Goal: Task Accomplishment & Management: Manage account settings

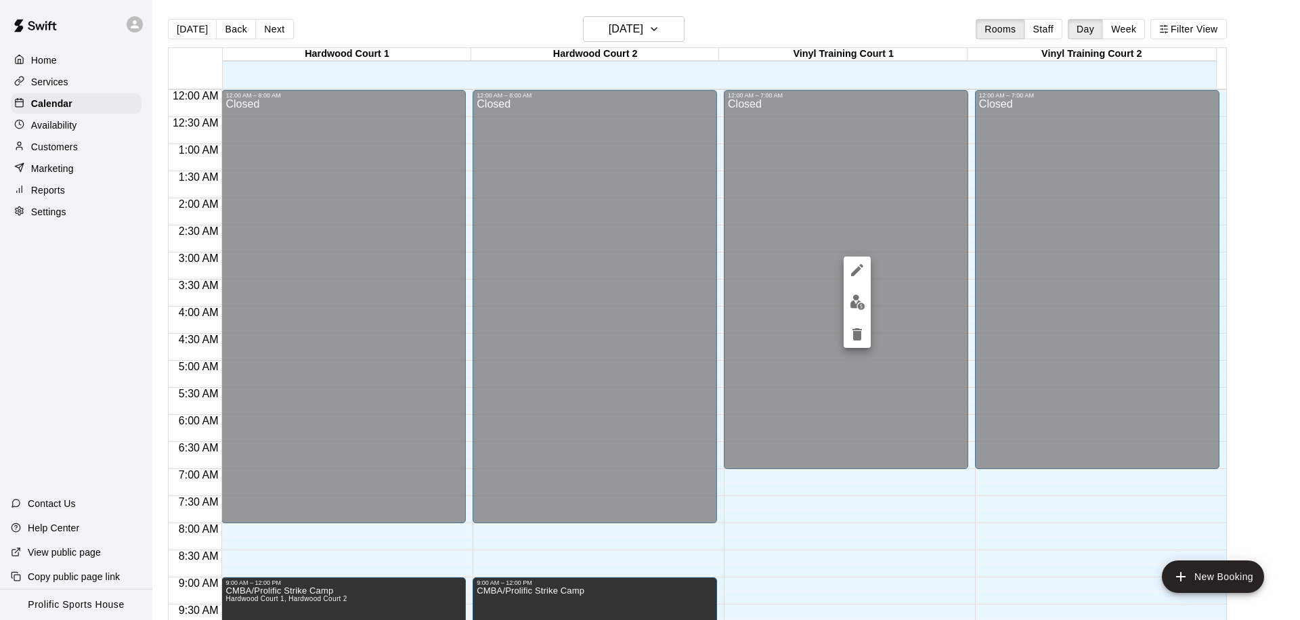
scroll to position [714, 0]
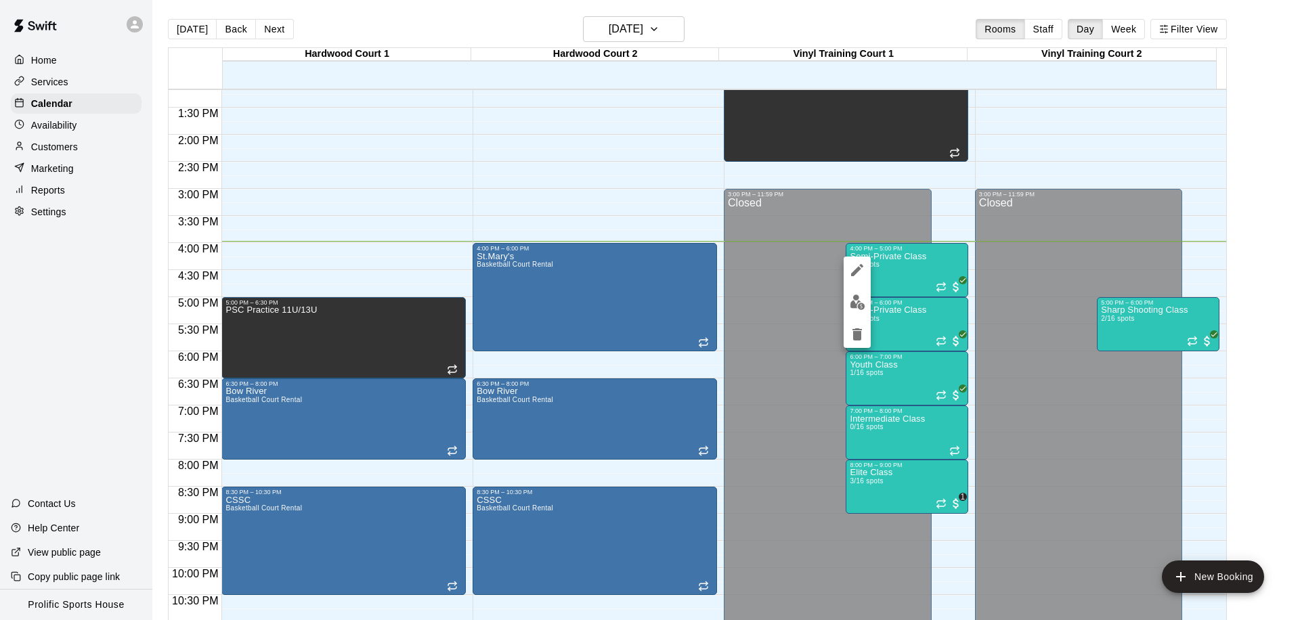
click at [856, 301] on img "edit" at bounding box center [858, 302] width 16 height 16
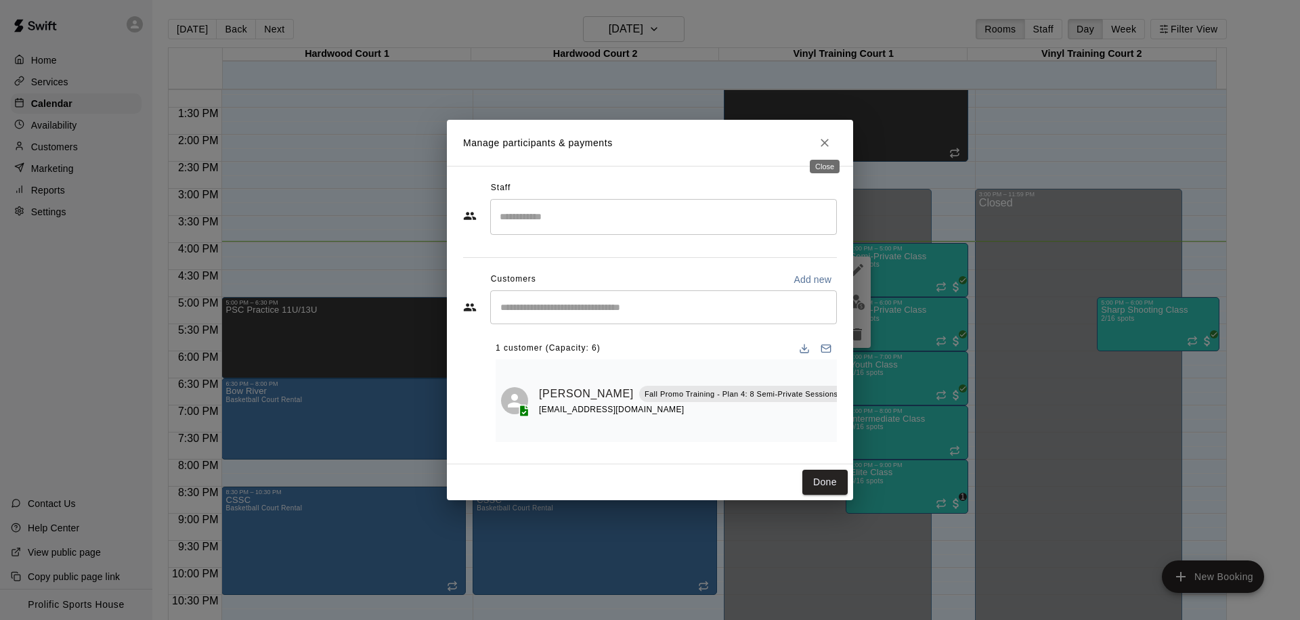
click at [825, 139] on icon "Close" at bounding box center [824, 143] width 8 height 8
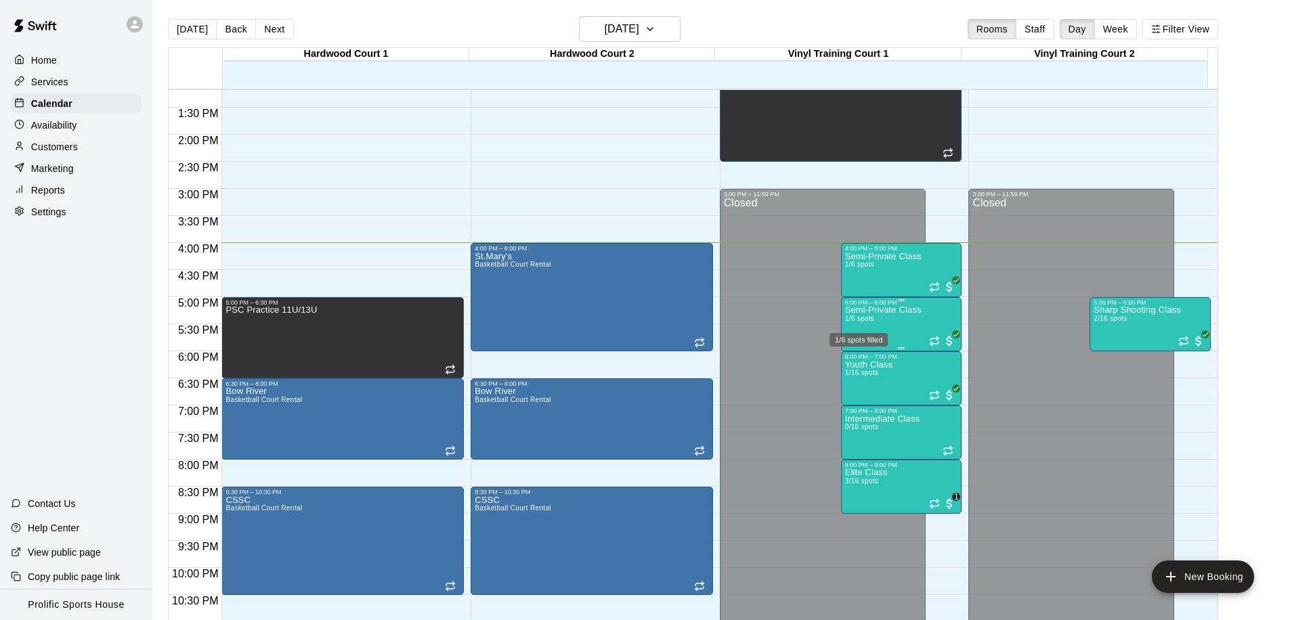
click at [864, 319] on span "1/6 spots" at bounding box center [860, 318] width 30 height 7
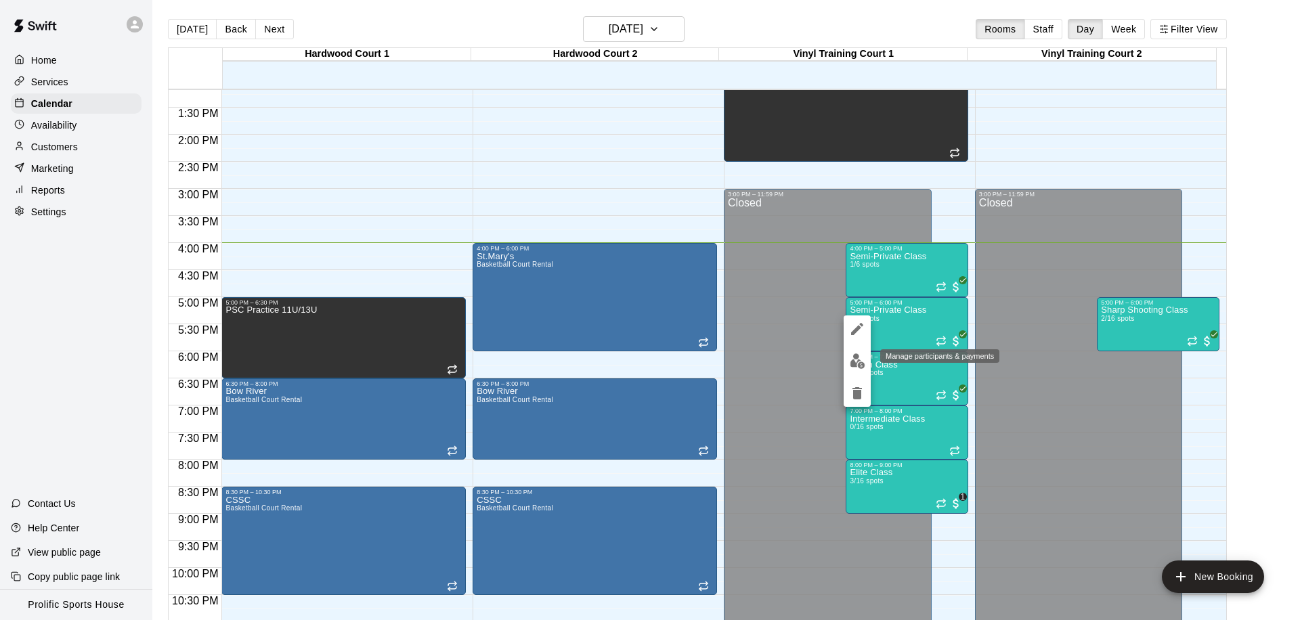
click at [846, 358] on button "edit" at bounding box center [856, 361] width 27 height 26
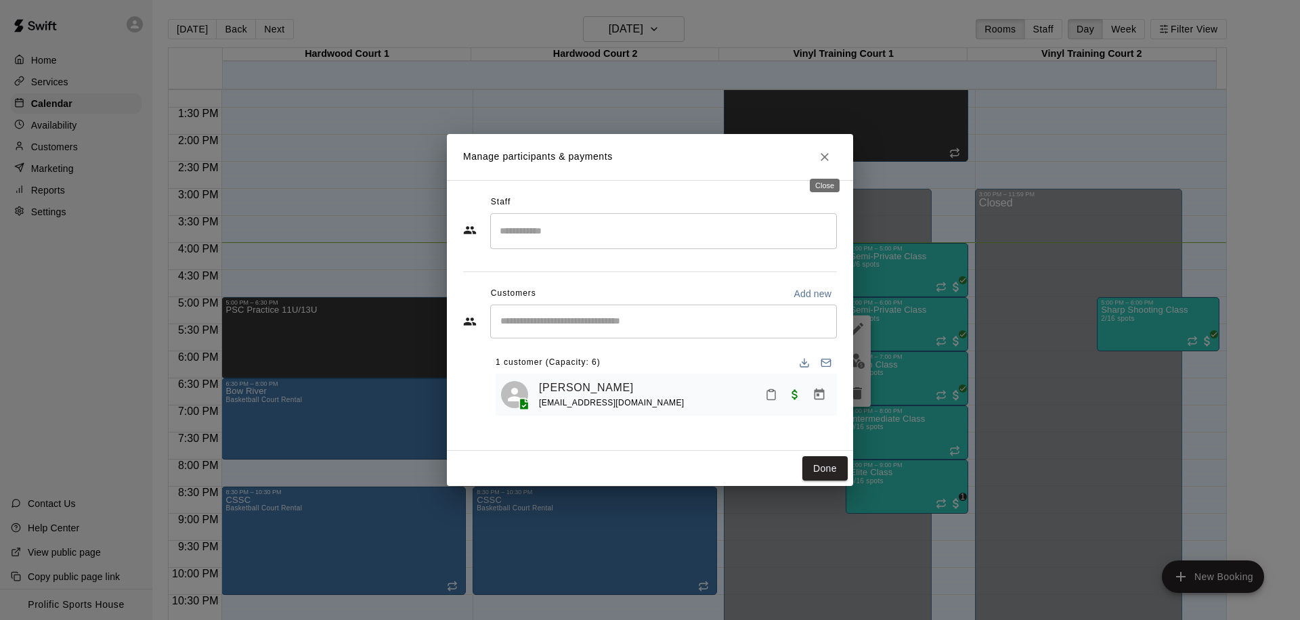
click at [831, 152] on button "Close" at bounding box center [824, 157] width 24 height 24
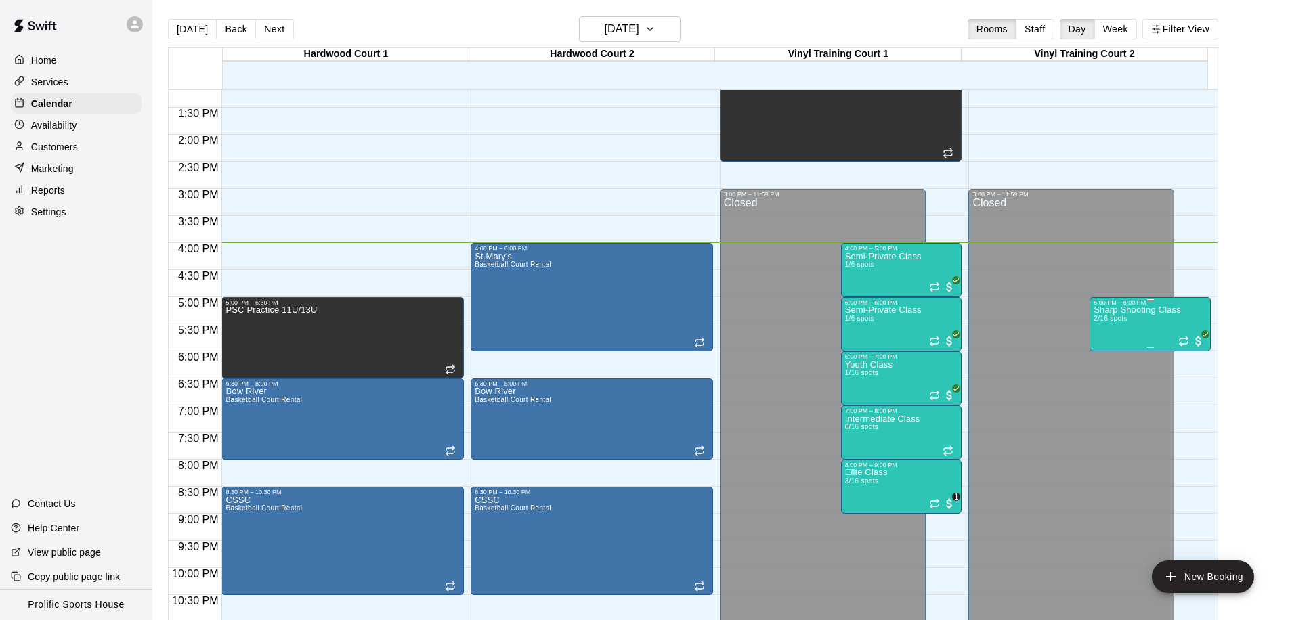
click at [1099, 313] on div "Sharp Shooting Class 2/16 spots" at bounding box center [1136, 616] width 87 height 620
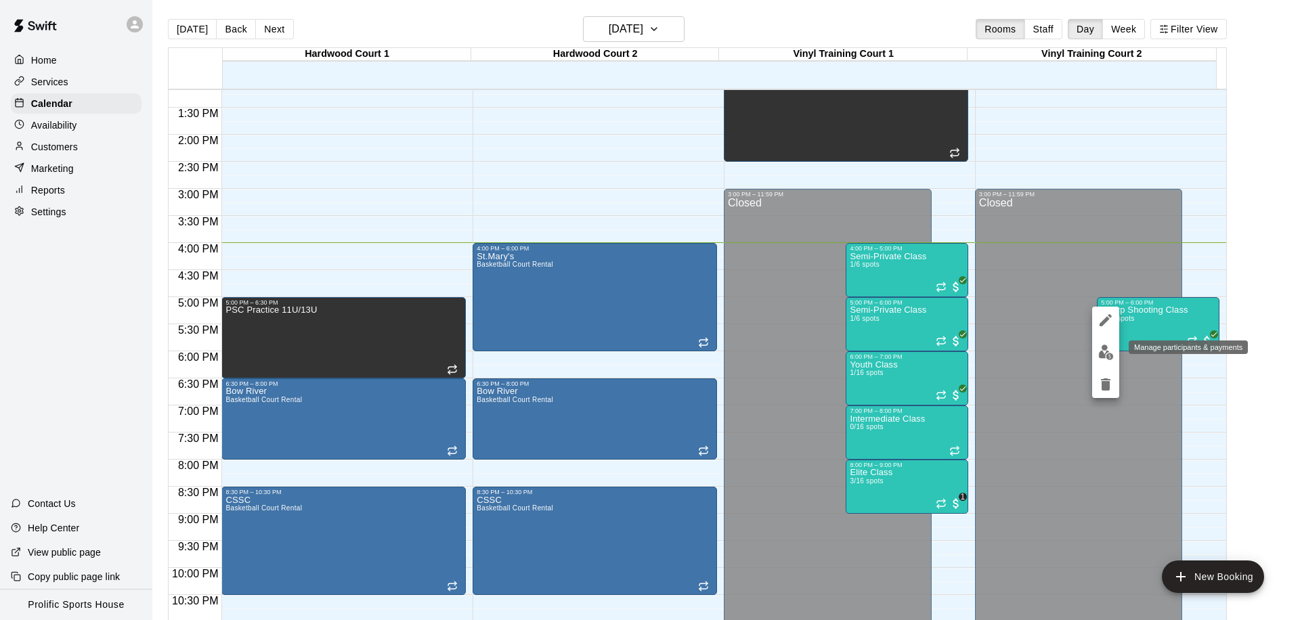
click at [1100, 357] on img "edit" at bounding box center [1106, 353] width 16 height 16
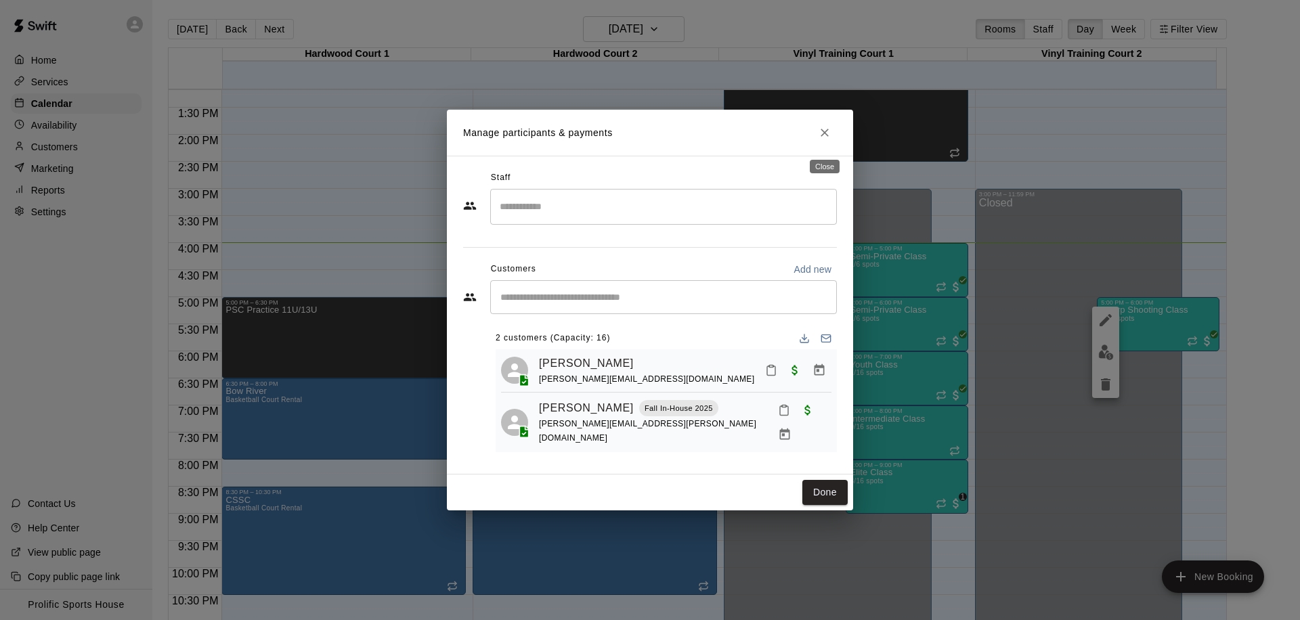
click at [820, 135] on icon "Close" at bounding box center [824, 133] width 8 height 8
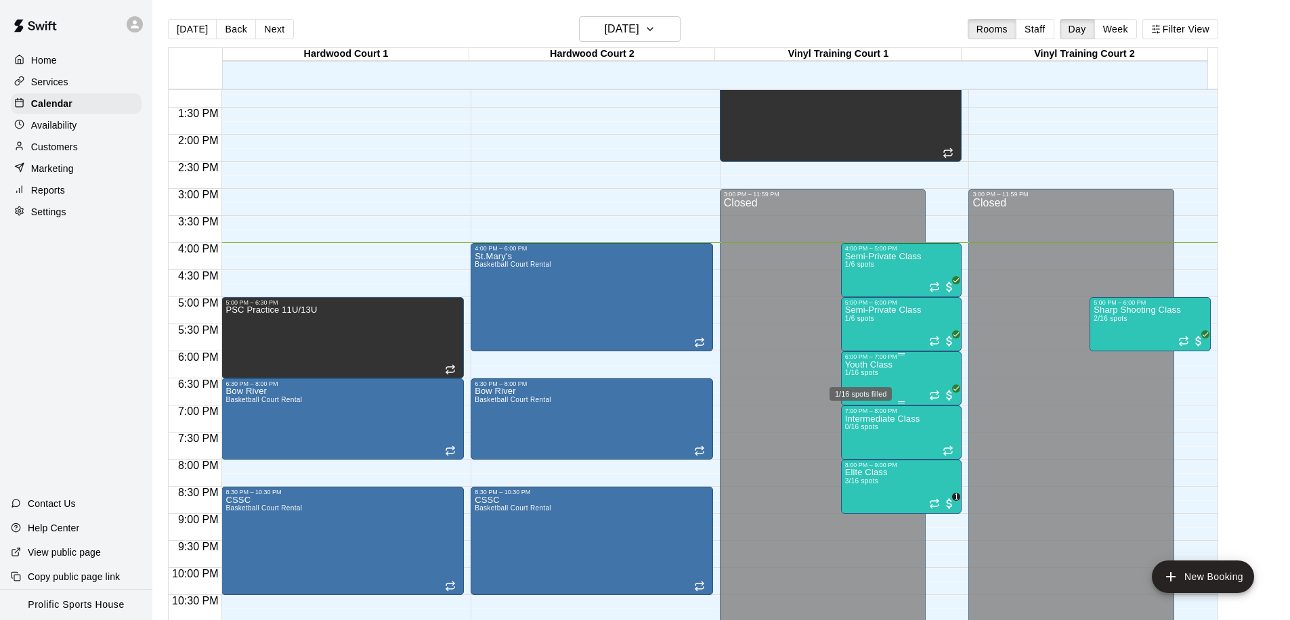
click at [859, 378] on div "1/16 spots filled" at bounding box center [860, 390] width 65 height 24
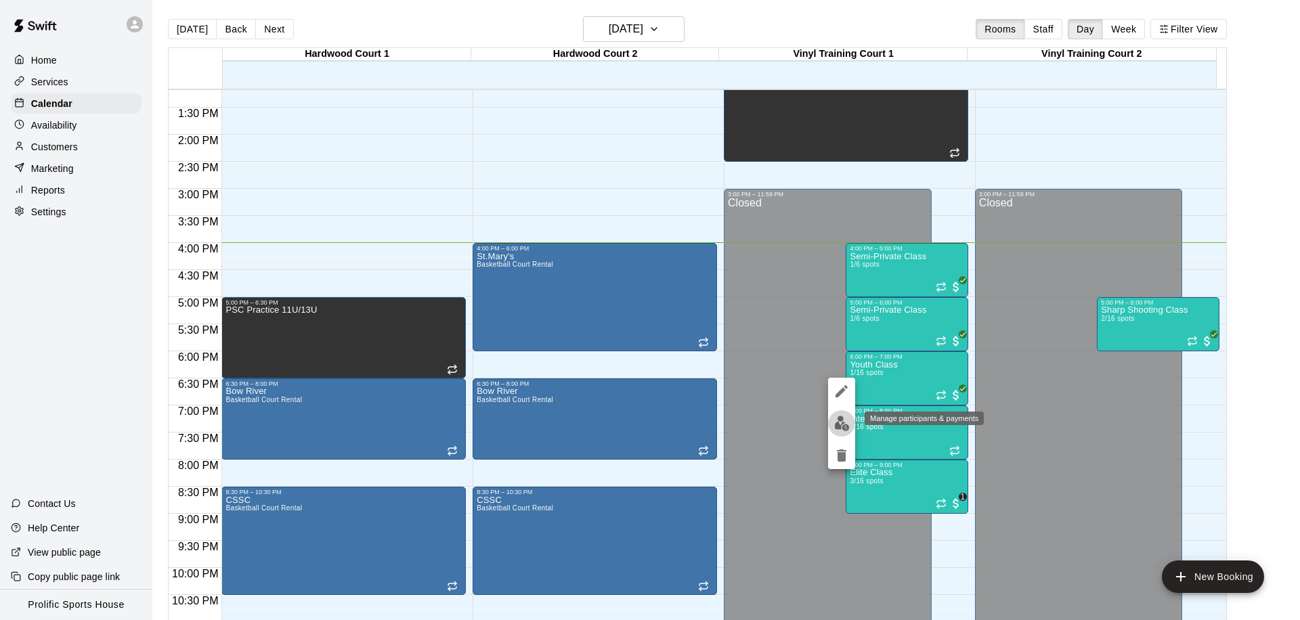
click at [848, 418] on img "edit" at bounding box center [842, 424] width 16 height 16
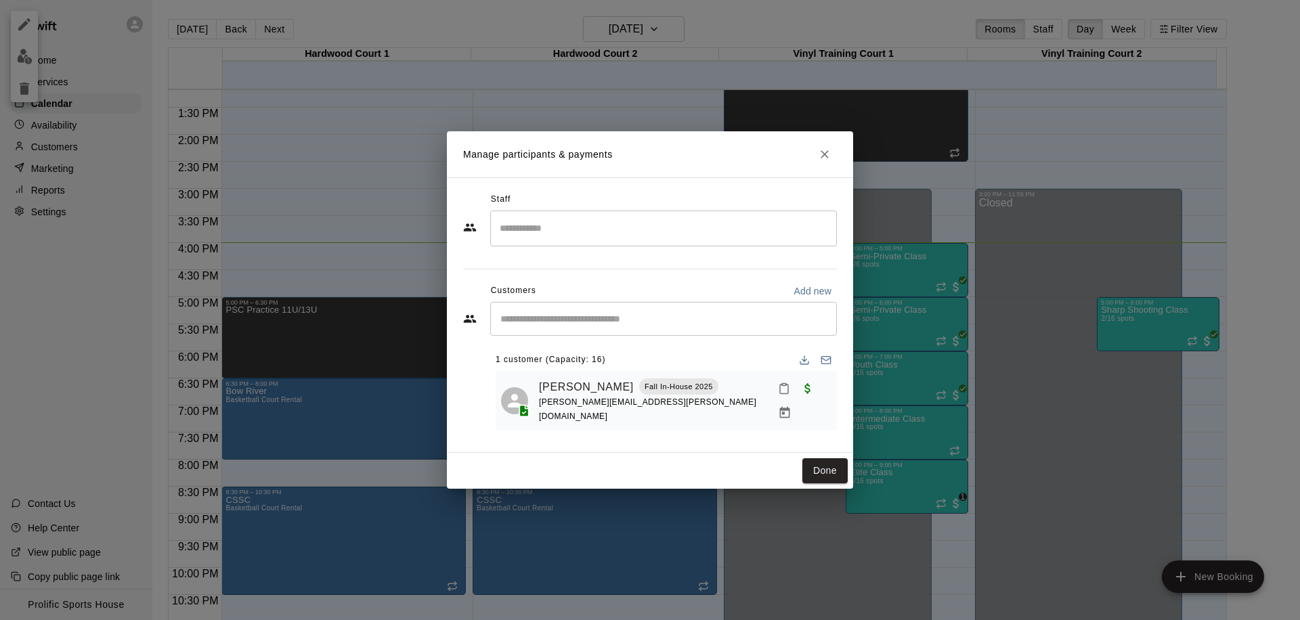
click at [827, 154] on icon "Close" at bounding box center [824, 154] width 8 height 8
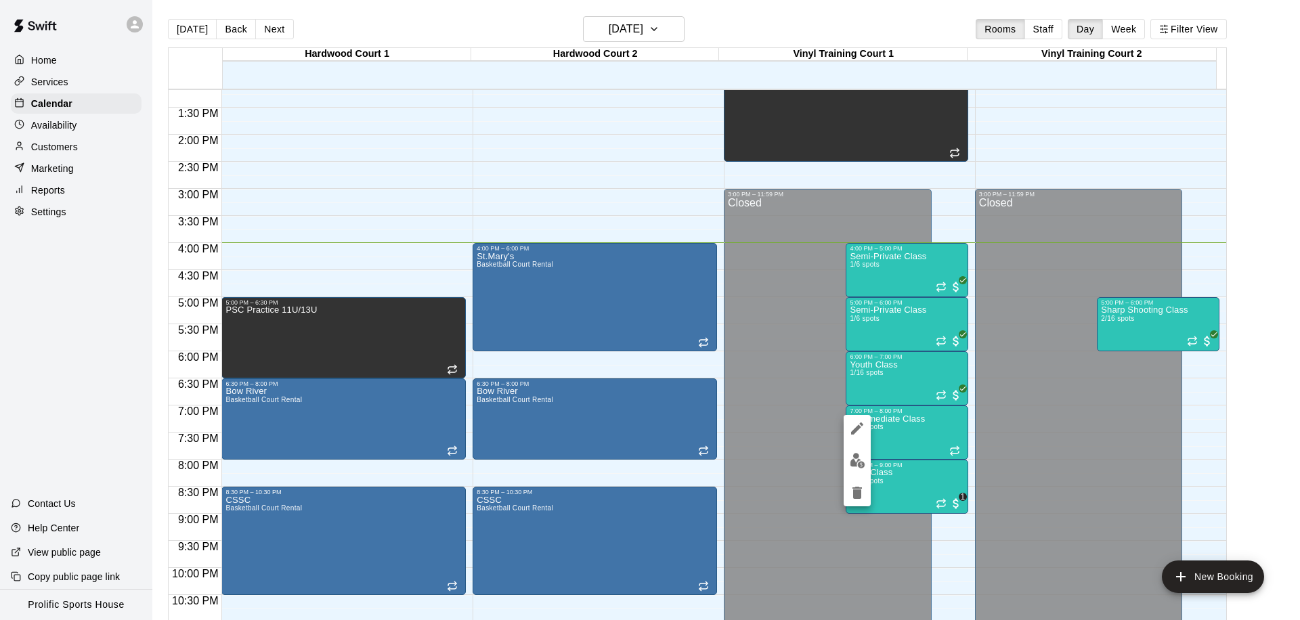
click at [893, 490] on div at bounding box center [650, 310] width 1300 height 620
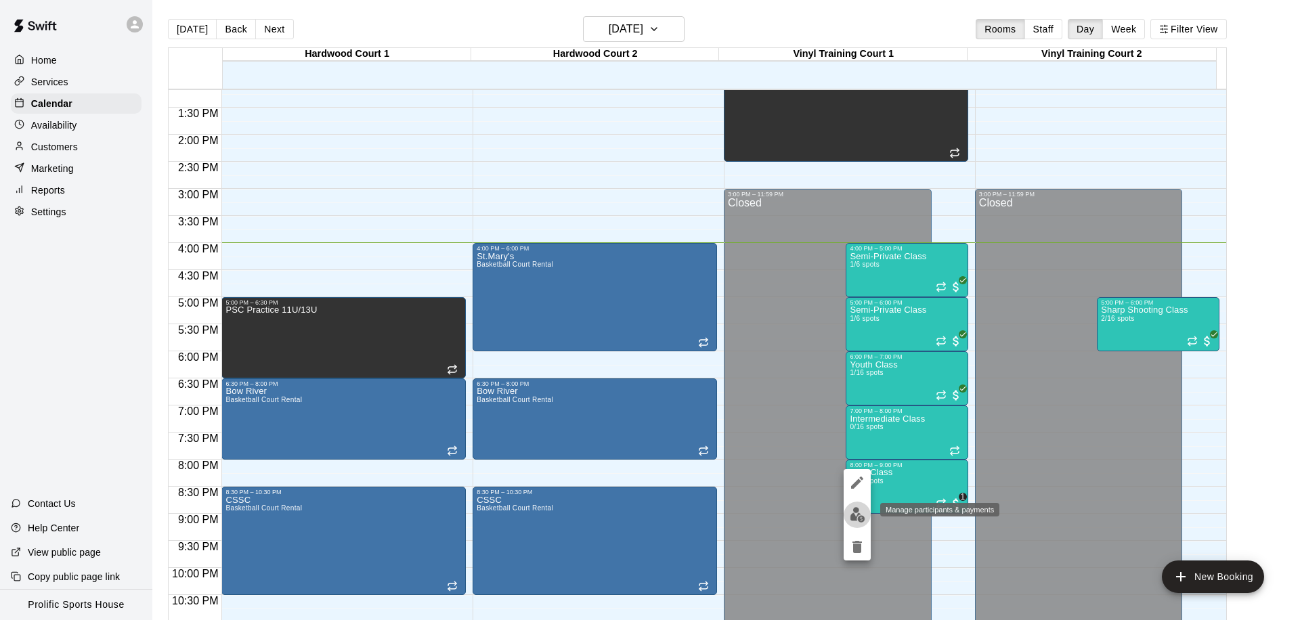
click at [846, 515] on button "edit" at bounding box center [856, 515] width 27 height 26
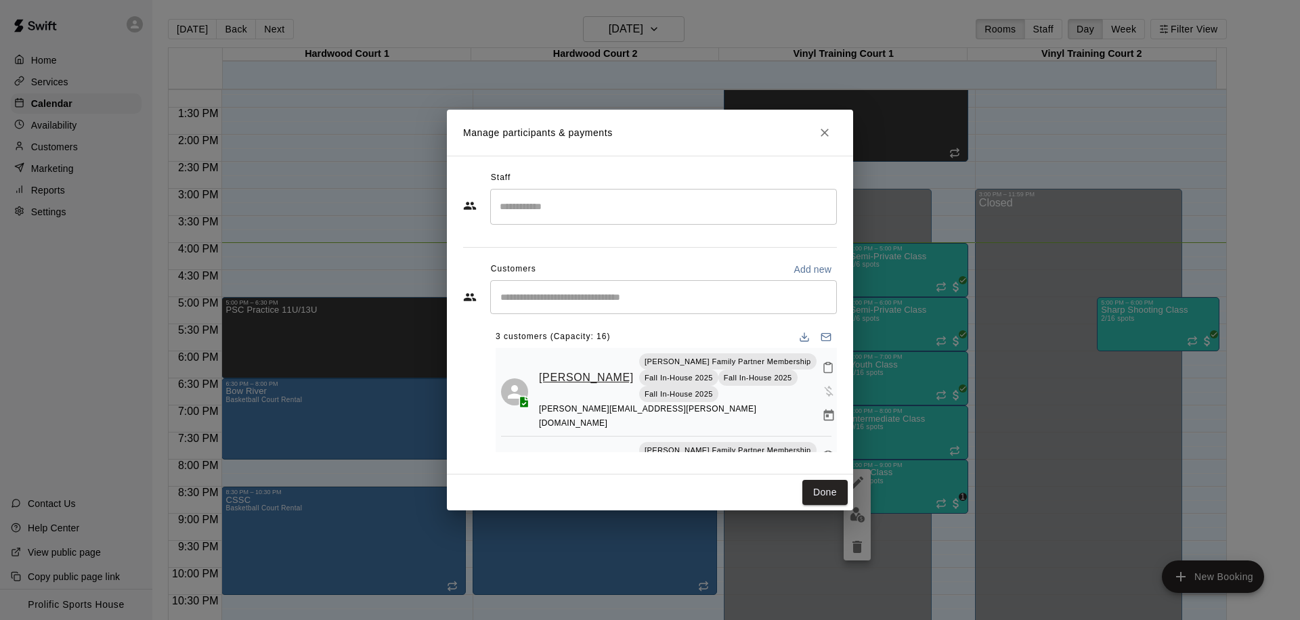
scroll to position [0, 0]
click at [820, 128] on icon "Close" at bounding box center [825, 133] width 14 height 14
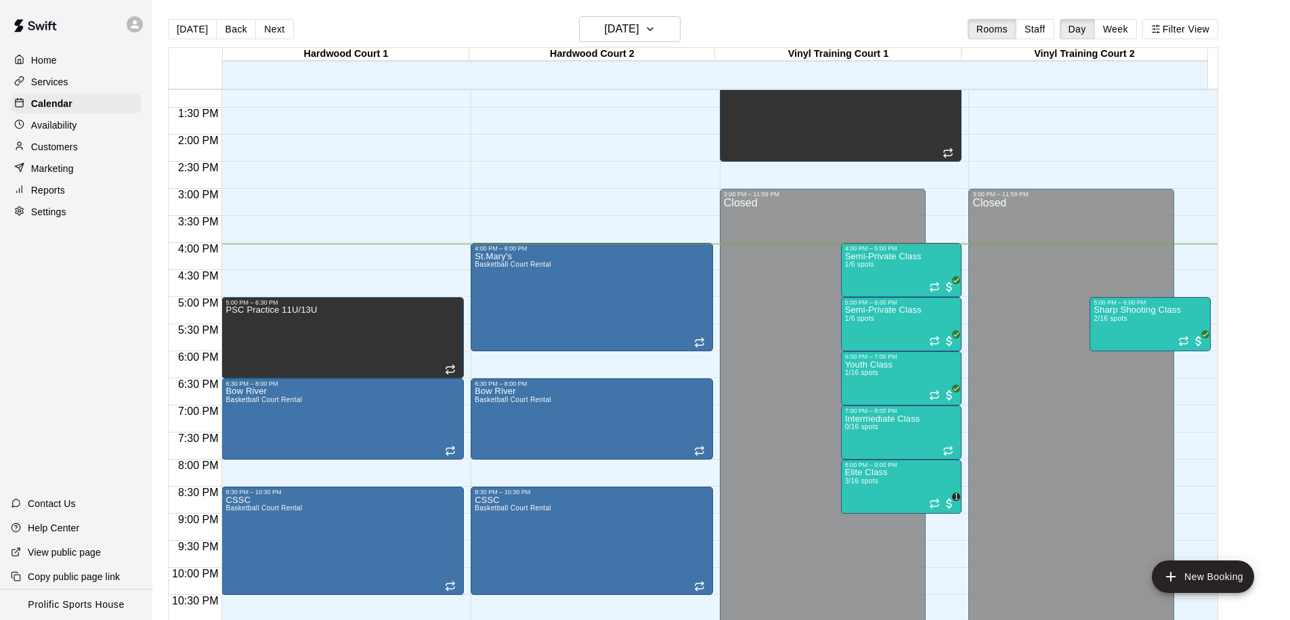
click at [70, 146] on p "Customers" at bounding box center [54, 147] width 47 height 14
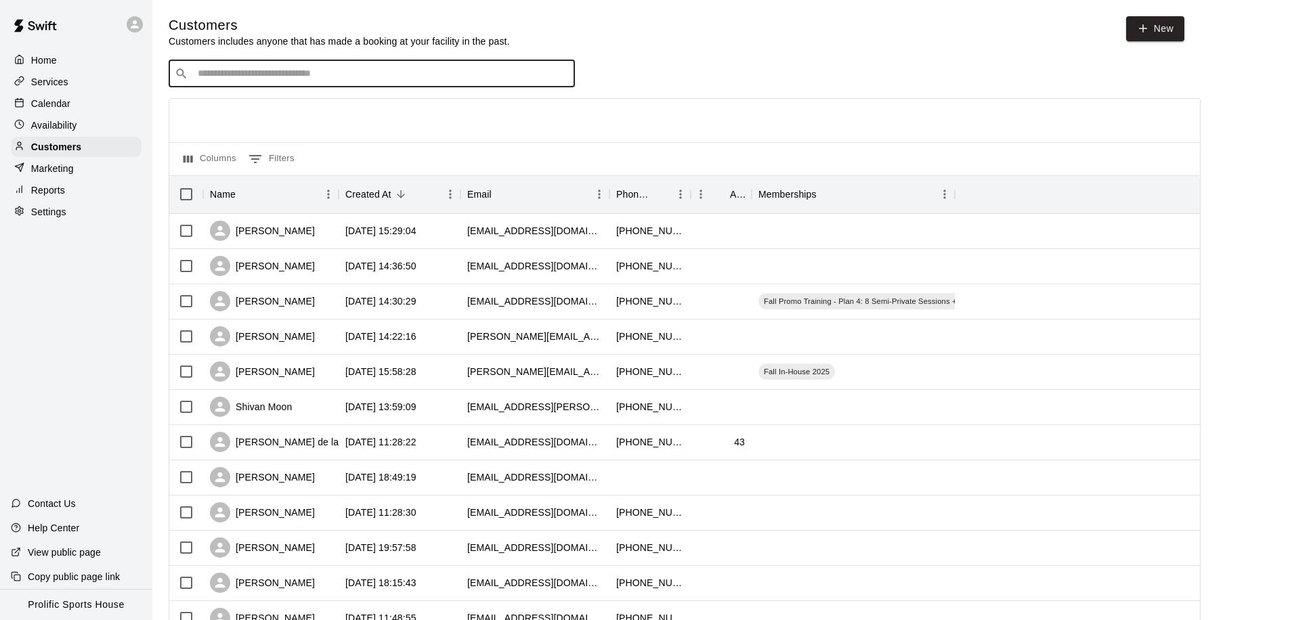
click at [246, 76] on input "Search customers by name or email" at bounding box center [381, 74] width 375 height 14
type input "******"
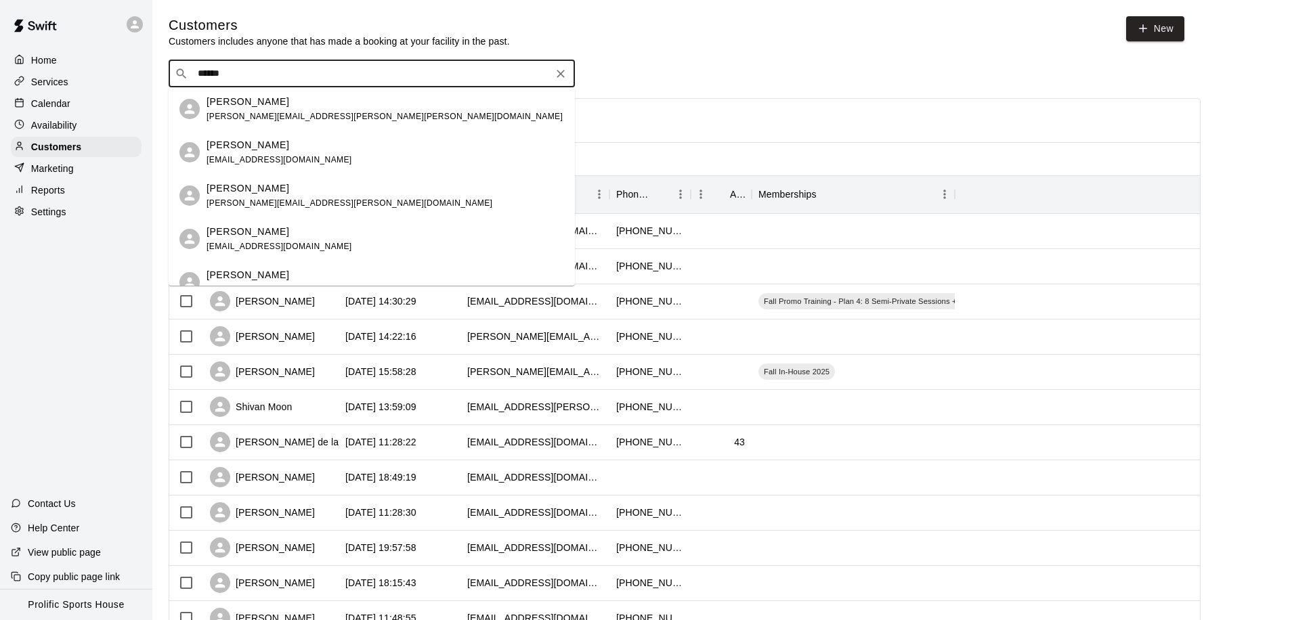
click at [239, 112] on span "[PERSON_NAME][EMAIL_ADDRESS][PERSON_NAME][PERSON_NAME][DOMAIN_NAME]" at bounding box center [384, 116] width 356 height 9
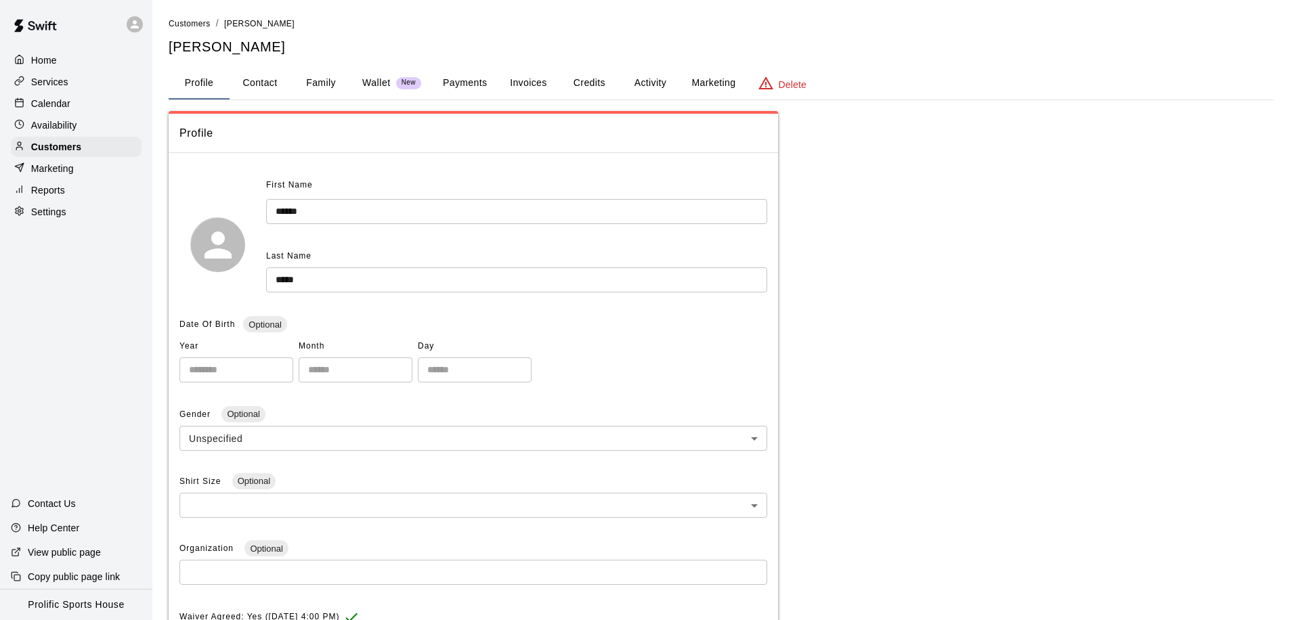
click at [319, 85] on button "Family" at bounding box center [320, 83] width 61 height 32
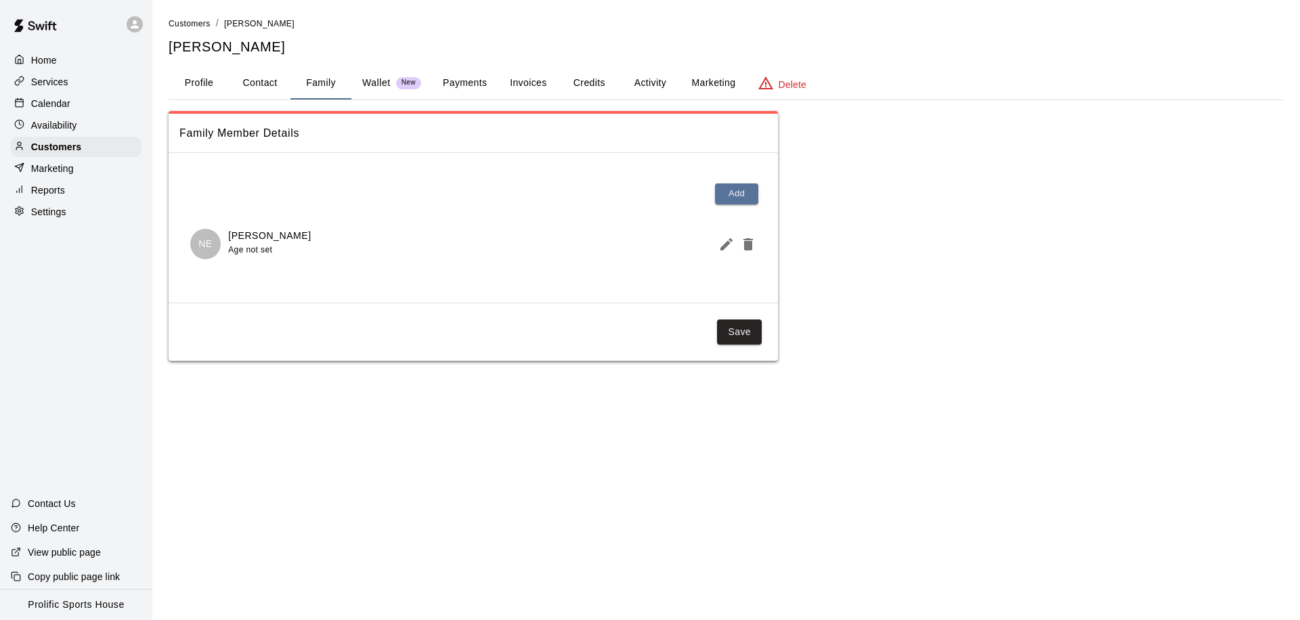
click at [660, 85] on button "Activity" at bounding box center [649, 83] width 61 height 32
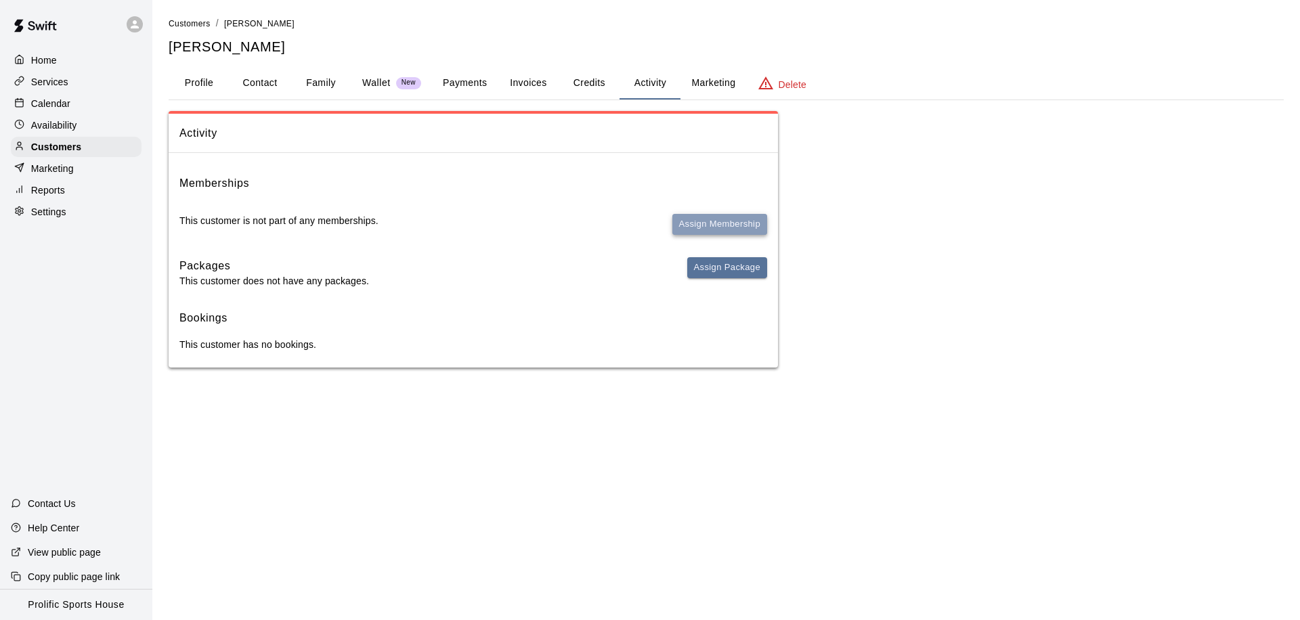
click at [713, 221] on button "Assign Membership" at bounding box center [719, 224] width 95 height 21
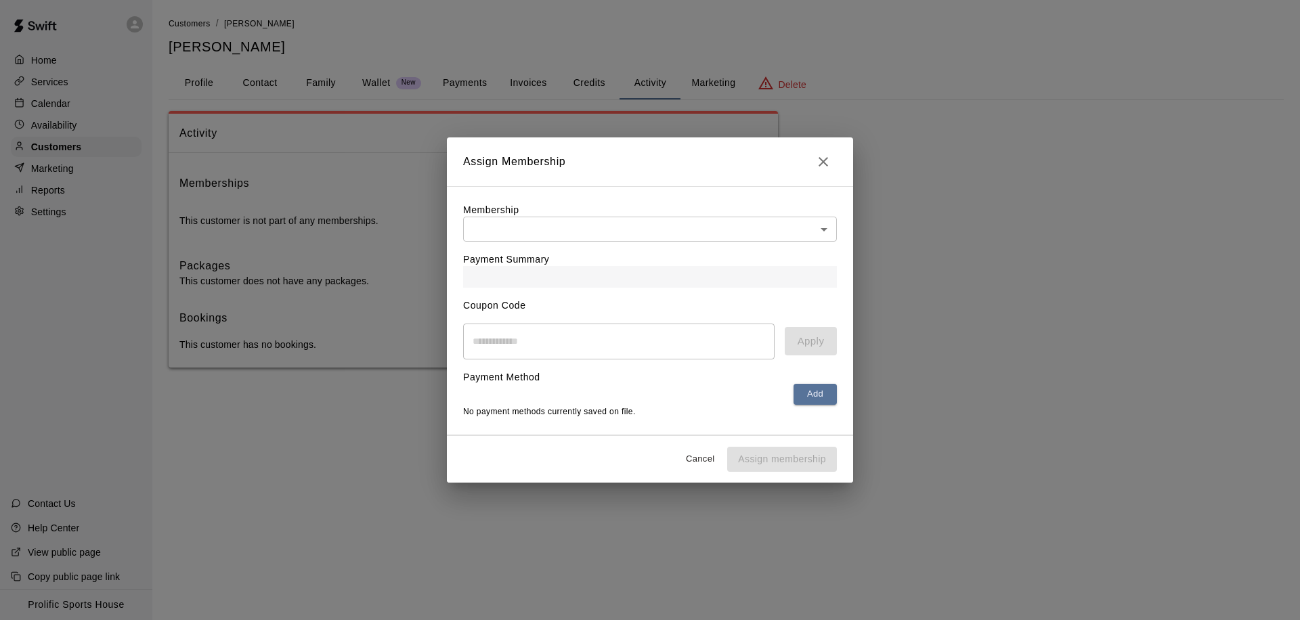
click at [577, 232] on body "Home Services Calendar Availability Customers Marketing Reports Settings Contac…" at bounding box center [650, 197] width 1300 height 395
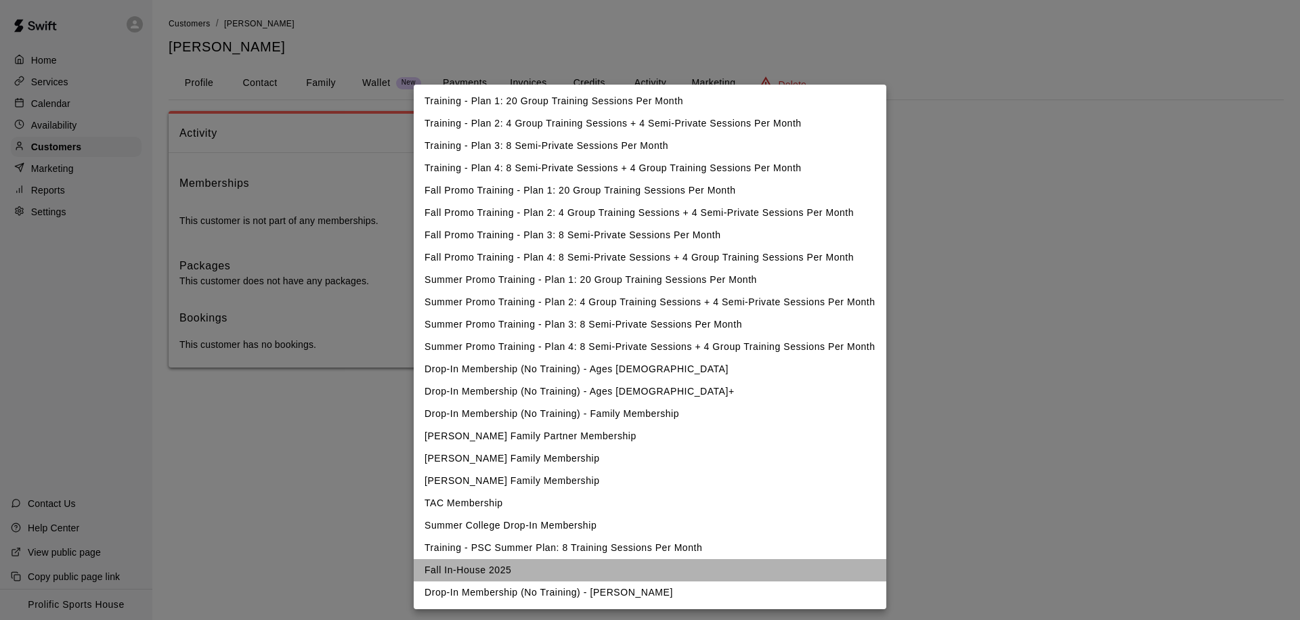
click at [490, 576] on li "Fall In-House 2025" at bounding box center [650, 570] width 473 height 22
type input "**********"
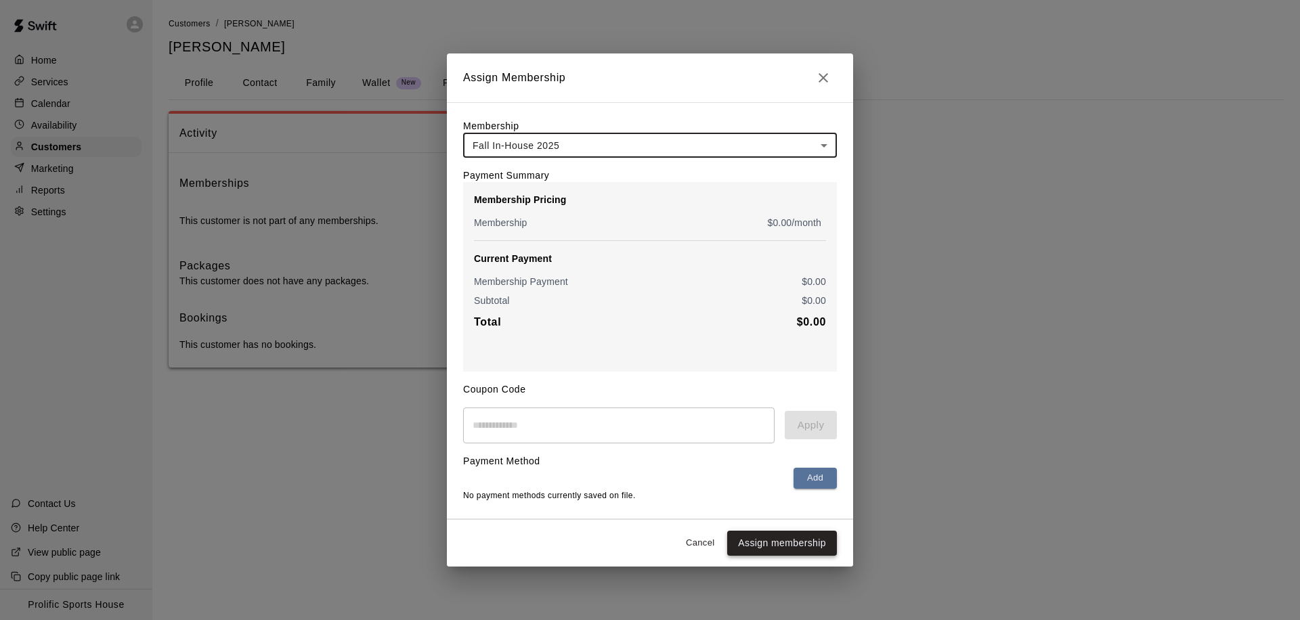
click at [776, 547] on button "Assign membership" at bounding box center [782, 543] width 110 height 25
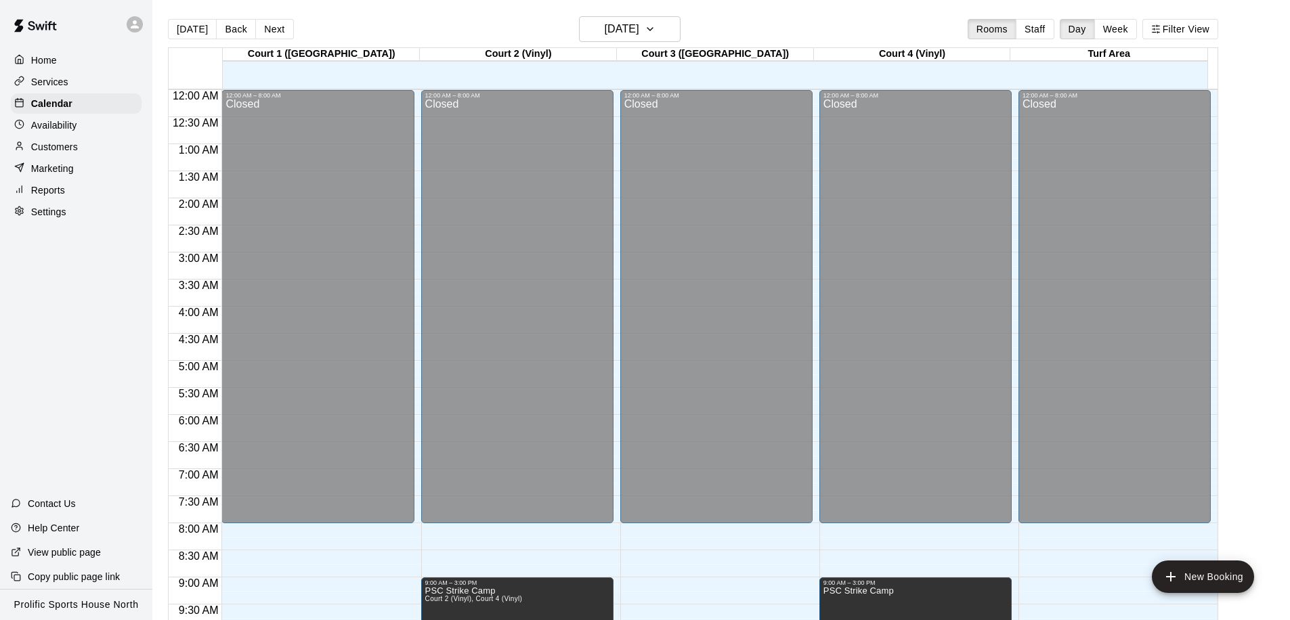
scroll to position [714, 0]
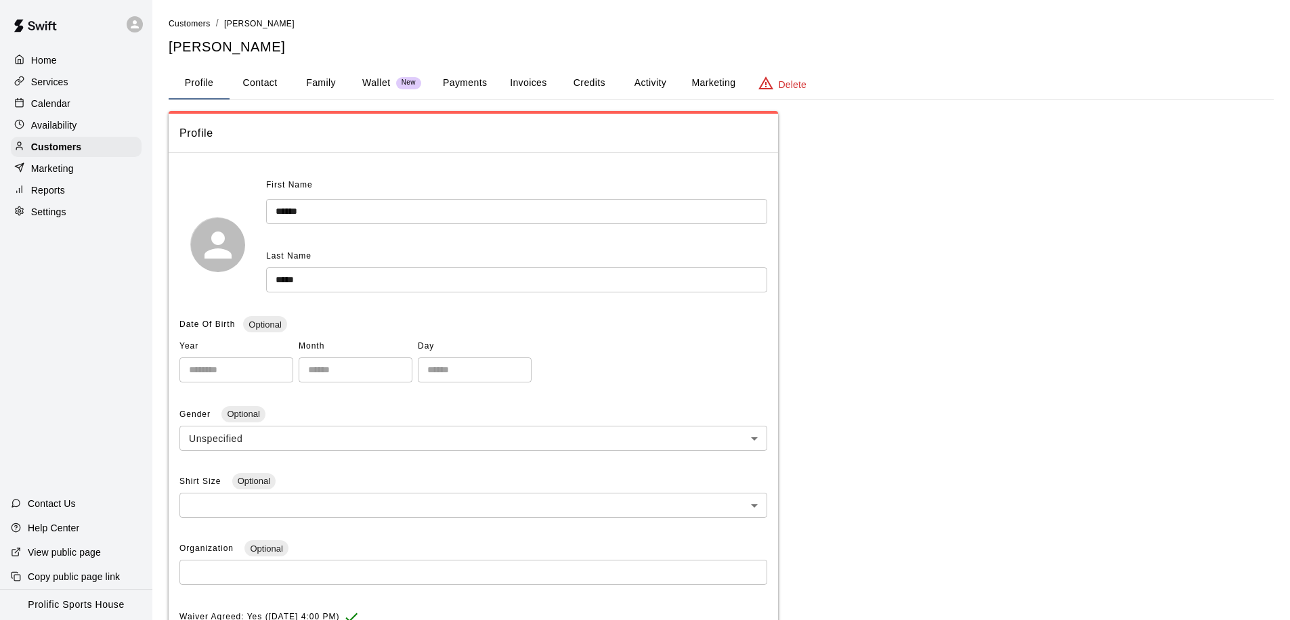
click at [634, 85] on button "Activity" at bounding box center [649, 83] width 61 height 32
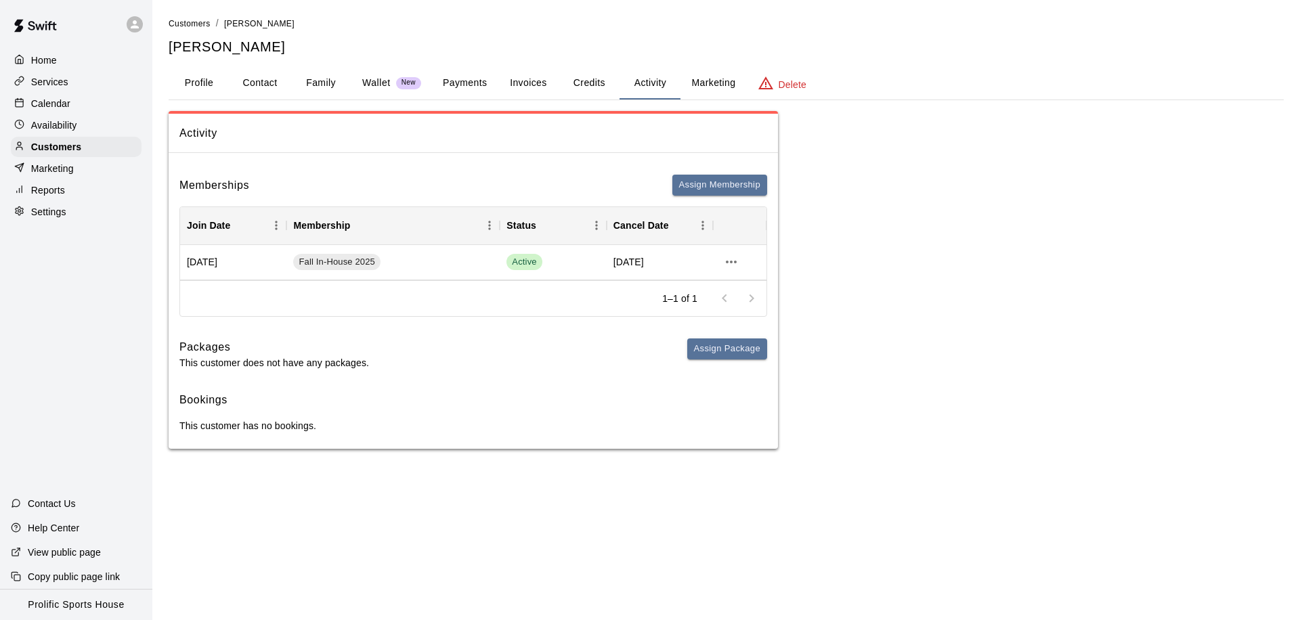
click at [198, 79] on button "Profile" at bounding box center [199, 83] width 61 height 32
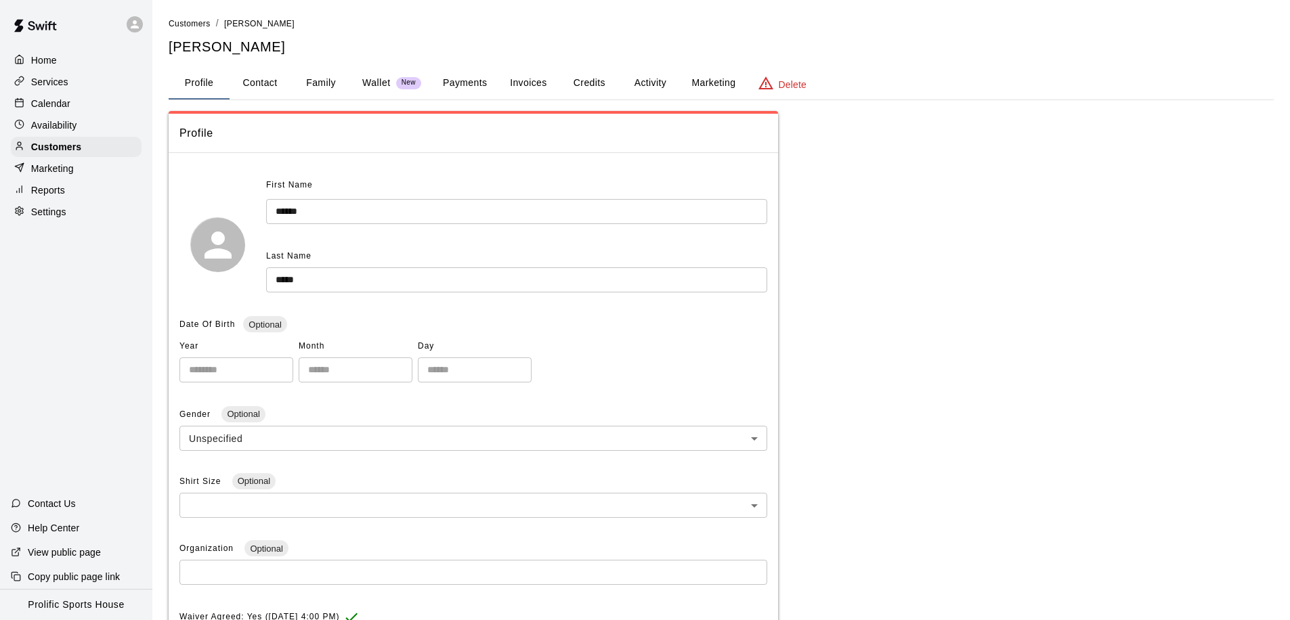
click at [97, 100] on div "Calendar" at bounding box center [76, 103] width 131 height 20
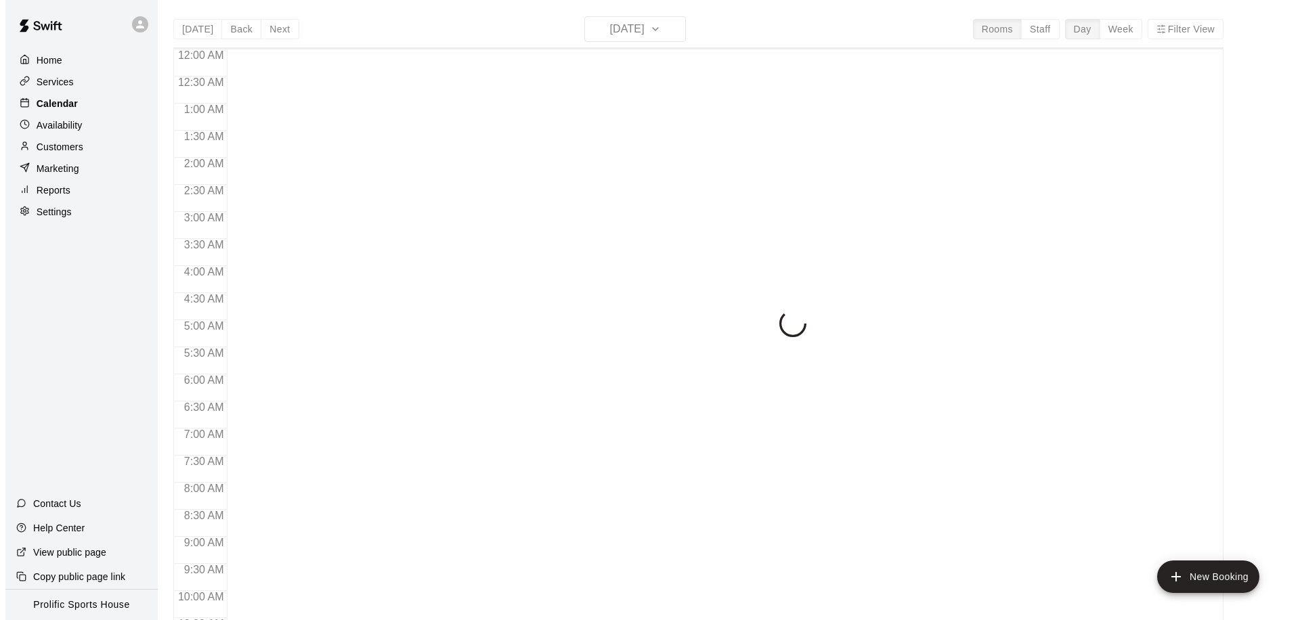
scroll to position [714, 0]
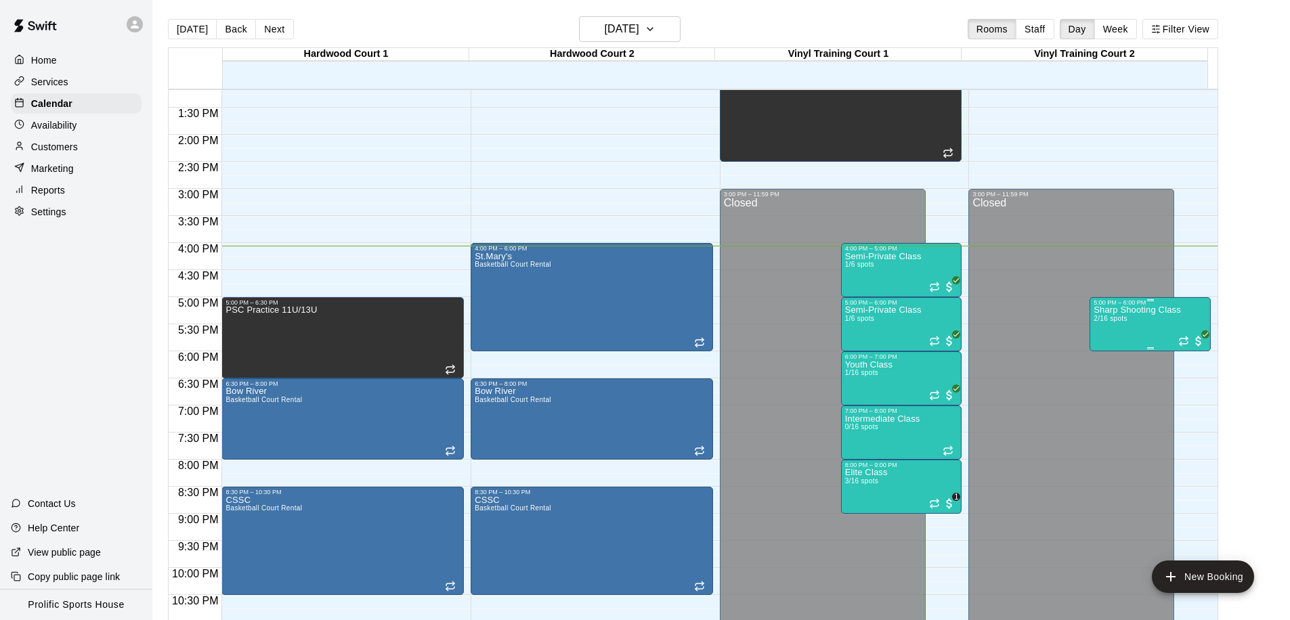
click at [1135, 310] on p "Sharp Shooting Class" at bounding box center [1136, 310] width 87 height 0
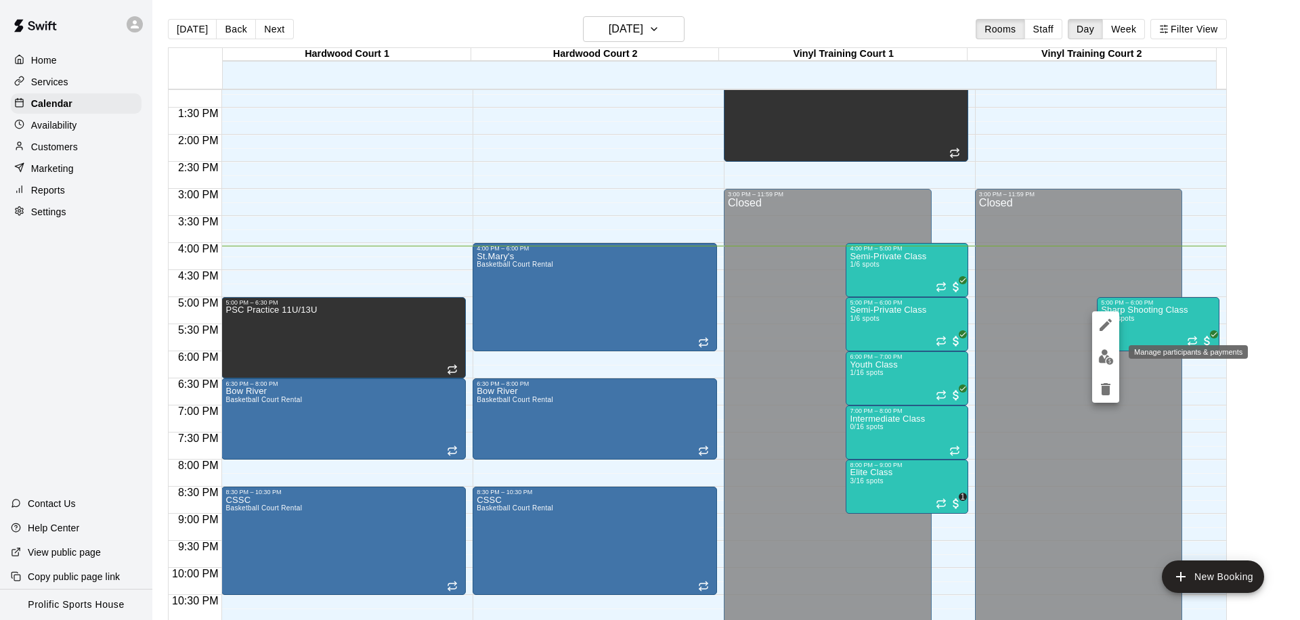
click at [1108, 357] on img "edit" at bounding box center [1106, 357] width 16 height 16
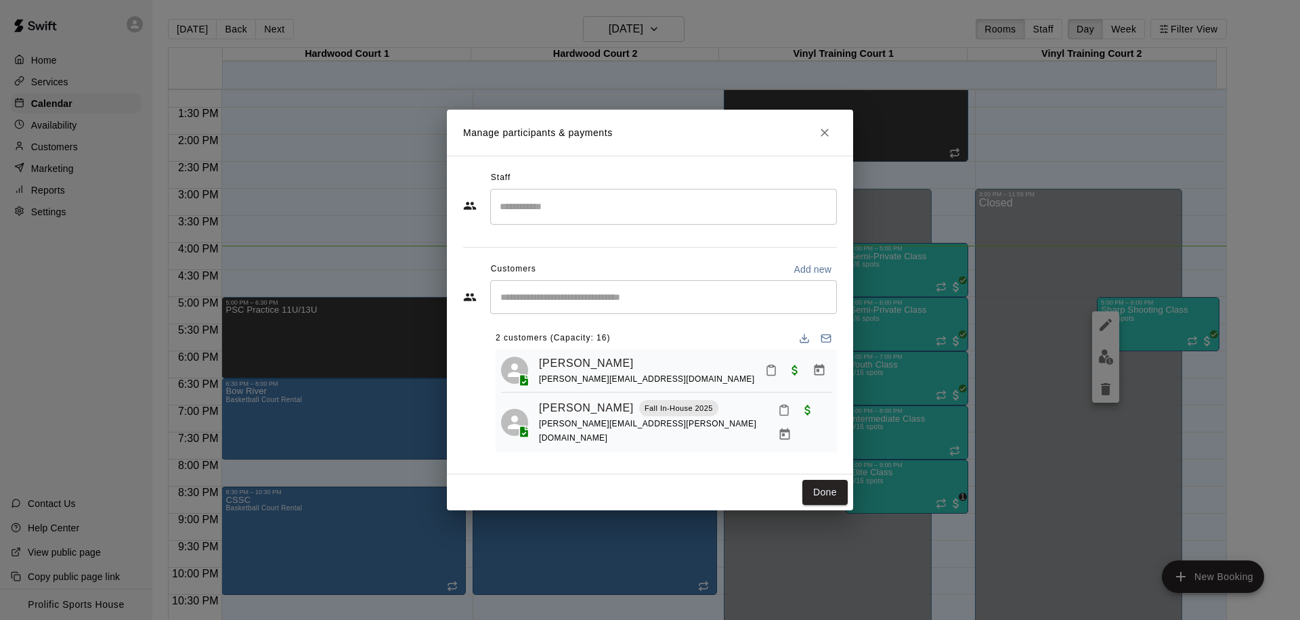
click at [532, 299] on input "Start typing to search customers..." at bounding box center [663, 297] width 334 height 14
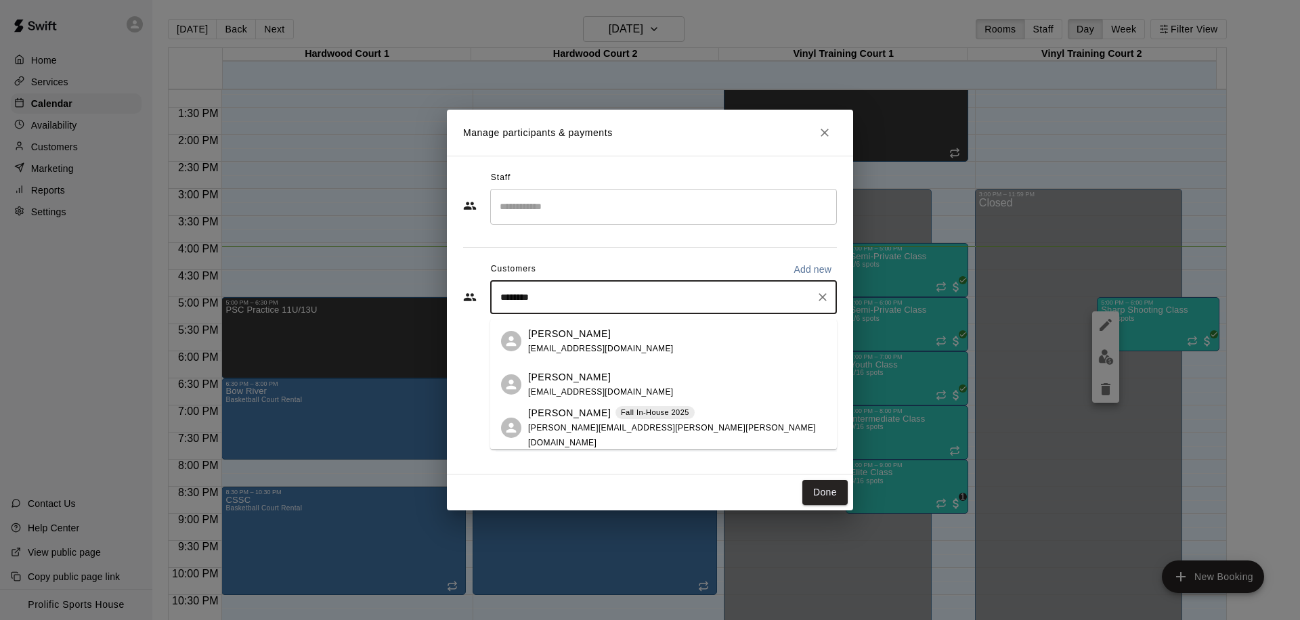
type input "*********"
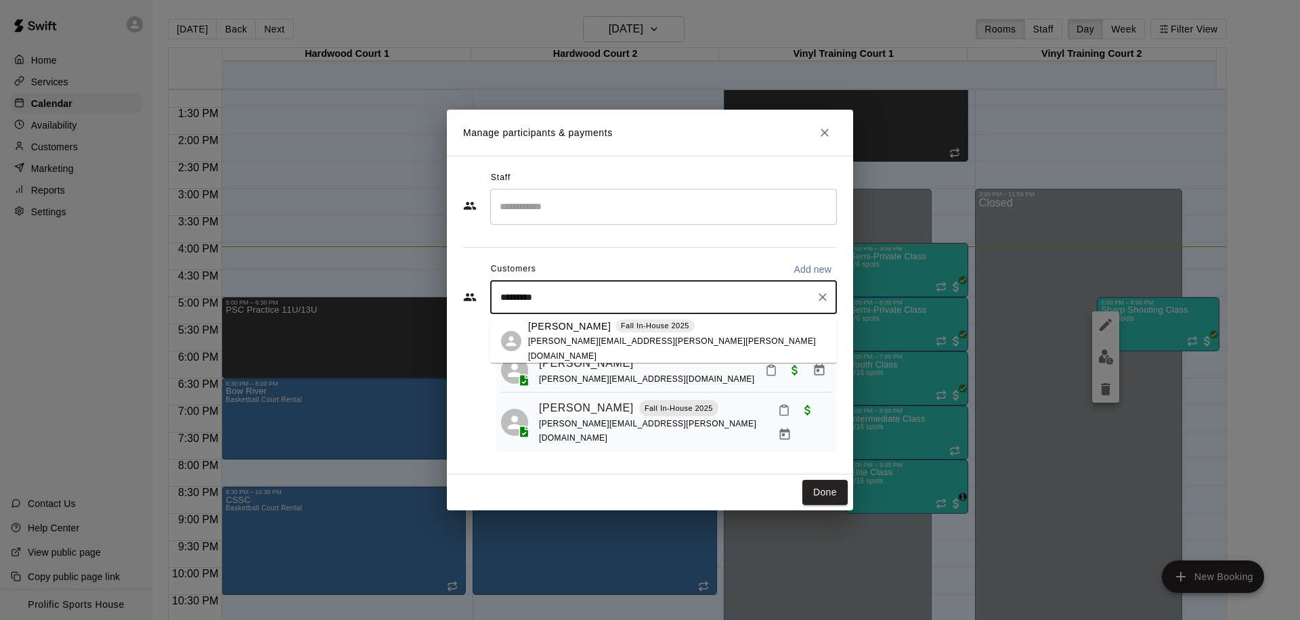
click at [659, 343] on div "Nathan Evans Fall In-House 2025 monica.evans@shaw.ca" at bounding box center [677, 342] width 298 height 44
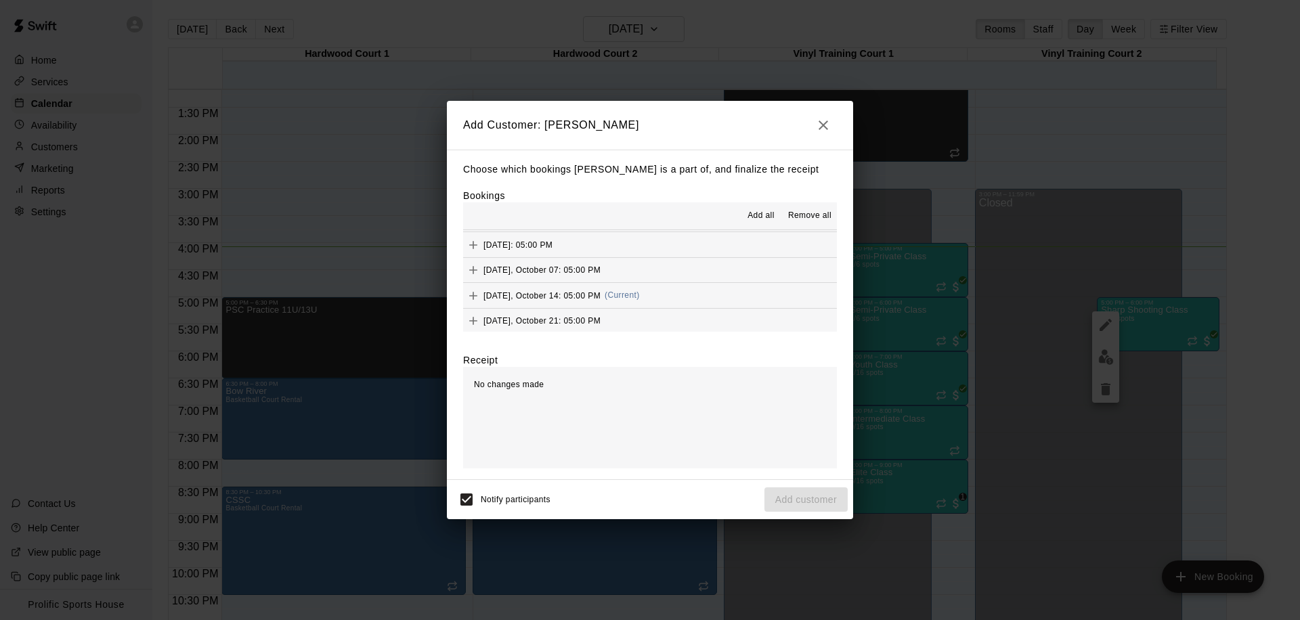
scroll to position [512, 0]
click at [670, 262] on button "Tuesday, October 14: 05:00 PM (Current)" at bounding box center [650, 265] width 374 height 25
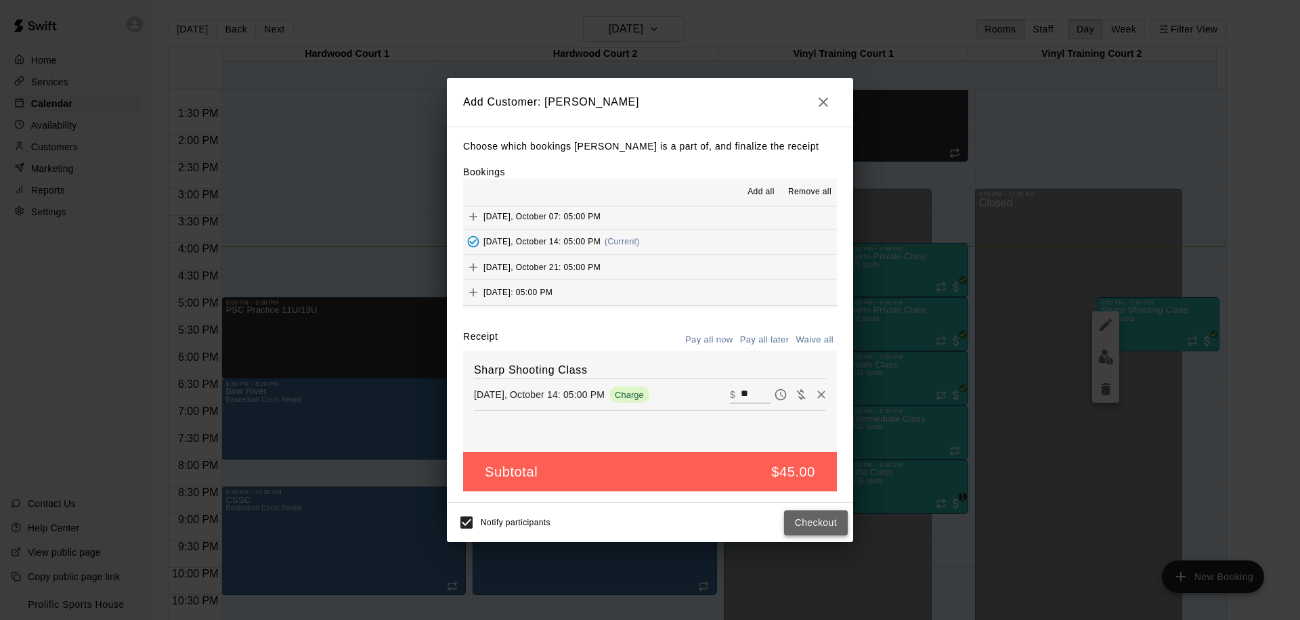
click at [810, 522] on button "Checkout" at bounding box center [816, 522] width 64 height 25
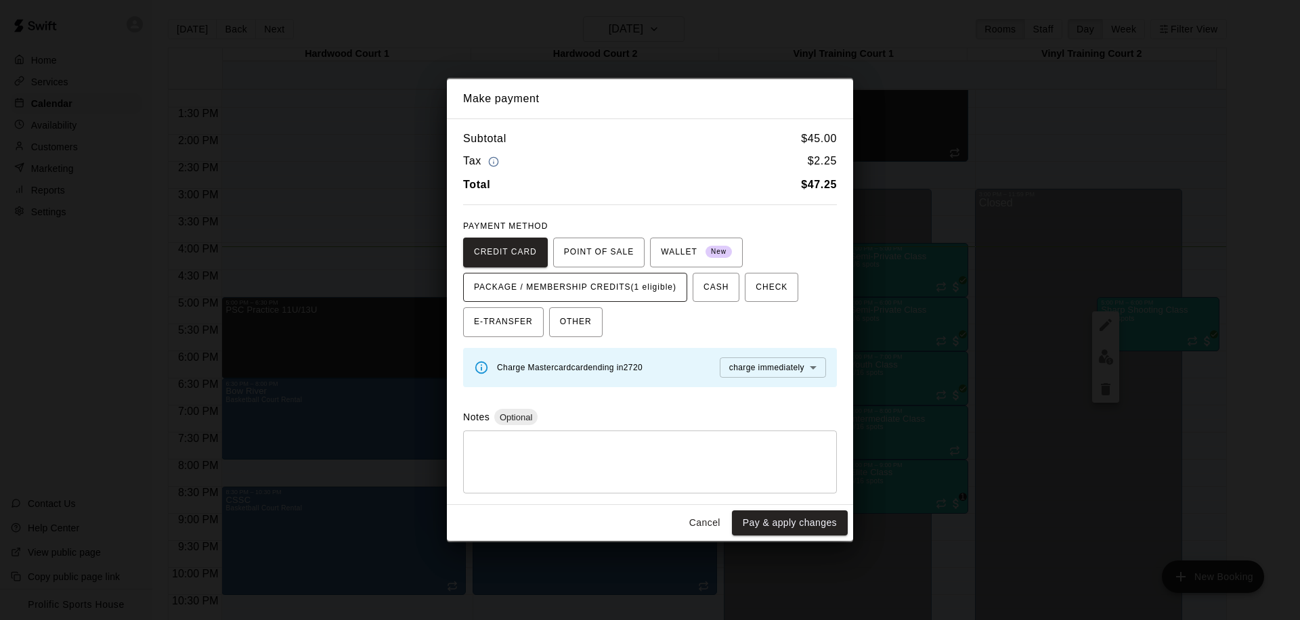
click at [670, 290] on span "PACKAGE / MEMBERSHIP CREDITS (1 eligible)" at bounding box center [575, 288] width 202 height 22
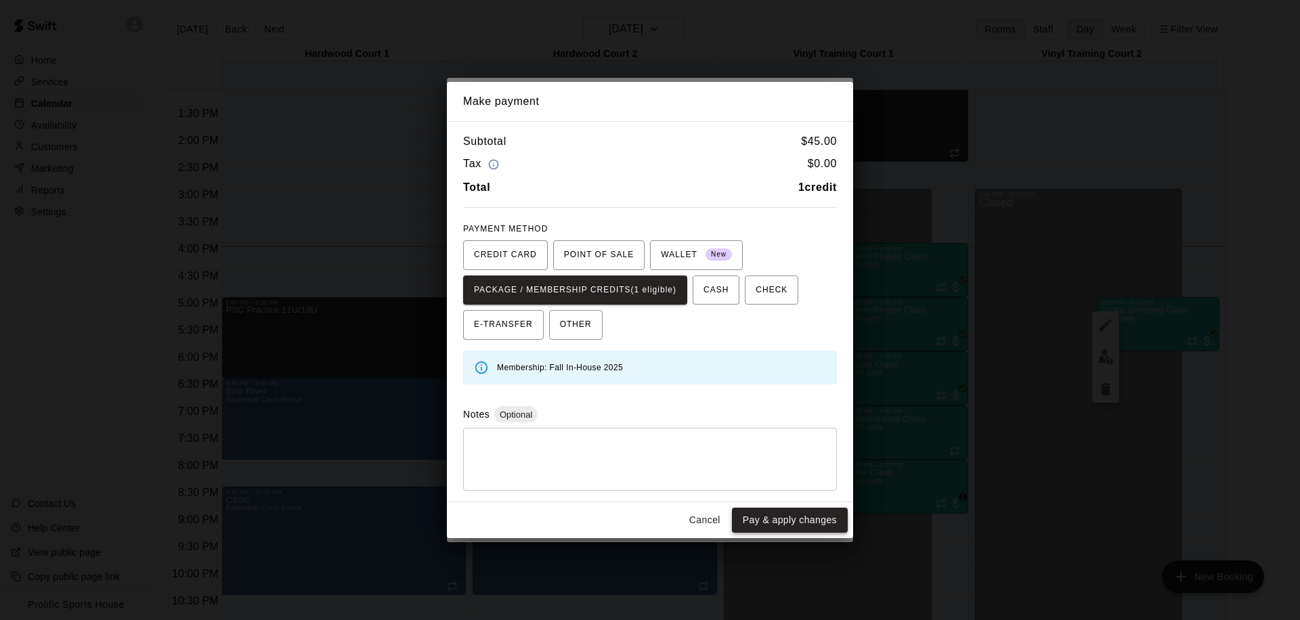
click at [798, 516] on button "Pay & apply changes" at bounding box center [790, 520] width 116 height 25
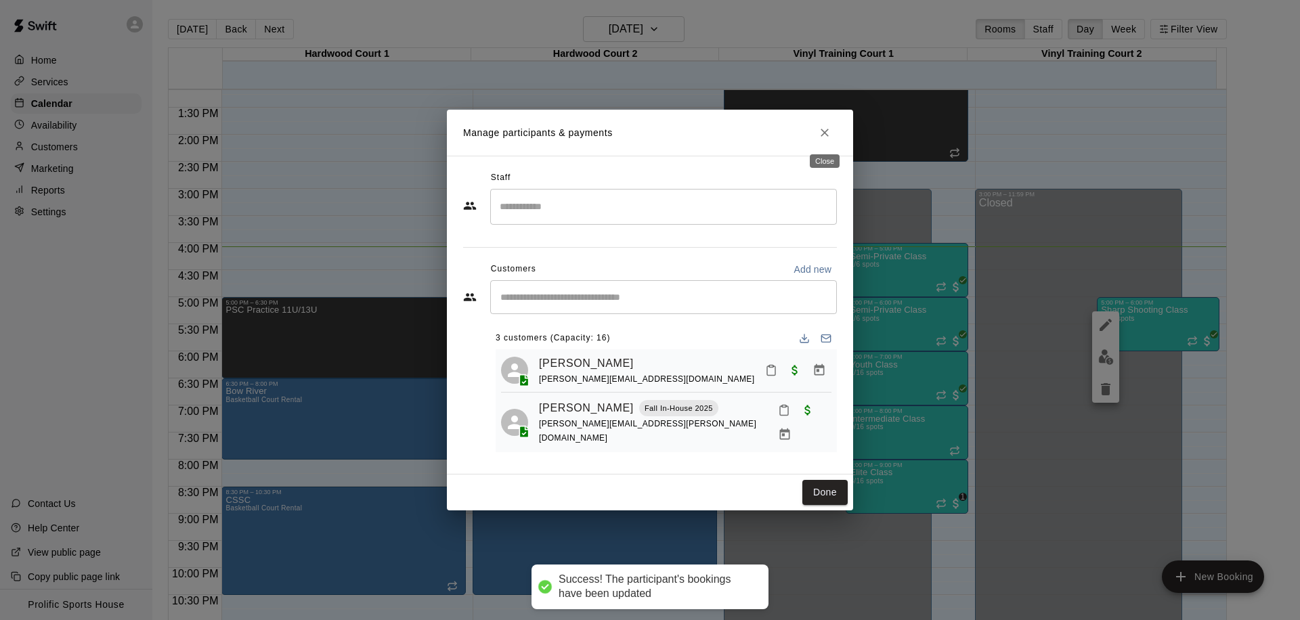
click at [825, 133] on icon "Close" at bounding box center [824, 133] width 8 height 8
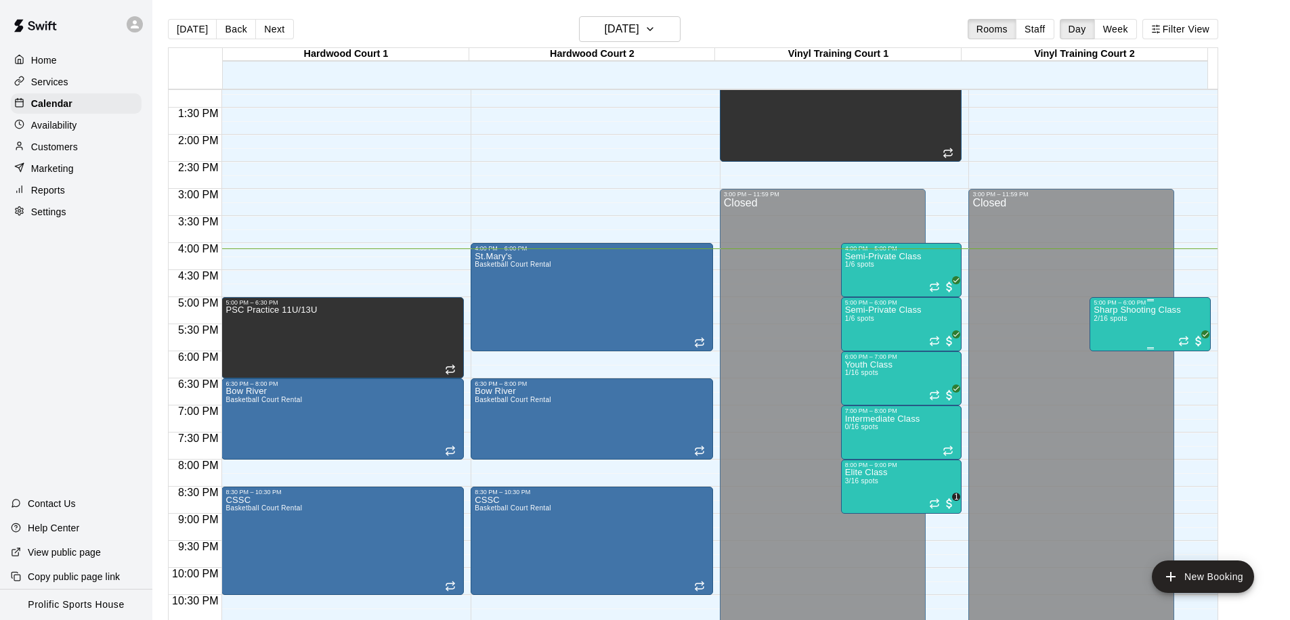
click at [1105, 336] on div "Sharp Shooting Class 2/16 spots" at bounding box center [1136, 616] width 87 height 620
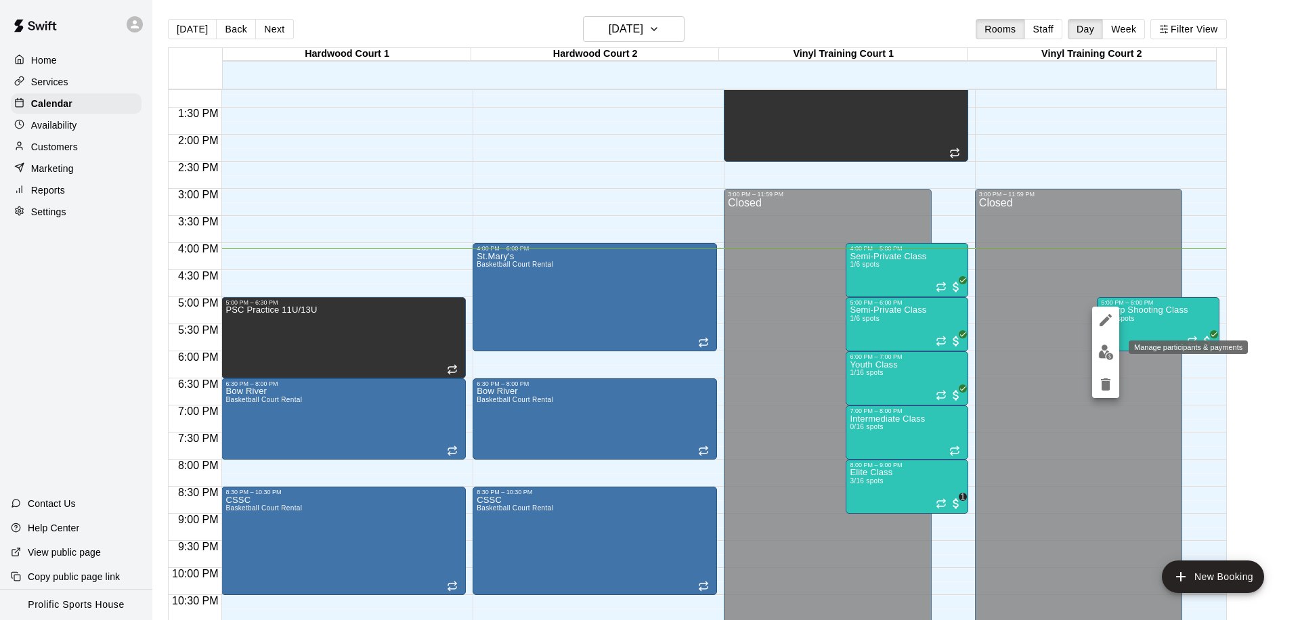
click at [1103, 354] on img "edit" at bounding box center [1106, 353] width 16 height 16
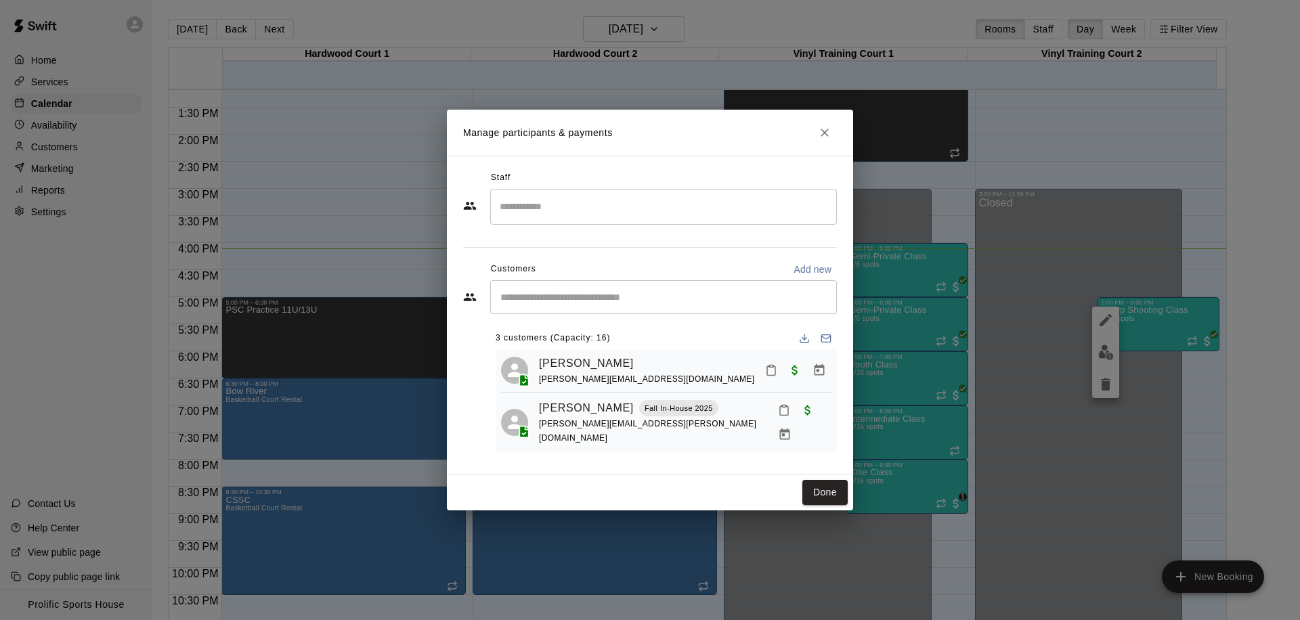
click at [601, 295] on input "Start typing to search customers..." at bounding box center [663, 297] width 334 height 14
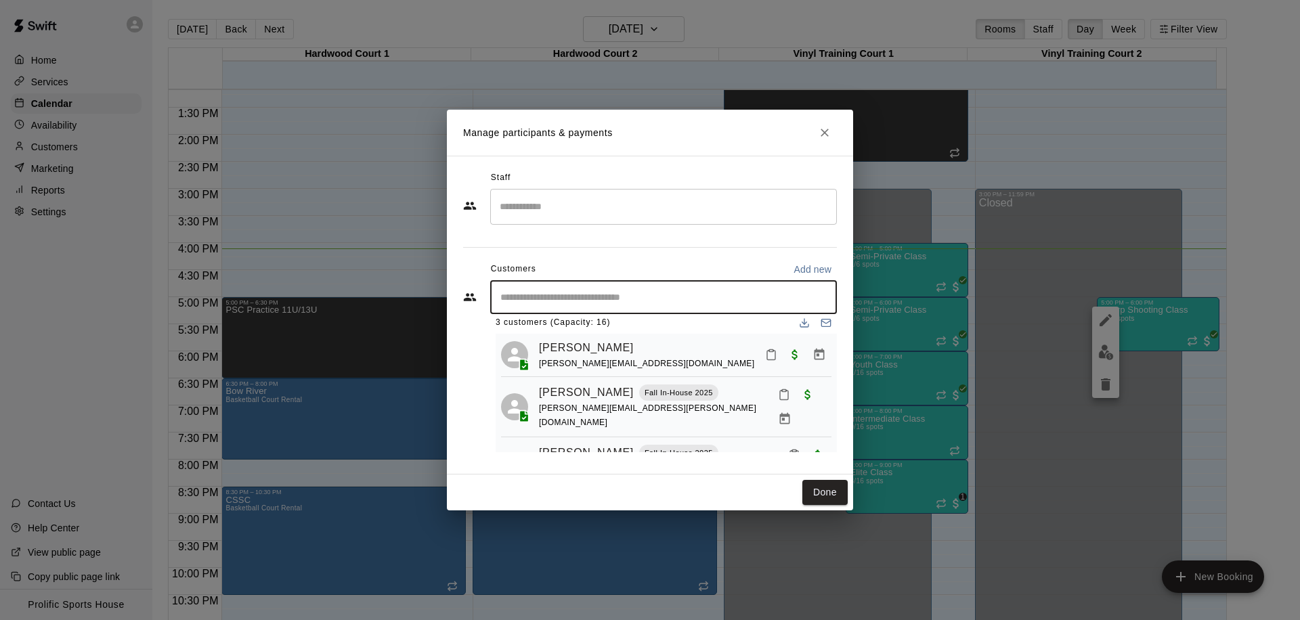
scroll to position [0, 0]
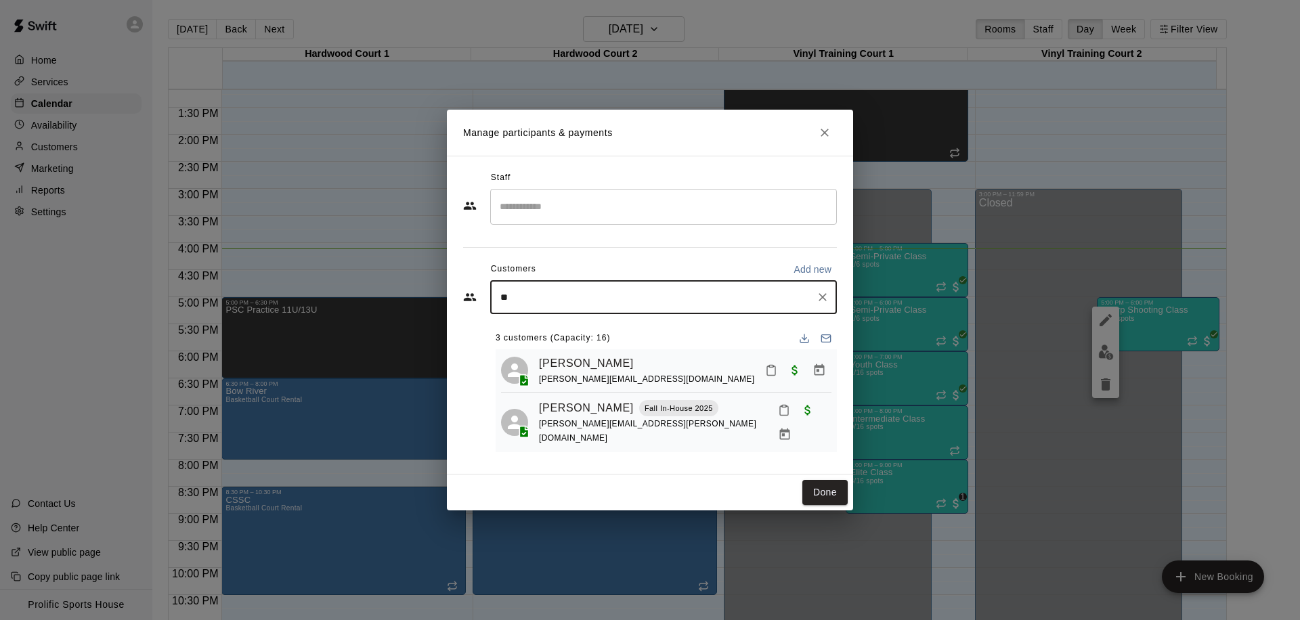
type input "*"
type input "******"
drag, startPoint x: 548, startPoint y: 295, endPoint x: 476, endPoint y: 303, distance: 72.2
click at [462, 304] on body "Home Services Calendar Availability Customers Marketing Reports Settings Contac…" at bounding box center [650, 321] width 1300 height 642
click at [507, 293] on input "*******" at bounding box center [653, 297] width 314 height 14
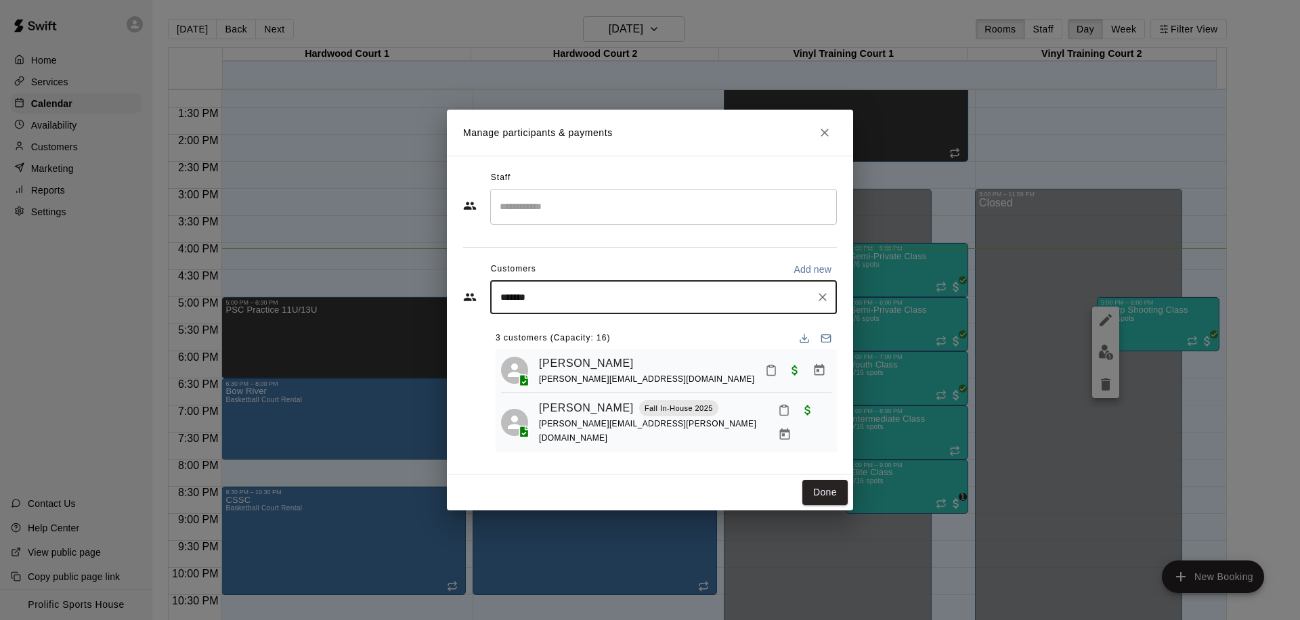
type input "********"
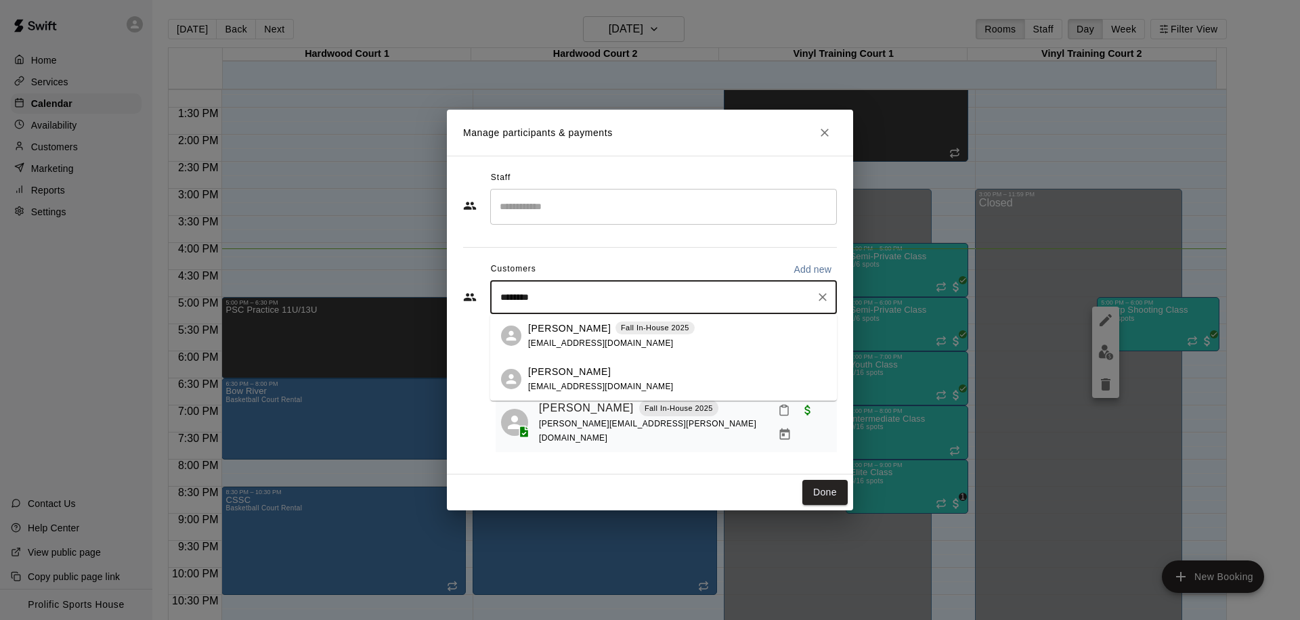
click at [556, 328] on p "Anshveer Singh" at bounding box center [569, 329] width 83 height 14
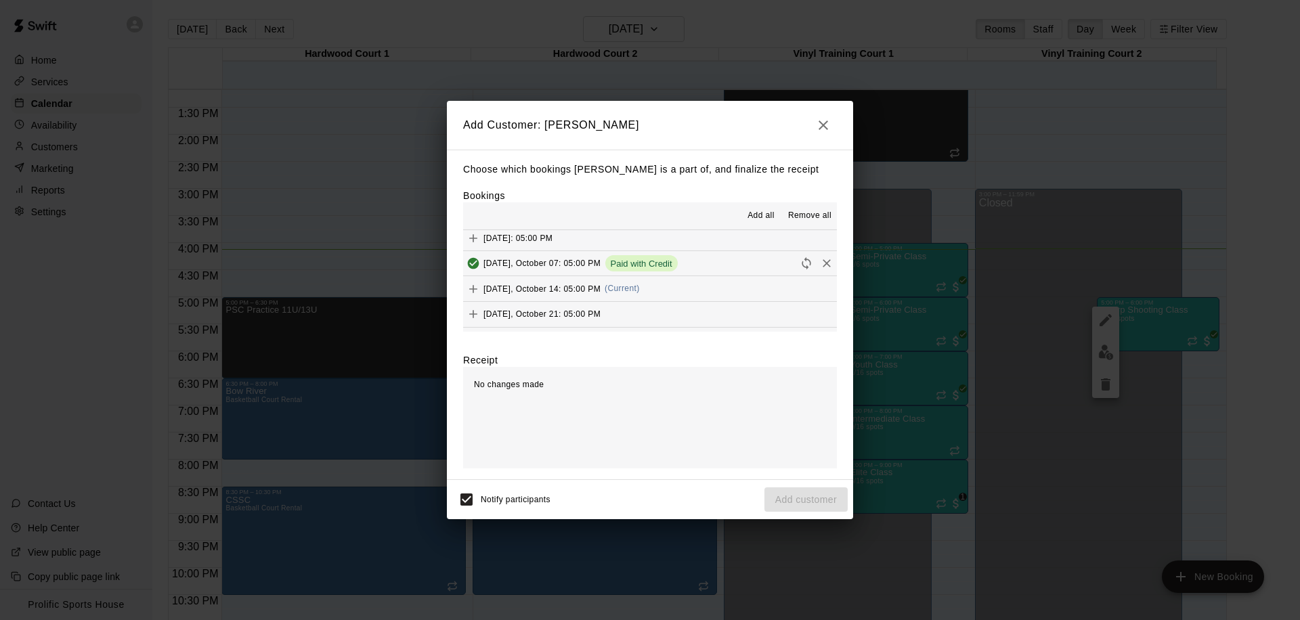
scroll to position [512, 0]
click at [661, 263] on button "Tuesday, October 14: 05:00 PM (Current)" at bounding box center [650, 265] width 374 height 25
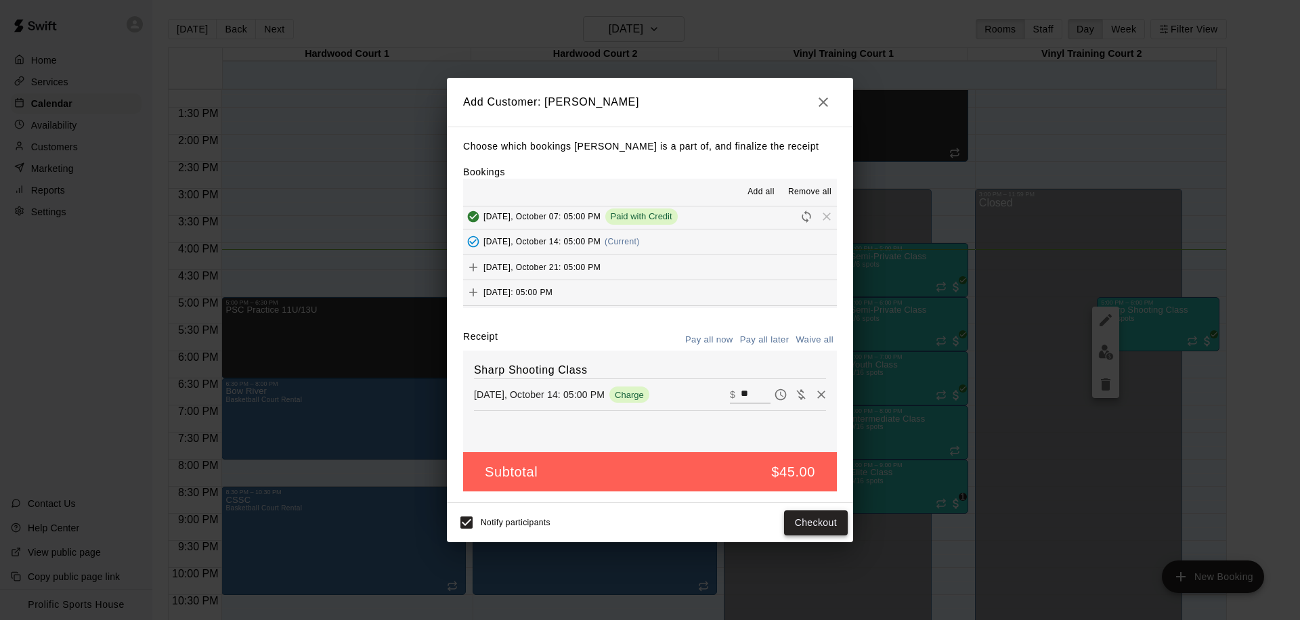
click at [815, 529] on button "Checkout" at bounding box center [816, 522] width 64 height 25
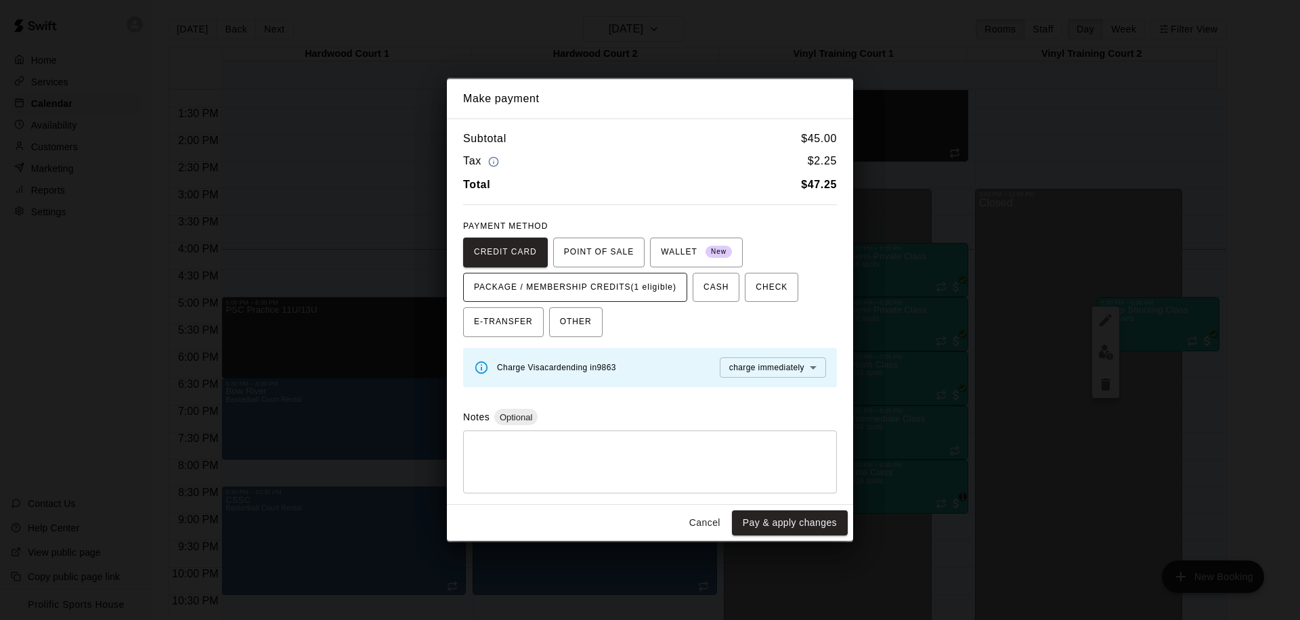
click at [618, 293] on span "PACKAGE / MEMBERSHIP CREDITS (1 eligible)" at bounding box center [575, 288] width 202 height 22
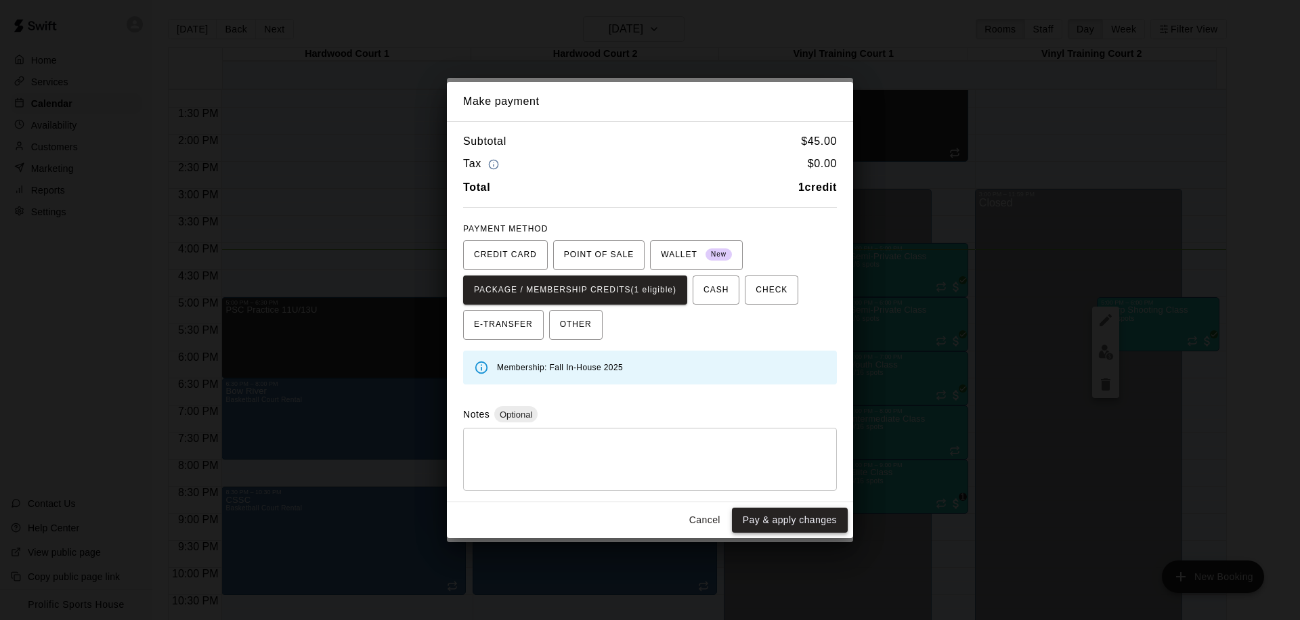
click at [751, 517] on button "Pay & apply changes" at bounding box center [790, 520] width 116 height 25
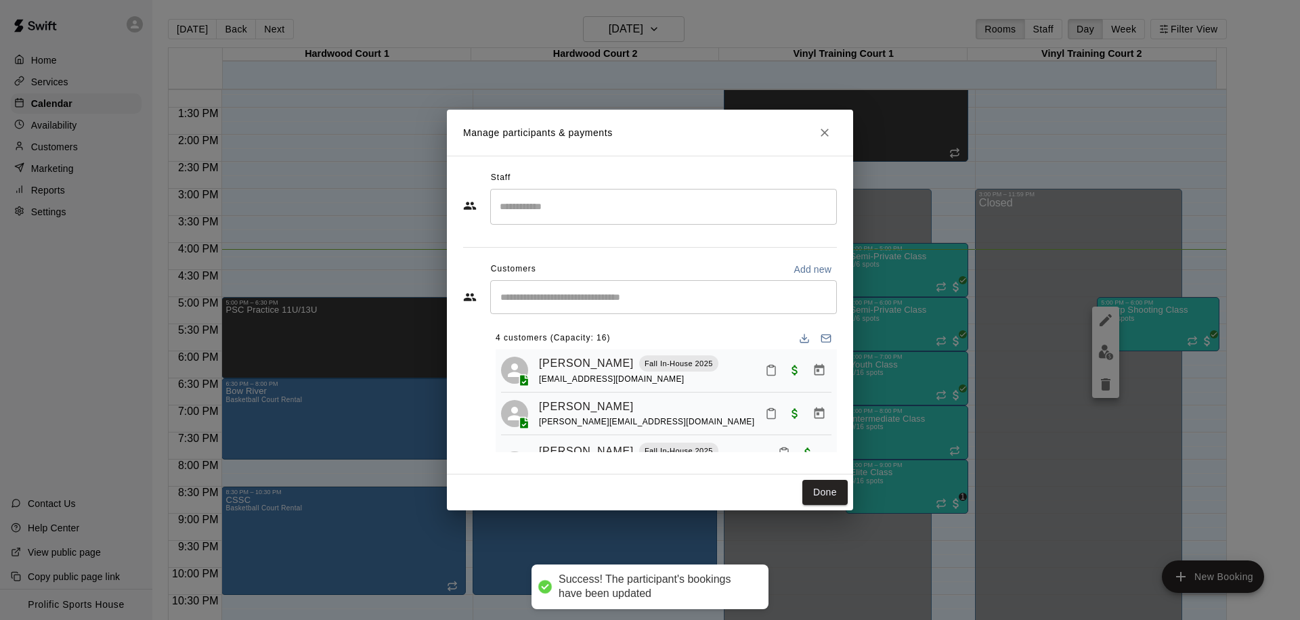
click at [825, 127] on icon "Close" at bounding box center [825, 133] width 14 height 14
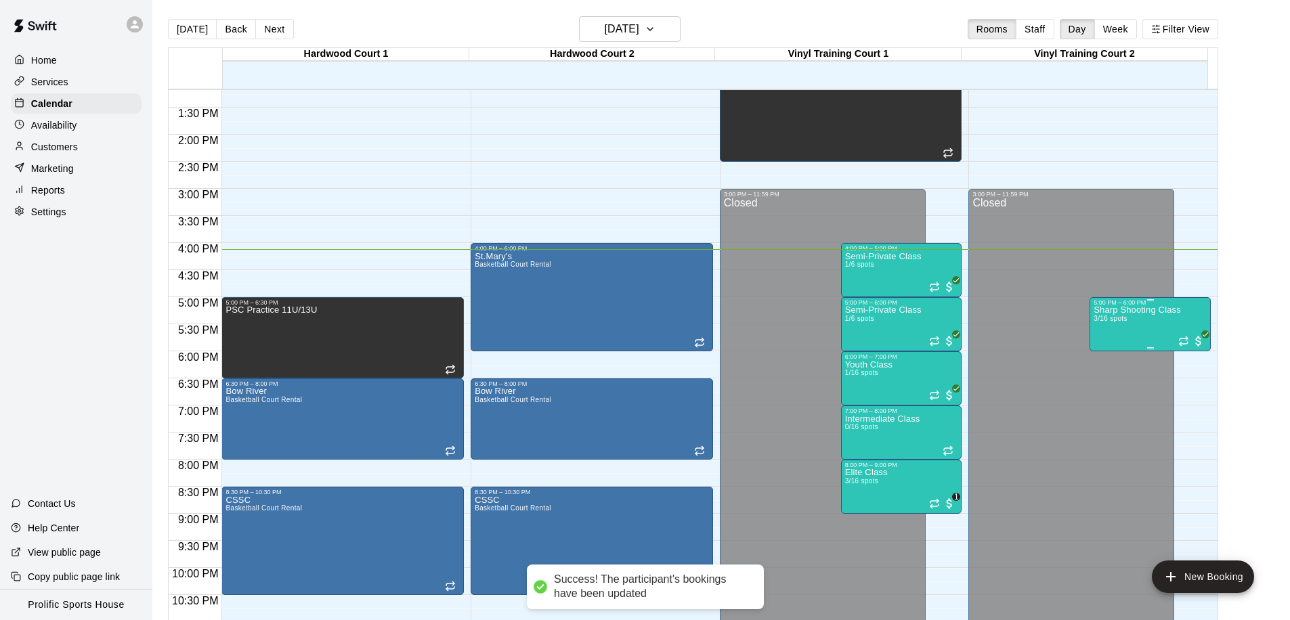
click at [1144, 336] on div "Sharp Shooting Class 3/16 spots" at bounding box center [1136, 616] width 87 height 620
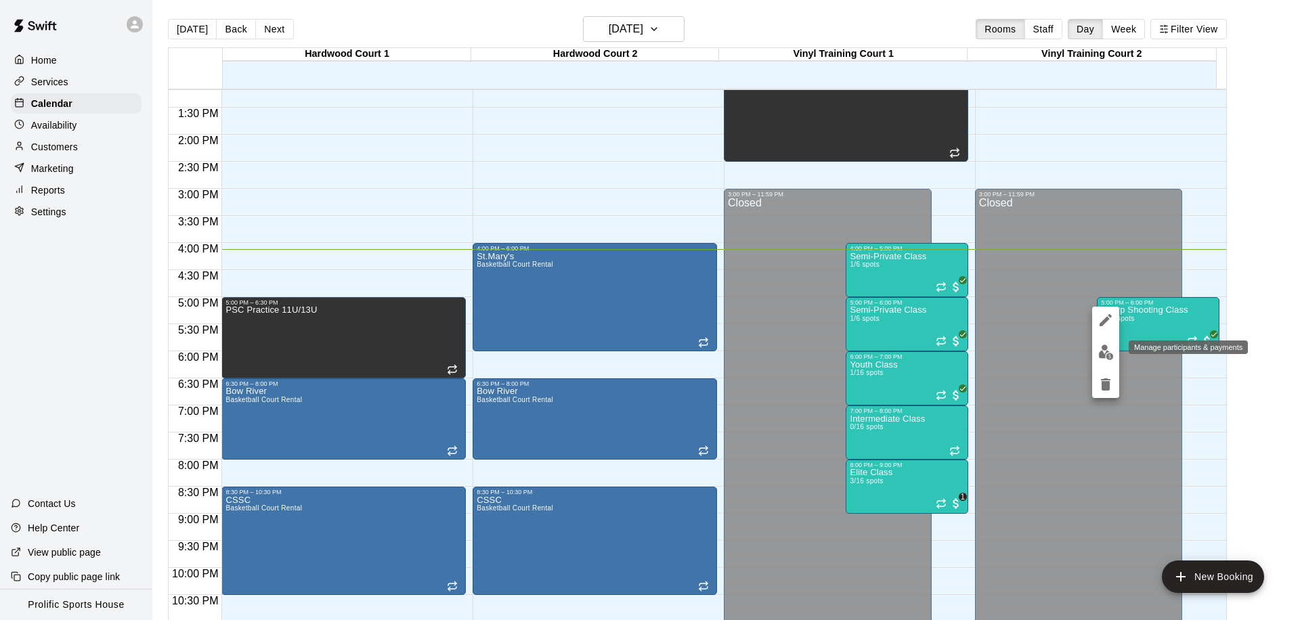
click at [1110, 357] on img "edit" at bounding box center [1106, 353] width 16 height 16
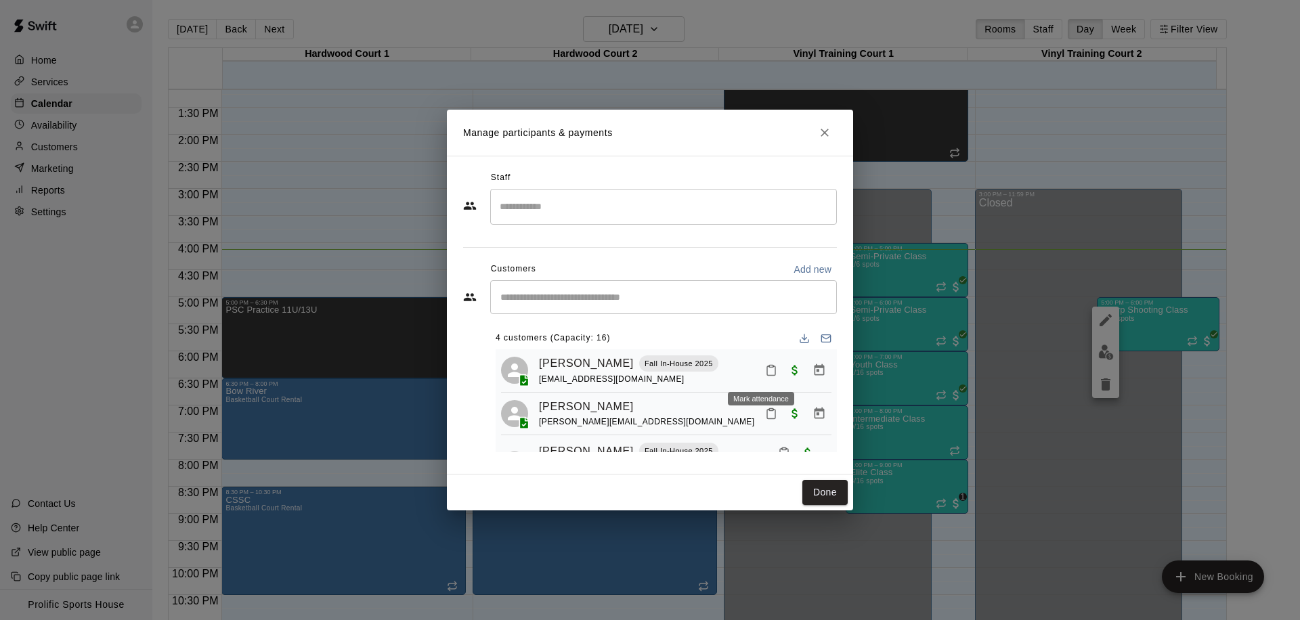
click at [767, 368] on icon "Mark attendance" at bounding box center [771, 370] width 8 height 9
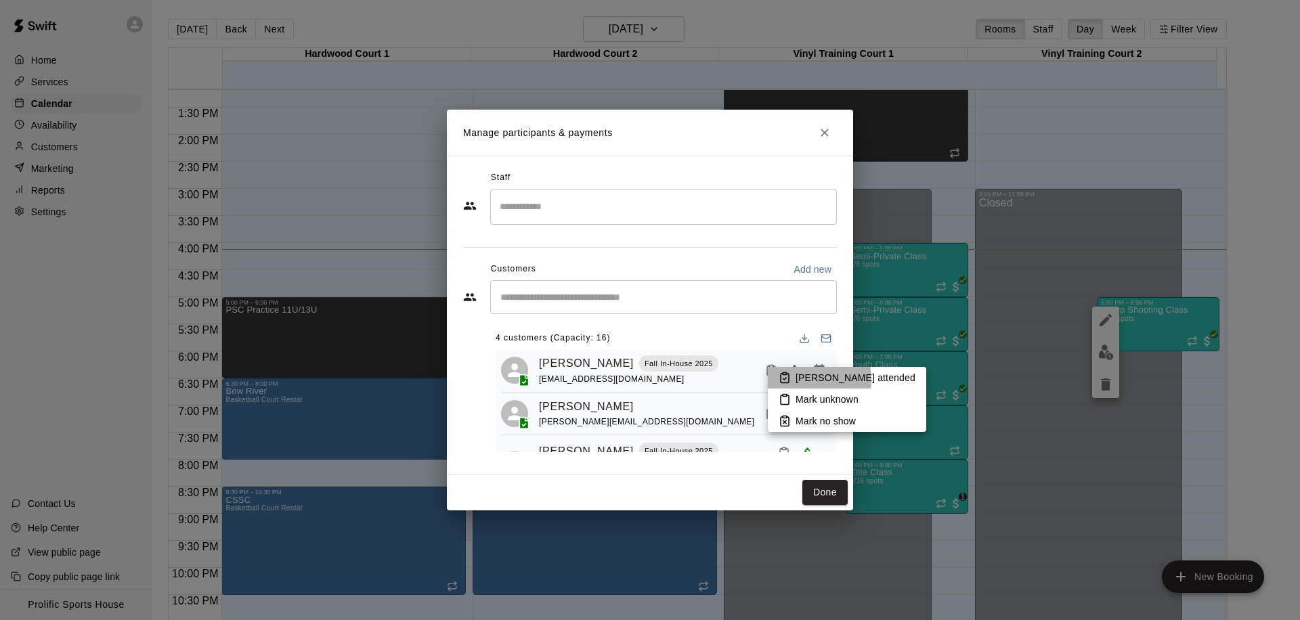
click at [790, 380] on icon at bounding box center [784, 378] width 12 height 12
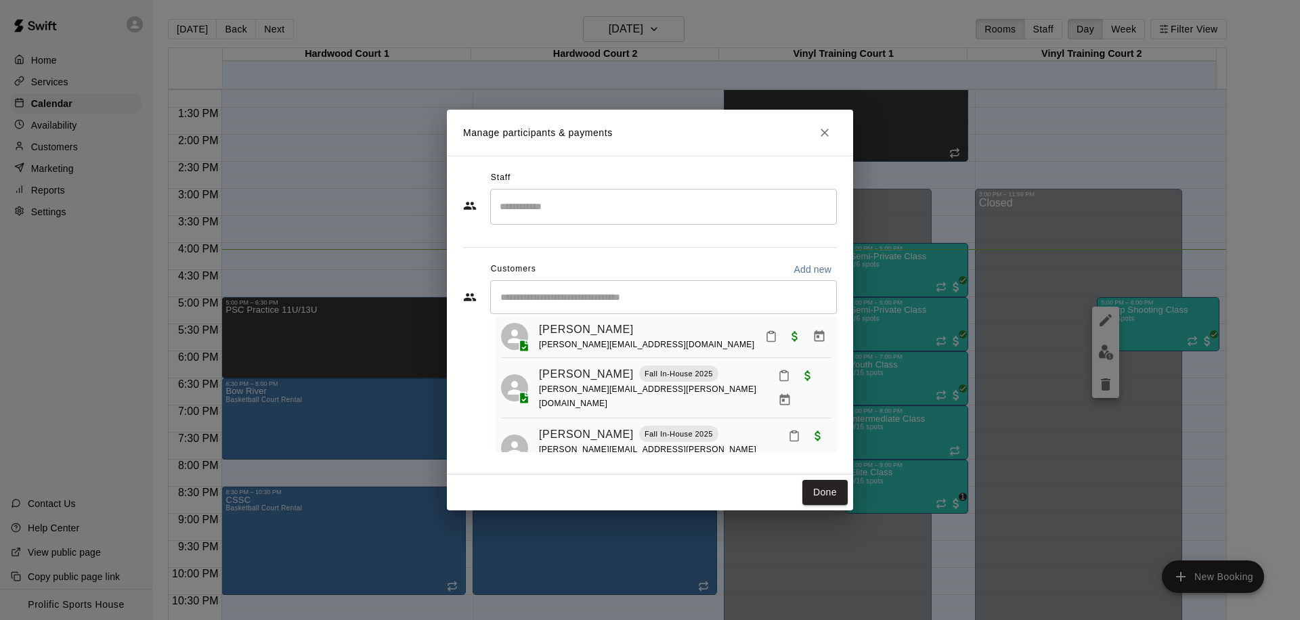
scroll to position [0, 0]
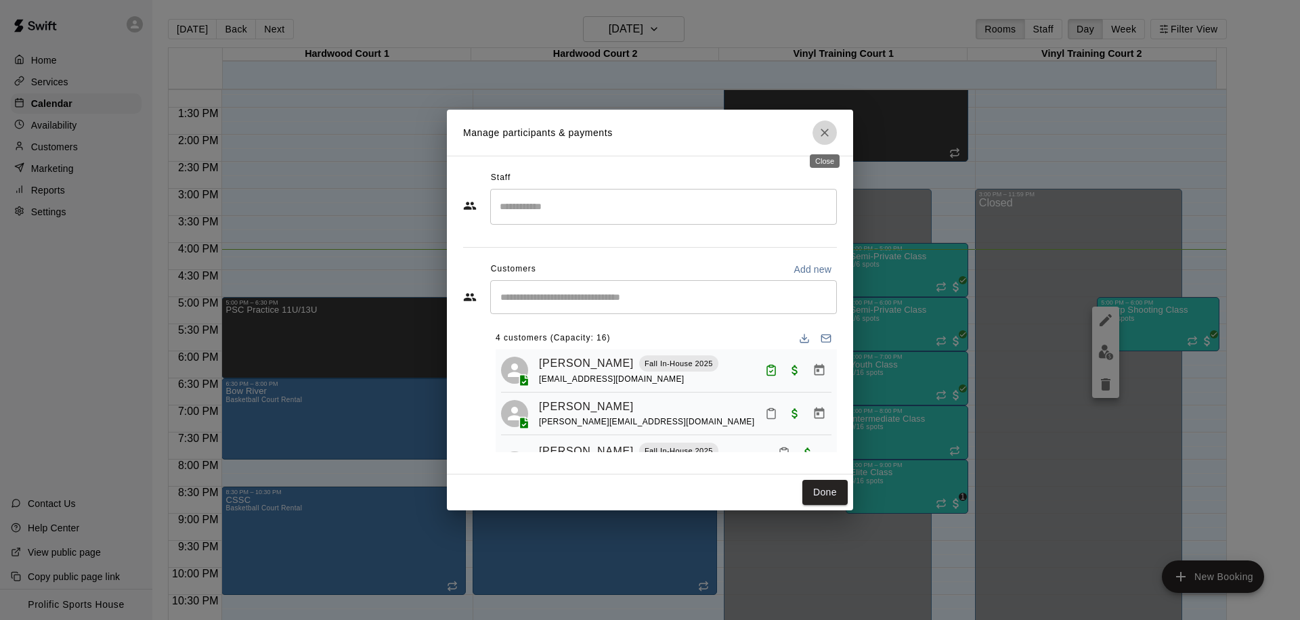
click at [825, 125] on button "Close" at bounding box center [824, 132] width 24 height 24
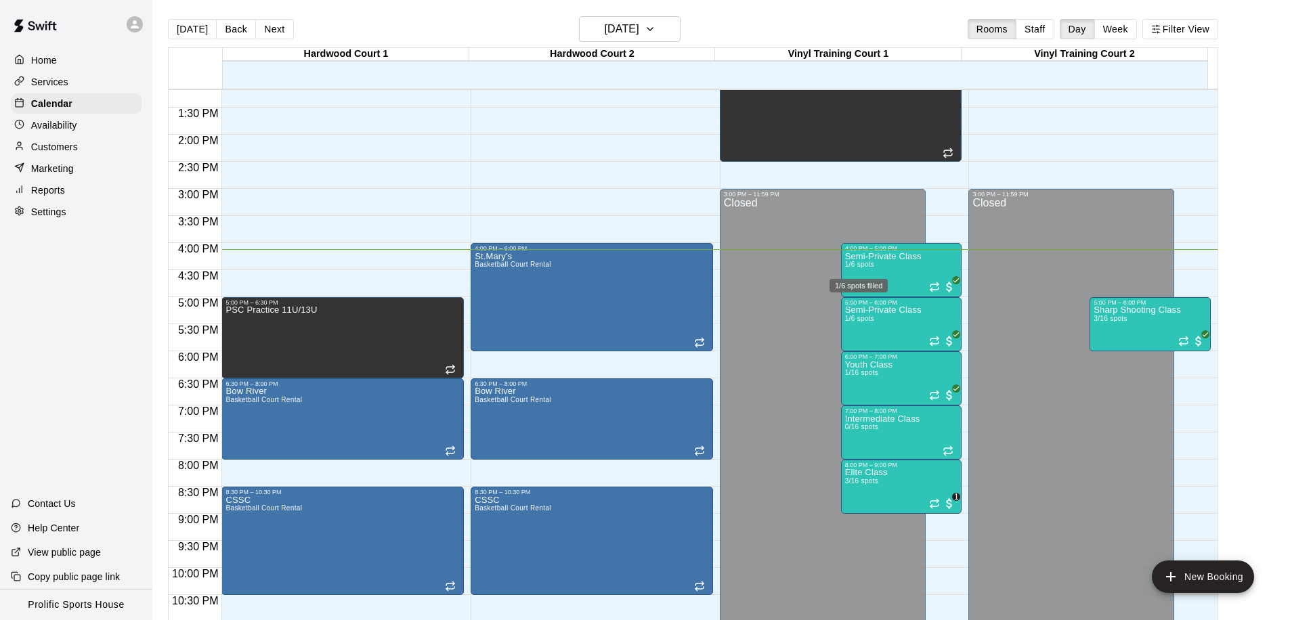
click at [855, 284] on div "1/6 spots filled" at bounding box center [858, 286] width 58 height 14
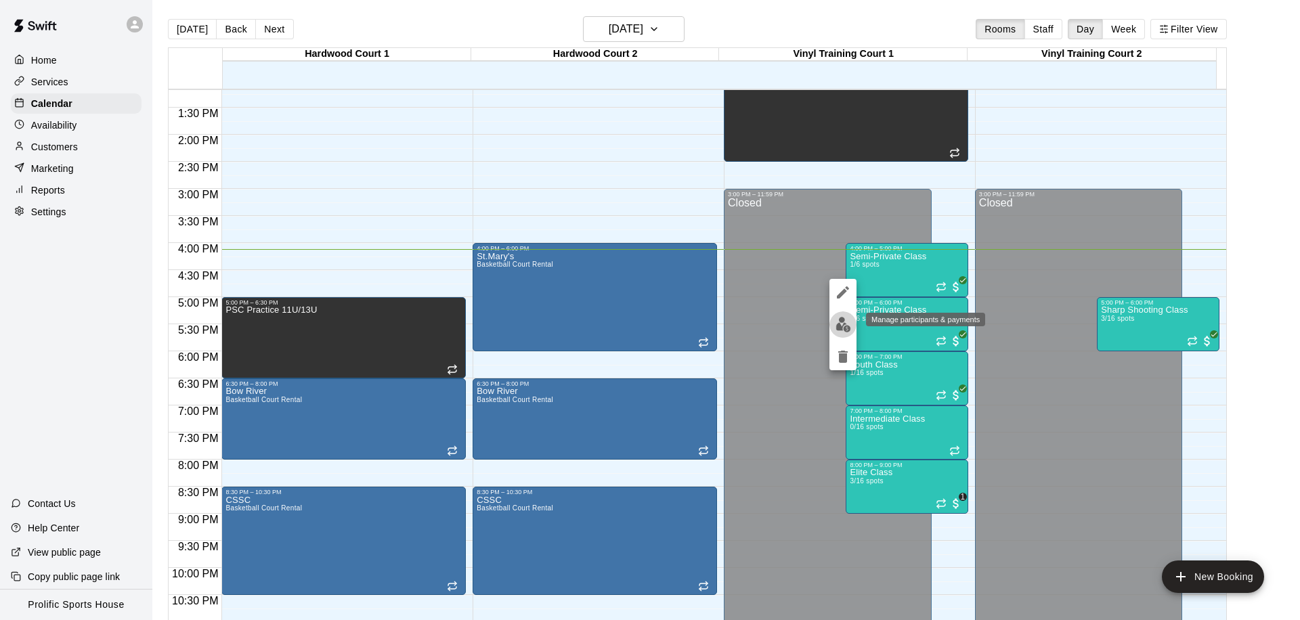
click at [850, 317] on img "edit" at bounding box center [843, 325] width 16 height 16
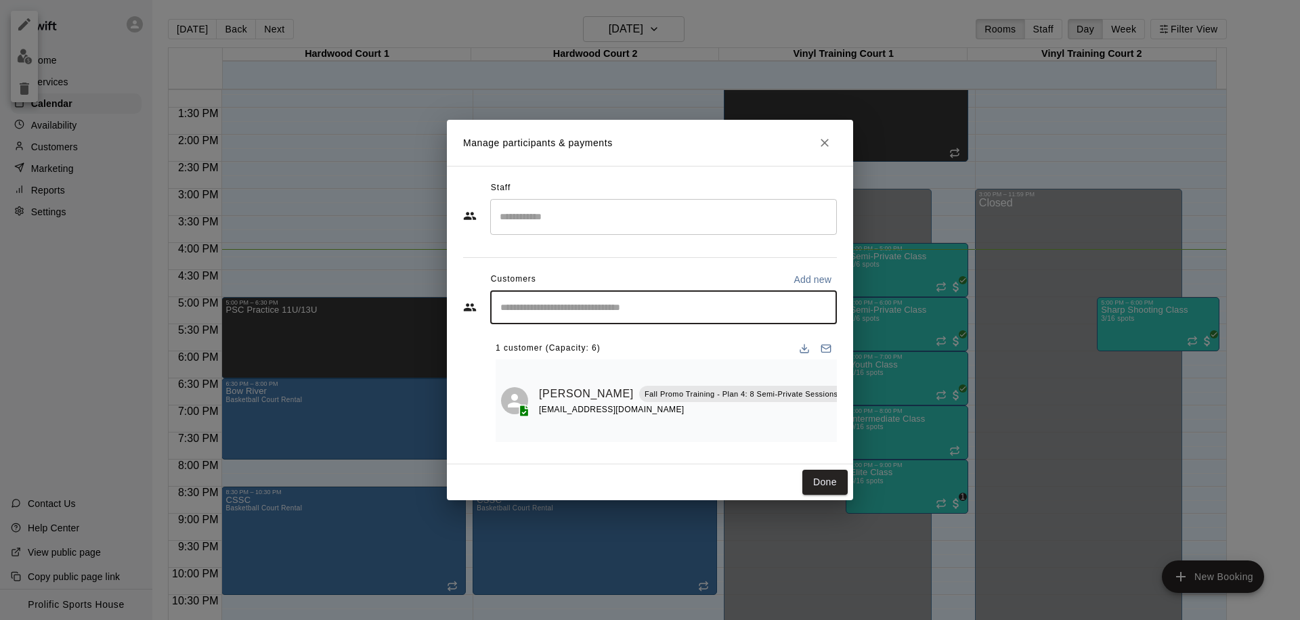
click at [576, 301] on input "Start typing to search customers..." at bounding box center [663, 308] width 334 height 14
type input "*"
type input "***"
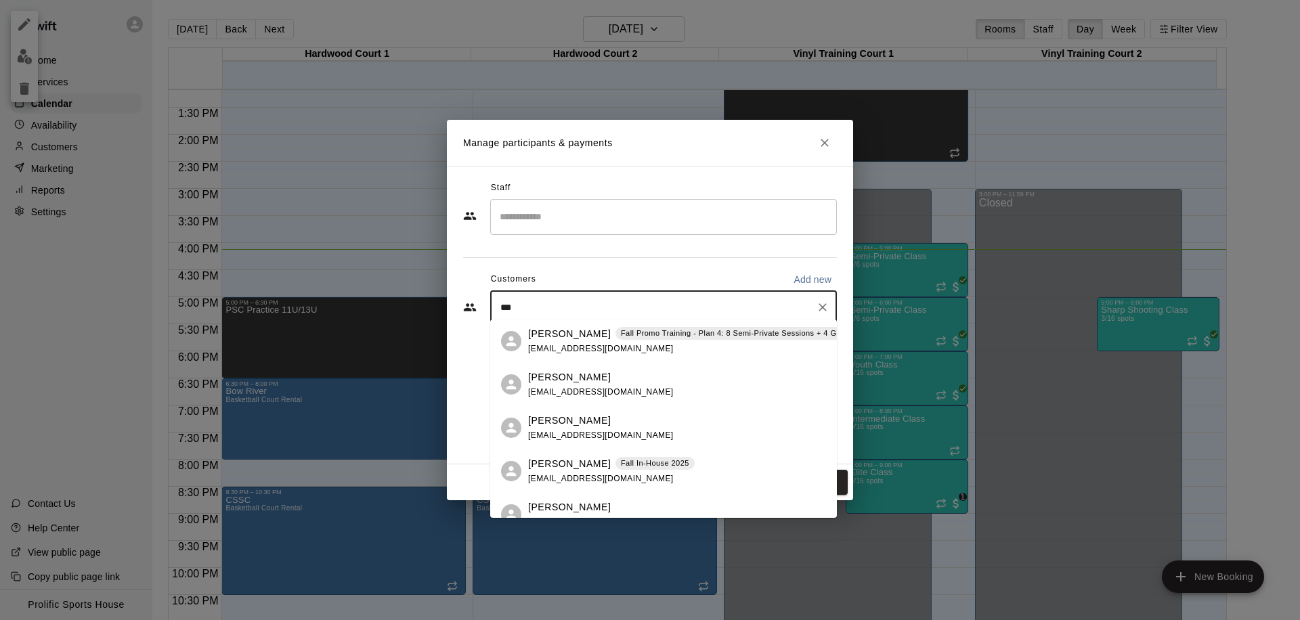
click at [588, 340] on div "Tori Sealy Fall Promo Training - Plan 4: 8 Semi-Private Sessions + 4 Group Trai…" at bounding box center [745, 341] width 435 height 29
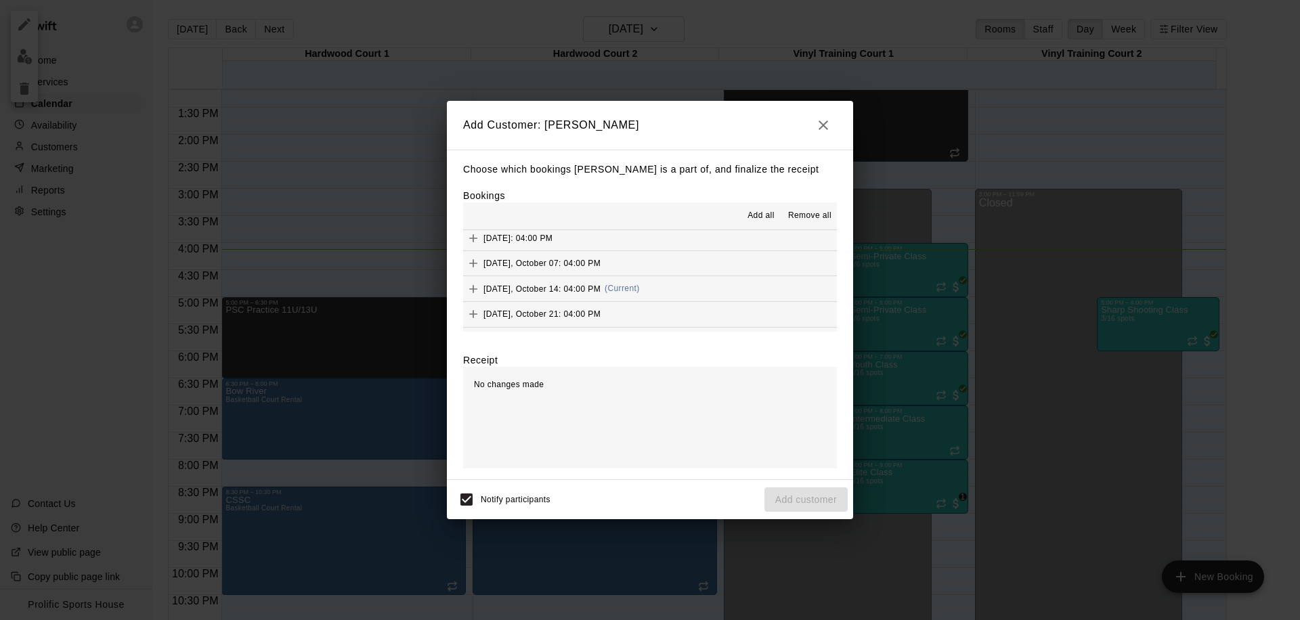
scroll to position [494, 0]
click at [632, 286] on span "(Current)" at bounding box center [622, 282] width 35 height 9
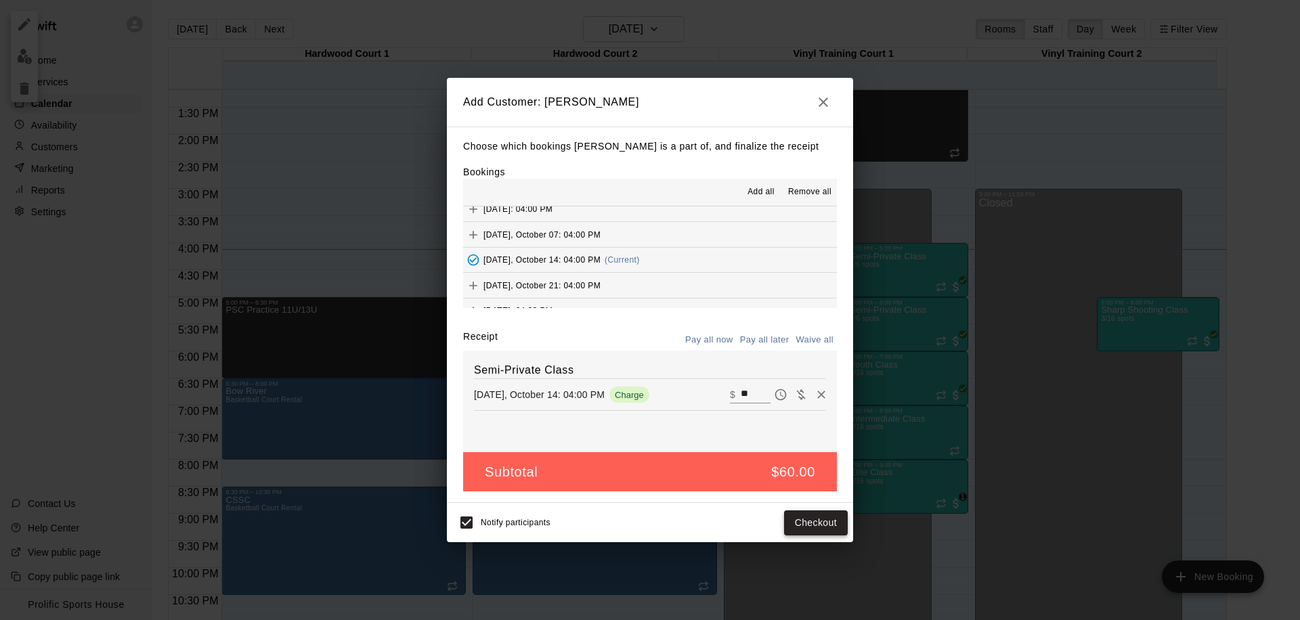
click at [800, 527] on button "Checkout" at bounding box center [816, 522] width 64 height 25
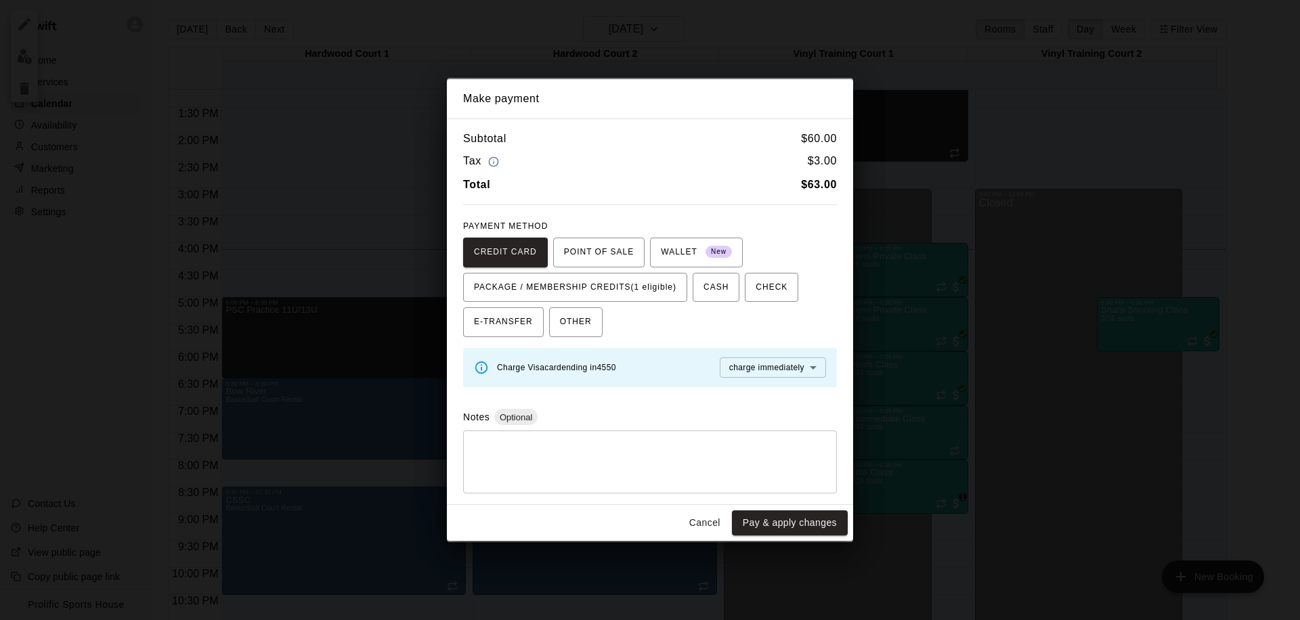
click at [597, 268] on div "CREDIT CARD POINT OF SALE WALLET New PACKAGE / MEMBERSHIP CREDITS (1 eligible) …" at bounding box center [650, 288] width 374 height 100
click at [598, 278] on span "PACKAGE / MEMBERSHIP CREDITS (1 eligible)" at bounding box center [575, 288] width 202 height 22
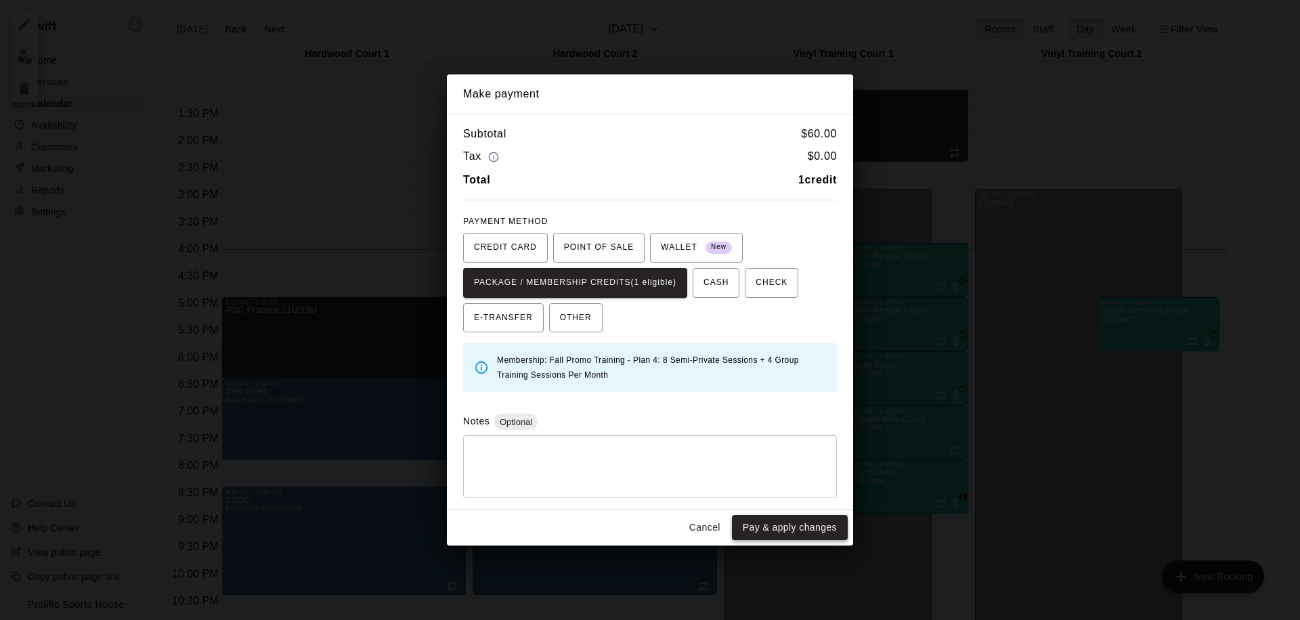
click at [775, 520] on button "Pay & apply changes" at bounding box center [790, 527] width 116 height 25
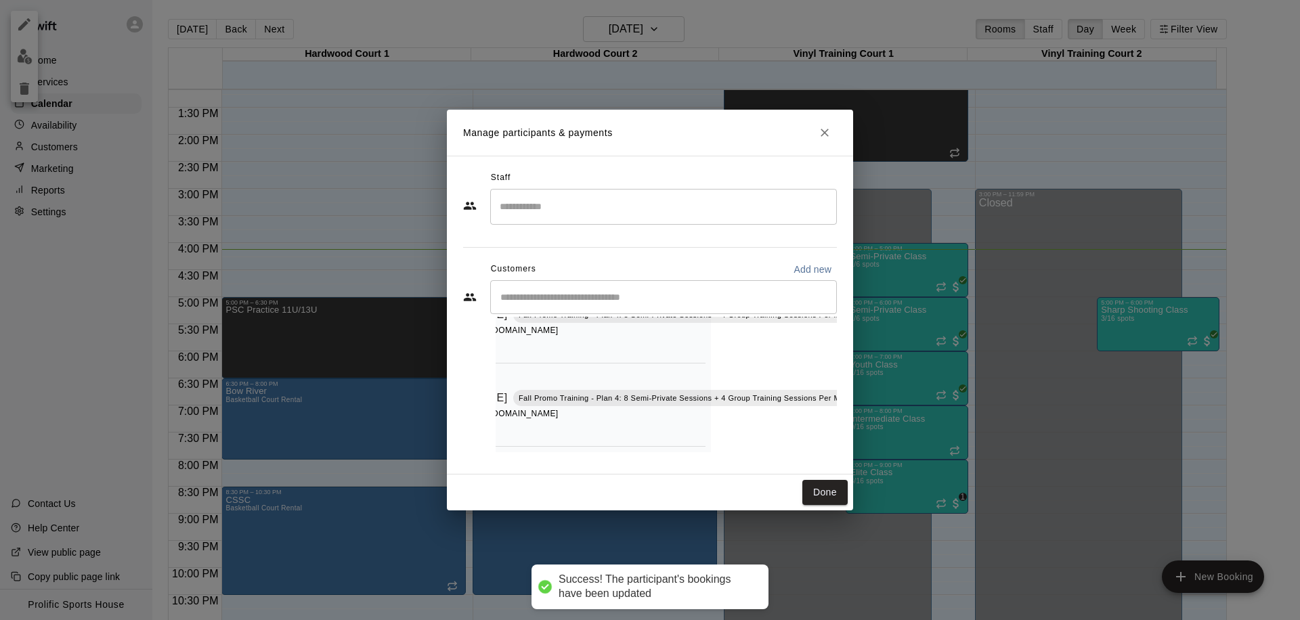
scroll to position [79, 129]
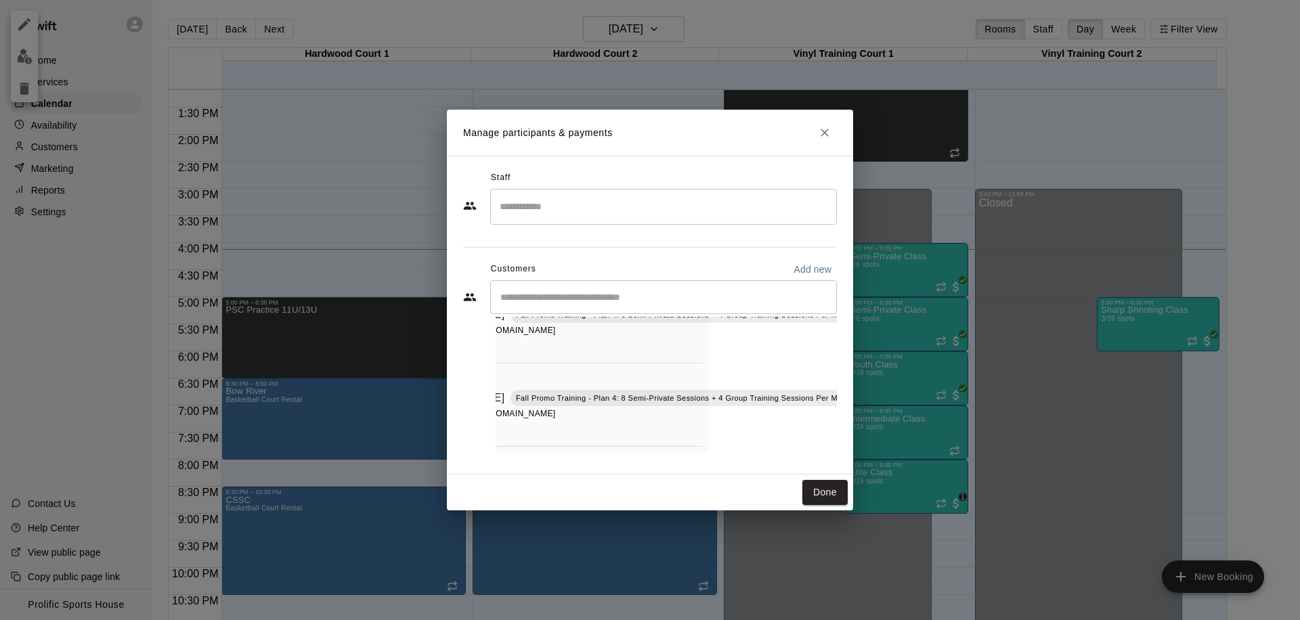
click at [866, 376] on icon "Mark attendance" at bounding box center [870, 380] width 8 height 9
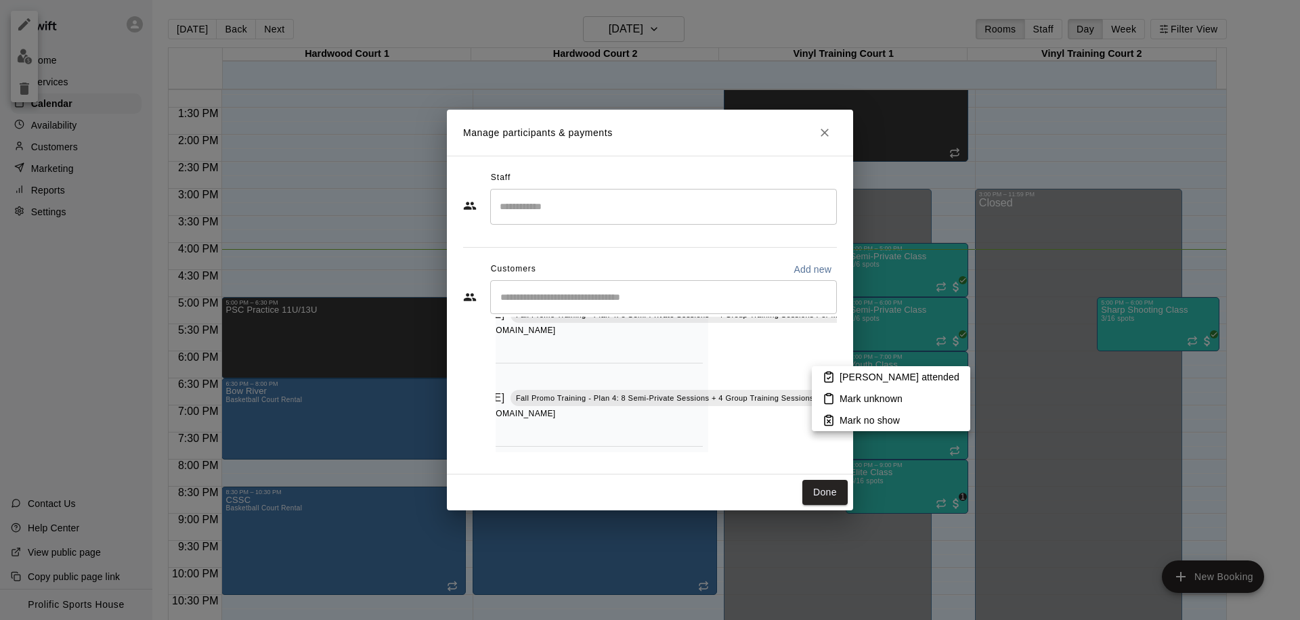
click at [854, 380] on p "Mark attended" at bounding box center [899, 377] width 120 height 14
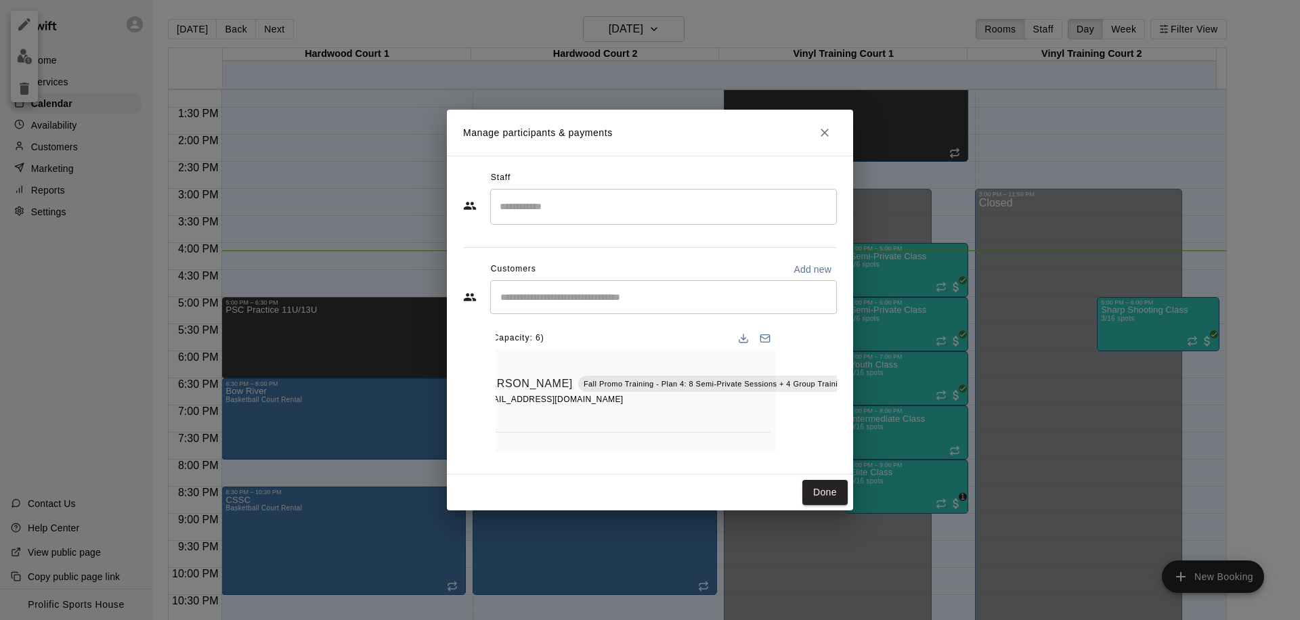
scroll to position [0, 129]
click at [864, 360] on icon "Mark attendance" at bounding box center [870, 366] width 12 height 12
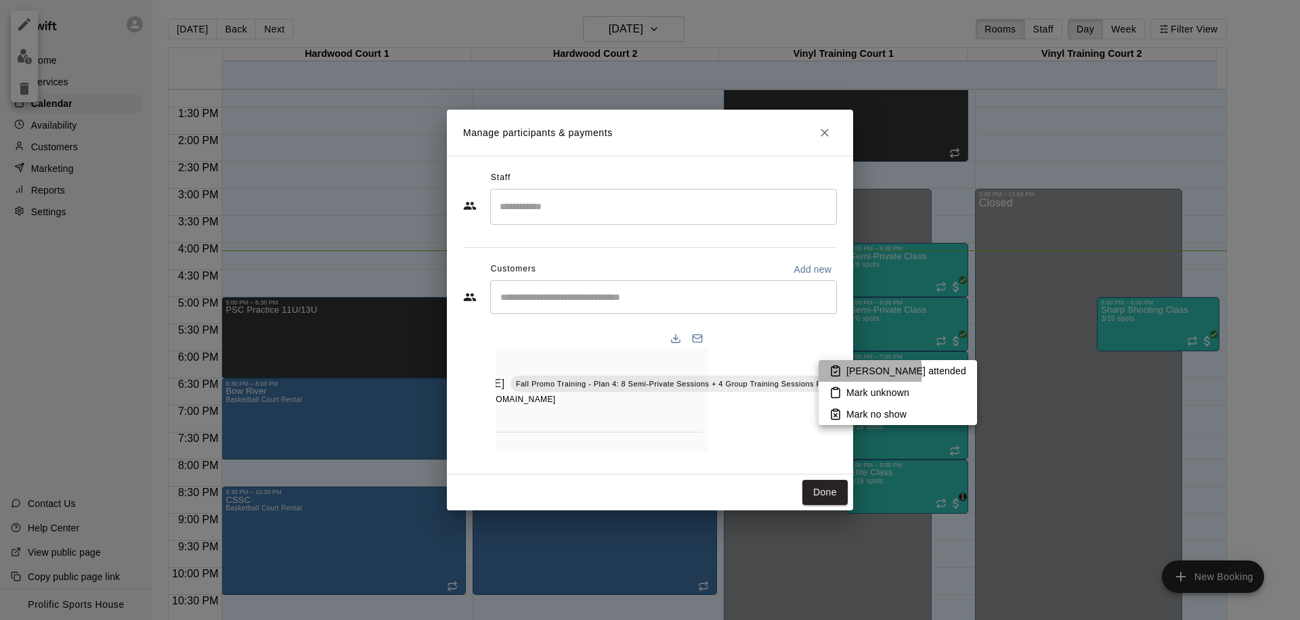
click at [853, 372] on p "Mark attended" at bounding box center [906, 371] width 120 height 14
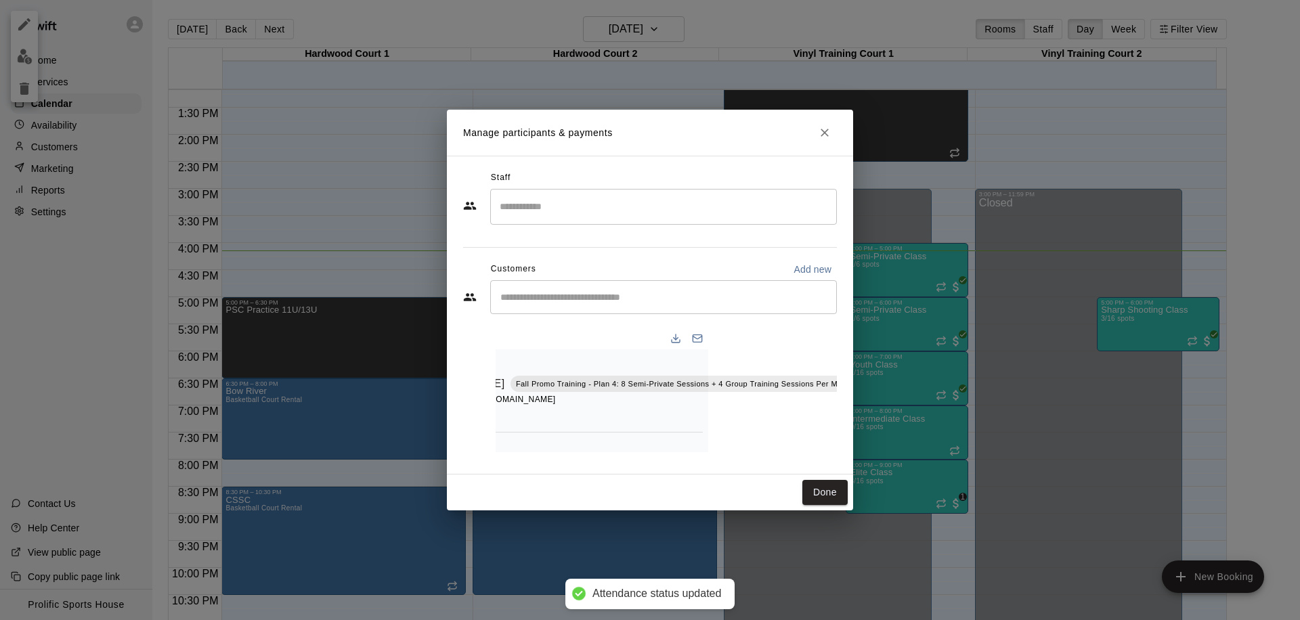
scroll to position [0, 0]
click at [825, 126] on icon "Close" at bounding box center [825, 133] width 14 height 14
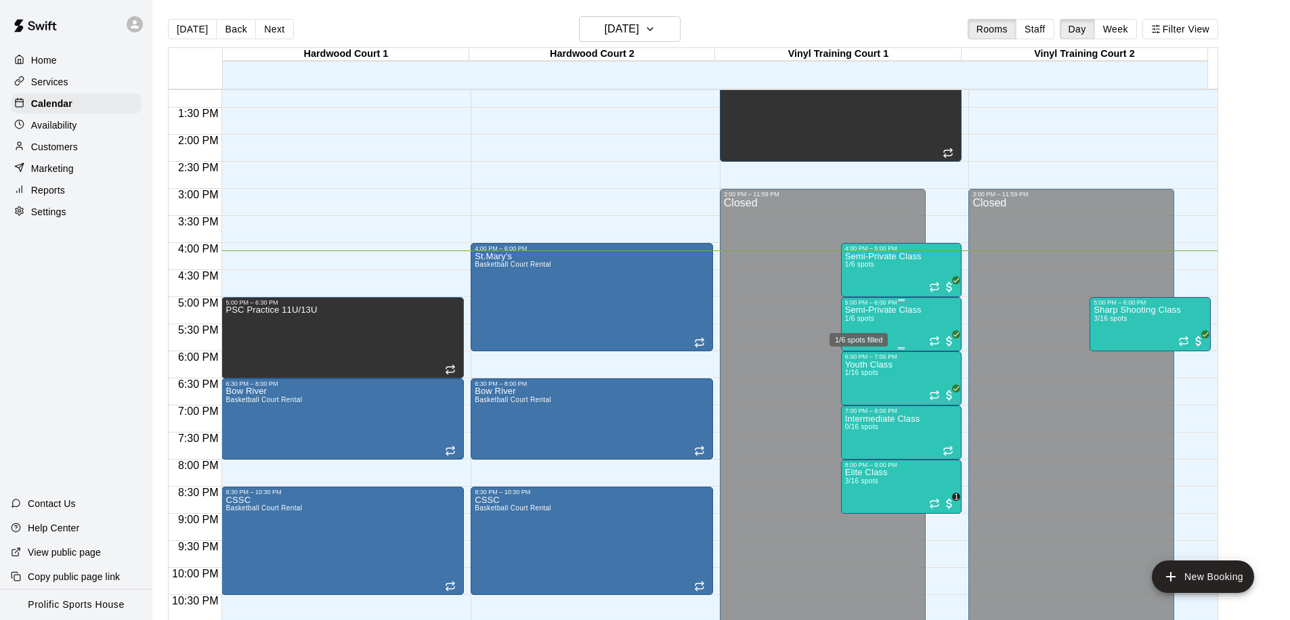
click at [866, 327] on div "1/6 spots filled" at bounding box center [858, 336] width 61 height 24
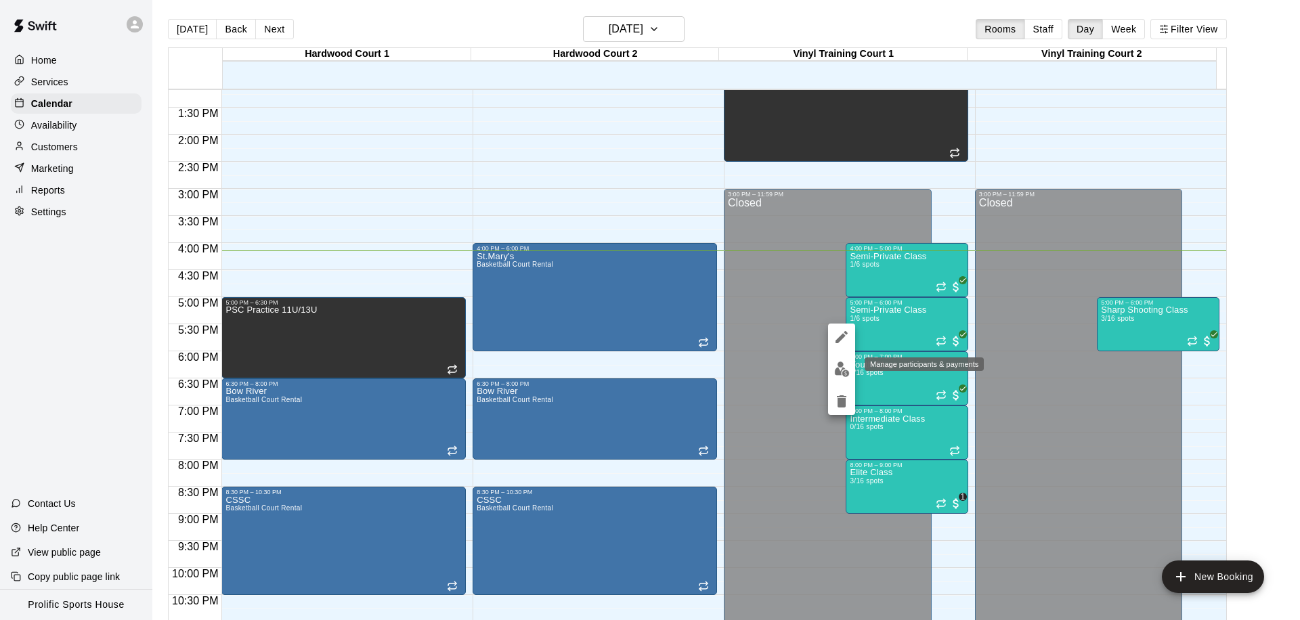
click at [837, 364] on img "edit" at bounding box center [842, 369] width 16 height 16
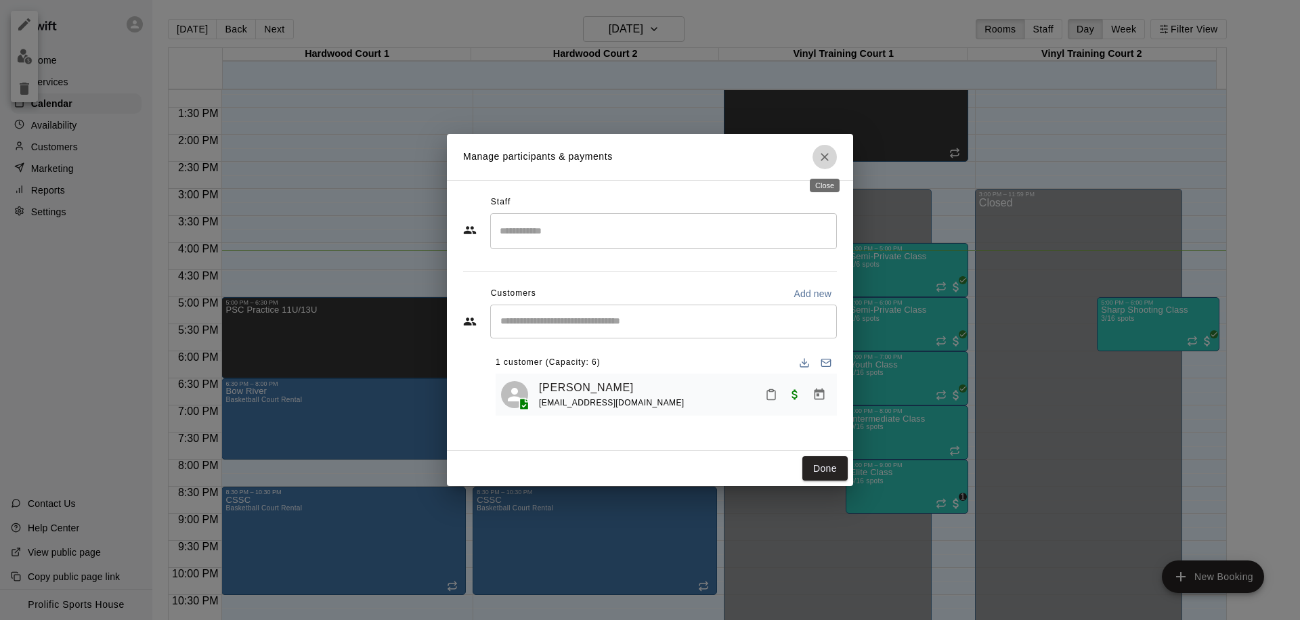
click at [821, 152] on icon "Close" at bounding box center [825, 157] width 14 height 14
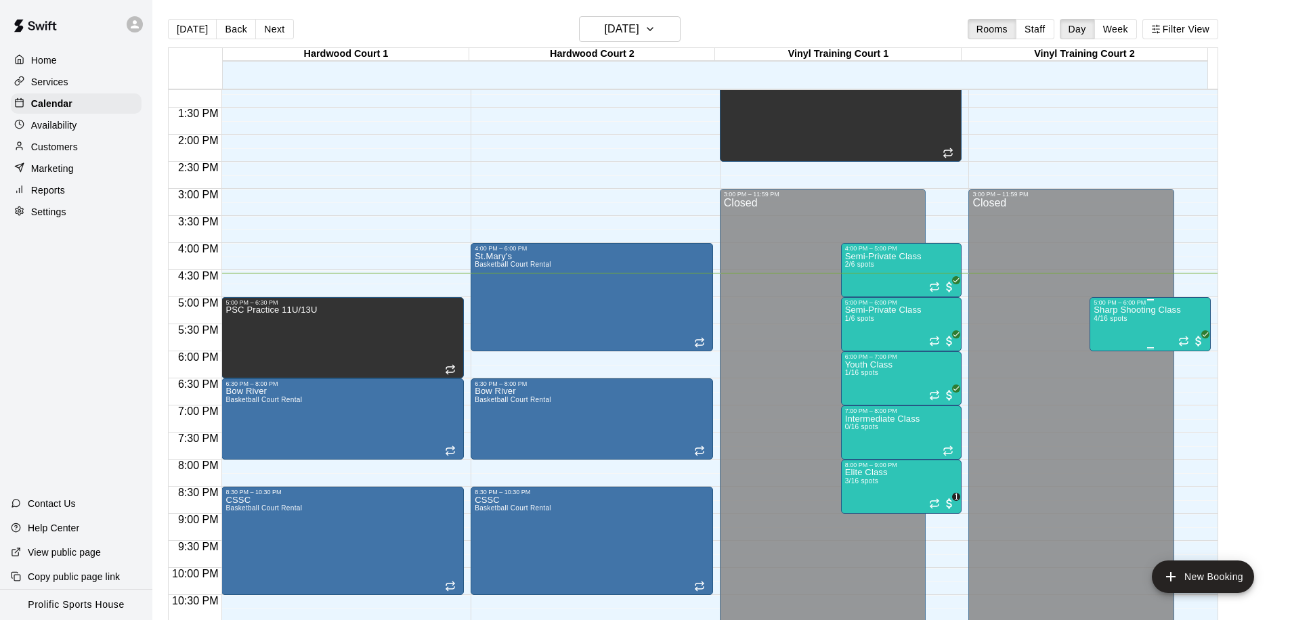
click at [1131, 322] on div "Sharp Shooting Class 4/16 spots" at bounding box center [1136, 616] width 87 height 620
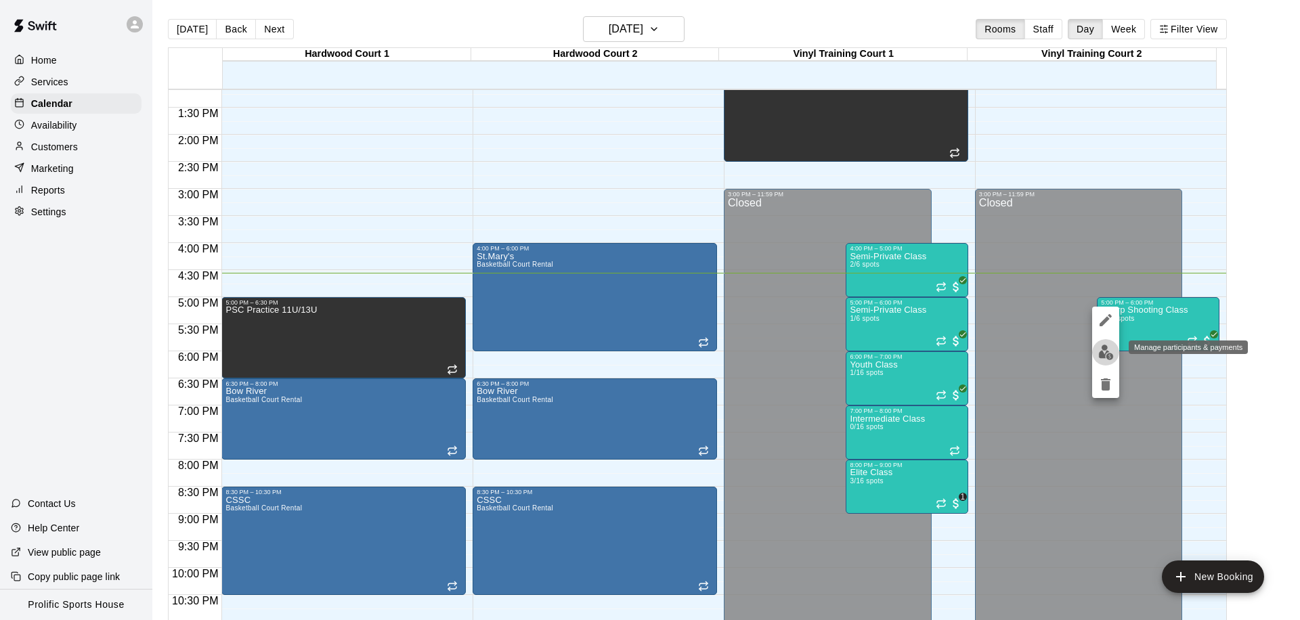
click at [1100, 346] on img "edit" at bounding box center [1106, 353] width 16 height 16
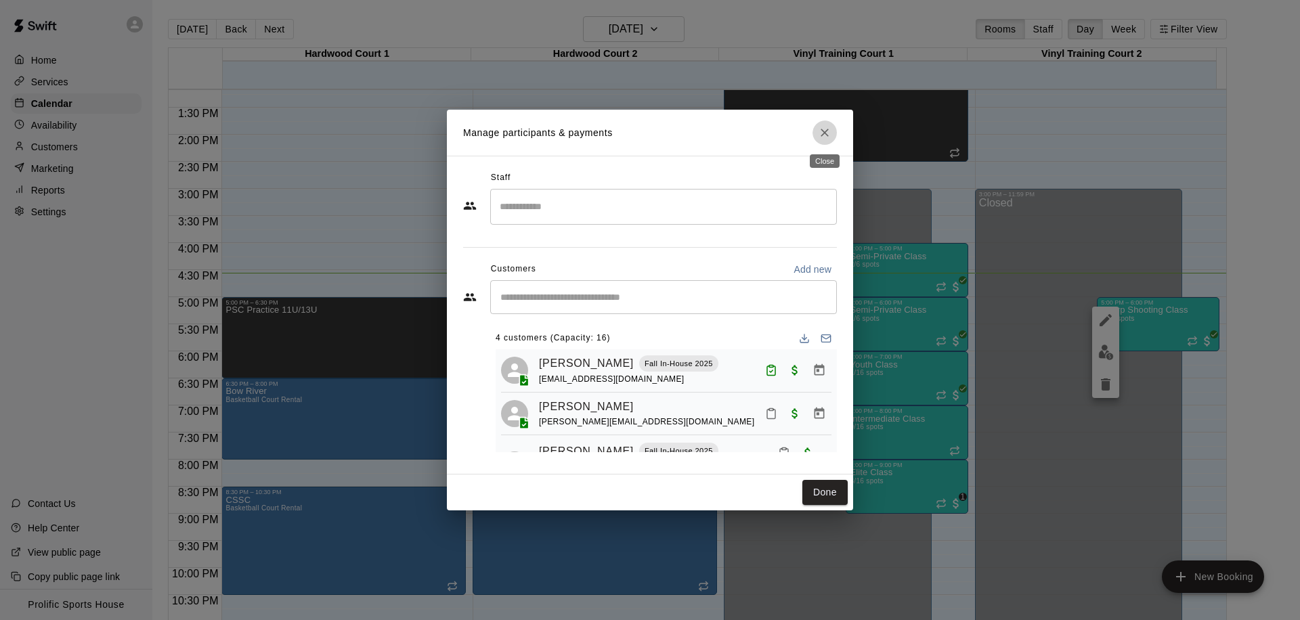
click at [822, 135] on icon "Close" at bounding box center [824, 133] width 8 height 8
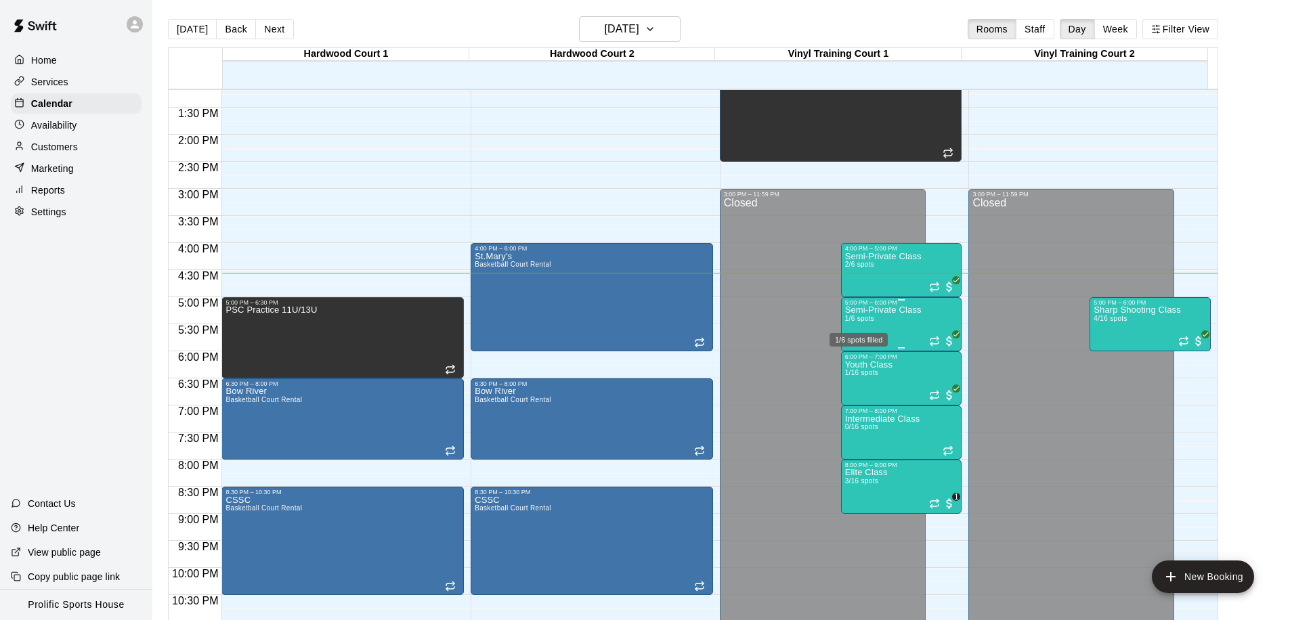
click at [866, 317] on span "1/6 spots" at bounding box center [860, 318] width 30 height 7
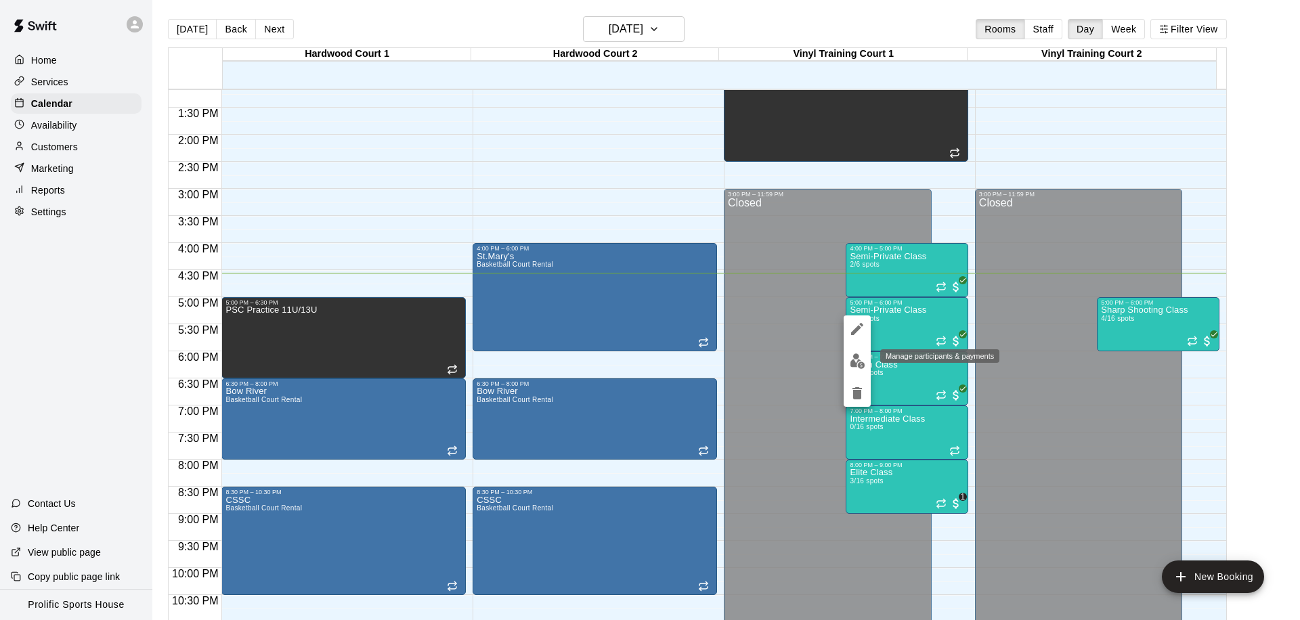
click at [860, 358] on img "edit" at bounding box center [858, 361] width 16 height 16
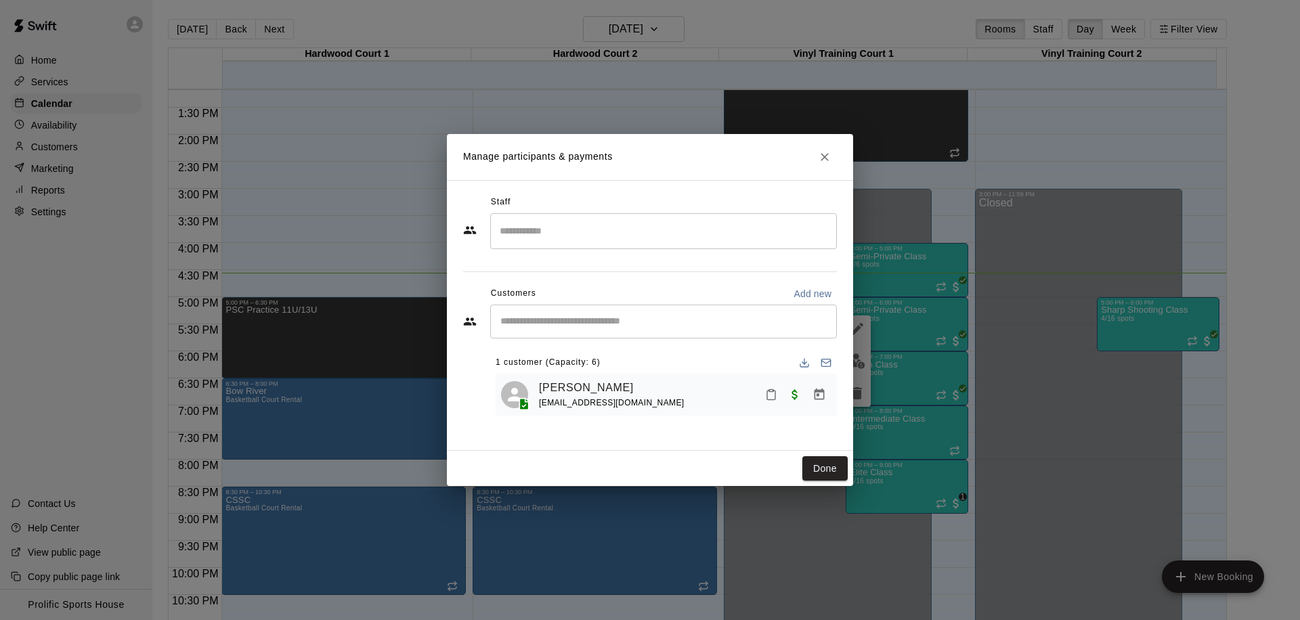
click at [828, 154] on icon "Close" at bounding box center [825, 157] width 14 height 14
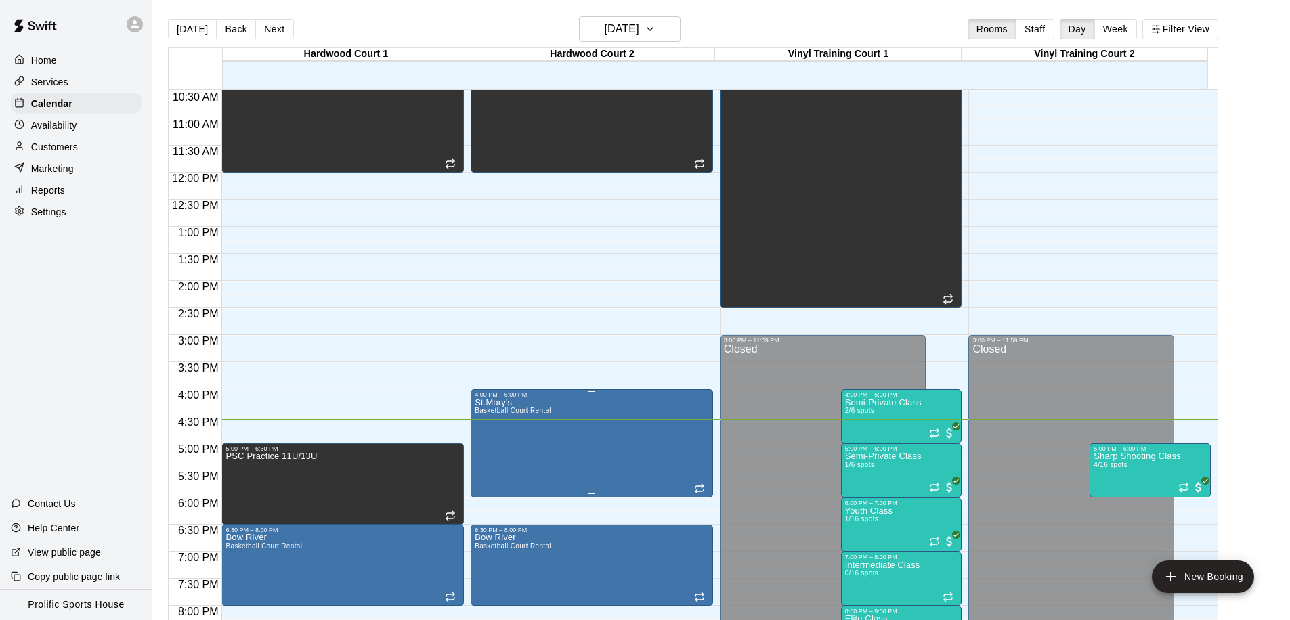
scroll to position [745, 0]
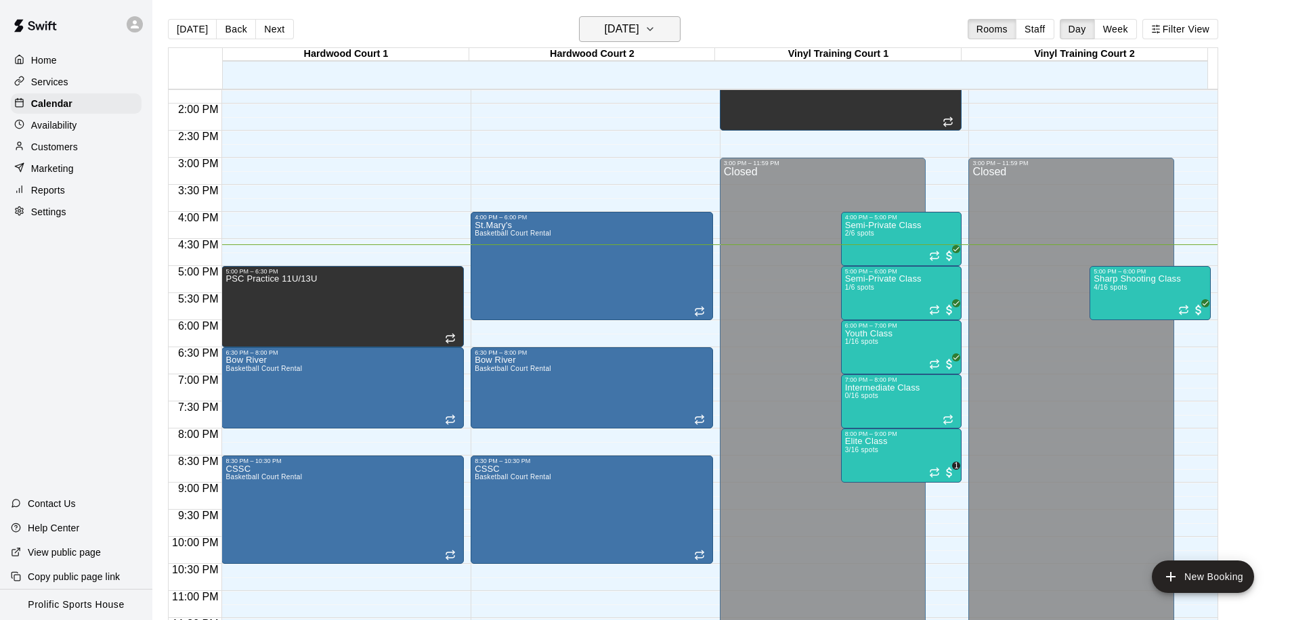
click at [636, 37] on h6 "[DATE]" at bounding box center [622, 29] width 35 height 19
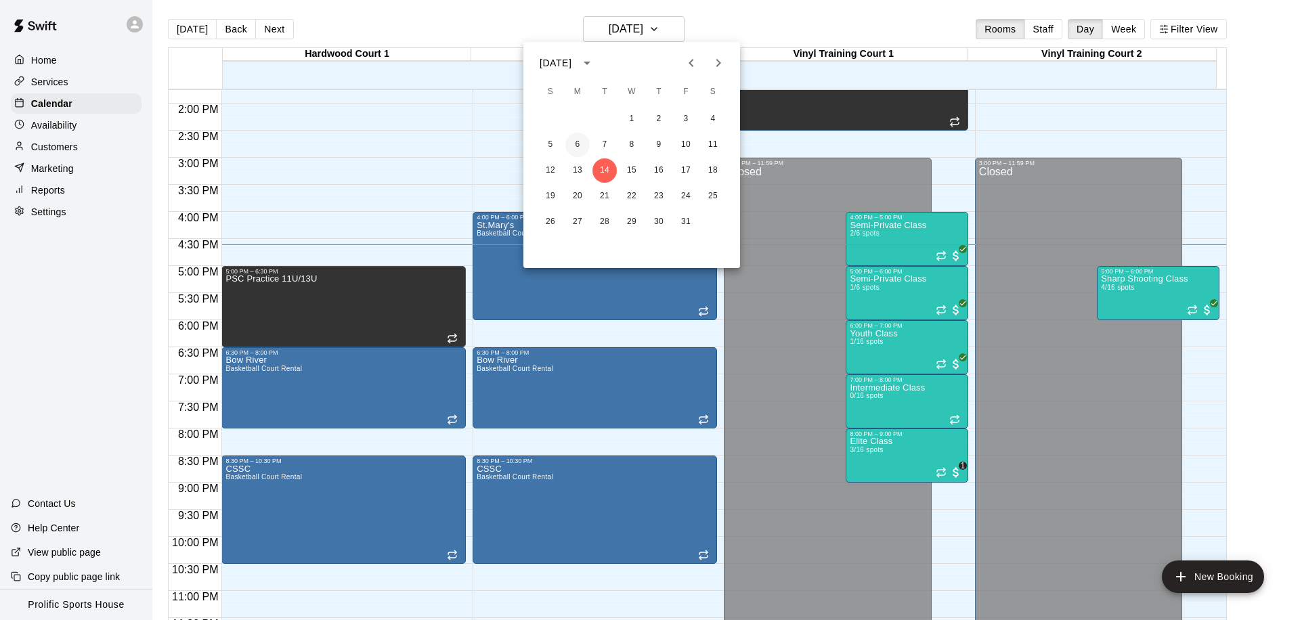
click at [586, 145] on button "6" at bounding box center [577, 145] width 24 height 24
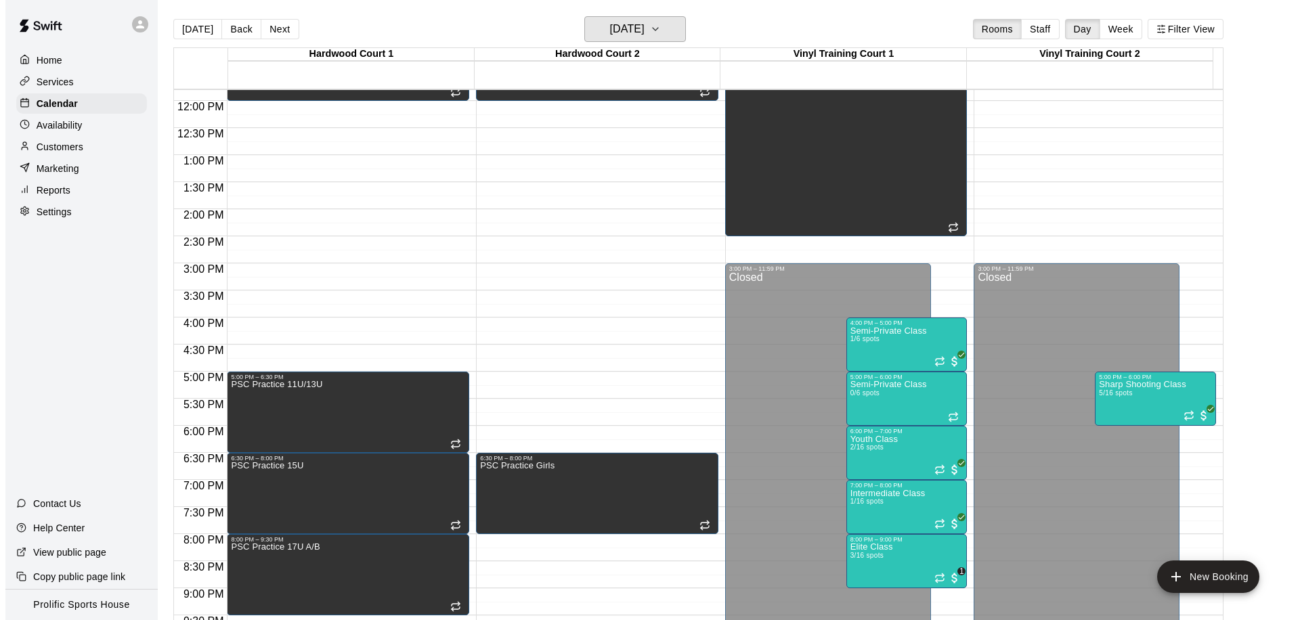
scroll to position [754, 0]
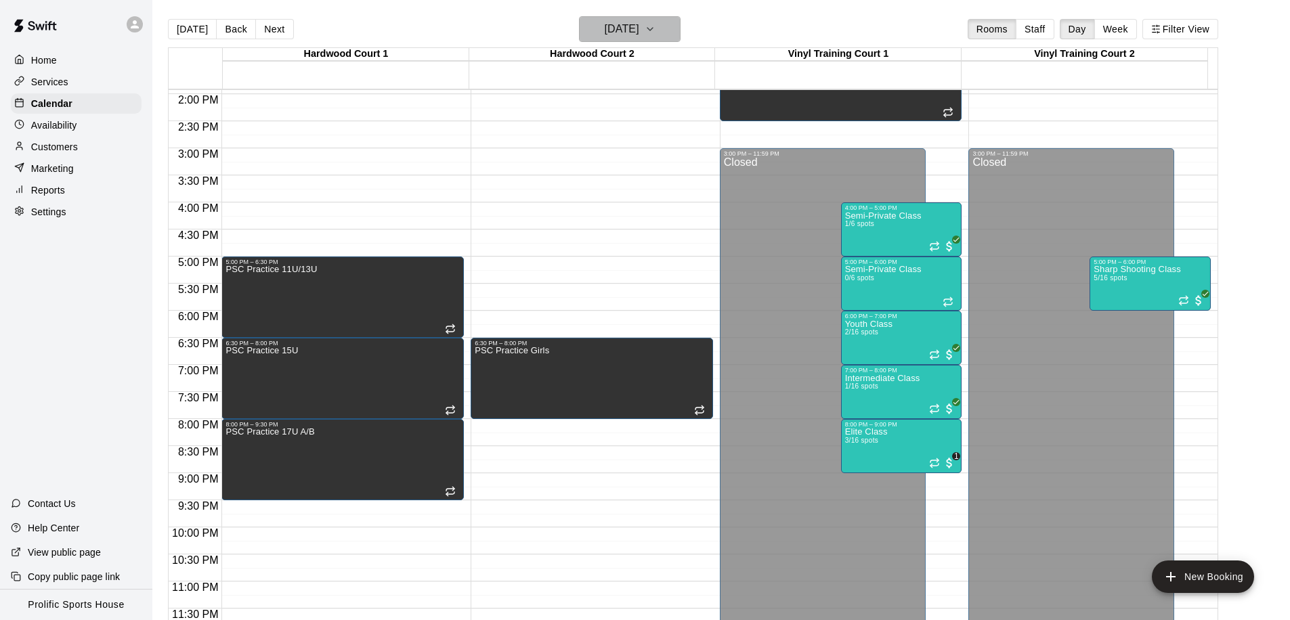
click at [605, 27] on h6 "Monday Oct 06" at bounding box center [622, 29] width 35 height 19
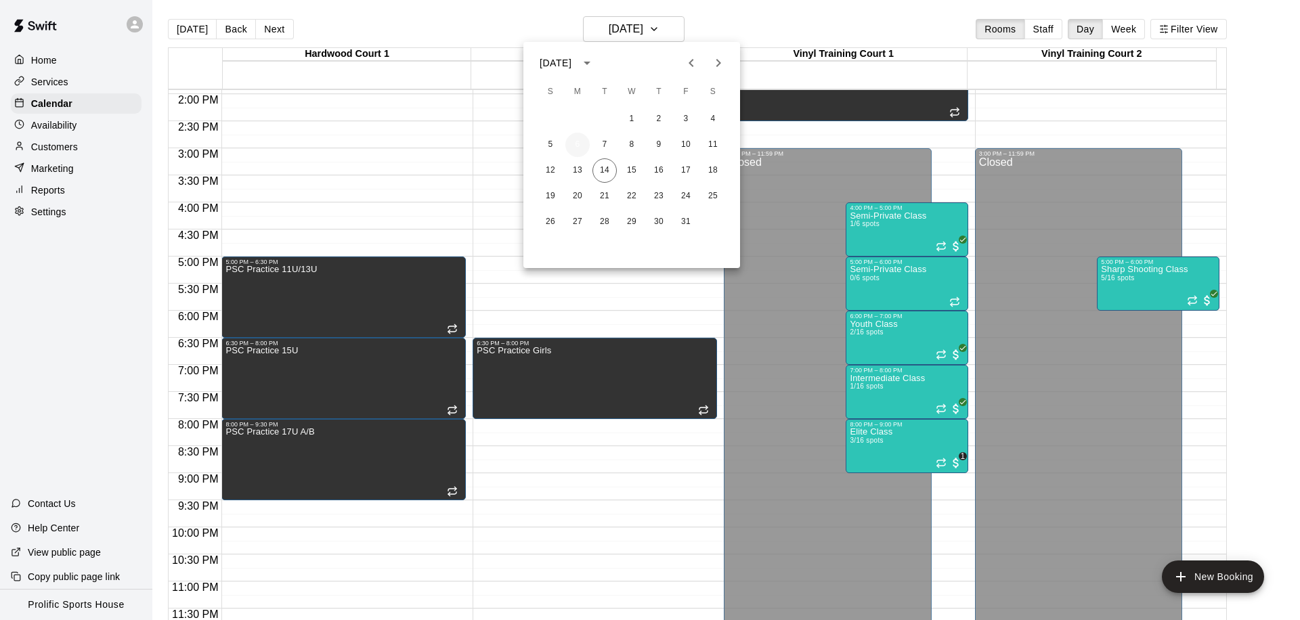
click at [578, 144] on button "6" at bounding box center [577, 145] width 24 height 24
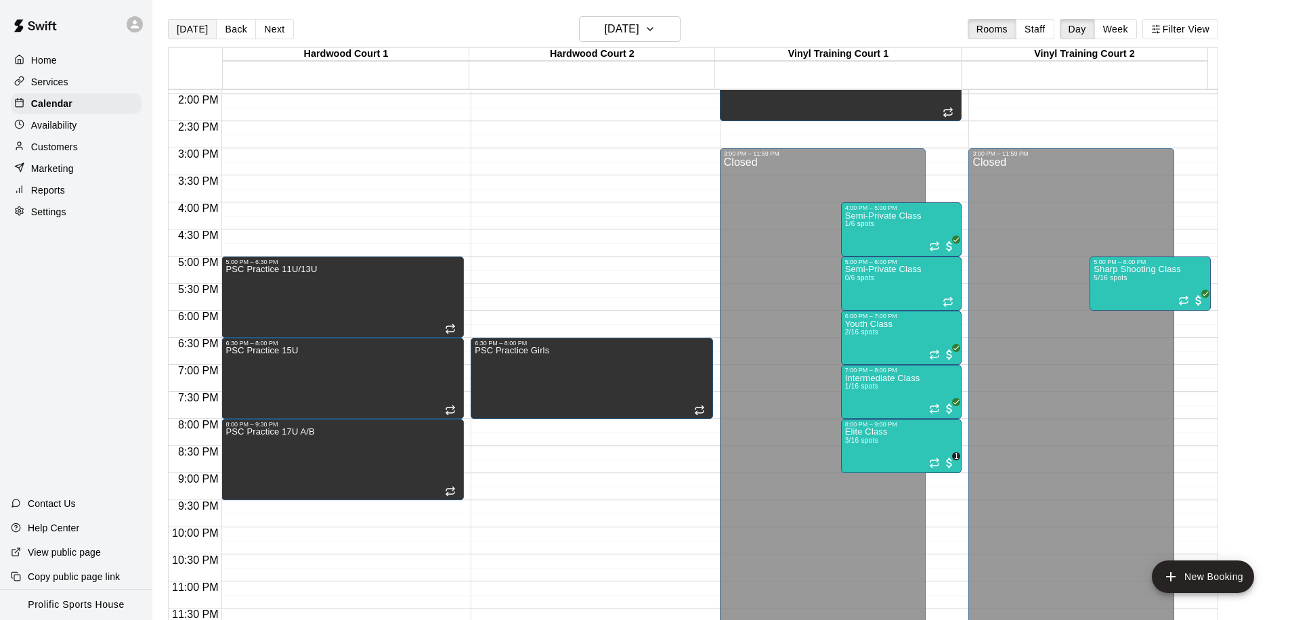
click at [186, 24] on button "[DATE]" at bounding box center [192, 29] width 49 height 20
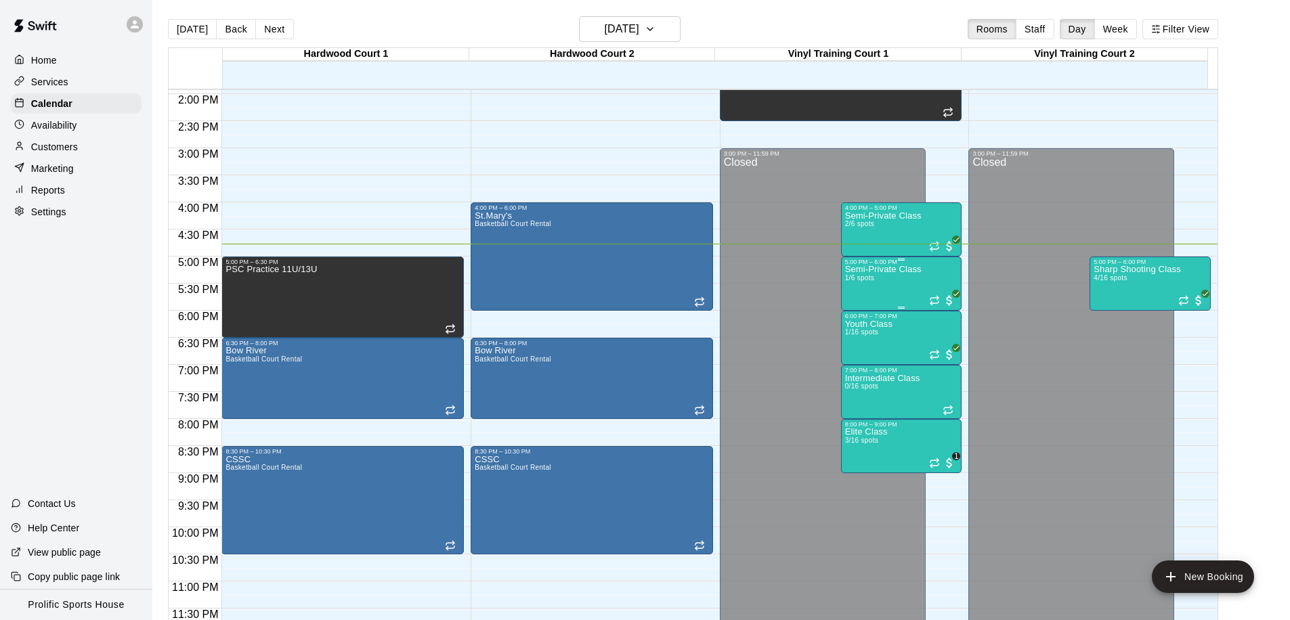
click at [881, 269] on p "Semi-Private Class" at bounding box center [883, 269] width 76 height 0
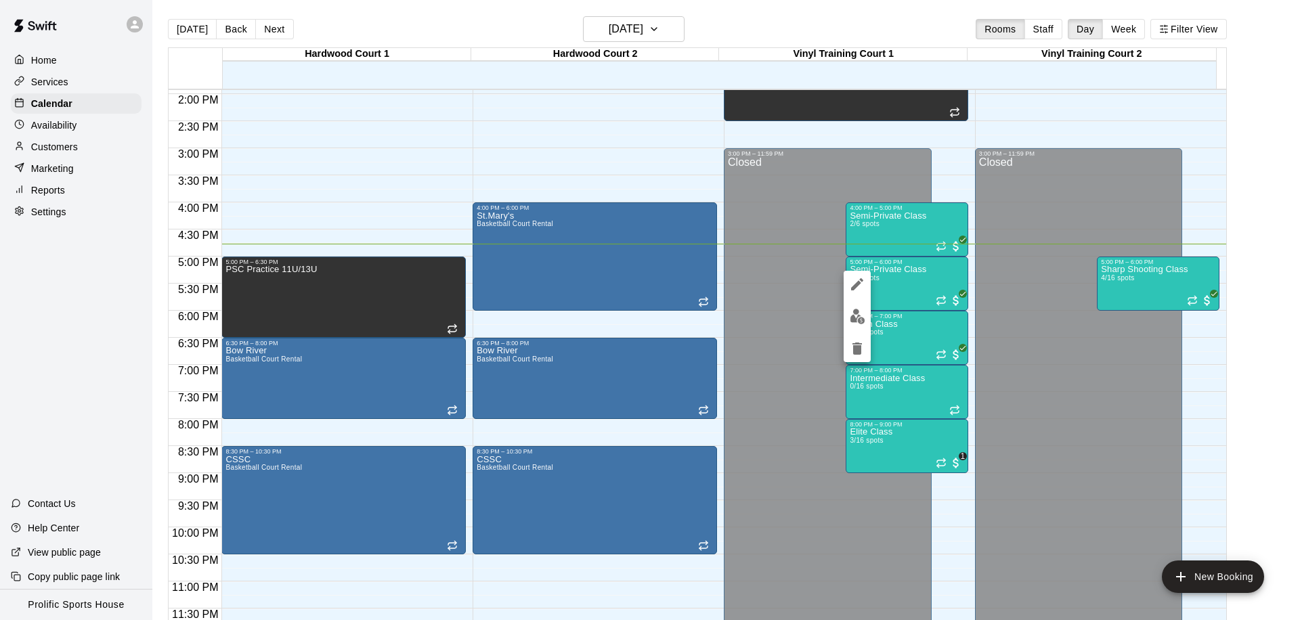
click at [860, 283] on icon "edit" at bounding box center [857, 284] width 12 height 12
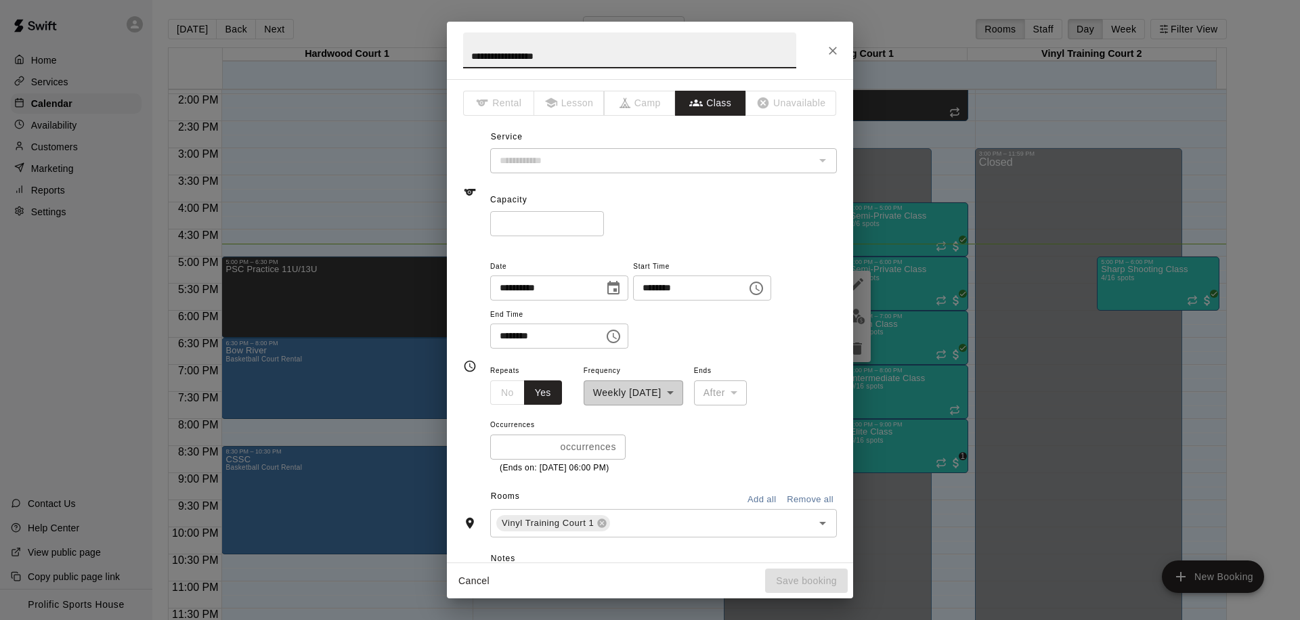
drag, startPoint x: 836, startPoint y: 49, endPoint x: 921, endPoint y: 277, distance: 243.6
click at [836, 49] on icon "Close" at bounding box center [833, 51] width 14 height 14
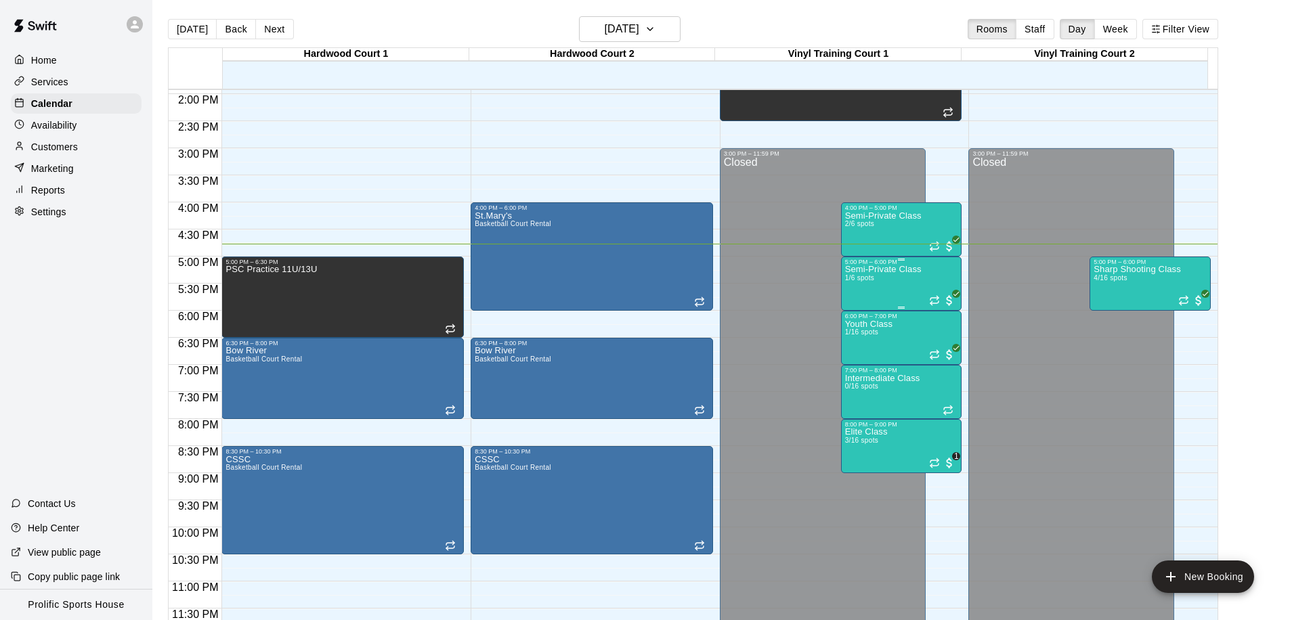
click at [862, 290] on div "Semi-Private Class 1/6 spots" at bounding box center [883, 575] width 76 height 620
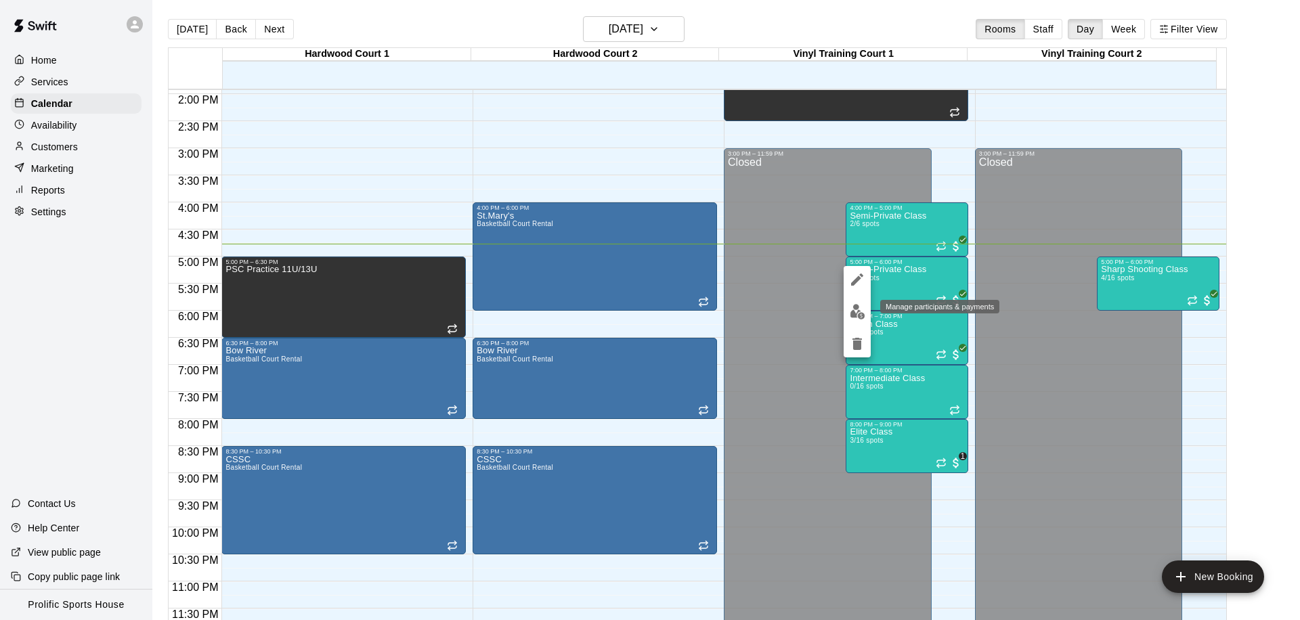
click at [854, 309] on img "edit" at bounding box center [858, 312] width 16 height 16
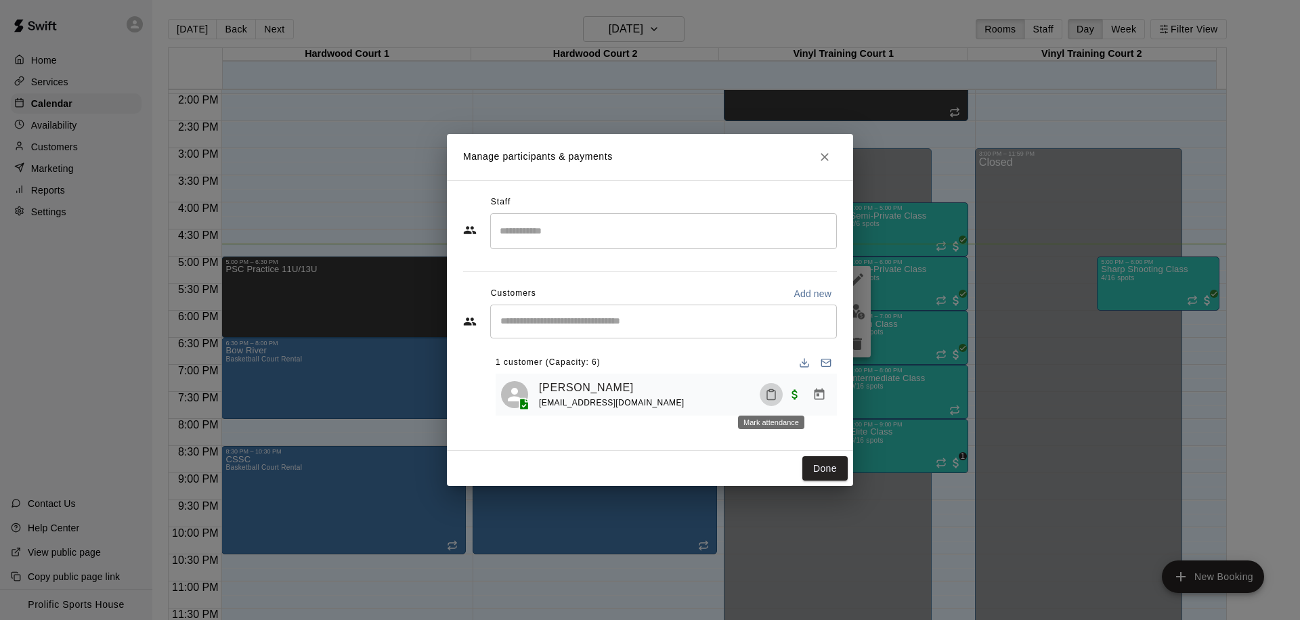
click at [767, 397] on icon "Mark attendance" at bounding box center [771, 395] width 8 height 9
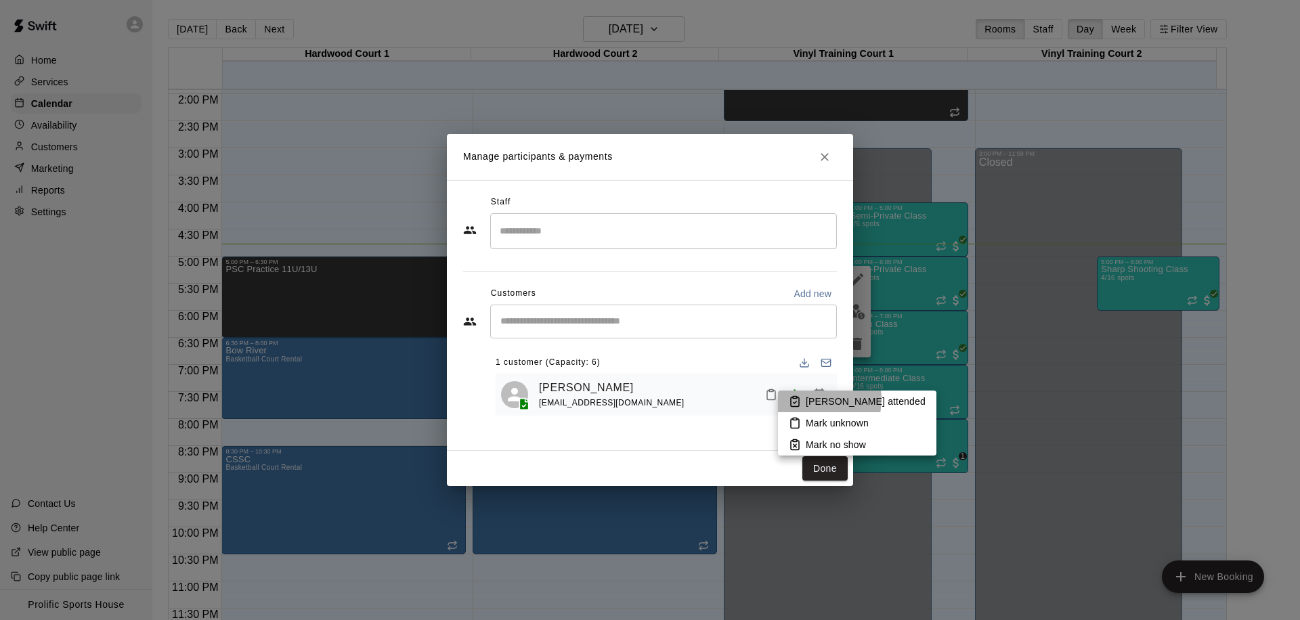
click at [810, 399] on p "Mark attended" at bounding box center [866, 402] width 120 height 14
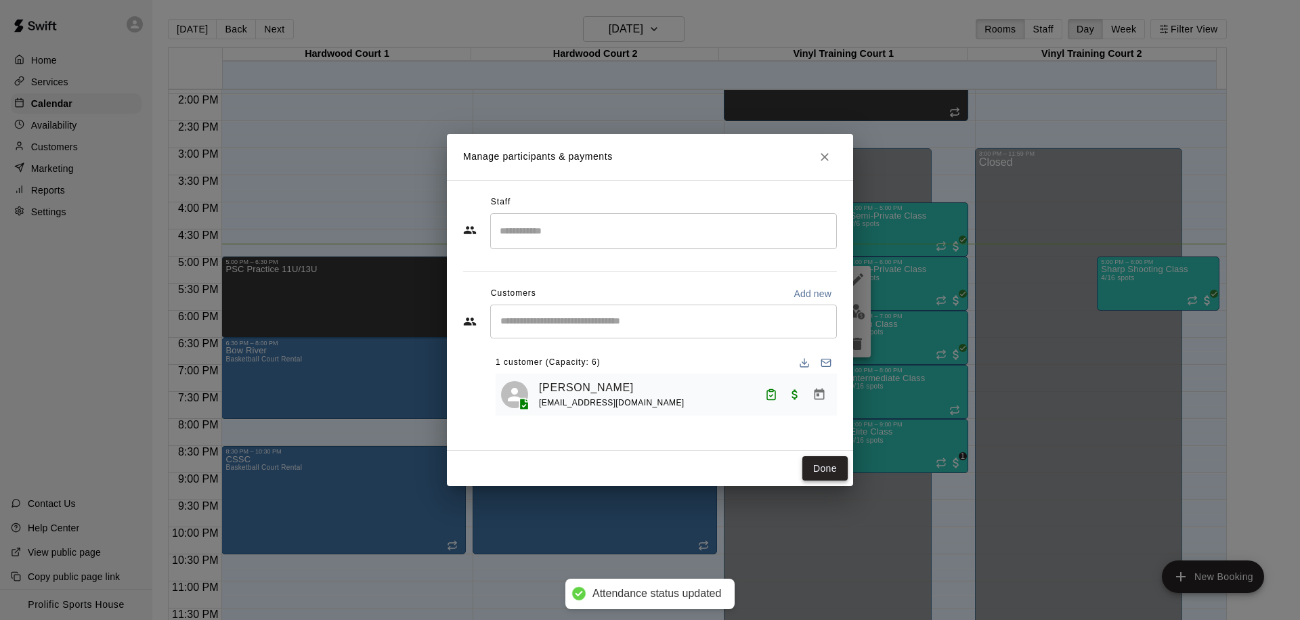
click at [813, 470] on button "Done" at bounding box center [824, 468] width 45 height 25
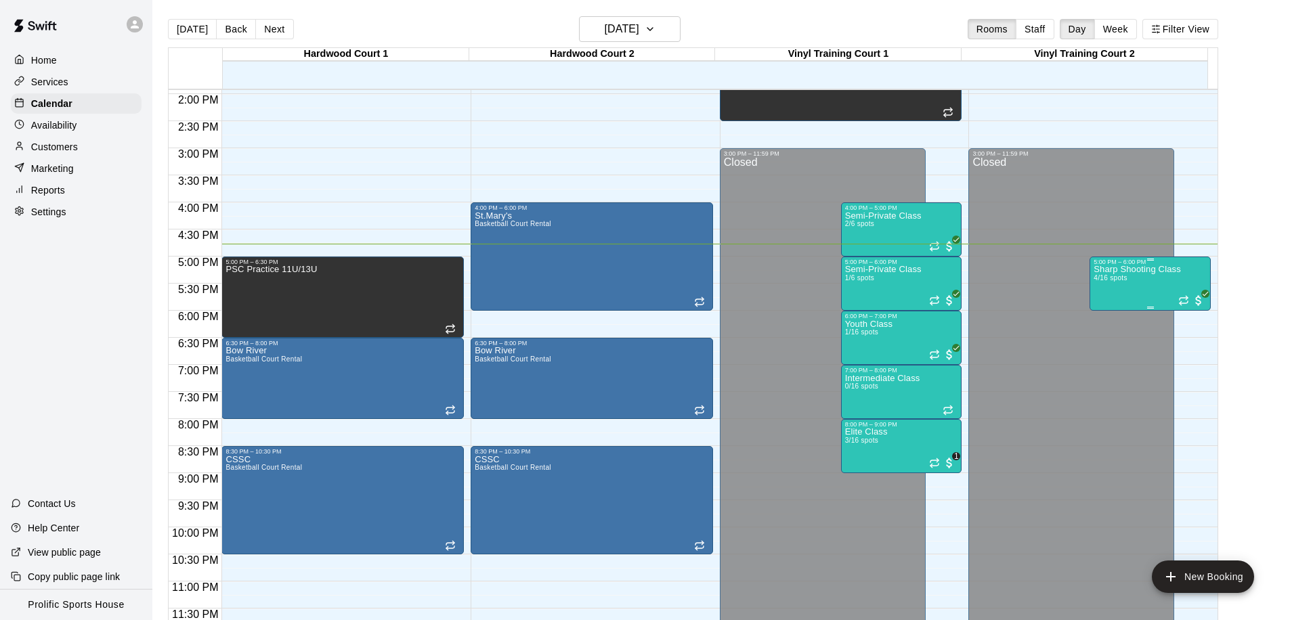
click at [1145, 280] on div "Sharp Shooting Class 4/16 spots" at bounding box center [1136, 575] width 87 height 620
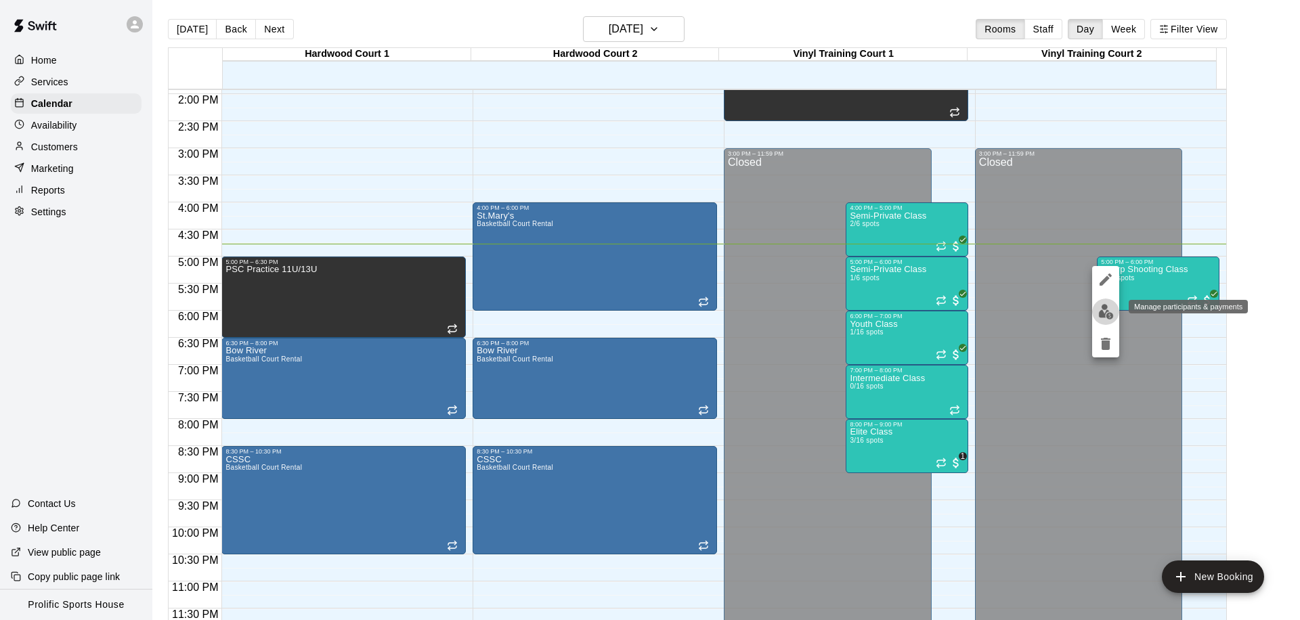
click at [1101, 315] on img "edit" at bounding box center [1106, 312] width 16 height 16
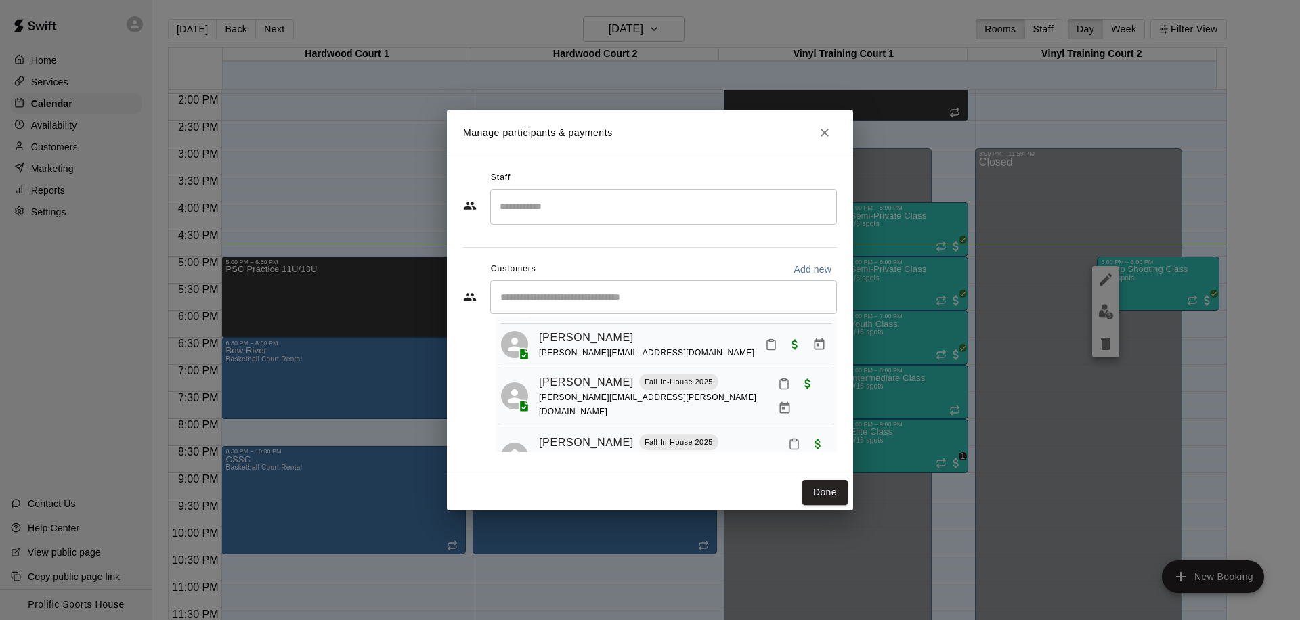
scroll to position [77, 0]
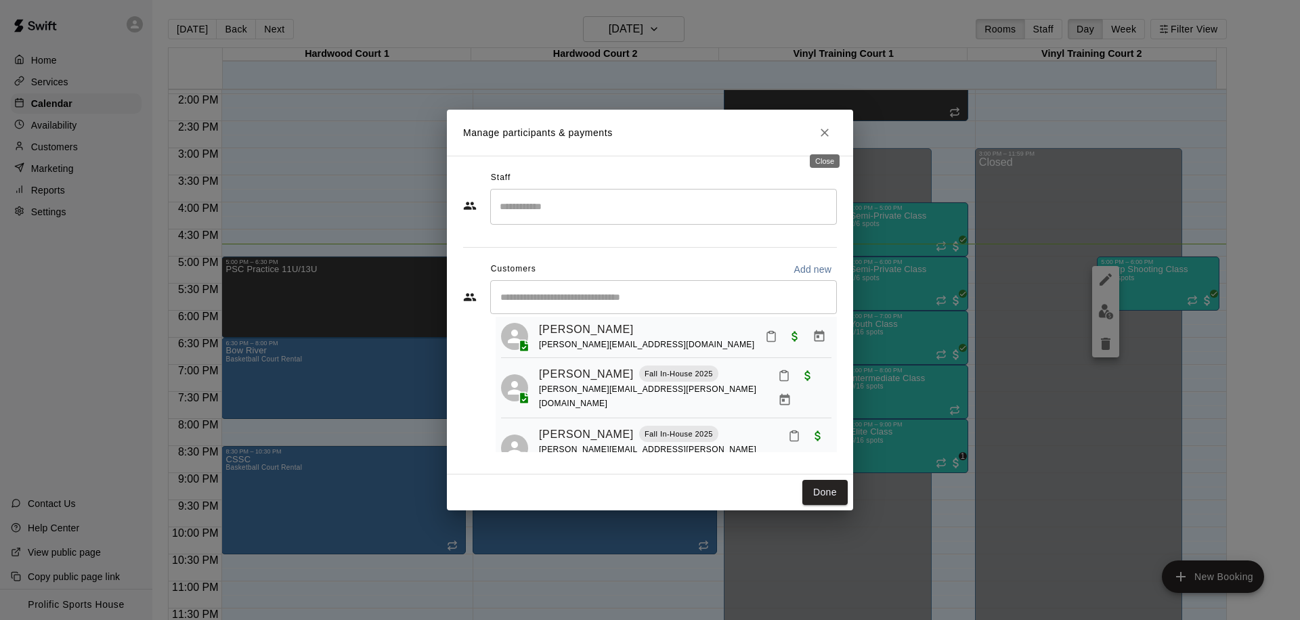
click at [821, 134] on icon "Close" at bounding box center [825, 133] width 14 height 14
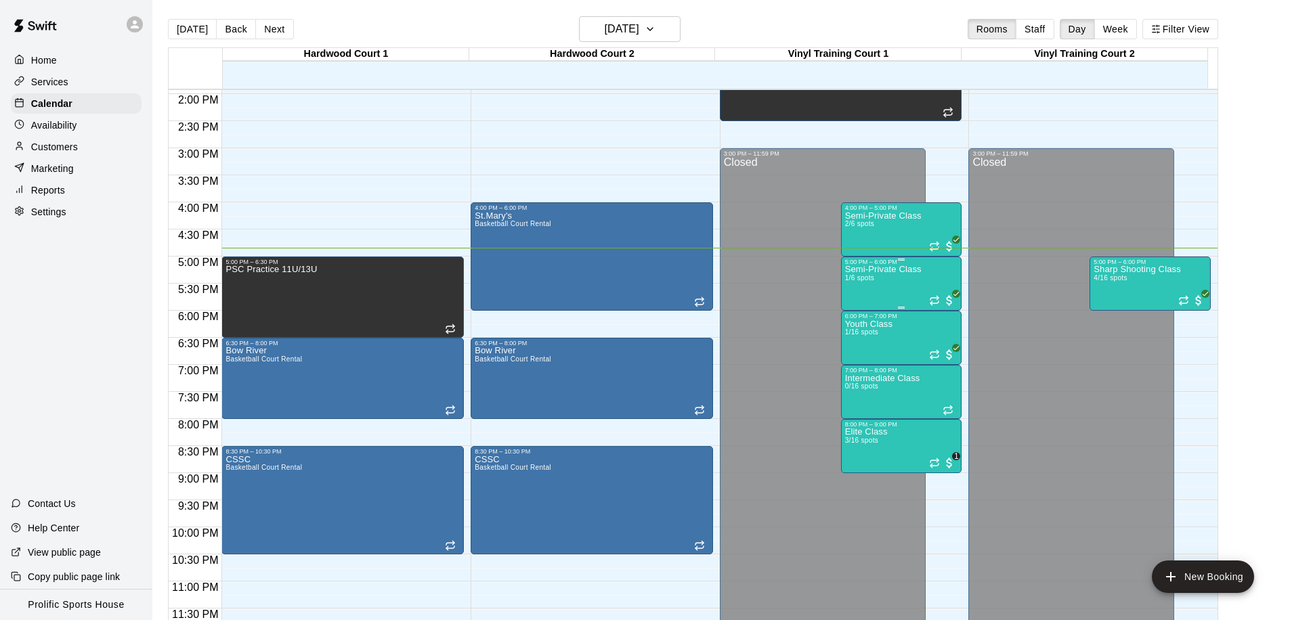
click at [892, 284] on div "Semi-Private Class 1/6 spots" at bounding box center [883, 575] width 76 height 620
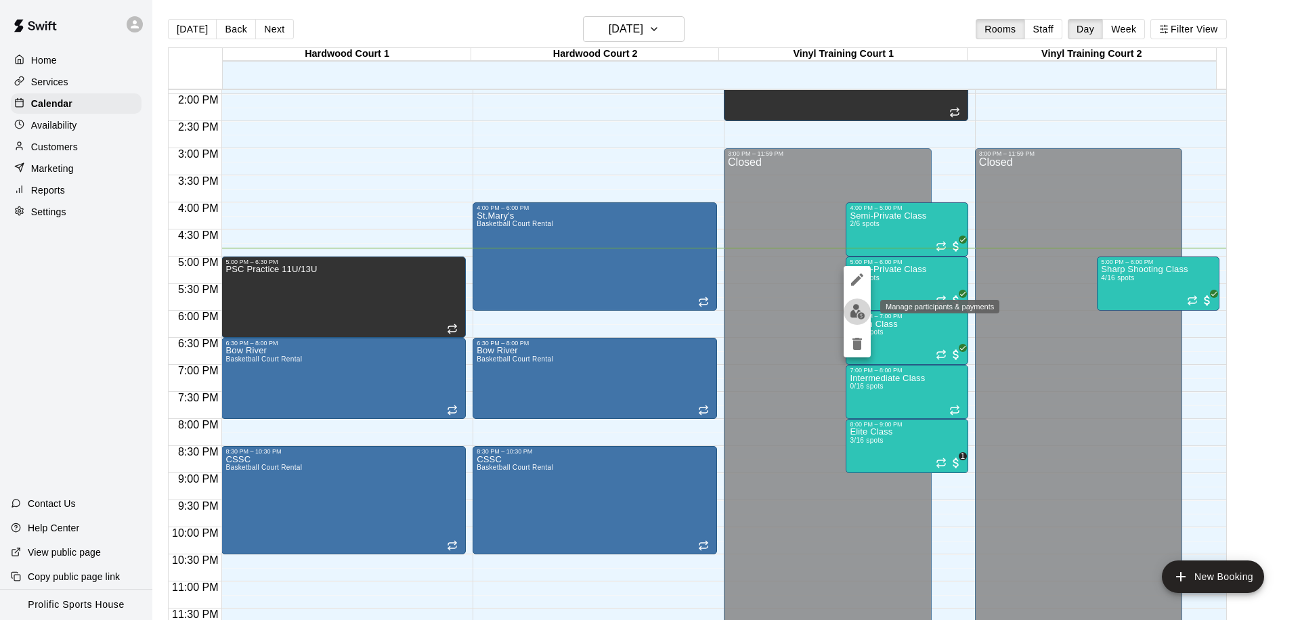
click at [859, 309] on img "edit" at bounding box center [858, 312] width 16 height 16
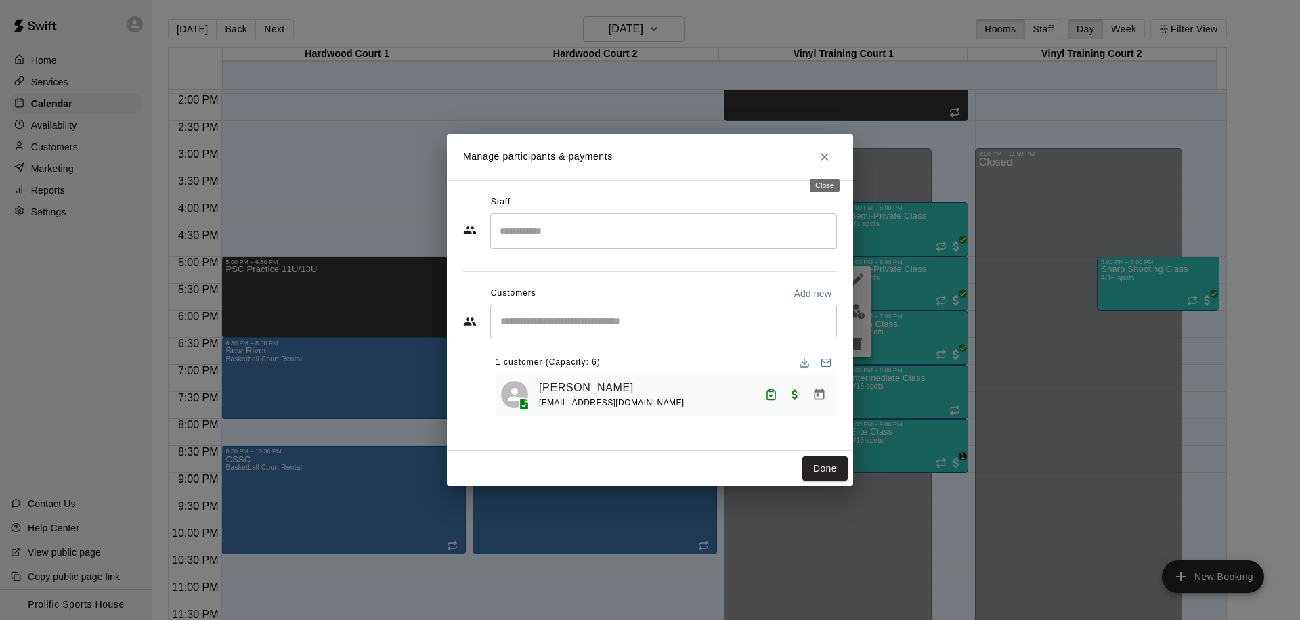
click at [823, 160] on icon "Close" at bounding box center [825, 157] width 14 height 14
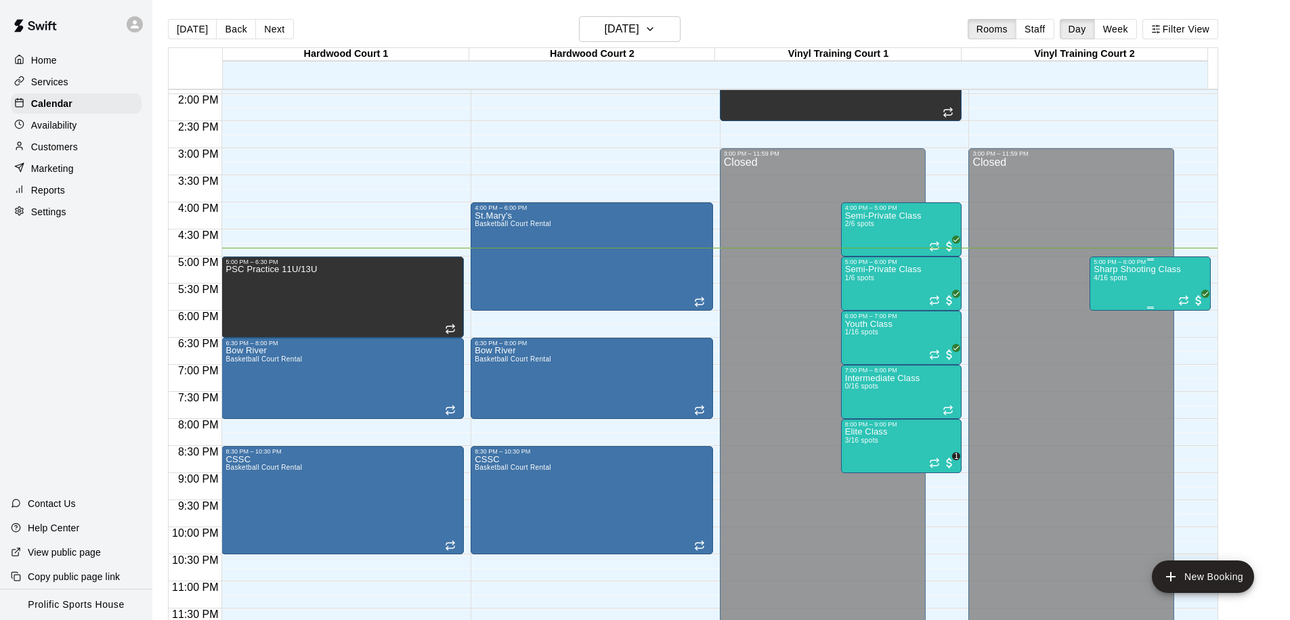
click at [1132, 262] on div "5:00 PM – 6:00 PM" at bounding box center [1149, 262] width 113 height 7
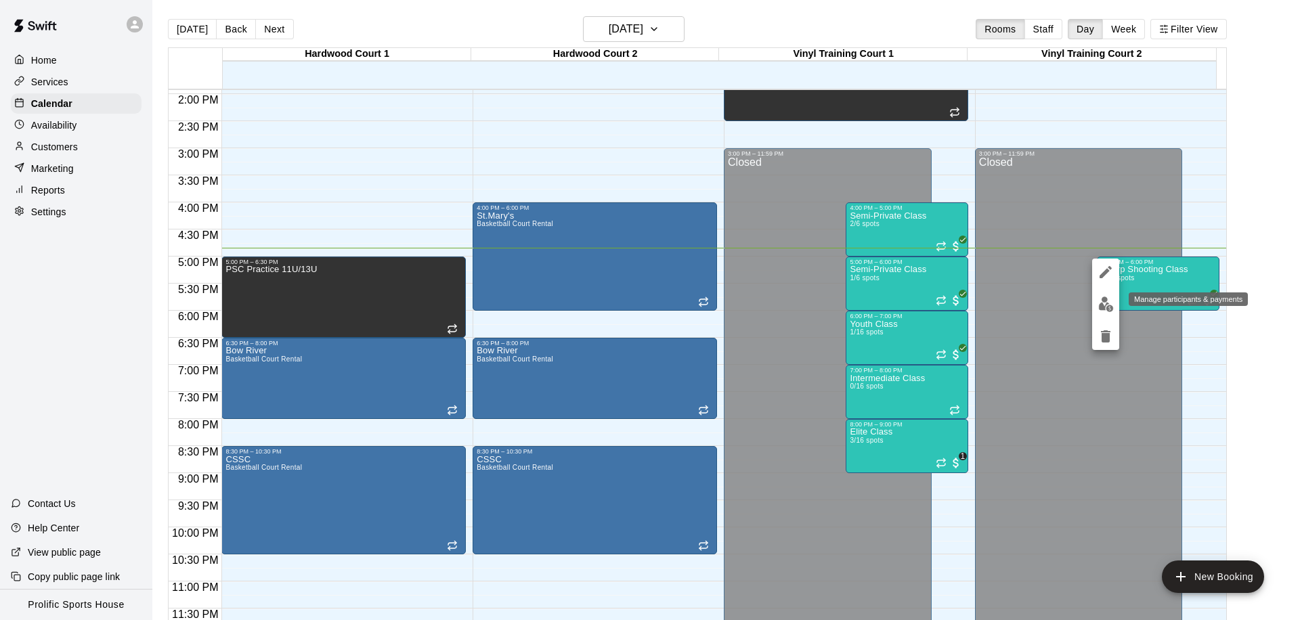
click at [1106, 307] on img "edit" at bounding box center [1106, 305] width 16 height 16
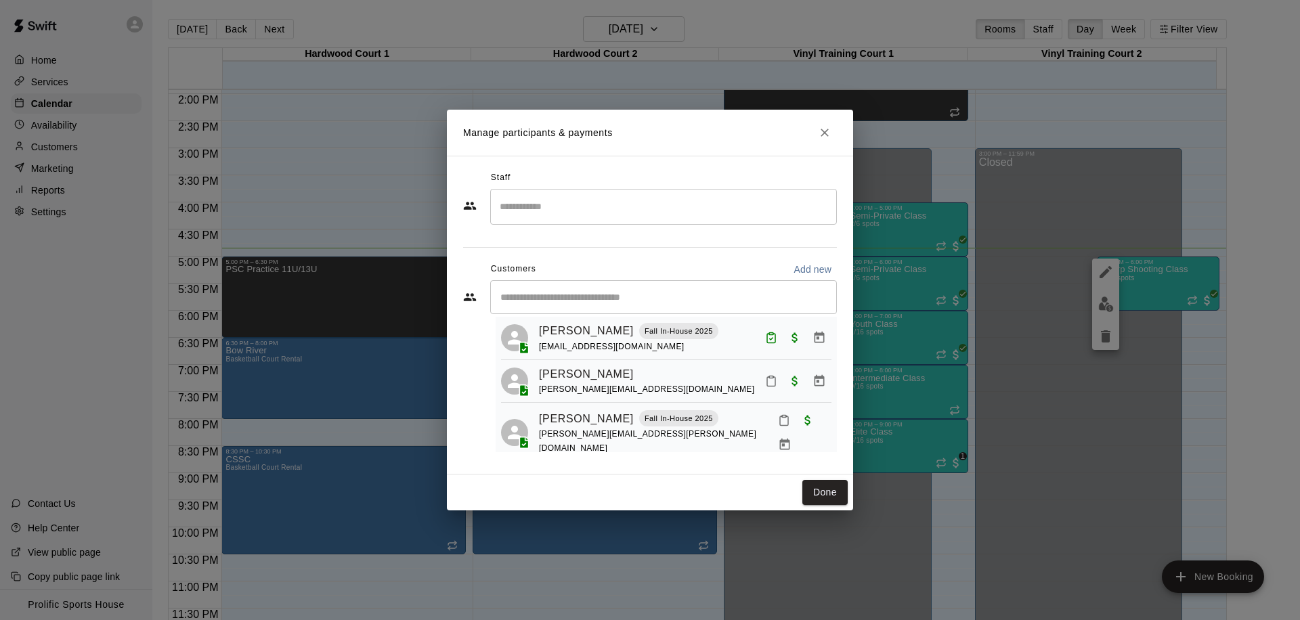
scroll to position [56, 0]
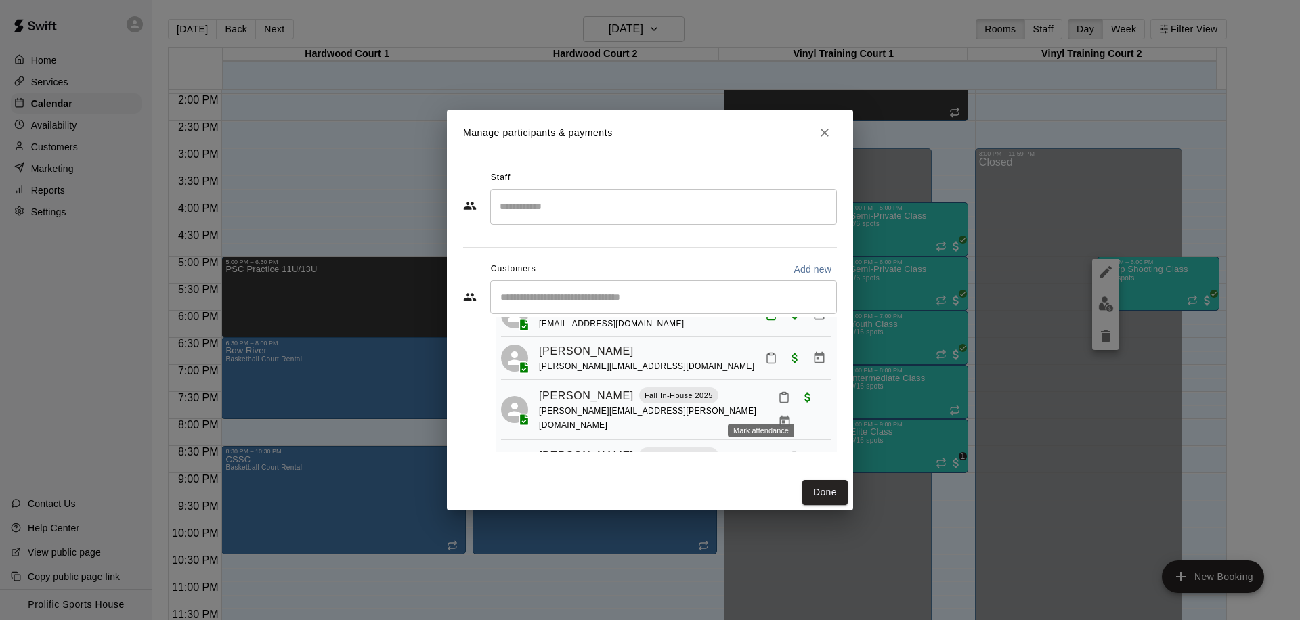
click at [778, 403] on icon "Mark attendance" at bounding box center [784, 397] width 12 height 12
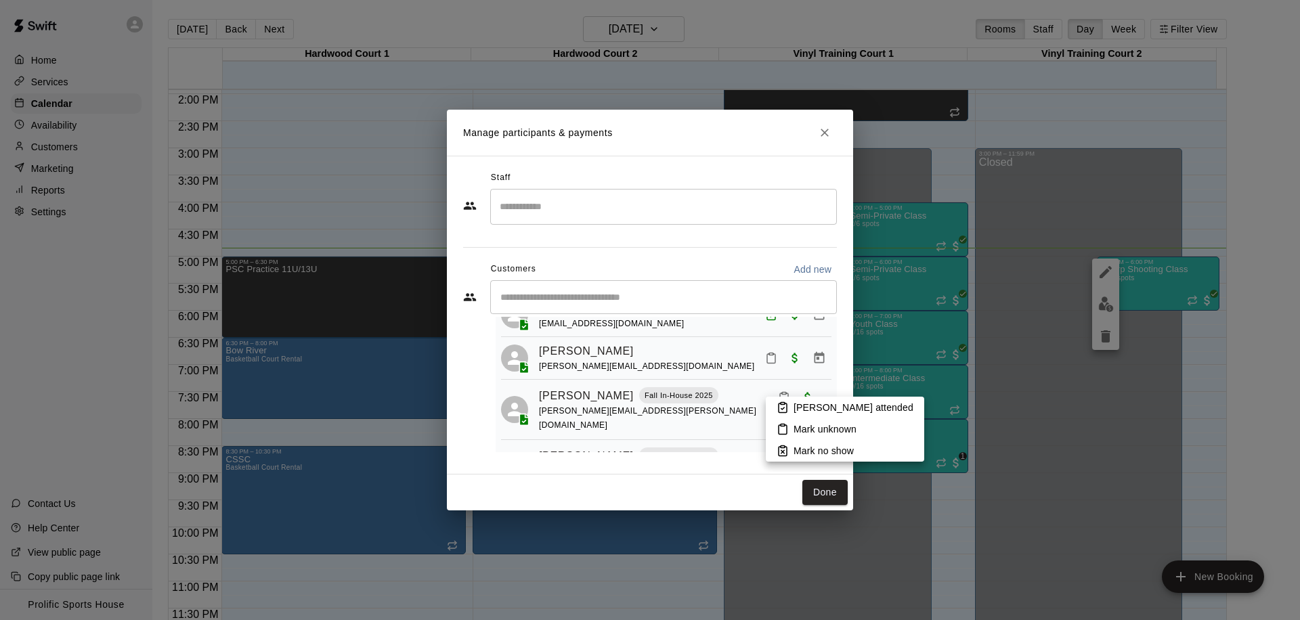
click at [806, 410] on p "Mark attended" at bounding box center [853, 408] width 120 height 14
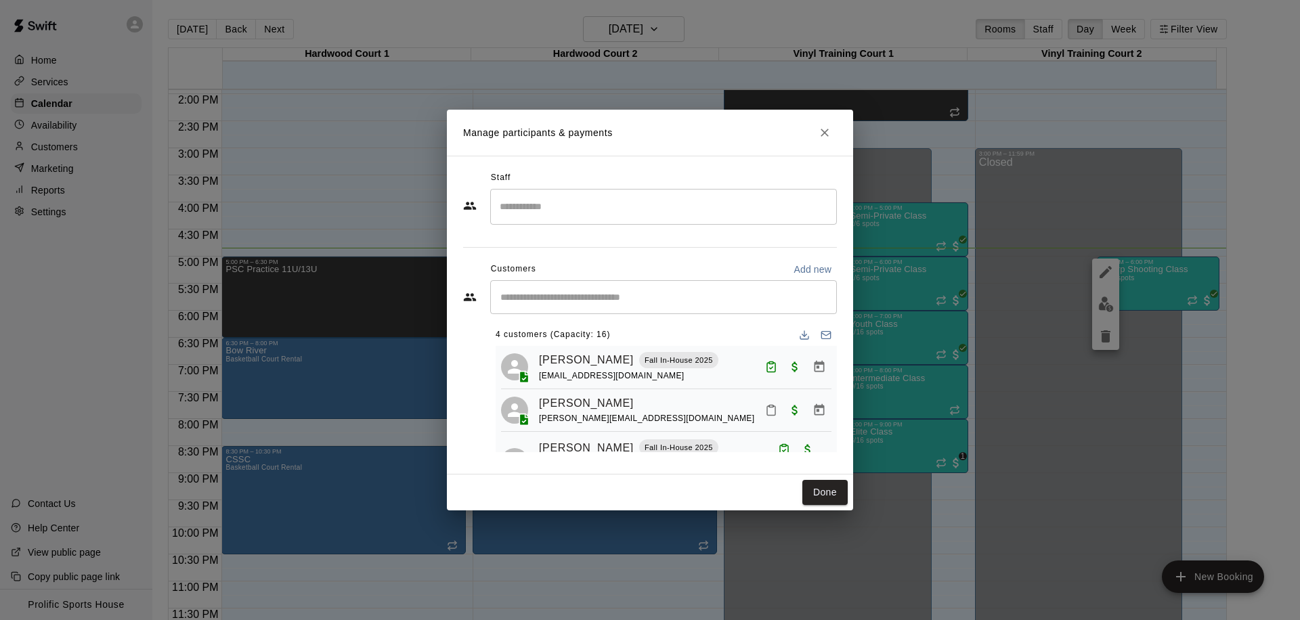
scroll to position [0, 0]
click at [818, 137] on icon "Close" at bounding box center [825, 133] width 14 height 14
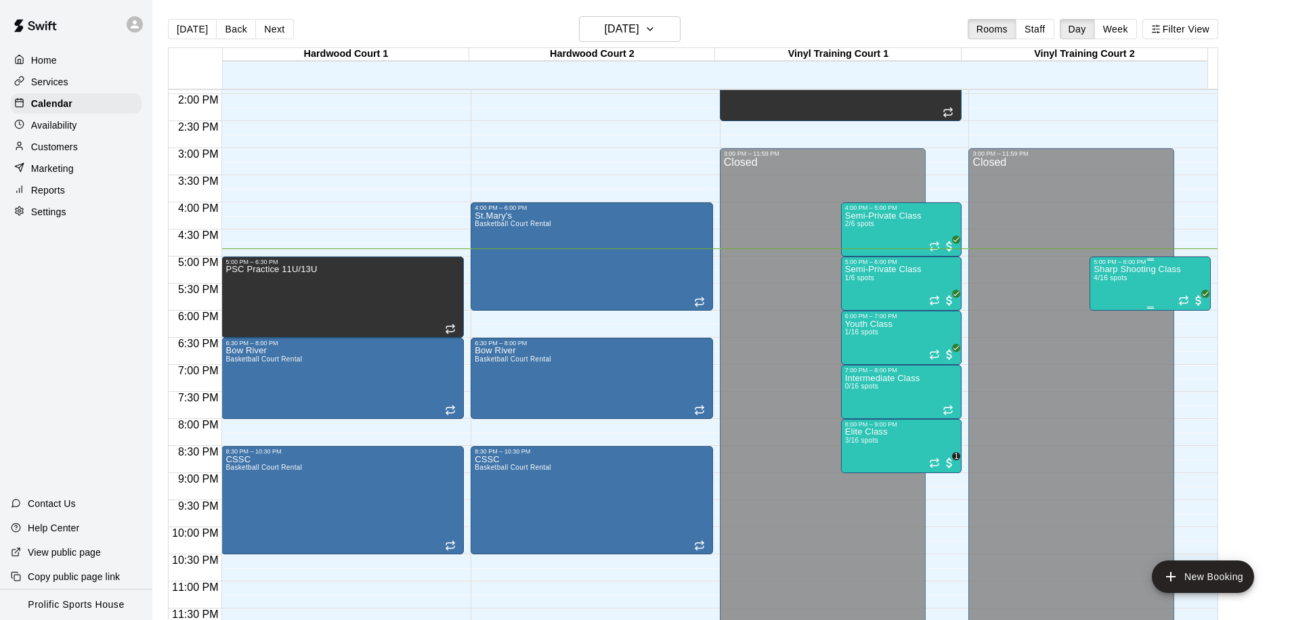
click at [1124, 289] on div "Sharp Shooting Class 4/16 spots" at bounding box center [1136, 575] width 87 height 620
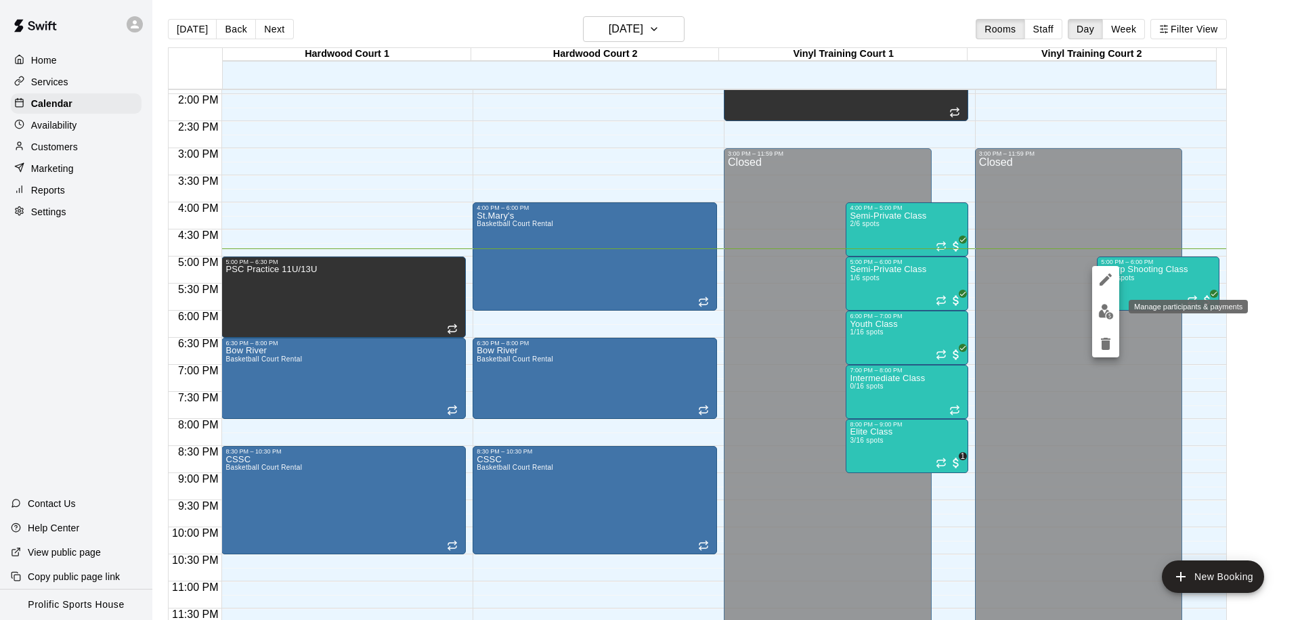
click at [1108, 315] on img "edit" at bounding box center [1106, 312] width 16 height 16
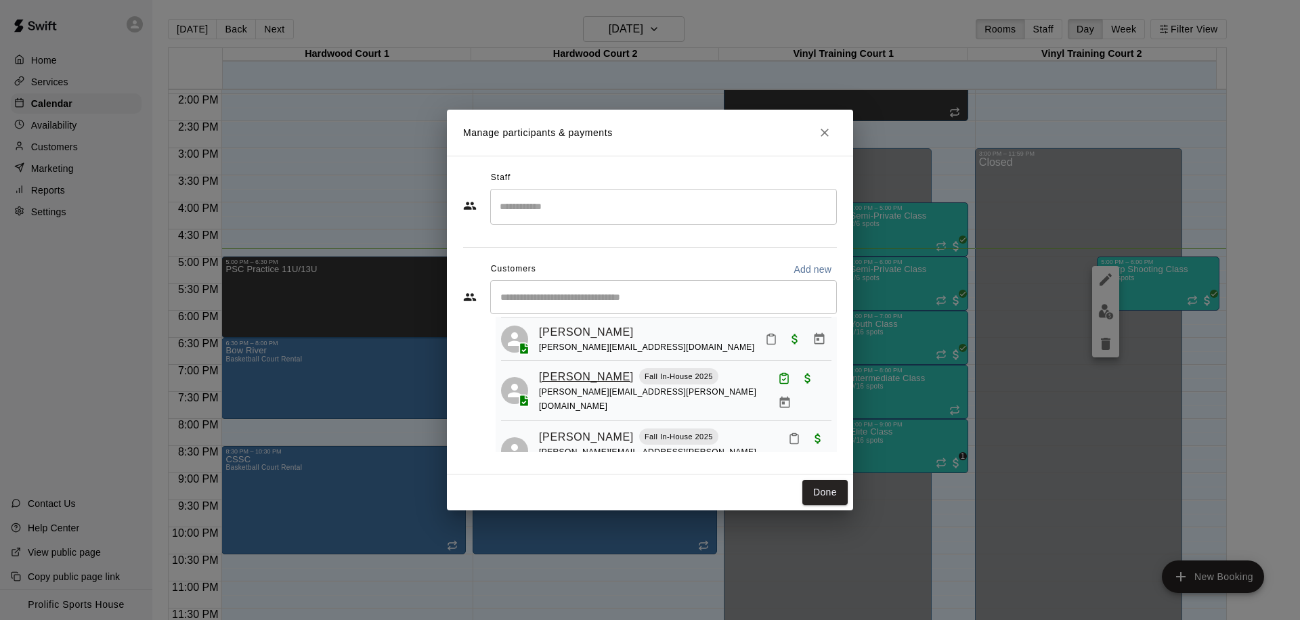
scroll to position [77, 0]
click at [571, 301] on input "Start typing to search customers..." at bounding box center [663, 297] width 334 height 14
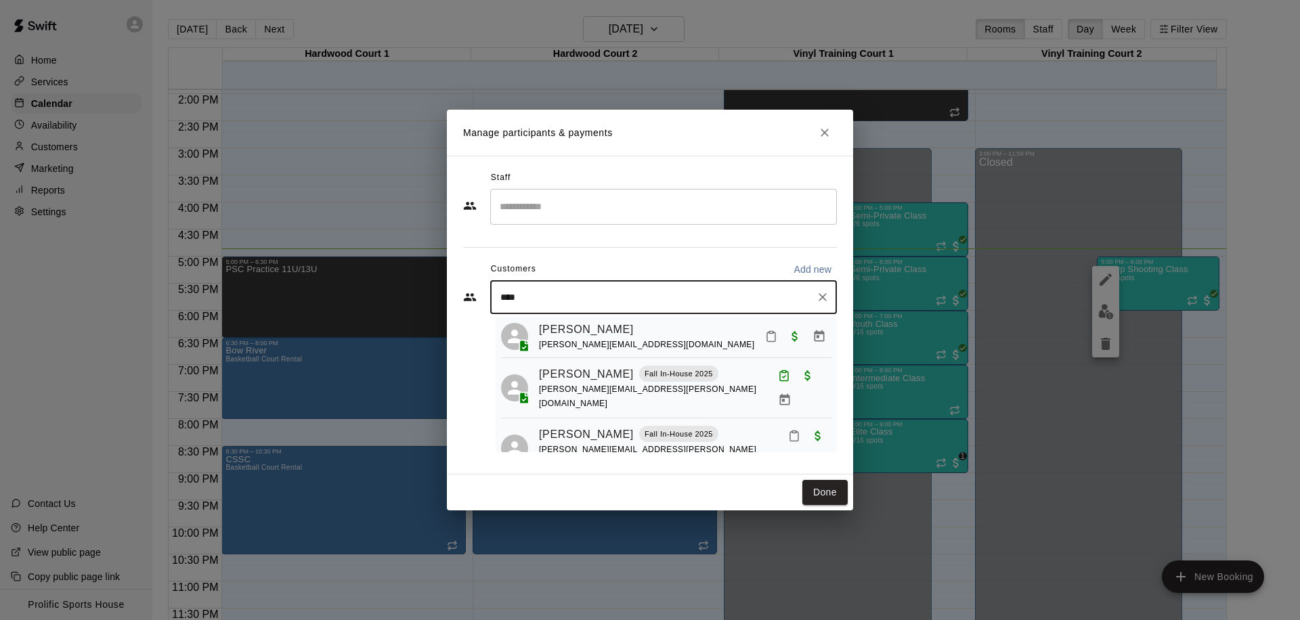
type input "*****"
click at [666, 346] on div "Adrea Trollope Fall In-House 2025 cltrollope@gmail.com" at bounding box center [611, 336] width 167 height 29
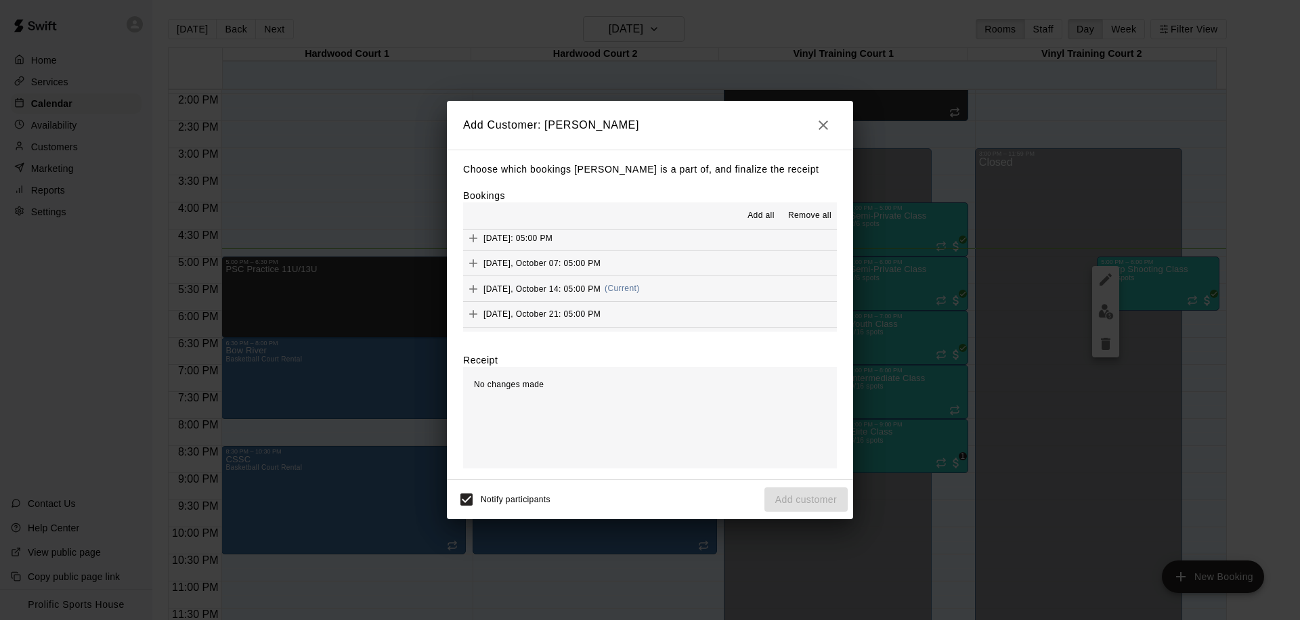
scroll to position [518, 0]
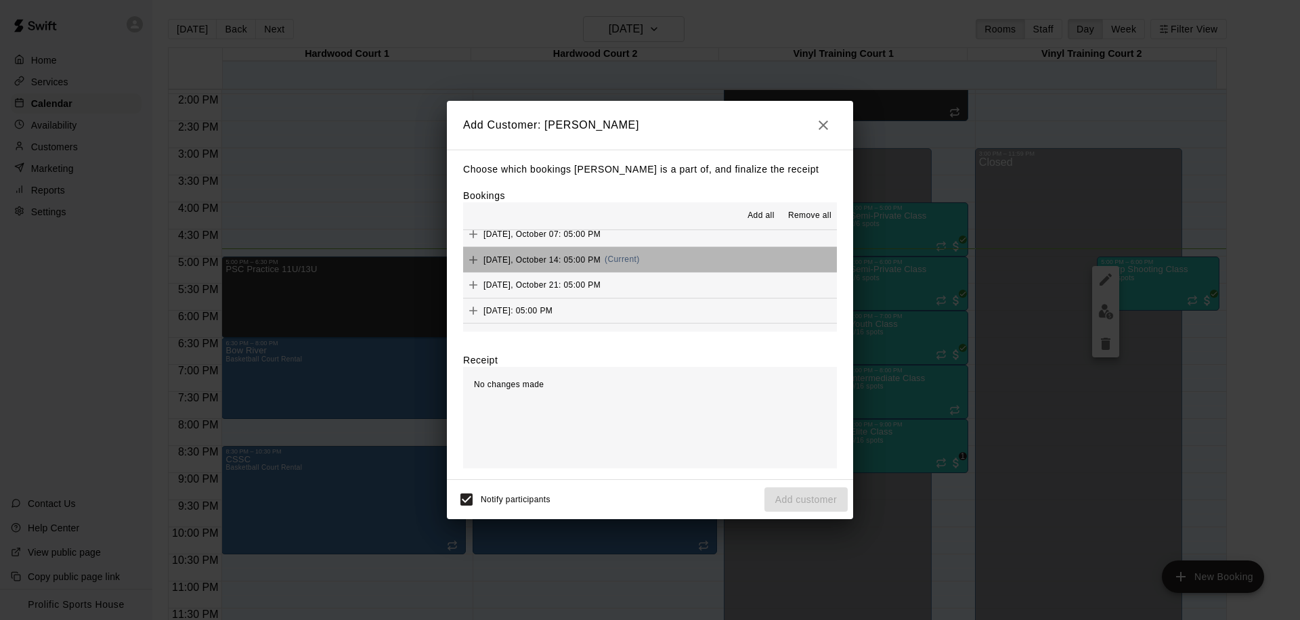
click at [682, 264] on button "Tuesday, October 14: 05:00 PM (Current)" at bounding box center [650, 259] width 374 height 25
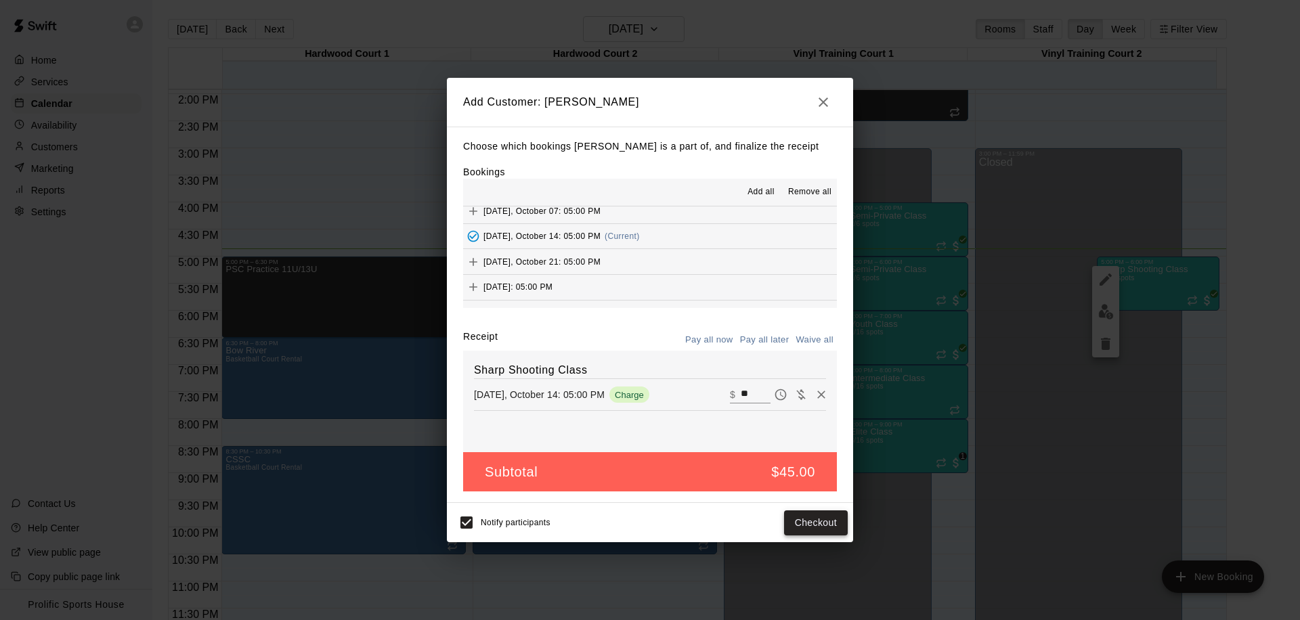
click at [814, 527] on button "Checkout" at bounding box center [816, 522] width 64 height 25
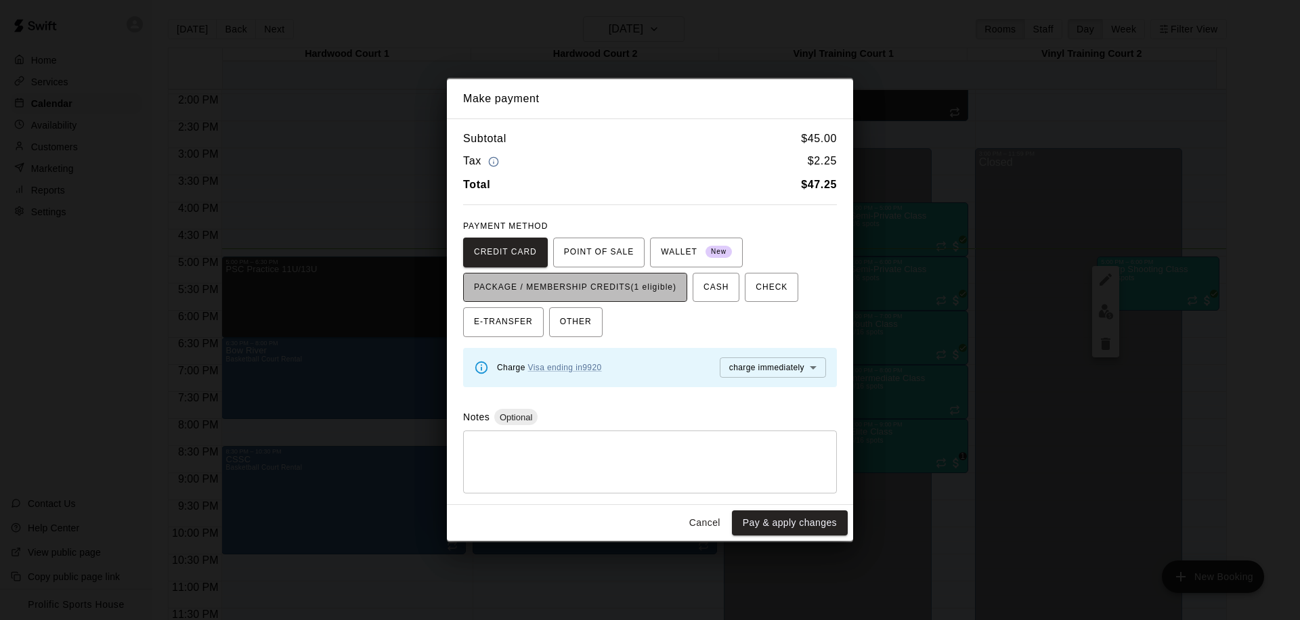
click at [586, 292] on span "PACKAGE / MEMBERSHIP CREDITS (1 eligible)" at bounding box center [575, 288] width 202 height 22
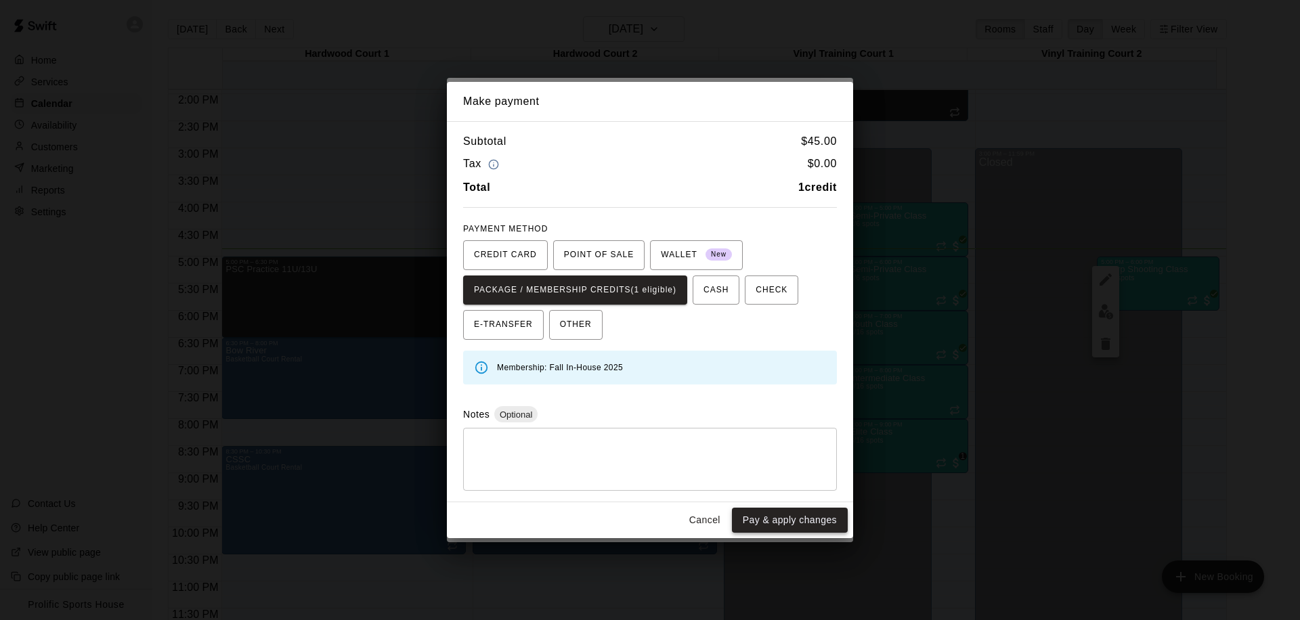
click at [812, 525] on button "Pay & apply changes" at bounding box center [790, 520] width 116 height 25
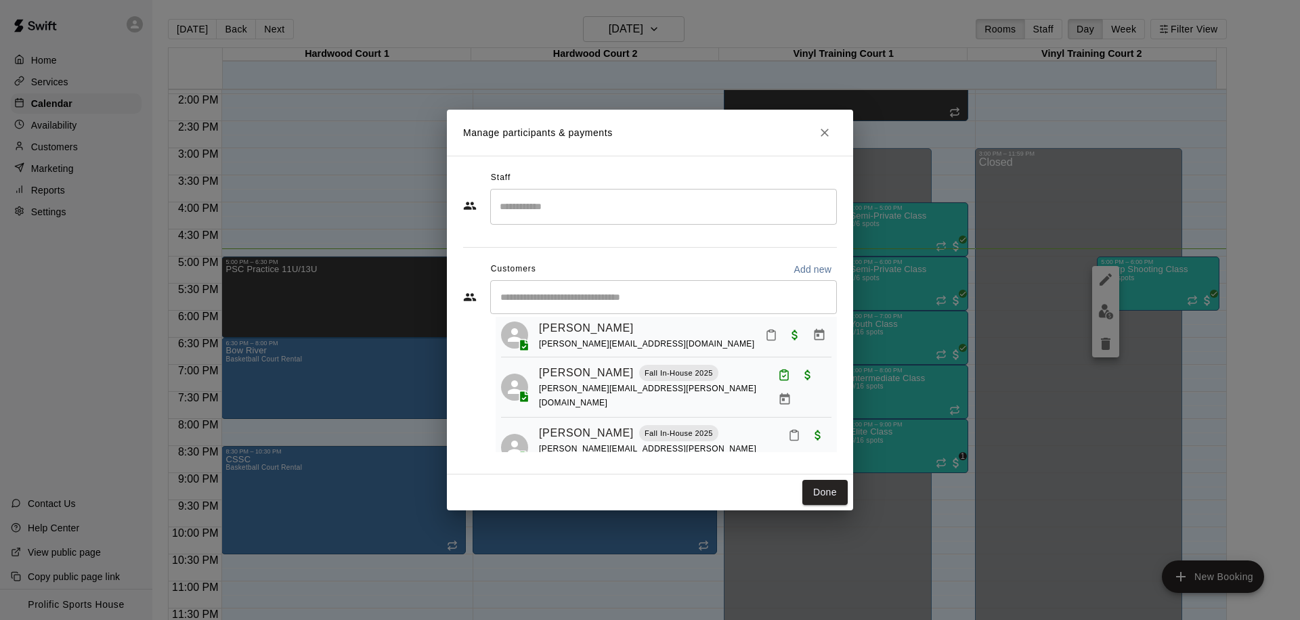
scroll to position [0, 0]
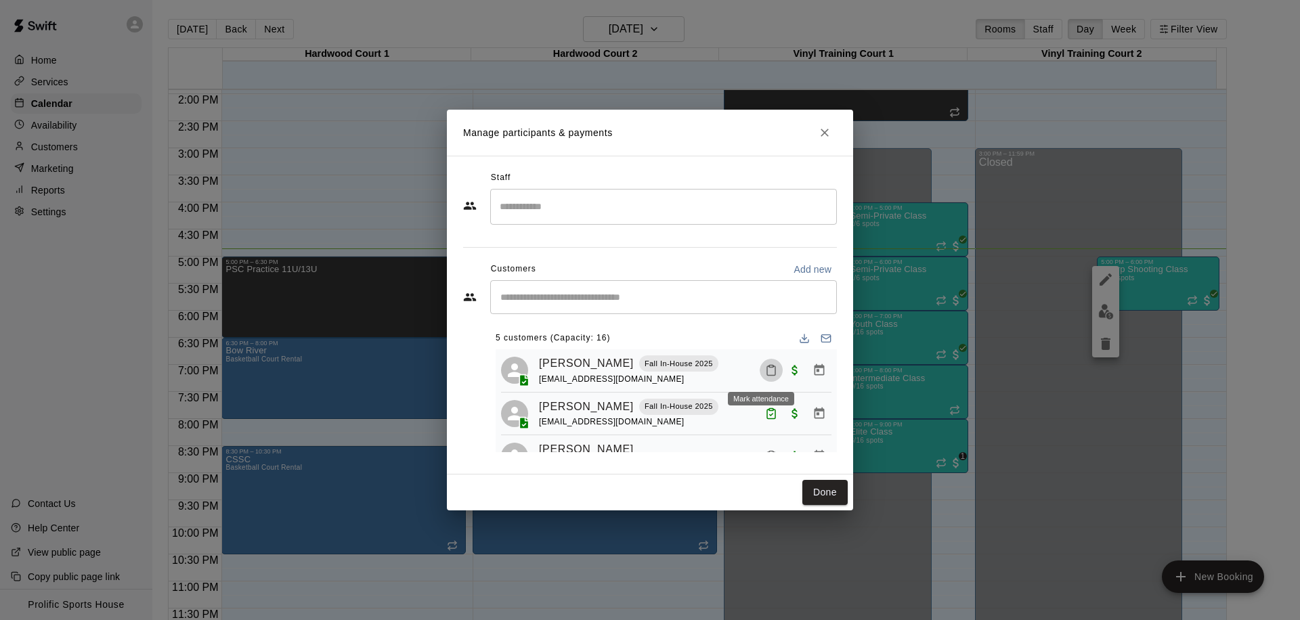
click at [766, 368] on icon "Mark attendance" at bounding box center [771, 370] width 12 height 12
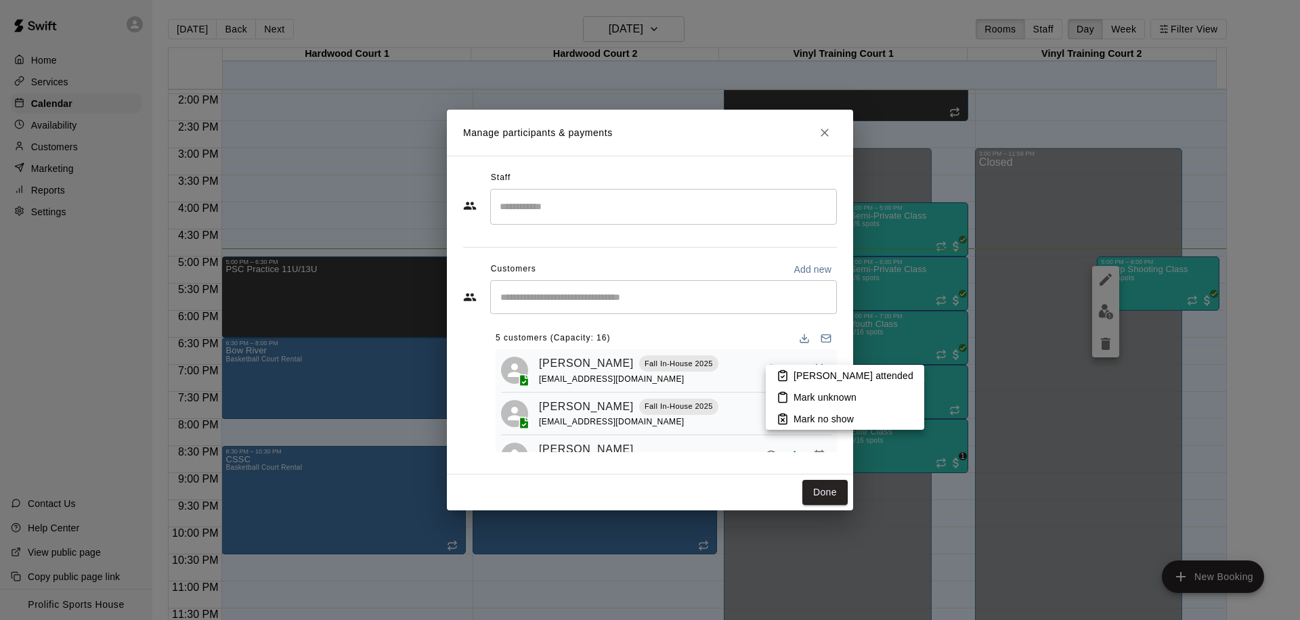
click at [799, 377] on p "Mark attended" at bounding box center [853, 376] width 120 height 14
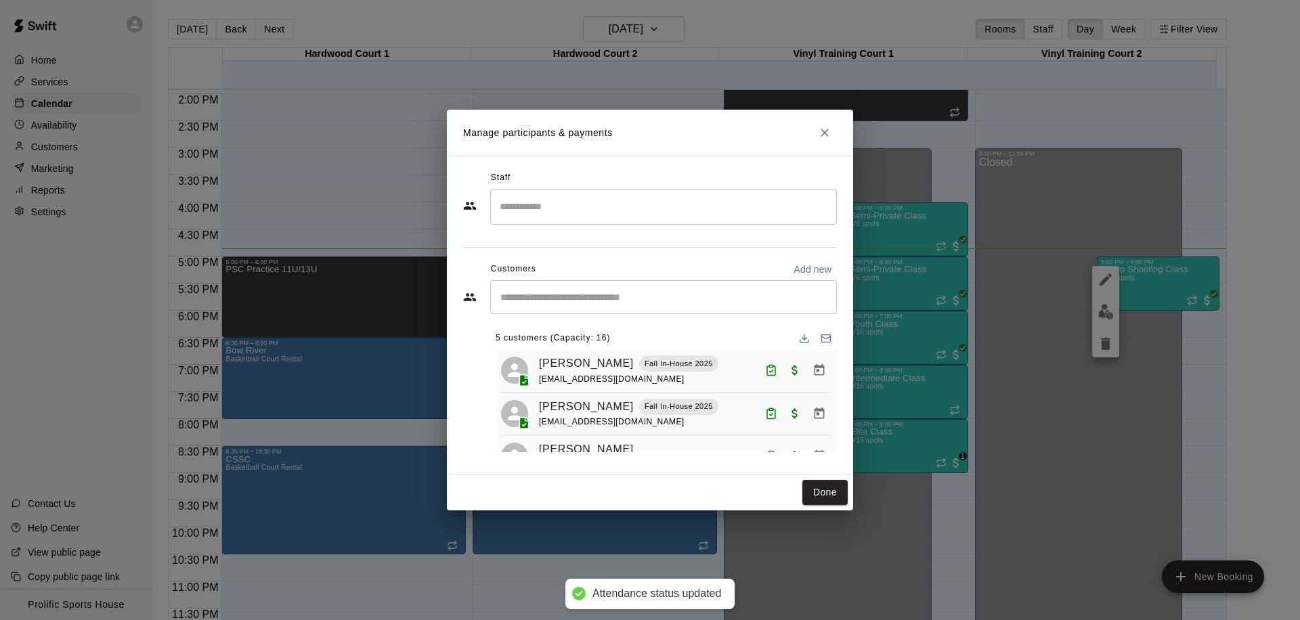
click at [827, 128] on icon "Close" at bounding box center [825, 133] width 14 height 14
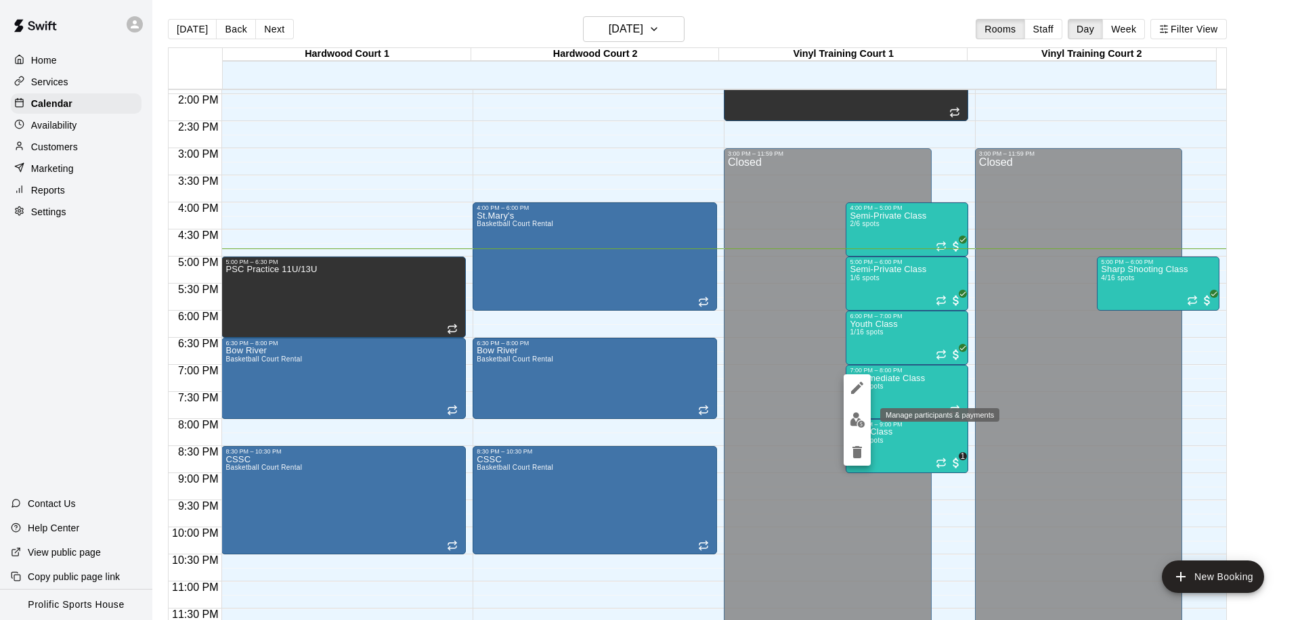
click at [856, 422] on img "edit" at bounding box center [858, 420] width 16 height 16
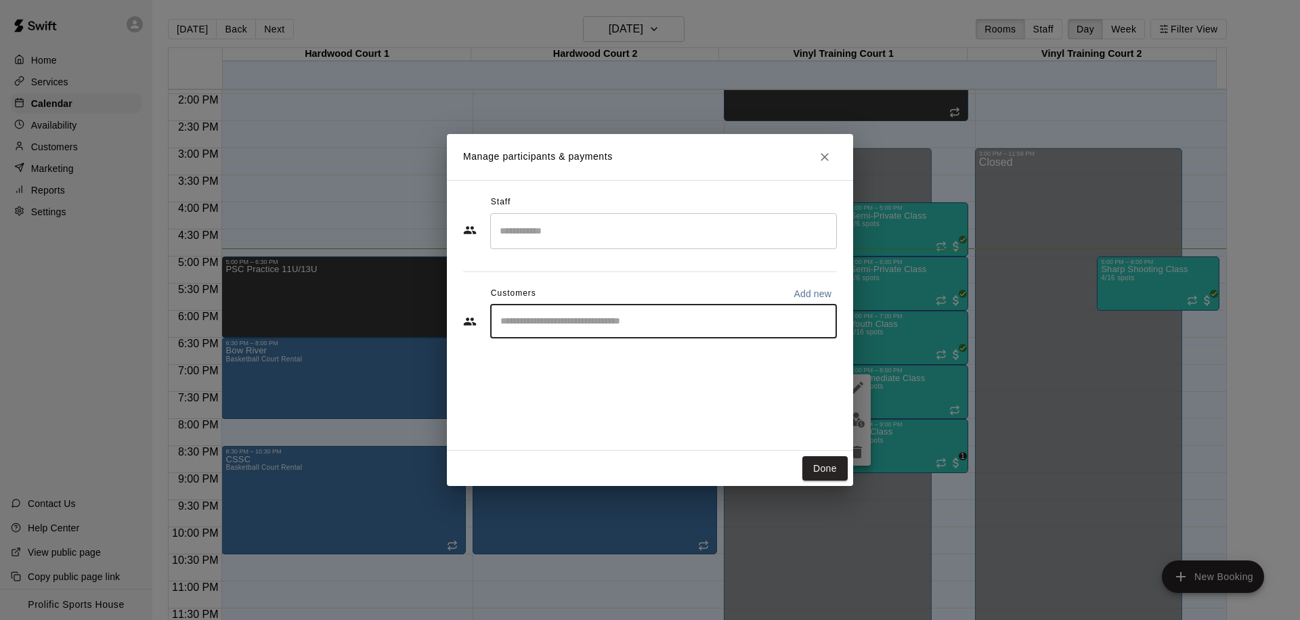
click at [590, 315] on input "Start typing to search customers..." at bounding box center [663, 322] width 334 height 14
type input "*****"
click at [584, 361] on div "Adrea Trollope Fall In-House 2025 cltrollope@gmail.com" at bounding box center [611, 360] width 167 height 29
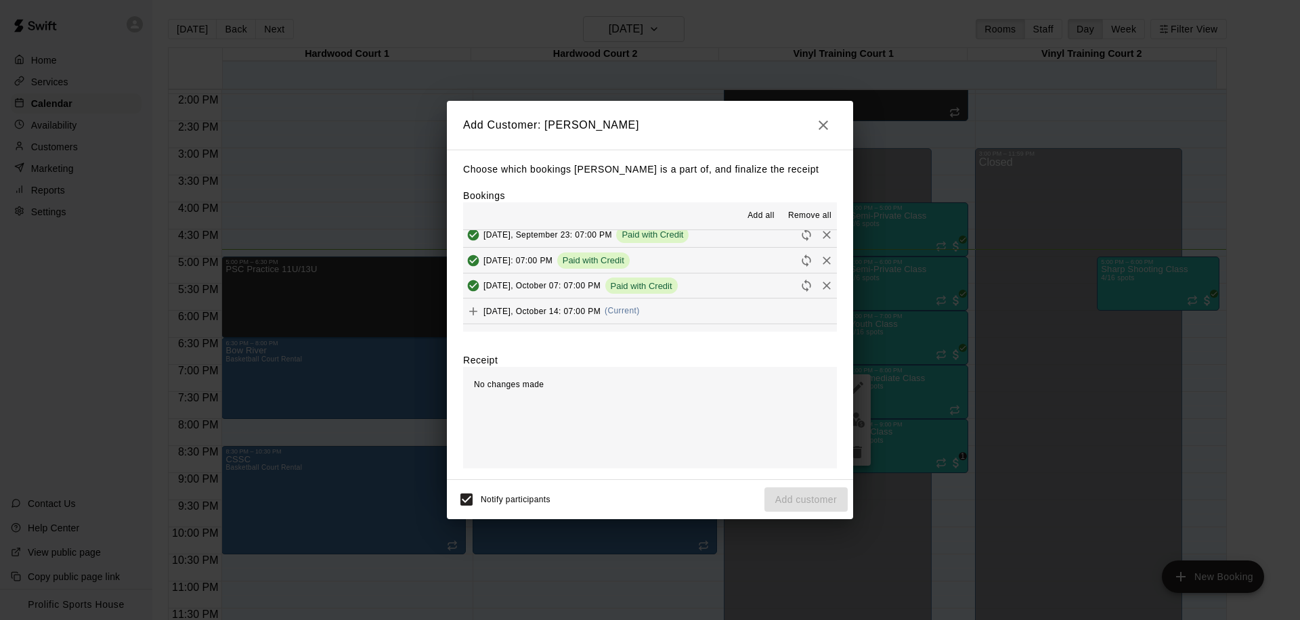
scroll to position [506, 0]
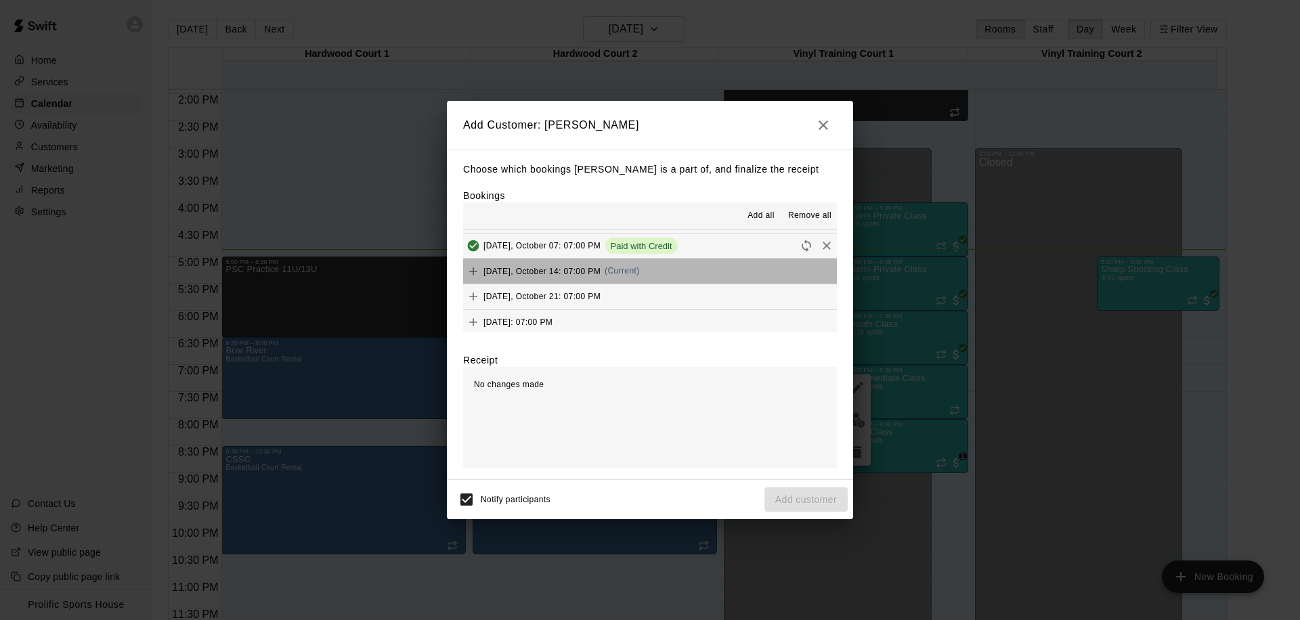
click at [716, 271] on button "Tuesday, October 14: 07:00 PM (Current)" at bounding box center [650, 271] width 374 height 25
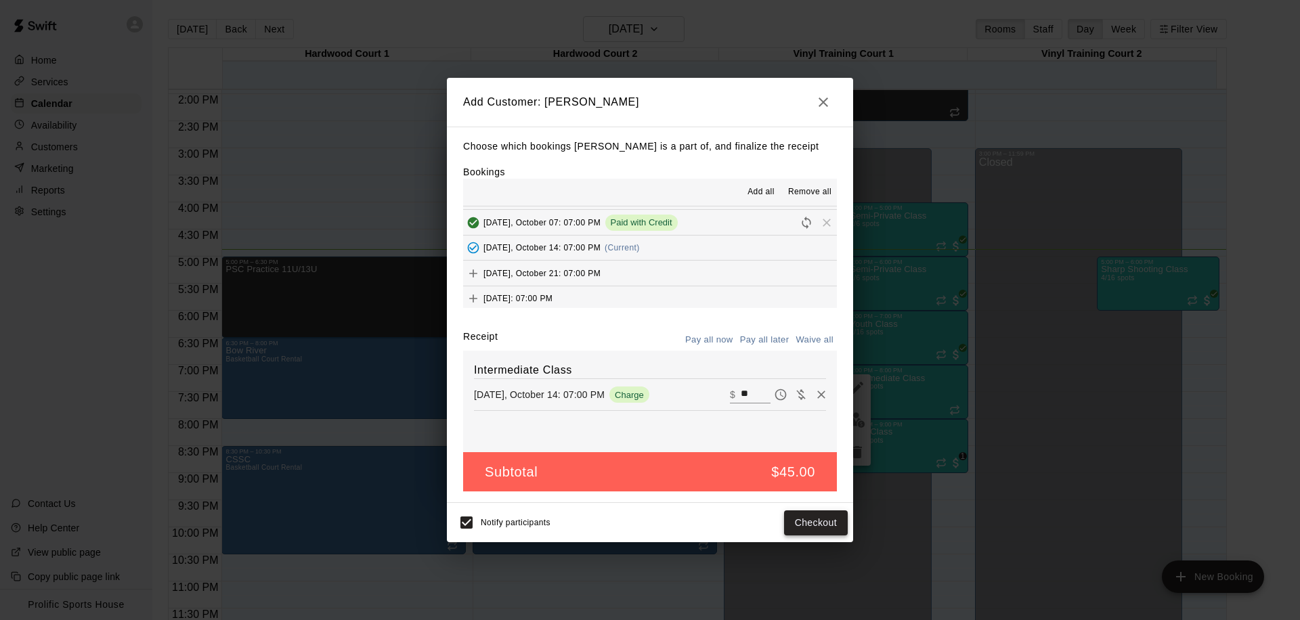
click at [810, 517] on button "Checkout" at bounding box center [816, 522] width 64 height 25
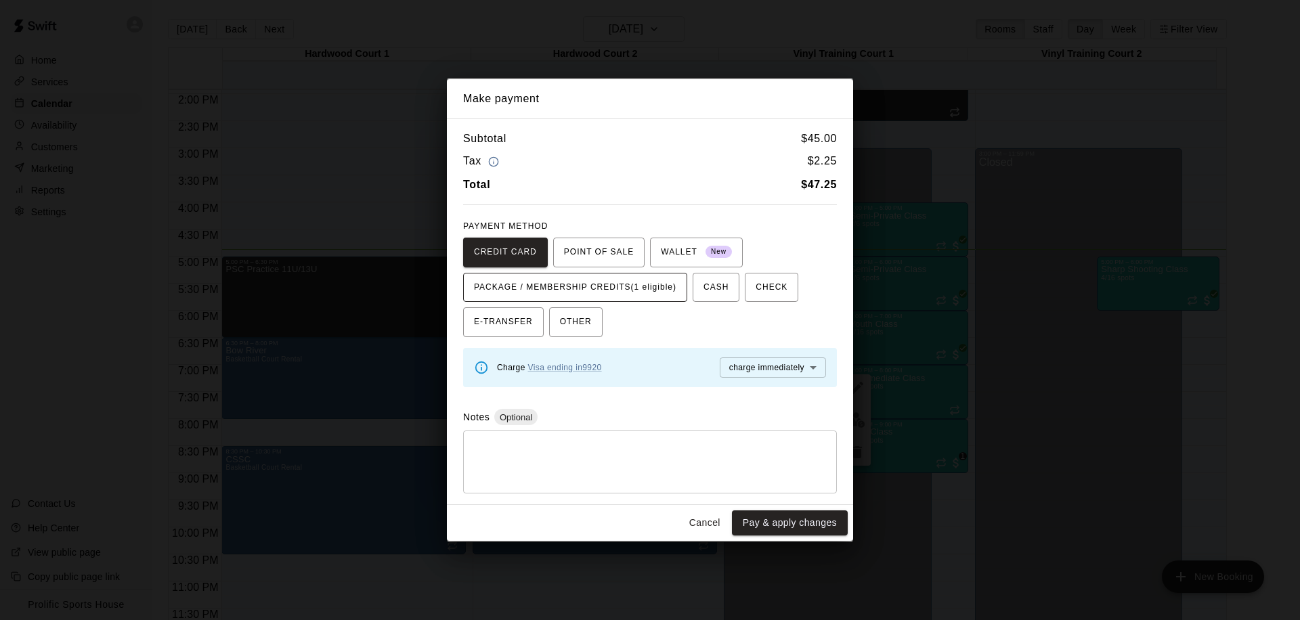
click at [648, 295] on span "PACKAGE / MEMBERSHIP CREDITS (1 eligible)" at bounding box center [575, 288] width 202 height 22
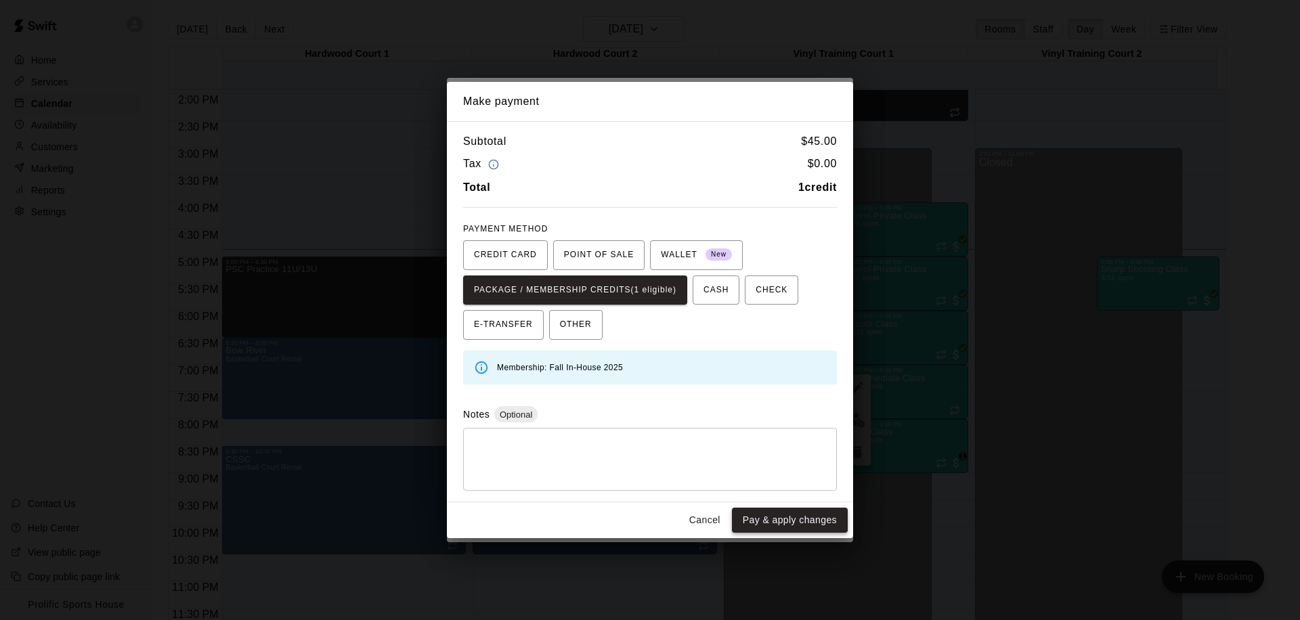
click at [766, 513] on button "Pay & apply changes" at bounding box center [790, 520] width 116 height 25
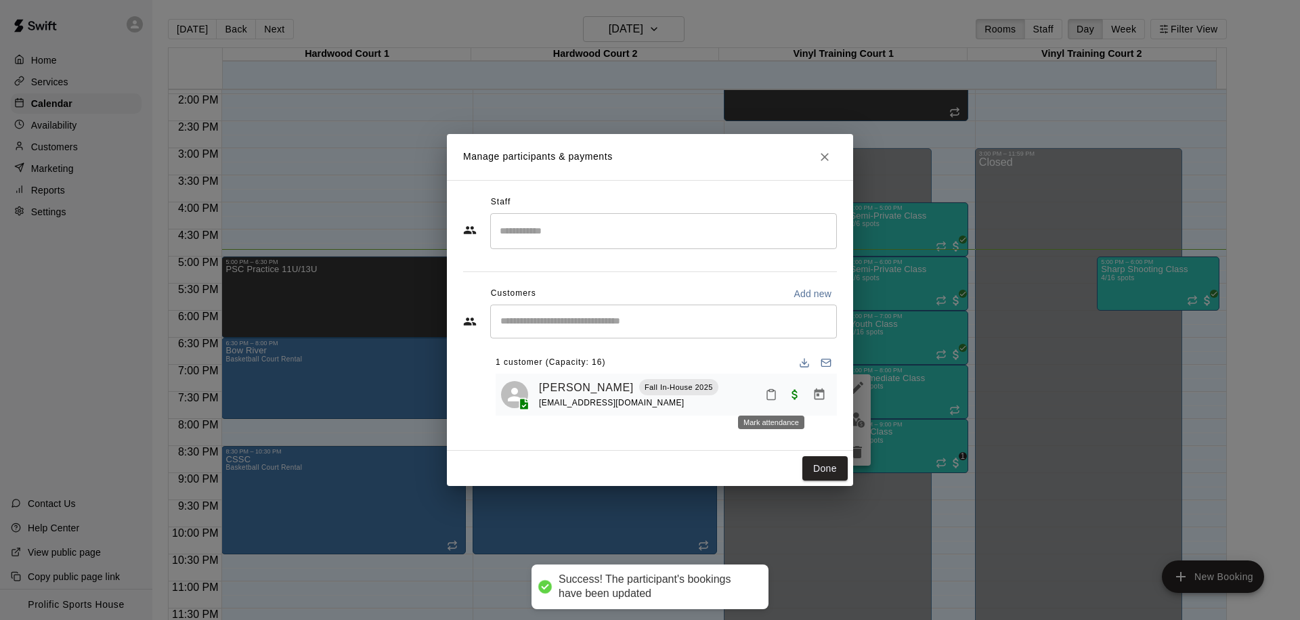
click at [773, 393] on icon "Mark attendance" at bounding box center [771, 395] width 12 height 12
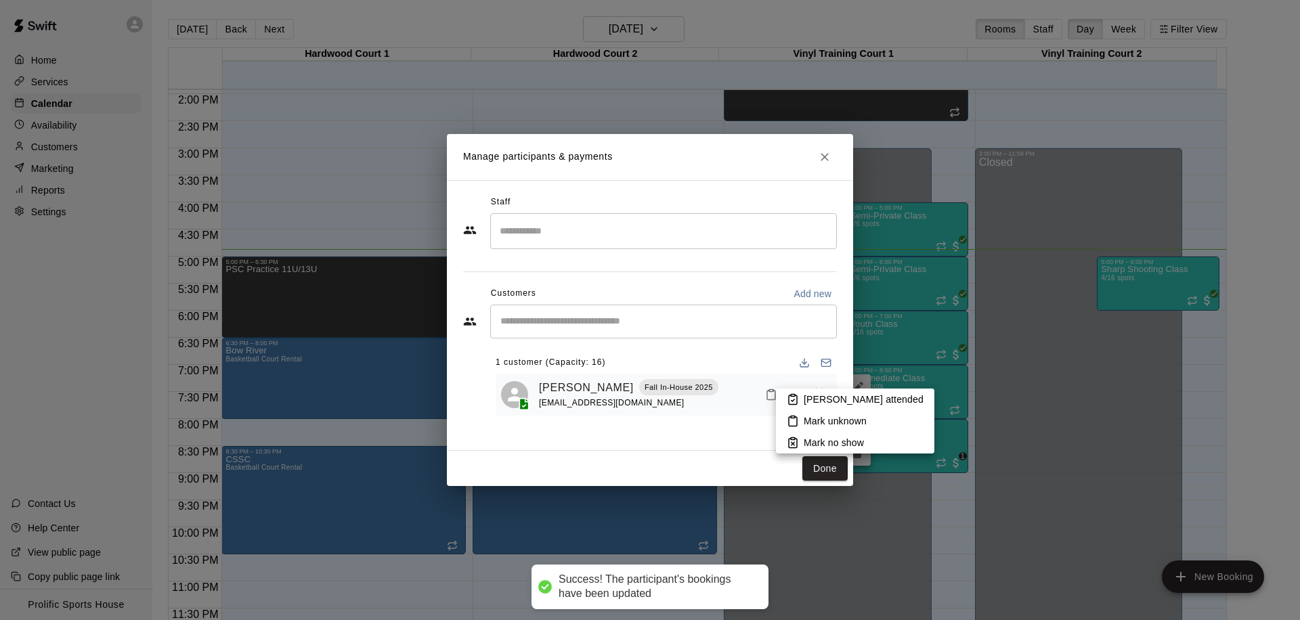
click at [822, 404] on p "Mark attended" at bounding box center [864, 400] width 120 height 14
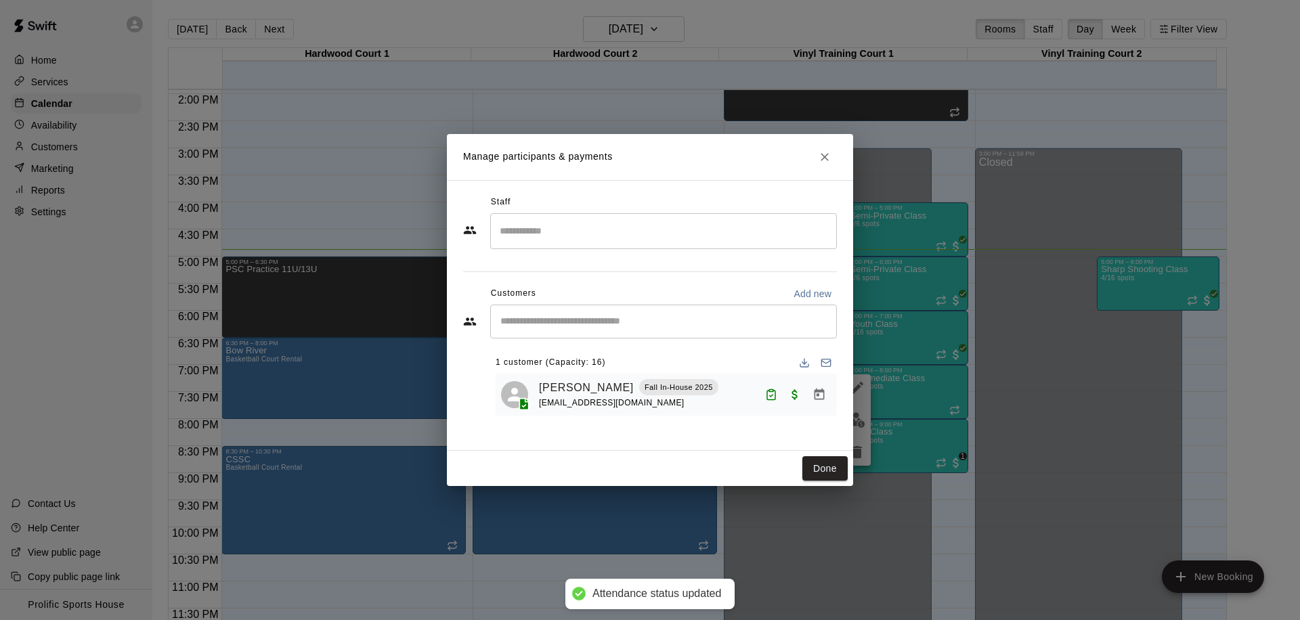
click at [818, 154] on icon "Close" at bounding box center [825, 157] width 14 height 14
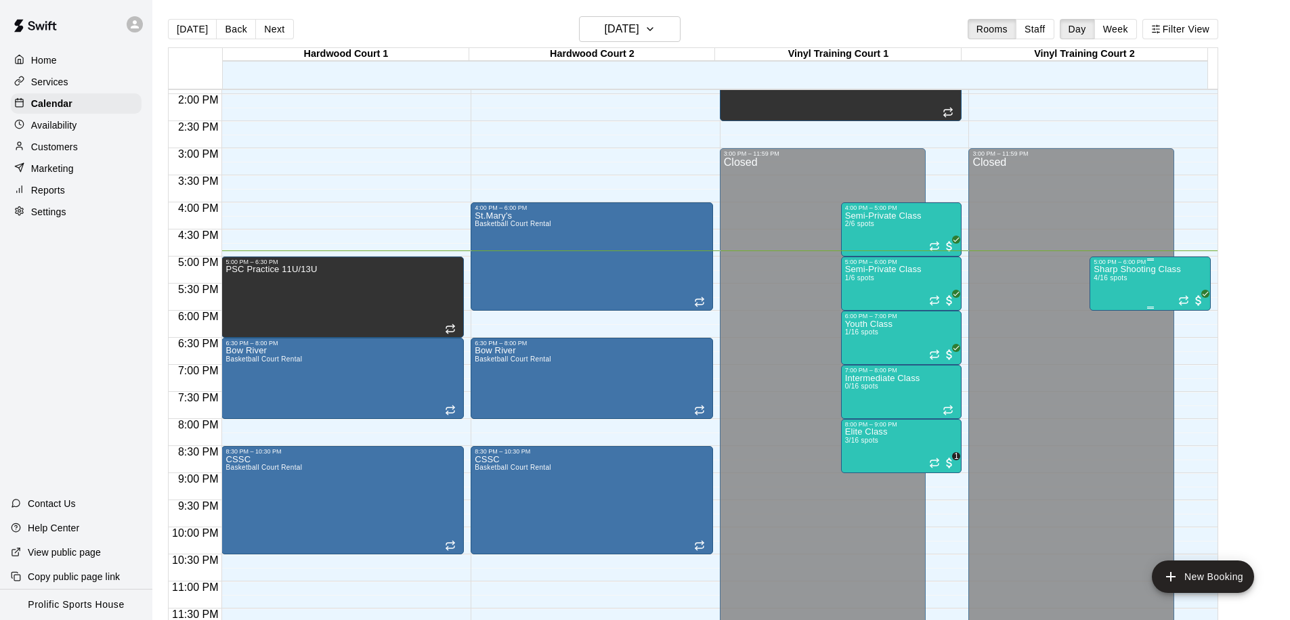
click at [1102, 280] on span "4/16 spots" at bounding box center [1109, 277] width 33 height 7
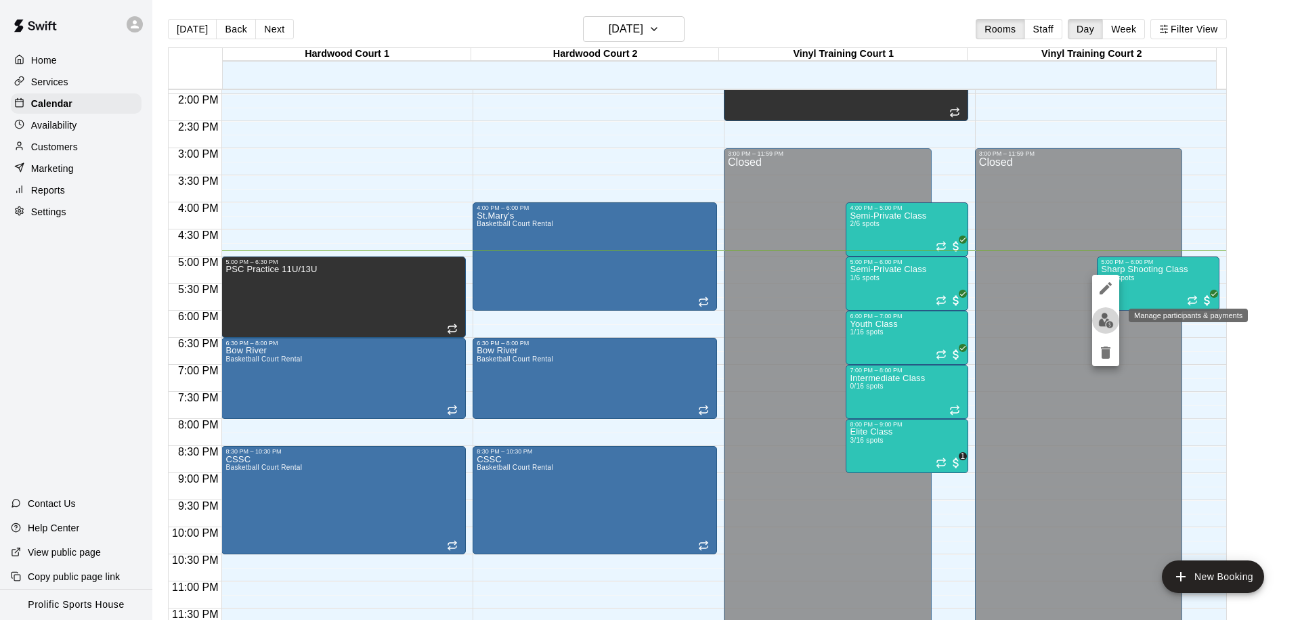
click at [1101, 316] on img "edit" at bounding box center [1106, 321] width 16 height 16
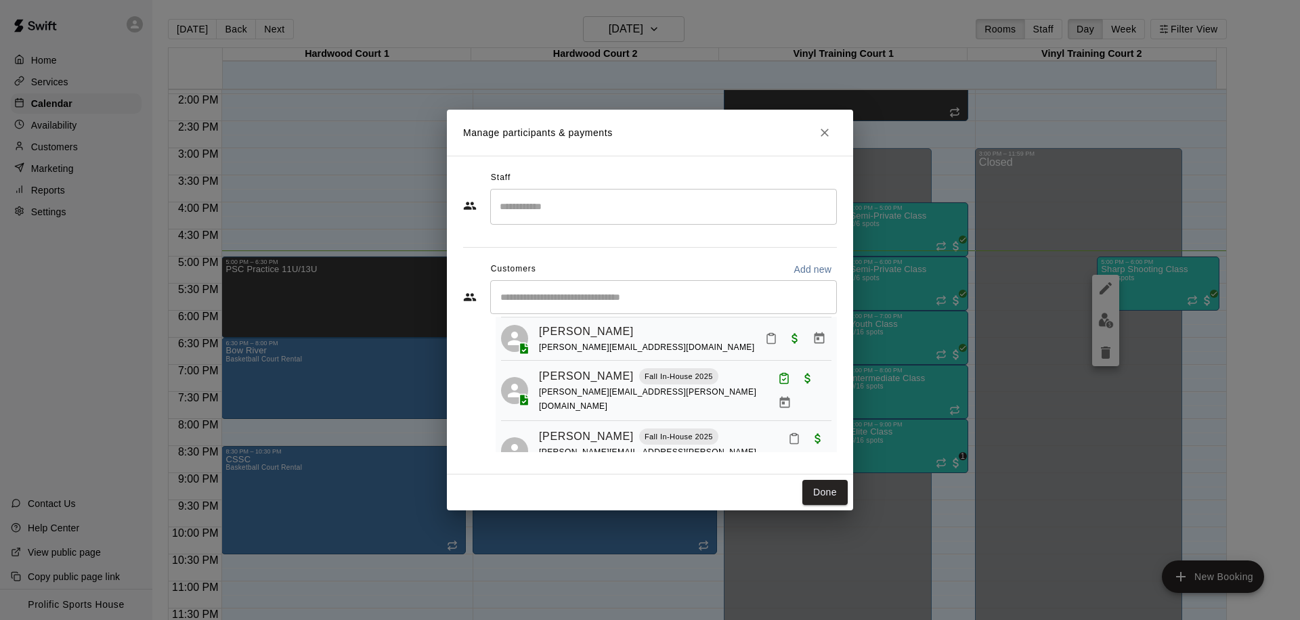
scroll to position [121, 0]
click at [765, 336] on icon "Mark attendance" at bounding box center [771, 335] width 12 height 12
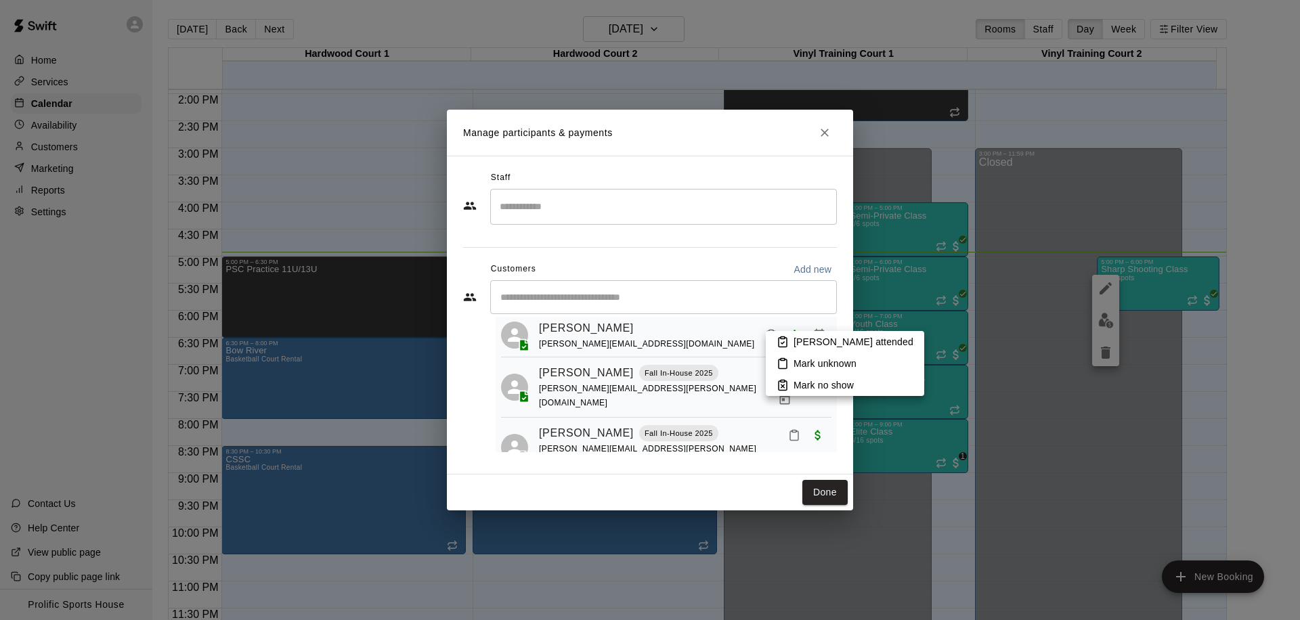
click at [814, 347] on p "Mark attended" at bounding box center [853, 342] width 120 height 14
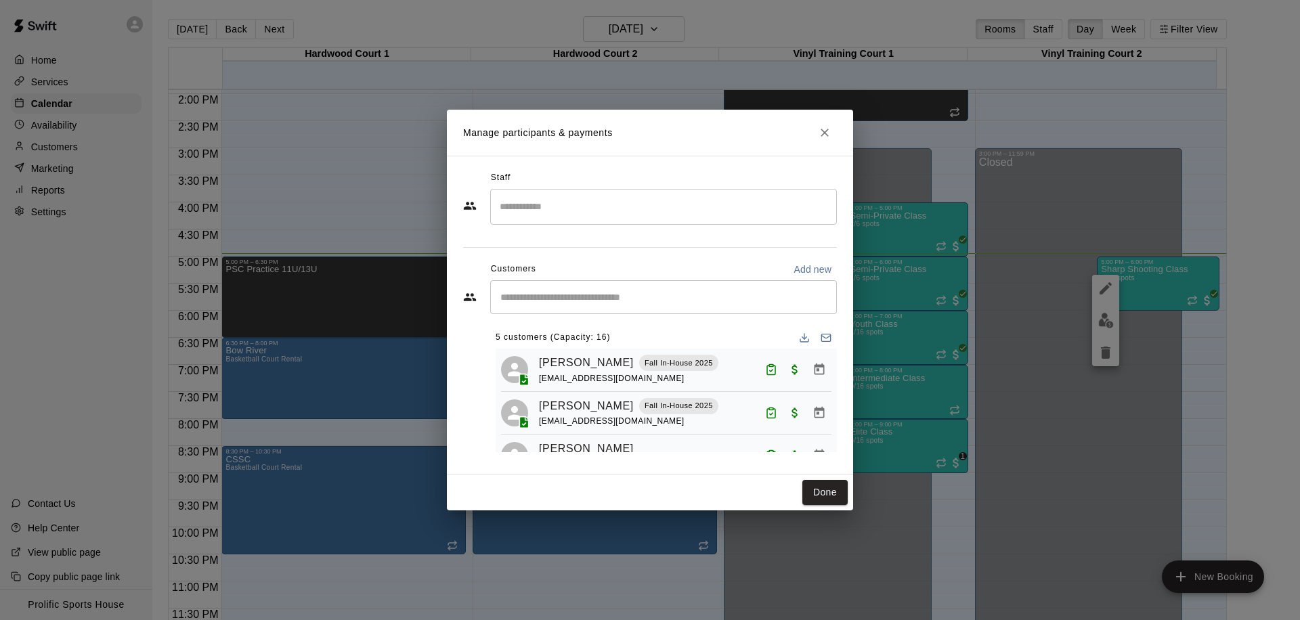
scroll to position [0, 0]
click at [818, 132] on icon "Close" at bounding box center [825, 133] width 14 height 14
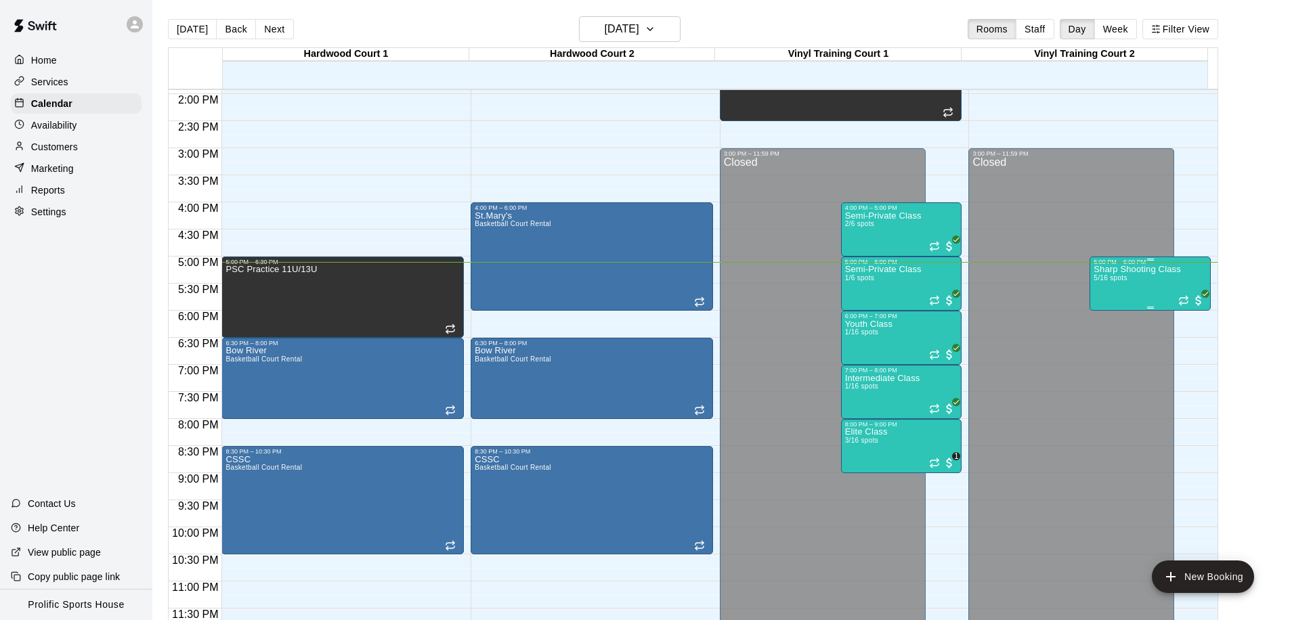
click at [1121, 274] on span "5/16 spots" at bounding box center [1109, 277] width 33 height 7
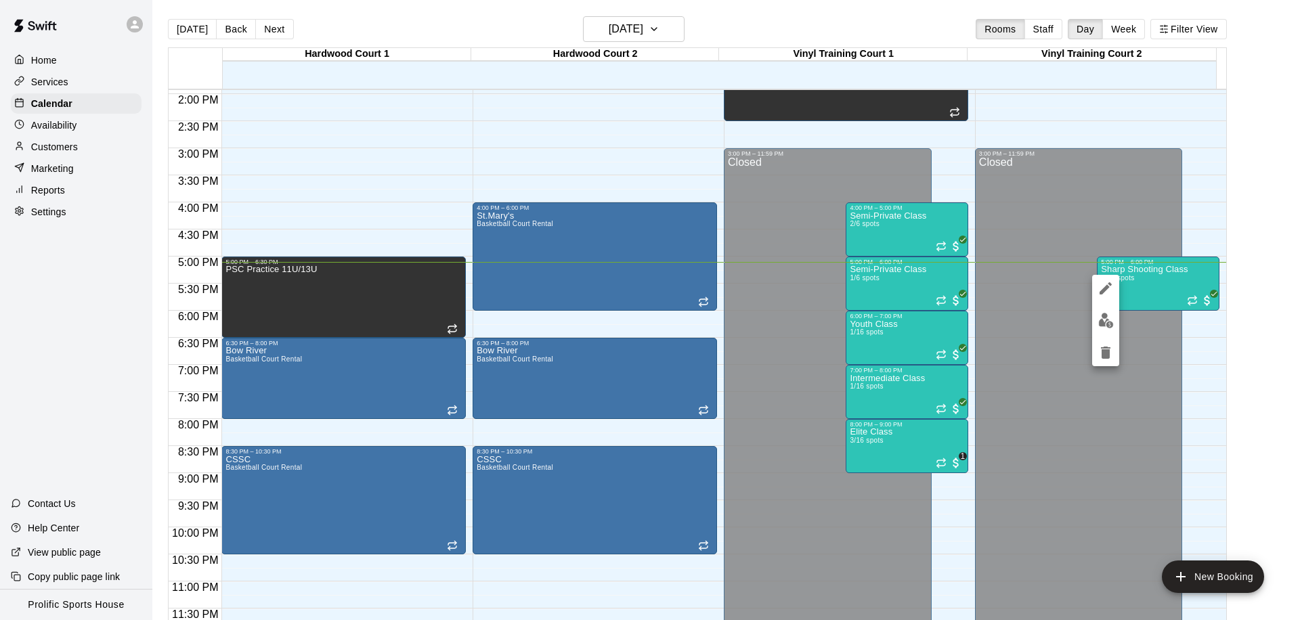
click at [1103, 313] on img "edit" at bounding box center [1106, 321] width 16 height 16
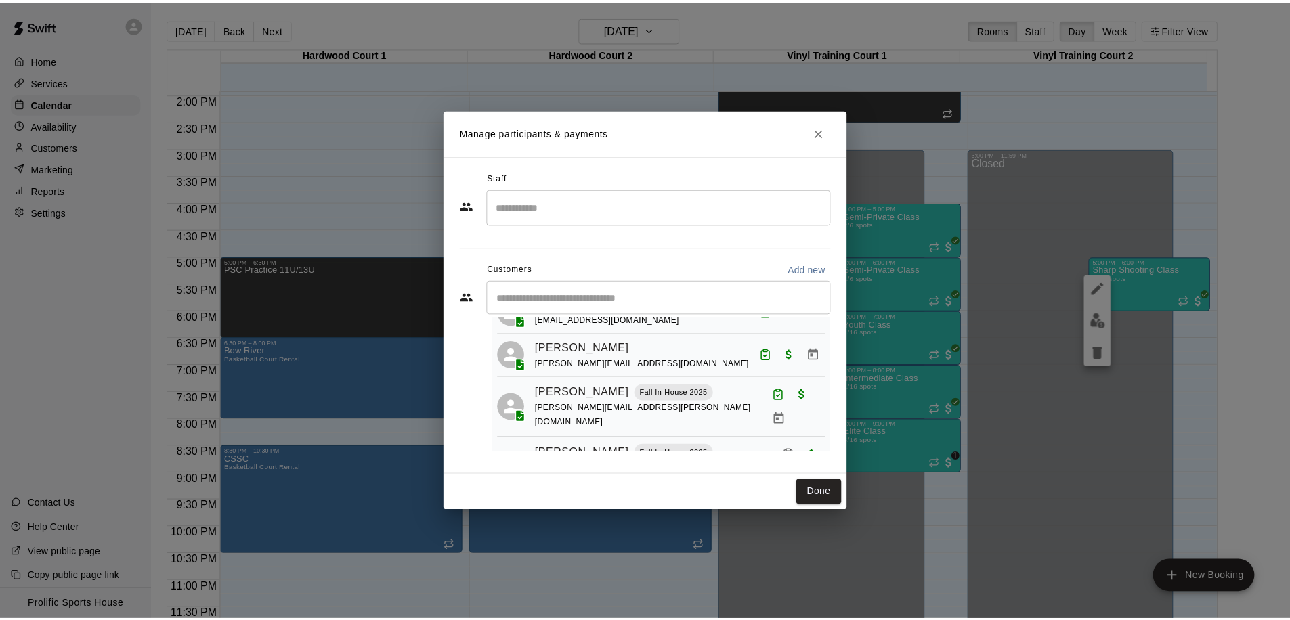
scroll to position [121, 0]
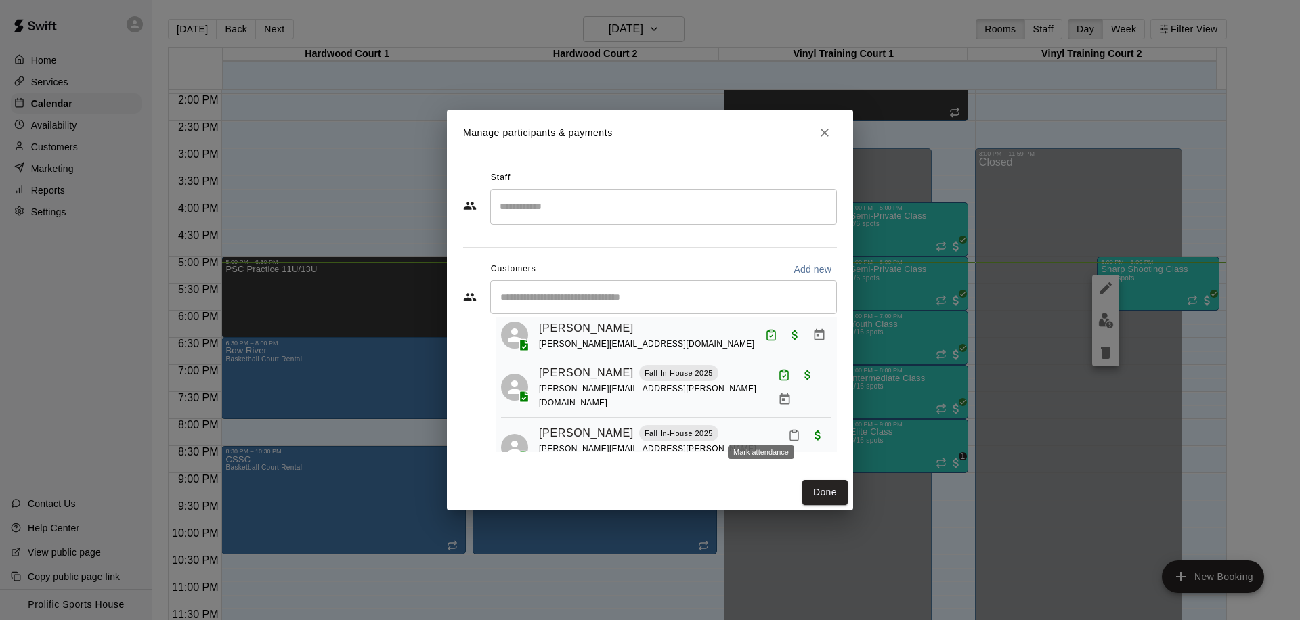
click at [788, 429] on icon "Mark attendance" at bounding box center [794, 435] width 12 height 12
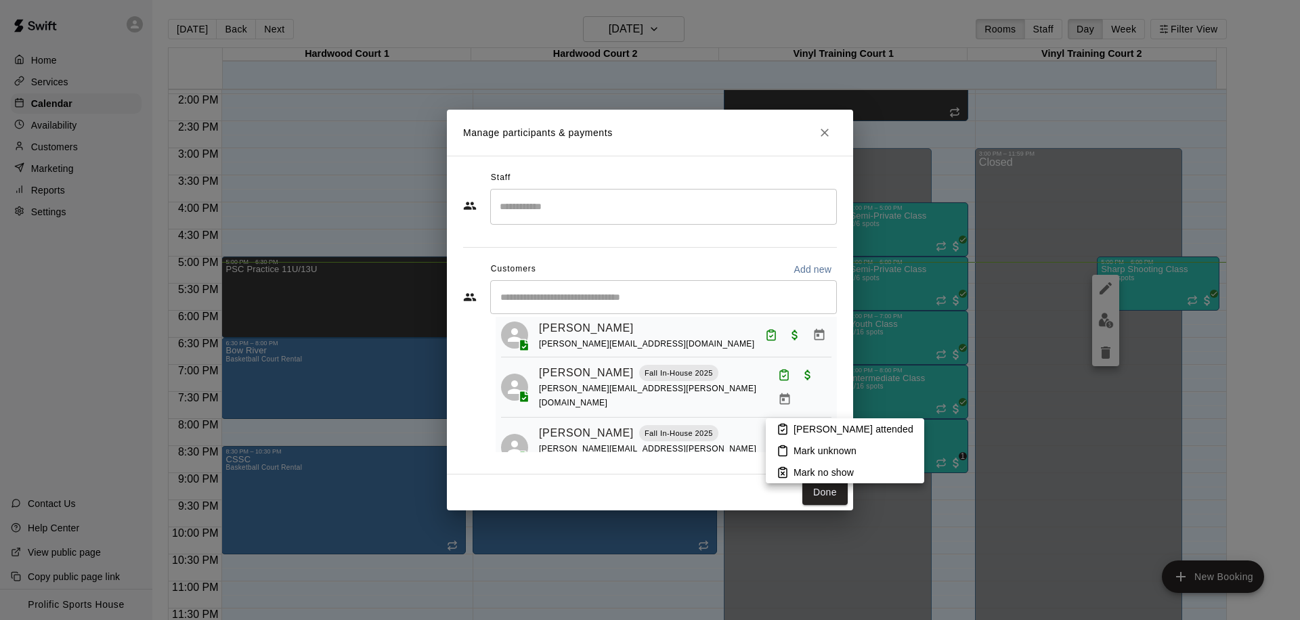
click at [791, 423] on li "Mark attended" at bounding box center [845, 429] width 158 height 22
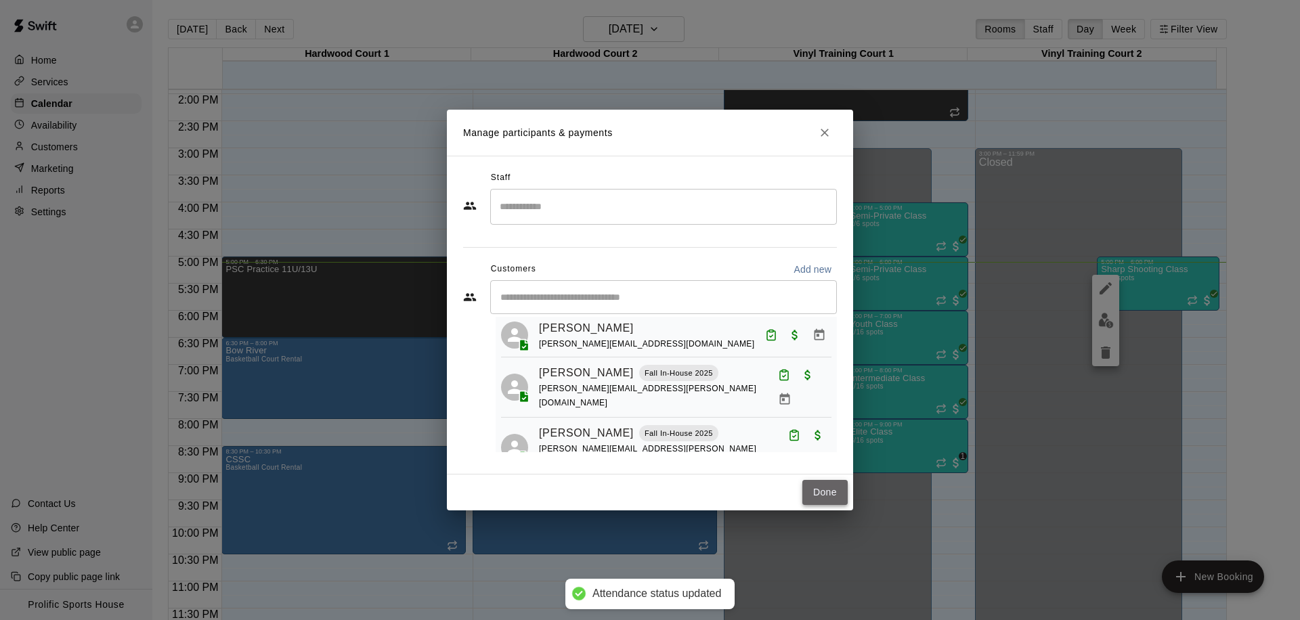
click at [824, 489] on button "Done" at bounding box center [824, 492] width 45 height 25
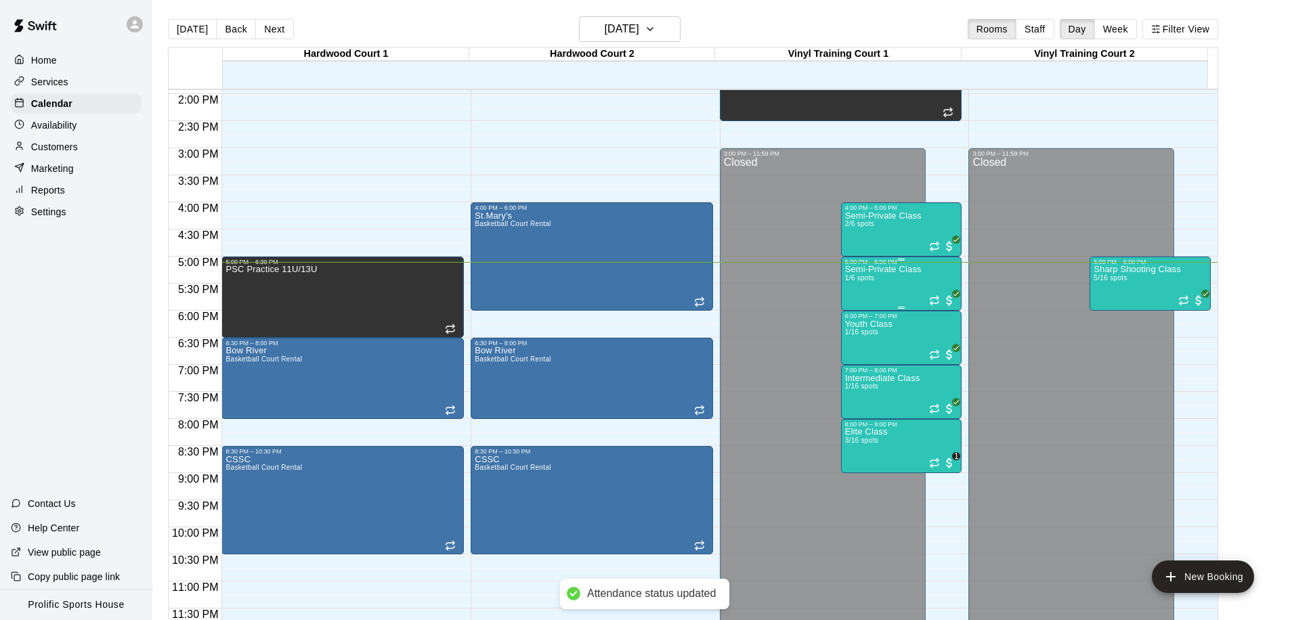
click at [883, 289] on div "Semi-Private Class 1/6 spots" at bounding box center [883, 575] width 76 height 620
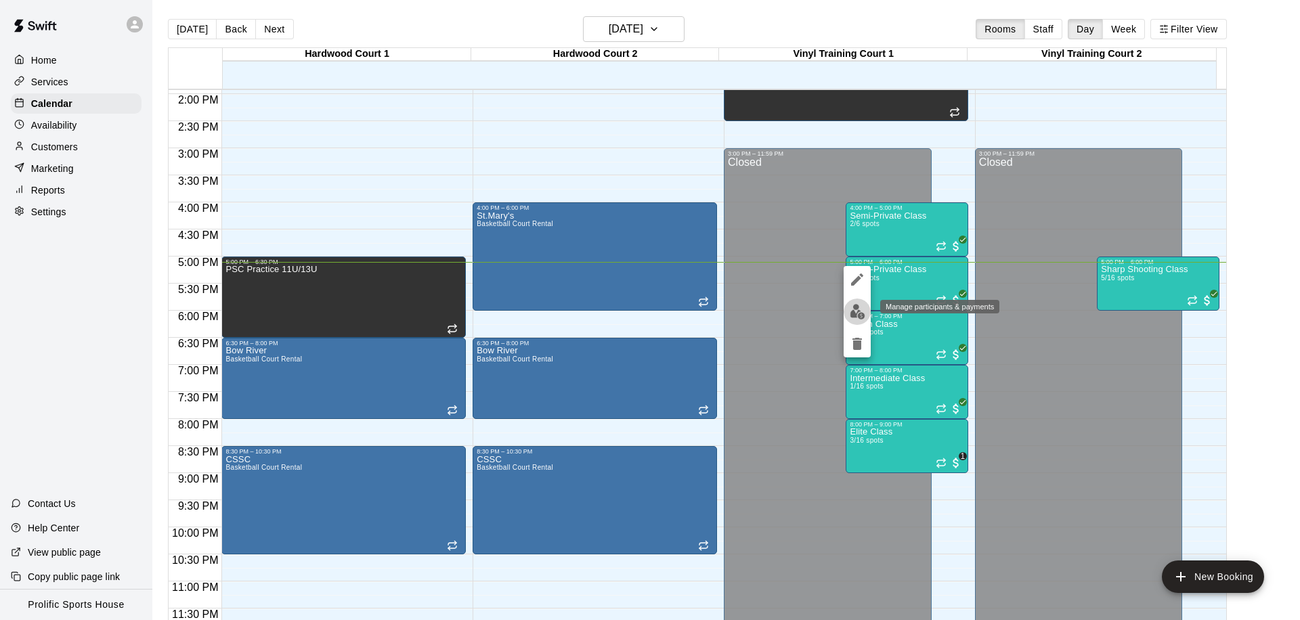
click at [858, 307] on img "edit" at bounding box center [858, 312] width 16 height 16
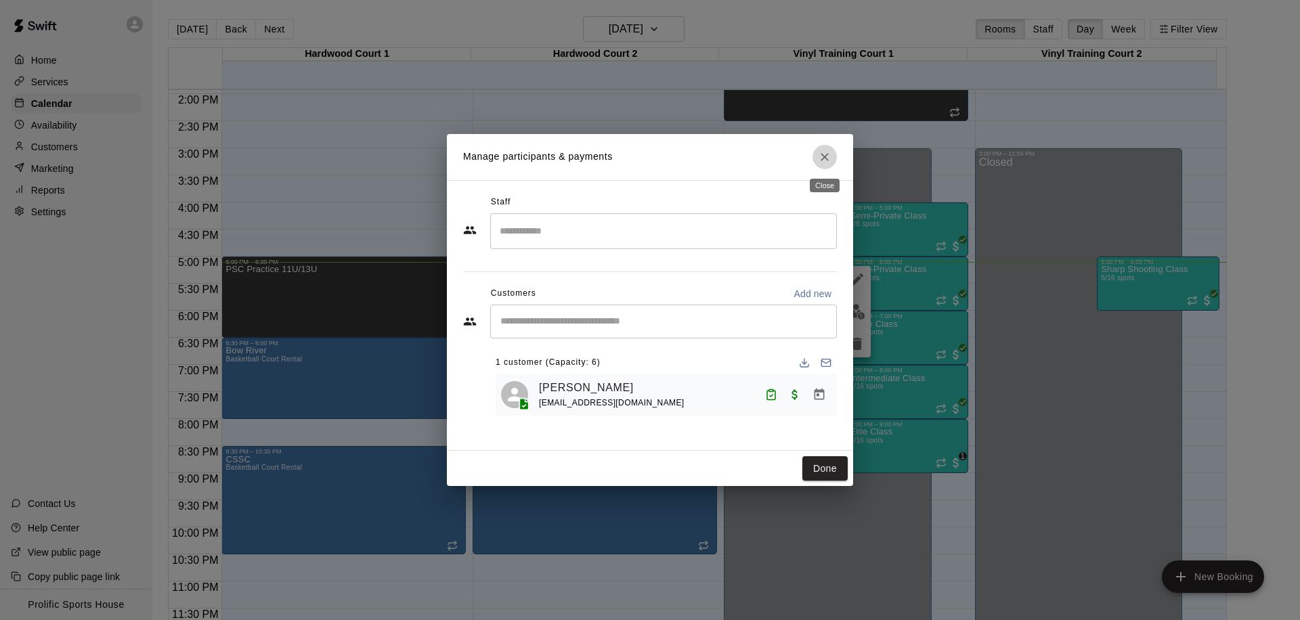
click at [829, 156] on icon "Close" at bounding box center [825, 157] width 14 height 14
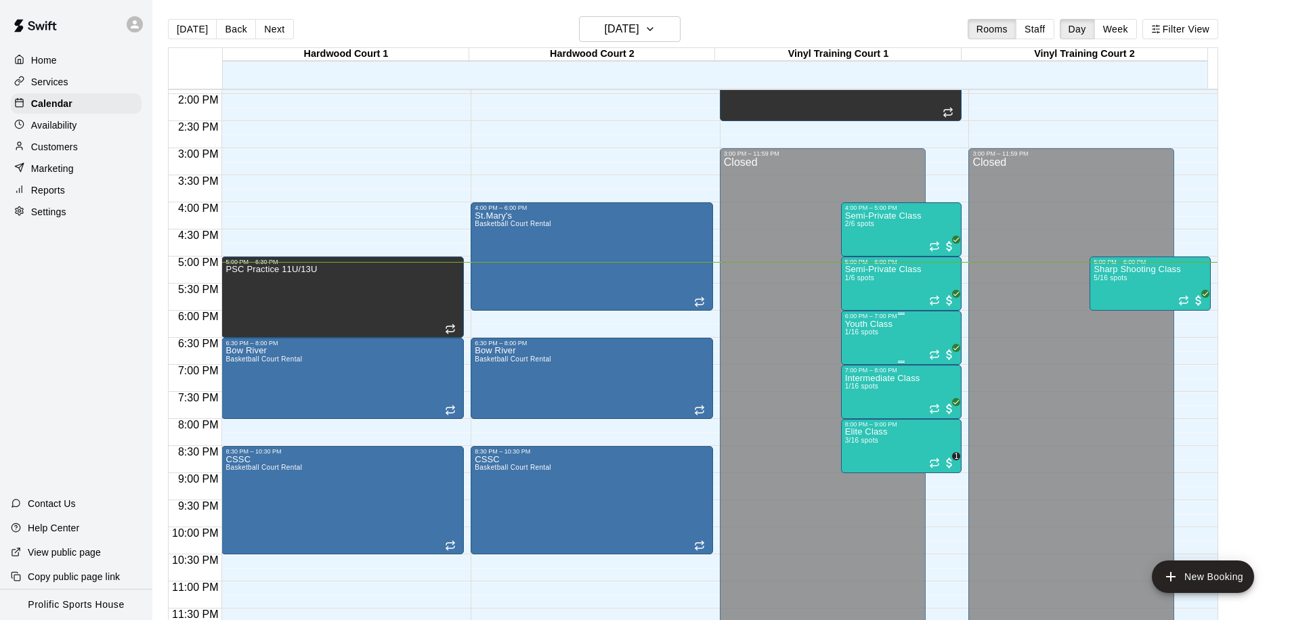
click at [865, 329] on span "1/16 spots" at bounding box center [861, 331] width 33 height 7
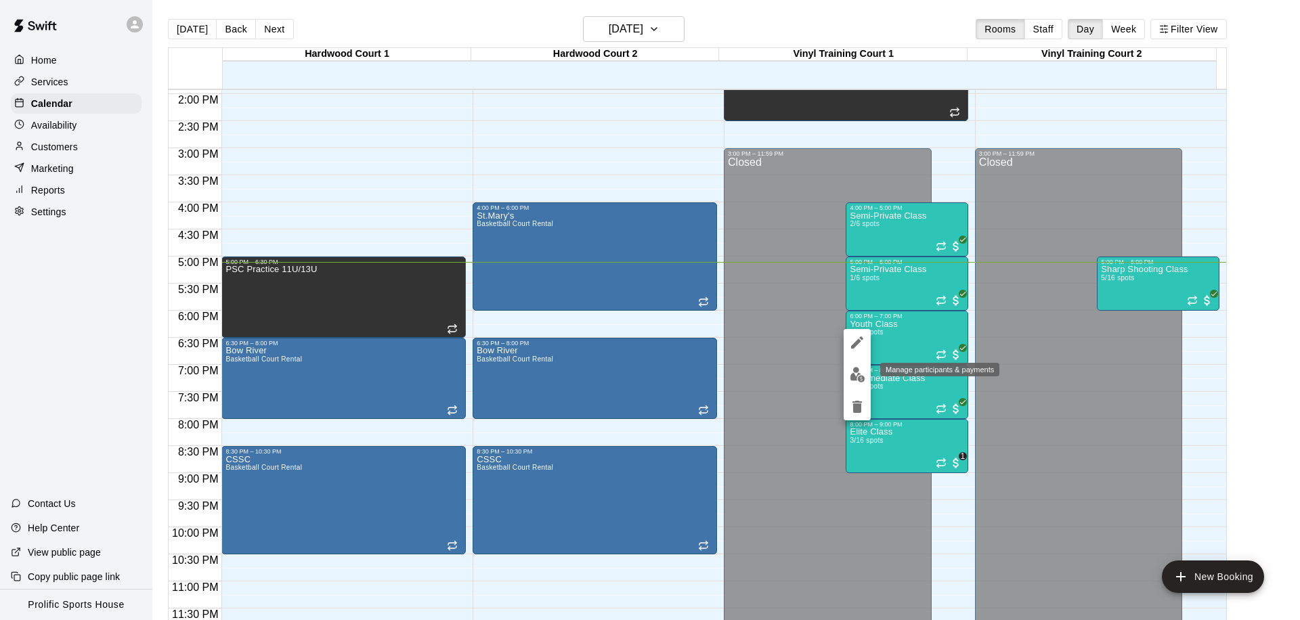
click at [850, 368] on img "edit" at bounding box center [858, 375] width 16 height 16
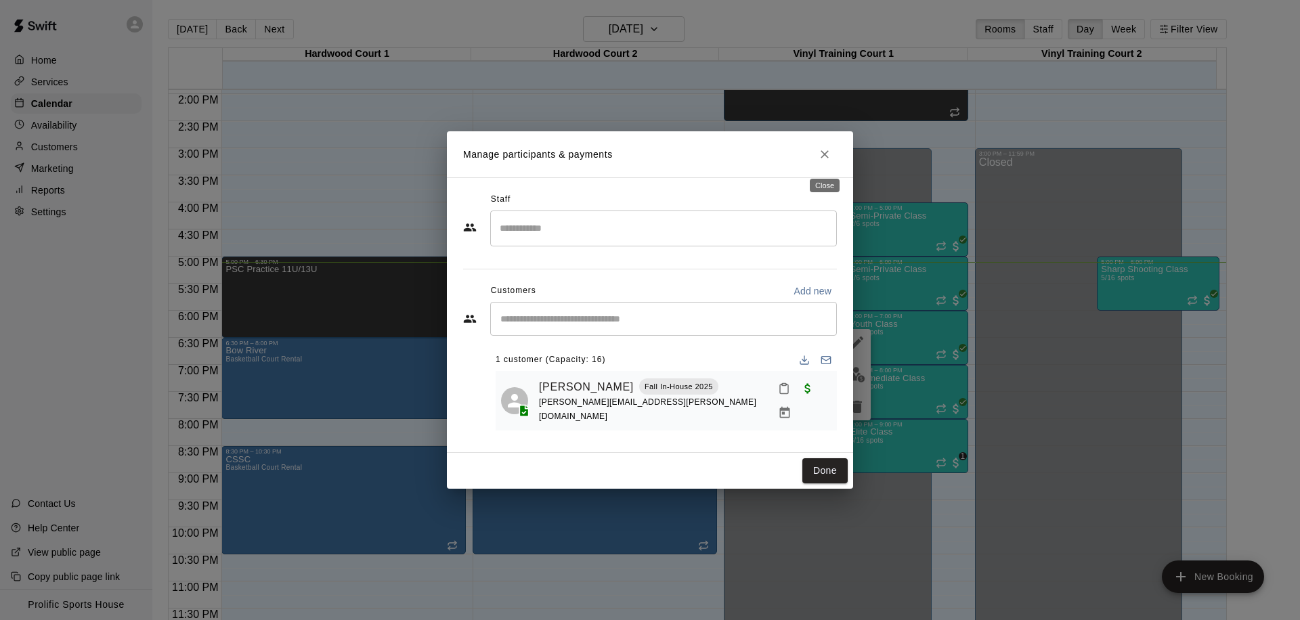
click at [835, 157] on button "Close" at bounding box center [824, 154] width 24 height 24
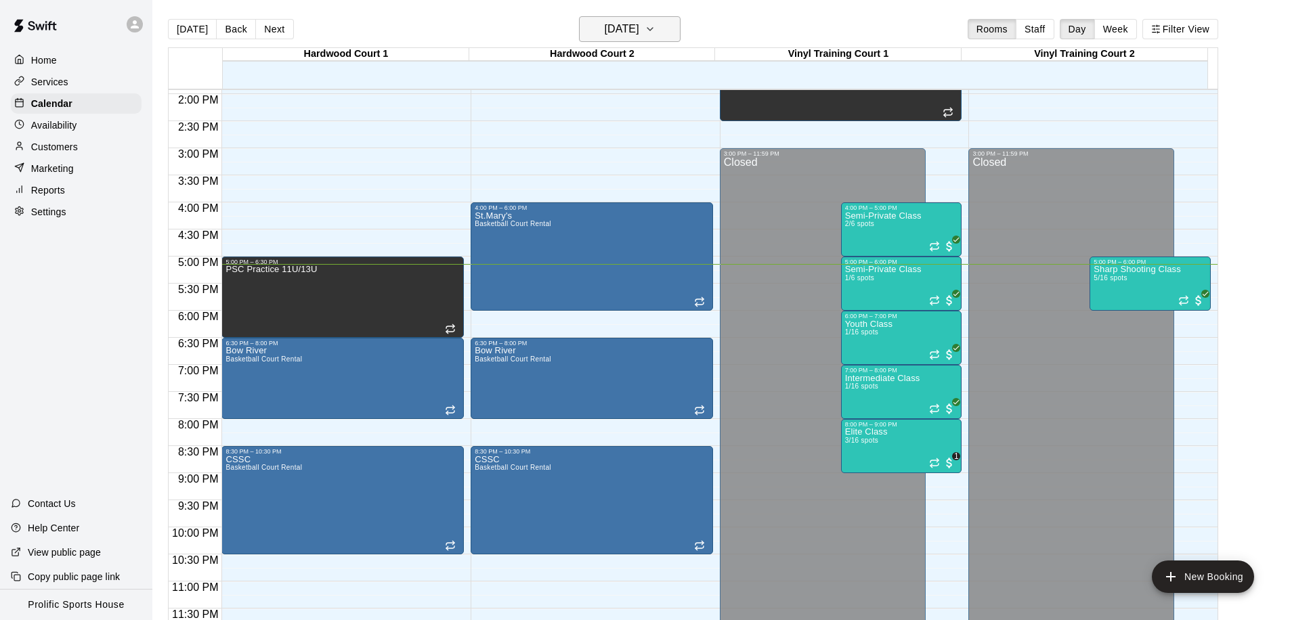
click at [613, 33] on h6 "[DATE]" at bounding box center [622, 29] width 35 height 19
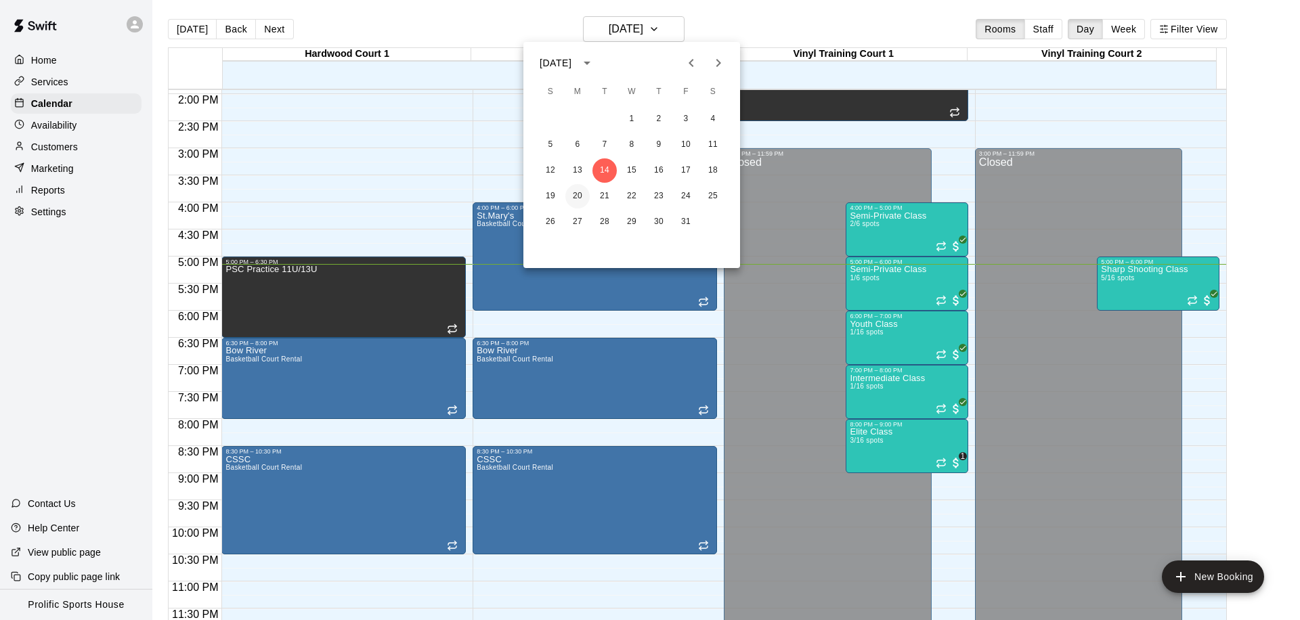
click at [577, 190] on button "20" at bounding box center [577, 196] width 24 height 24
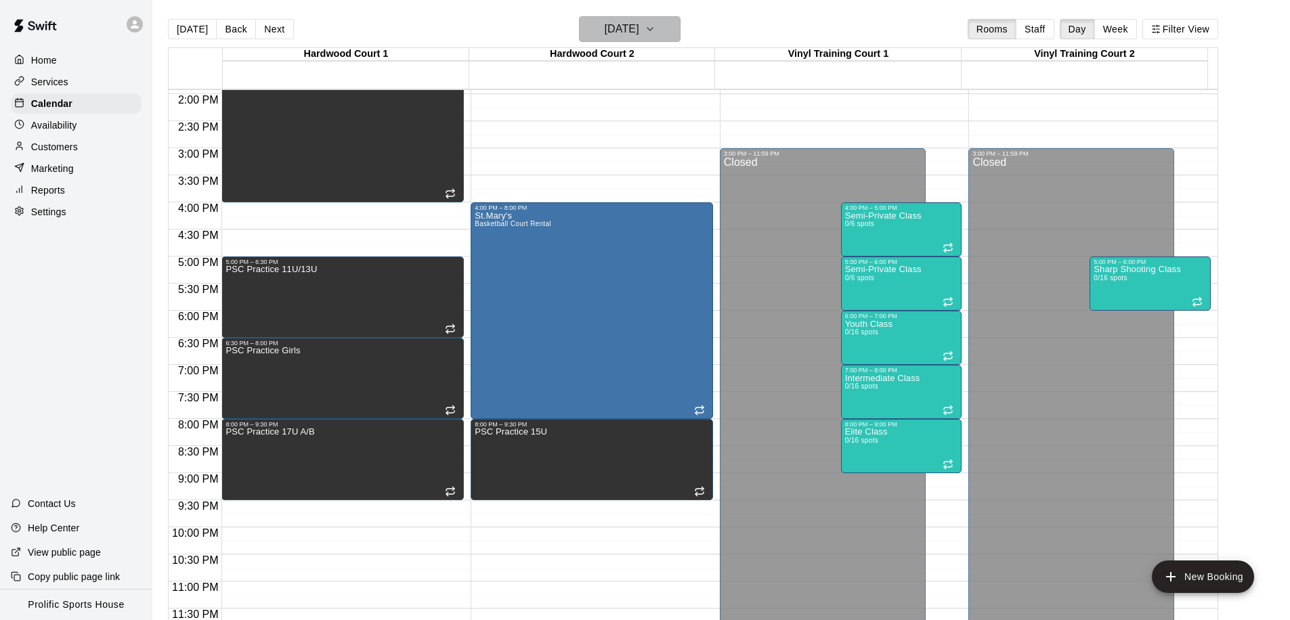
click at [637, 39] on button "Monday Oct 20" at bounding box center [630, 29] width 102 height 26
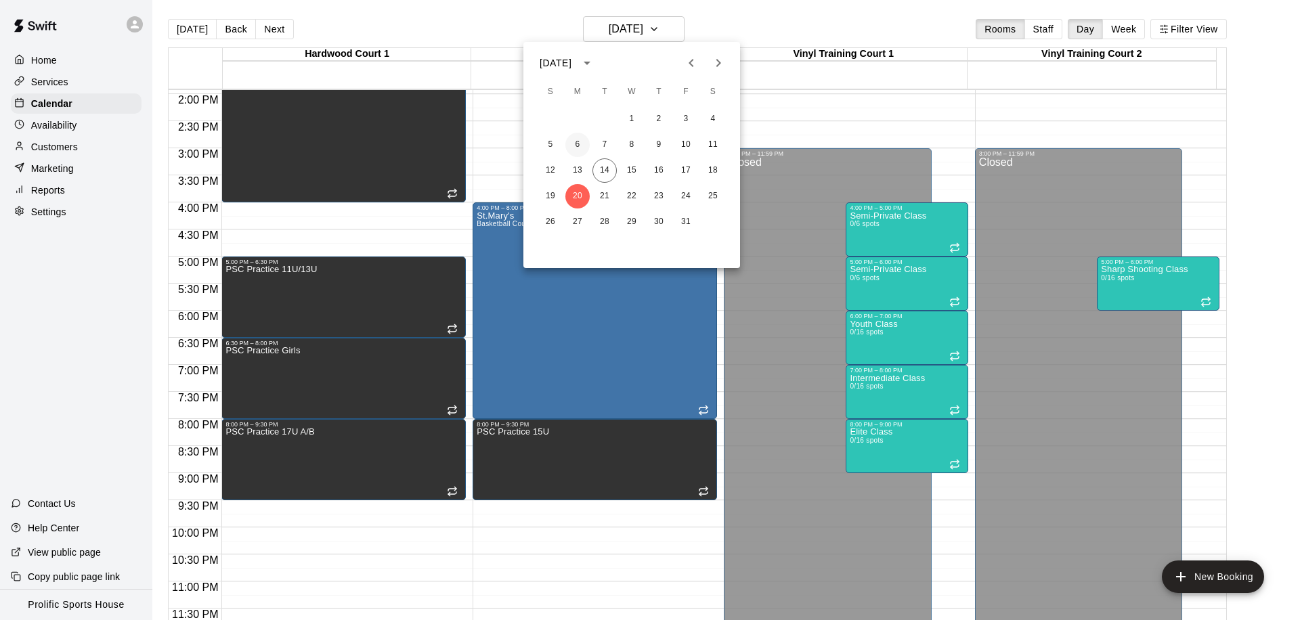
click at [577, 154] on button "6" at bounding box center [577, 145] width 24 height 24
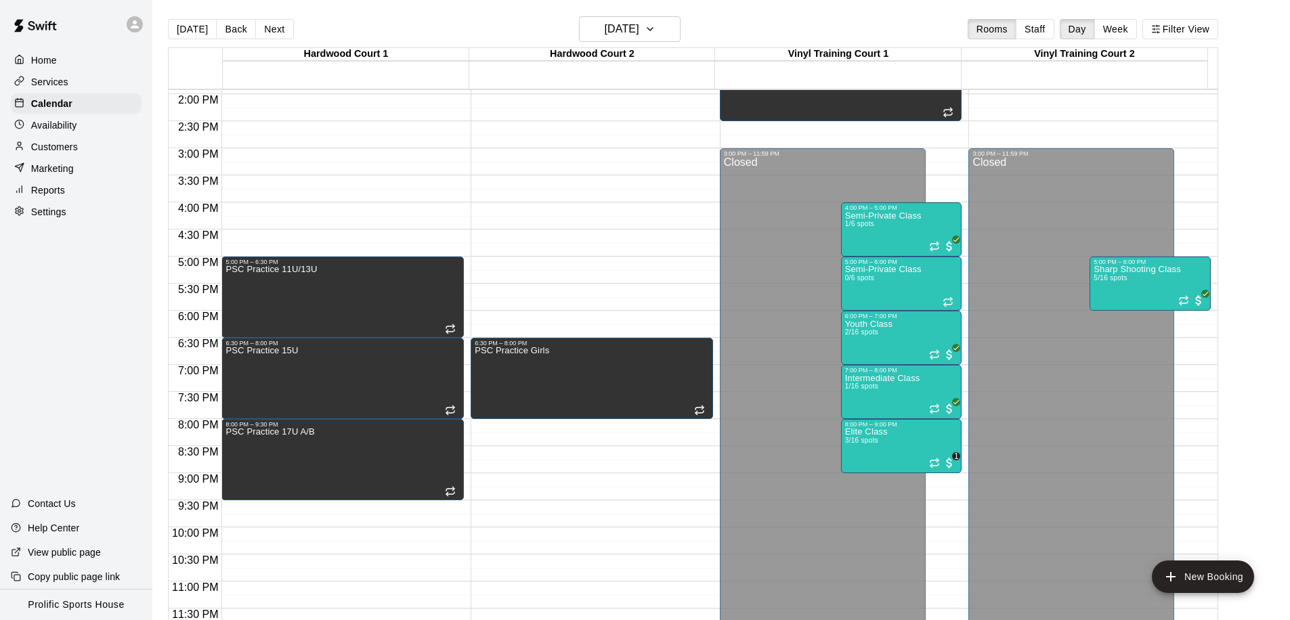
click at [74, 144] on p "Customers" at bounding box center [54, 147] width 47 height 14
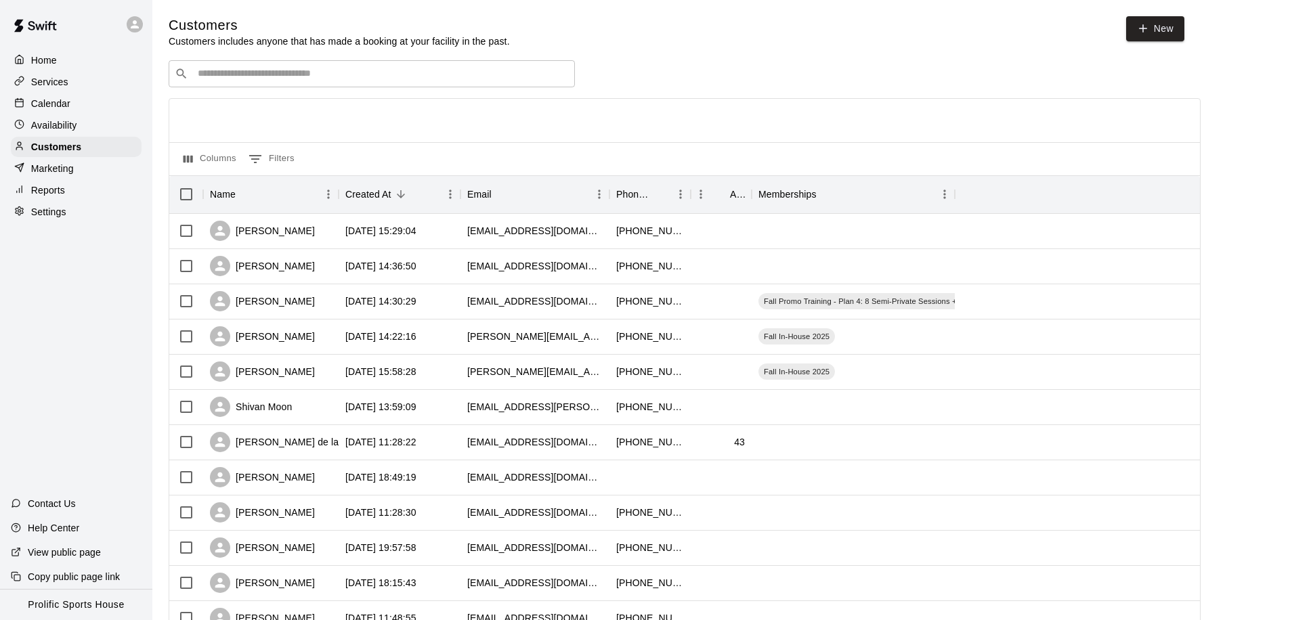
click at [292, 80] on div "​ ​" at bounding box center [372, 73] width 406 height 27
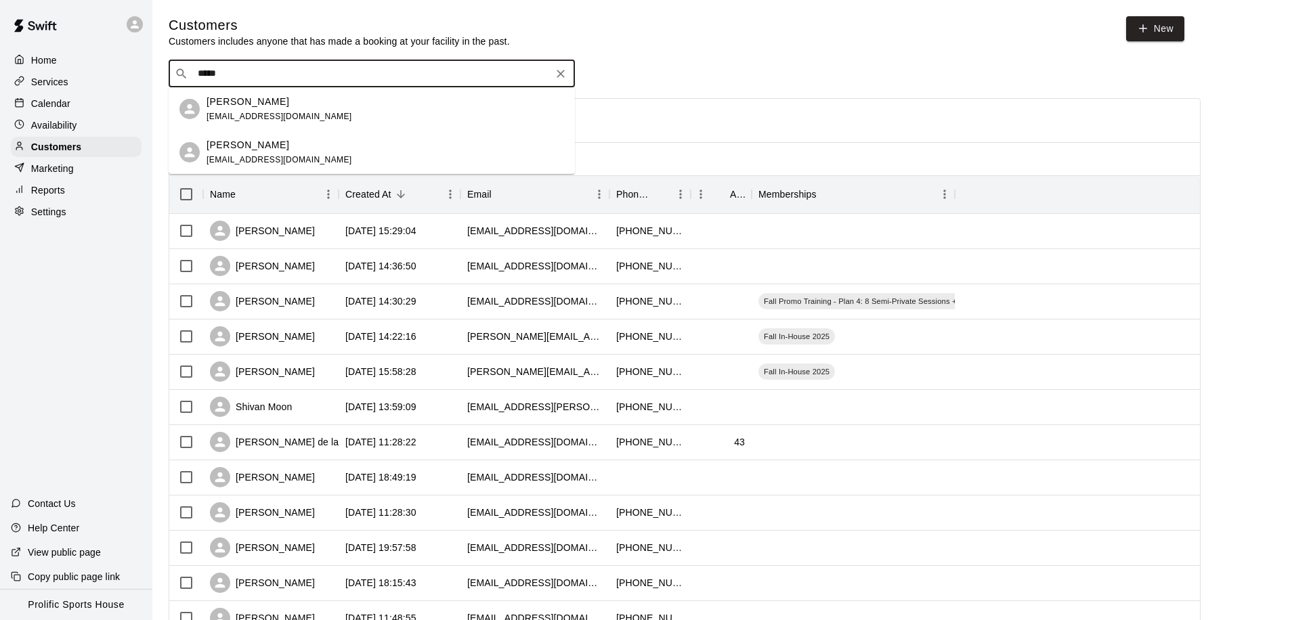
drag, startPoint x: 250, startPoint y: 74, endPoint x: 167, endPoint y: 67, distance: 82.9
click at [167, 67] on div "Customers Customers includes anyone that has made a booking at your facility in…" at bounding box center [721, 573] width 1126 height 1114
type input "****"
click at [248, 116] on span "samar4af@gmail.com" at bounding box center [279, 116] width 146 height 9
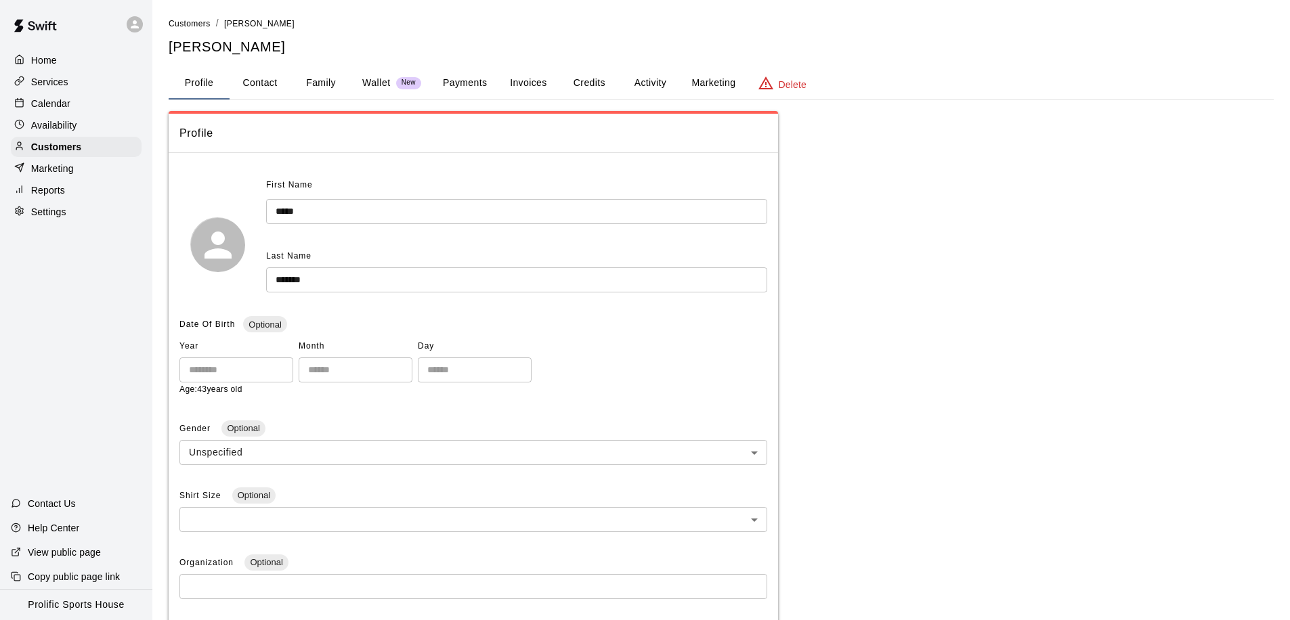
click at [651, 85] on button "Activity" at bounding box center [649, 83] width 61 height 32
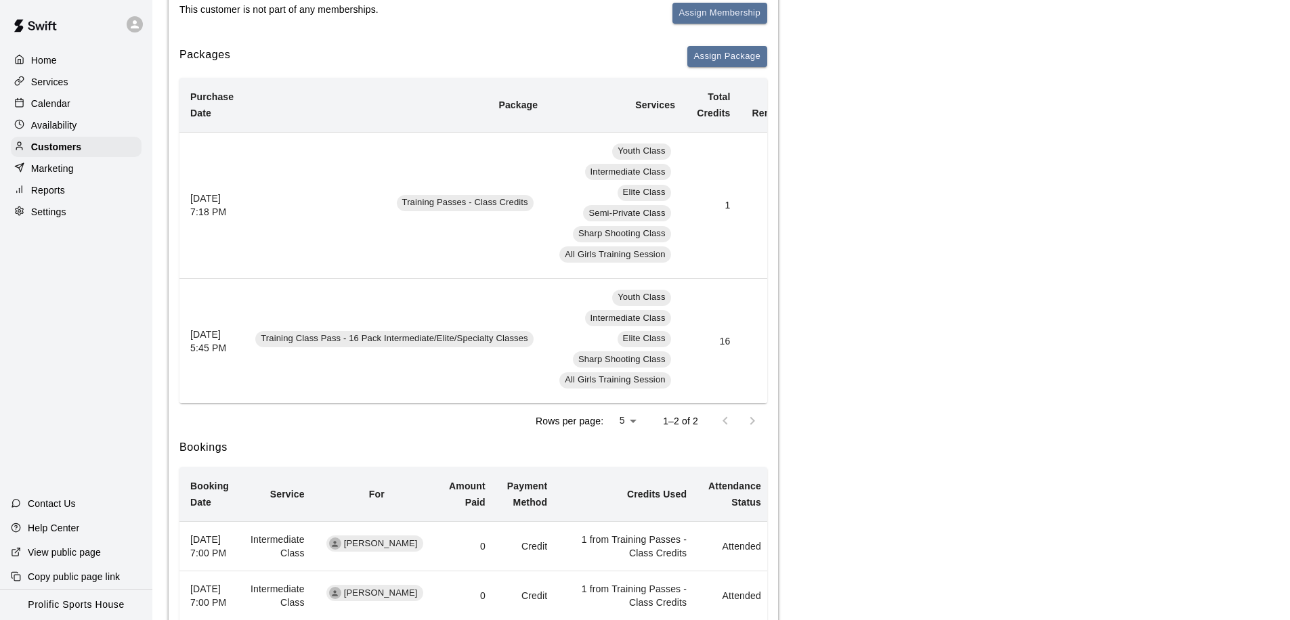
scroll to position [0, 204]
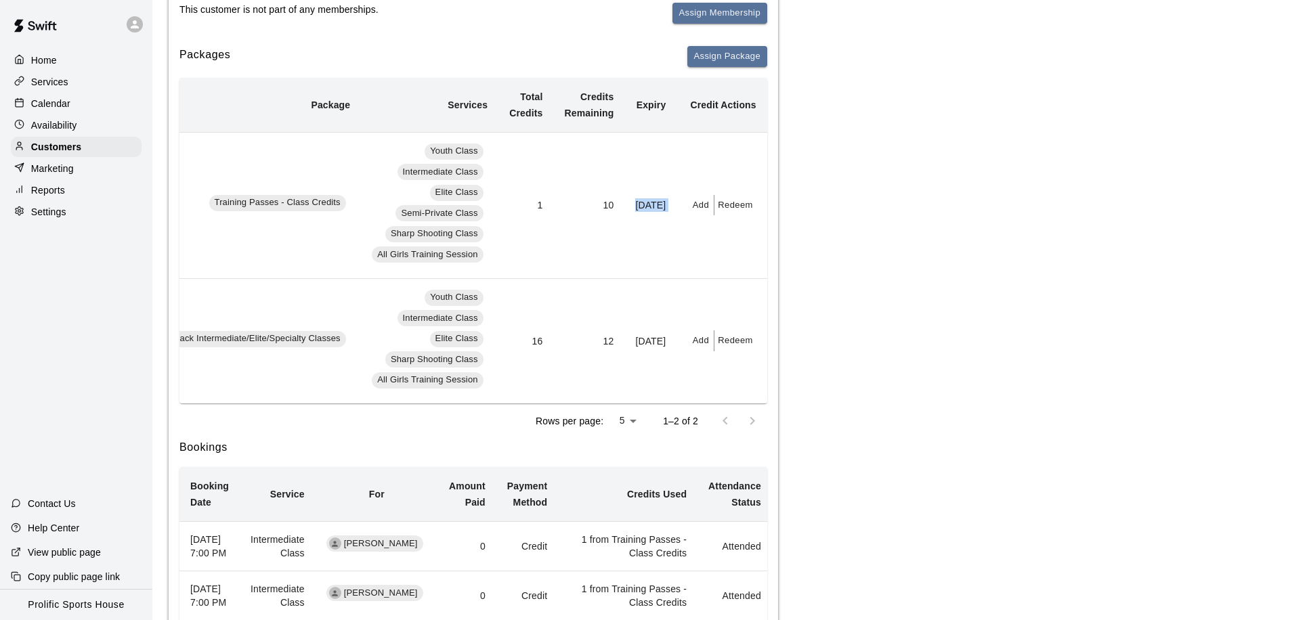
drag, startPoint x: 619, startPoint y: 198, endPoint x: 690, endPoint y: 225, distance: 76.7
click at [690, 225] on tr "August 05, 2025 7:18 PM Training Passes - Class Credits Youth Class Intermediat…" at bounding box center [379, 205] width 775 height 146
click at [640, 188] on td "September 05, 2025" at bounding box center [650, 205] width 52 height 146
drag, startPoint x: 619, startPoint y: 198, endPoint x: 672, endPoint y: 221, distance: 56.7
click at [672, 221] on td "September 05, 2025" at bounding box center [650, 205] width 52 height 146
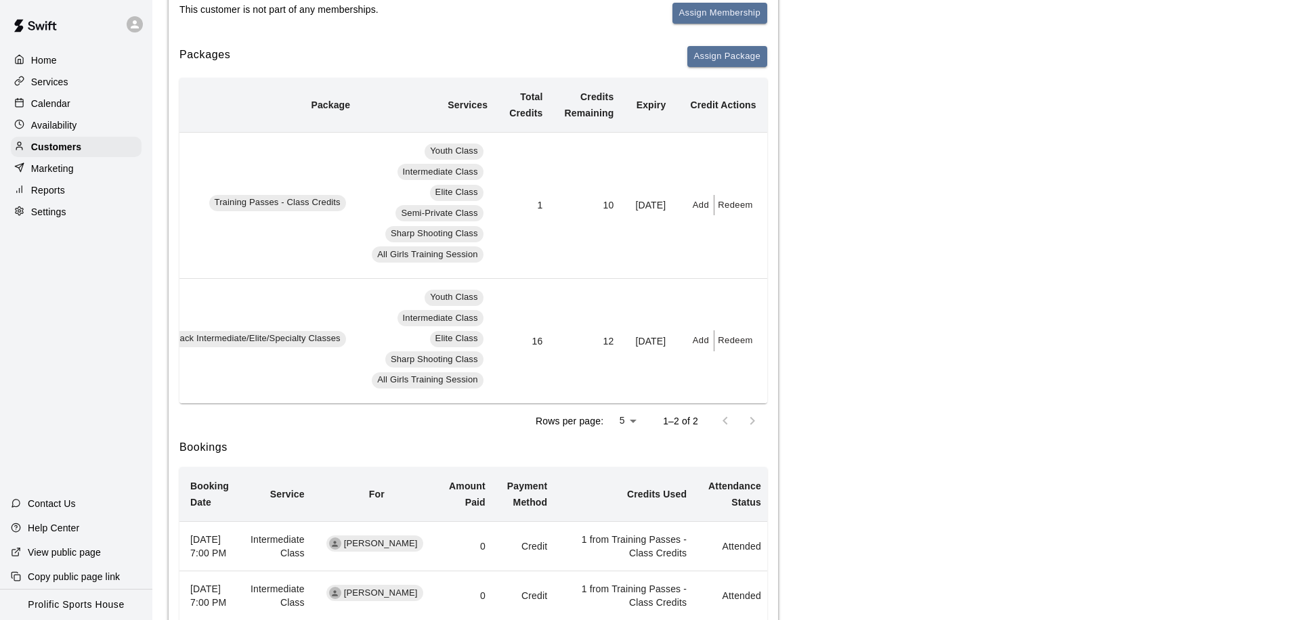
click at [644, 193] on td "September 05, 2025" at bounding box center [650, 205] width 52 height 146
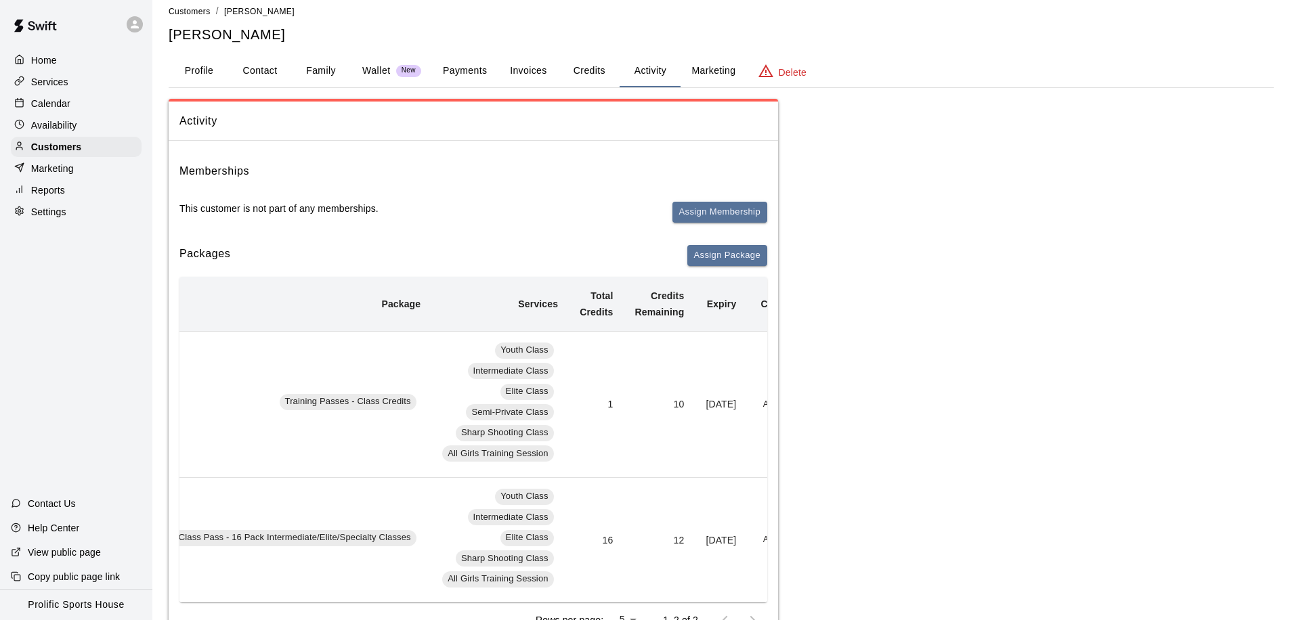
scroll to position [0, 0]
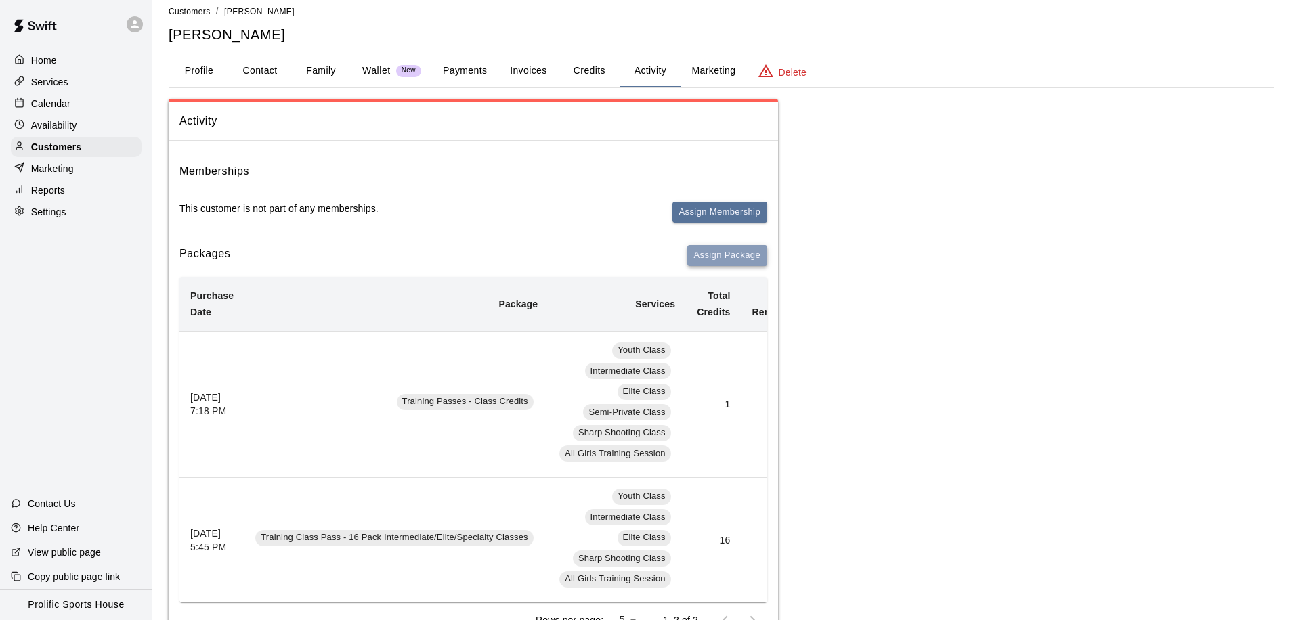
click at [705, 263] on button "Assign Package" at bounding box center [727, 255] width 80 height 21
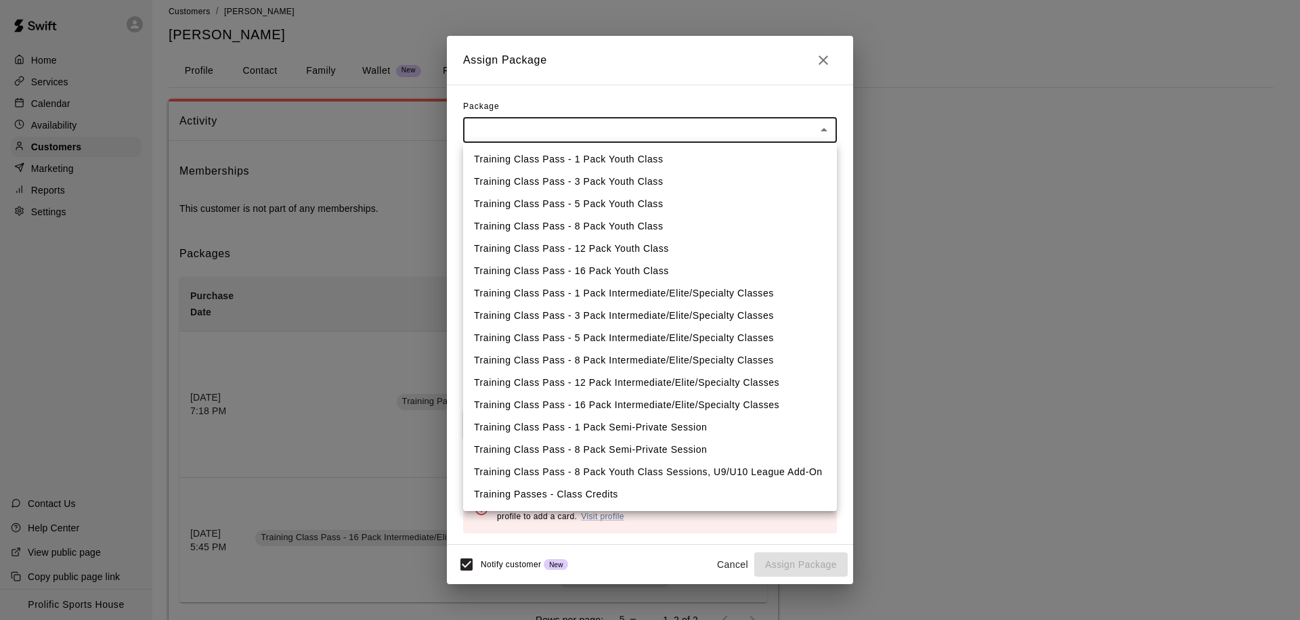
click at [556, 494] on li "Training Passes - Class Credits" at bounding box center [650, 494] width 374 height 22
type input "**********"
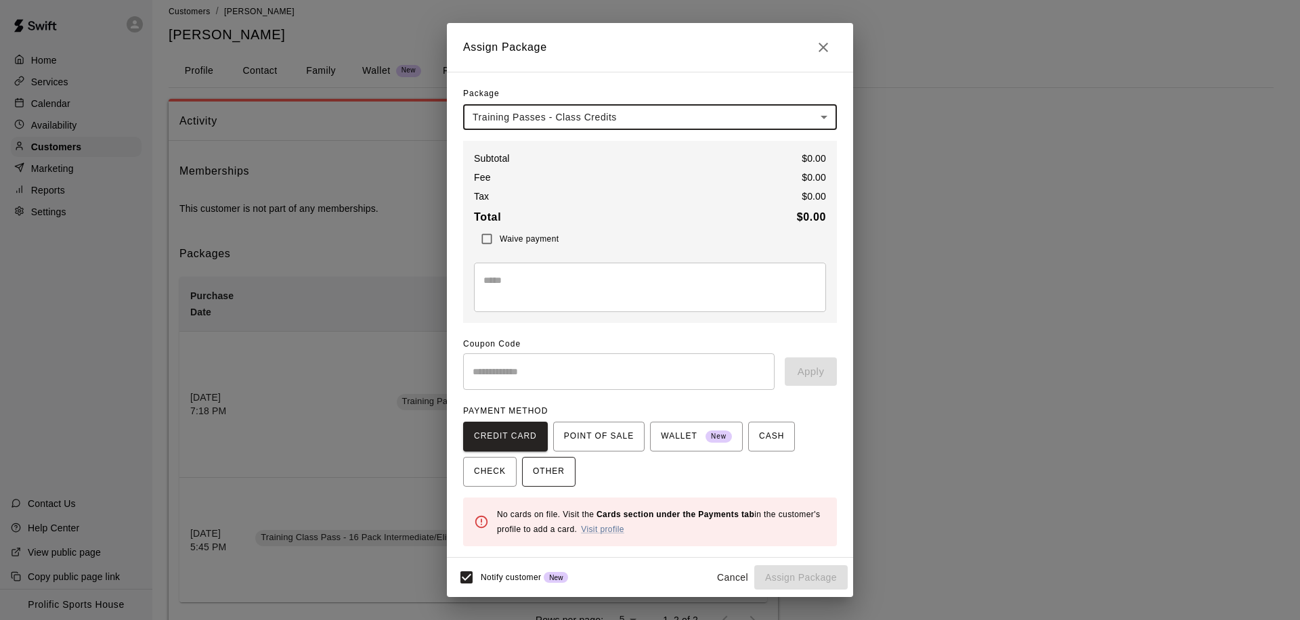
click at [548, 480] on span "OTHER" at bounding box center [549, 472] width 32 height 22
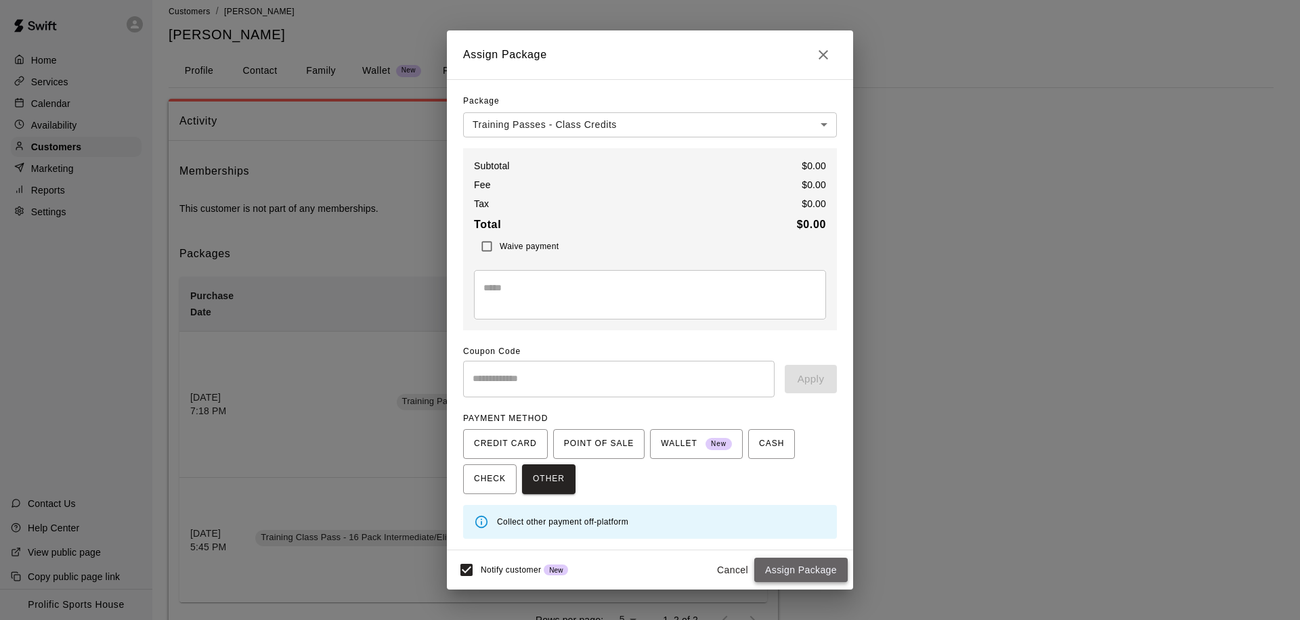
click at [799, 580] on button "Assign Package" at bounding box center [800, 570] width 93 height 25
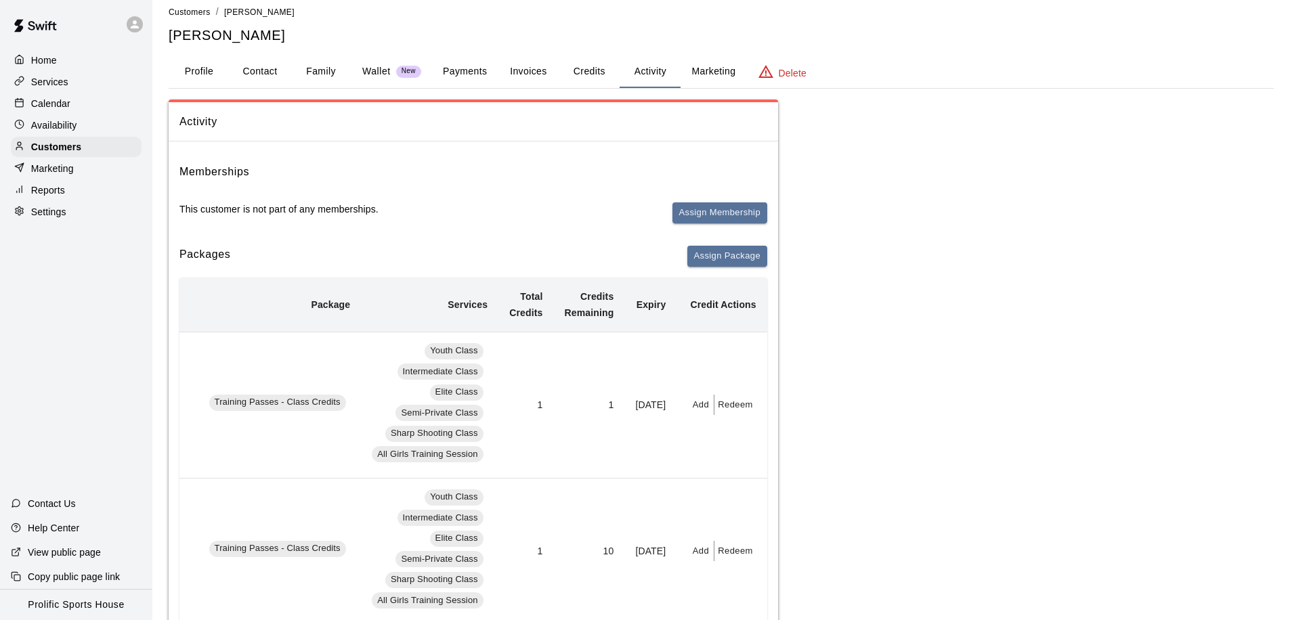
scroll to position [29, 0]
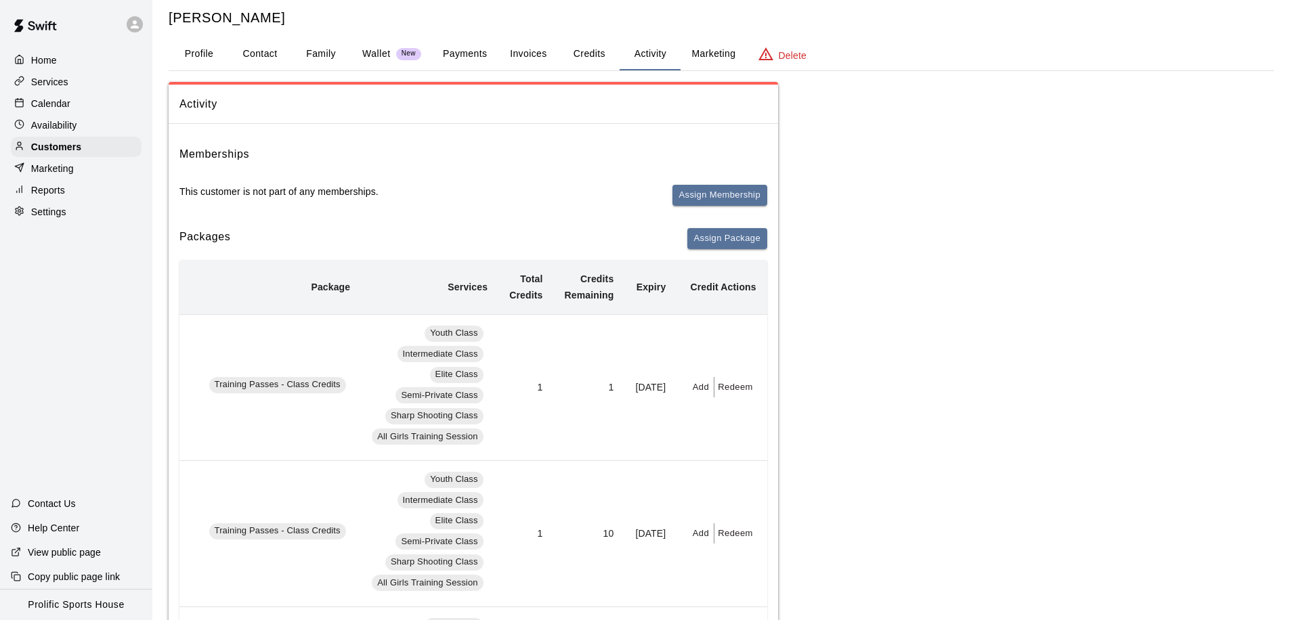
click at [697, 387] on button "Add" at bounding box center [700, 387] width 27 height 21
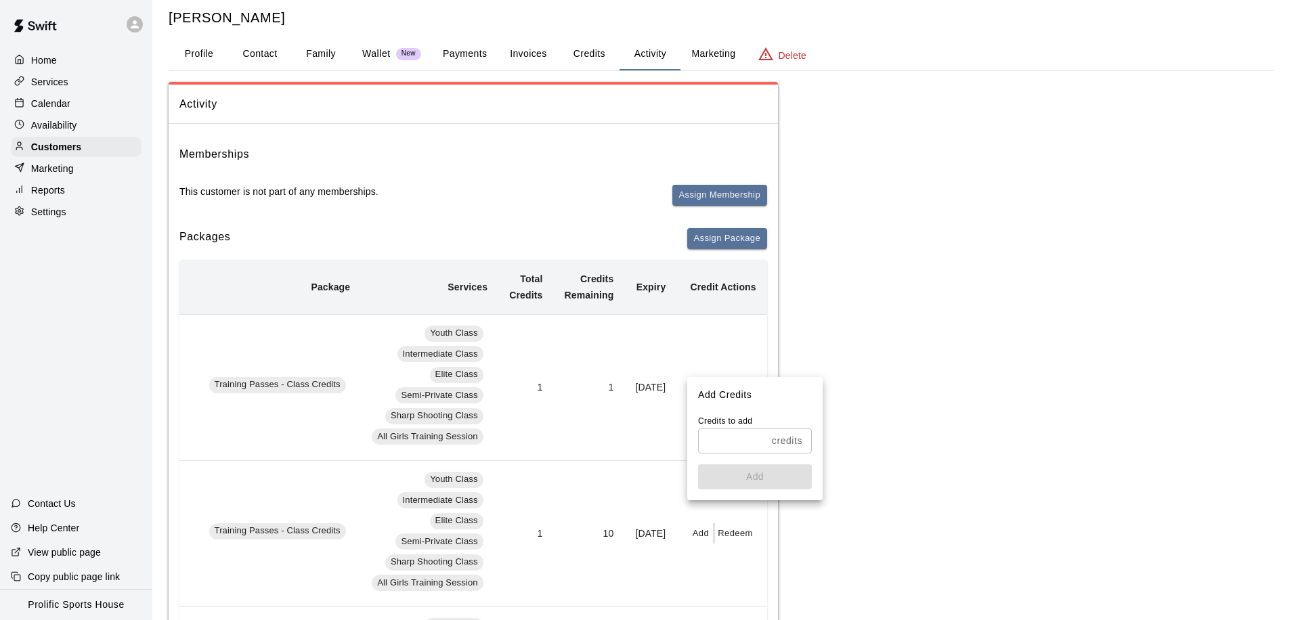
click at [743, 440] on input "text" at bounding box center [732, 441] width 68 height 25
type input "*"
click at [783, 480] on button "Add" at bounding box center [755, 476] width 114 height 25
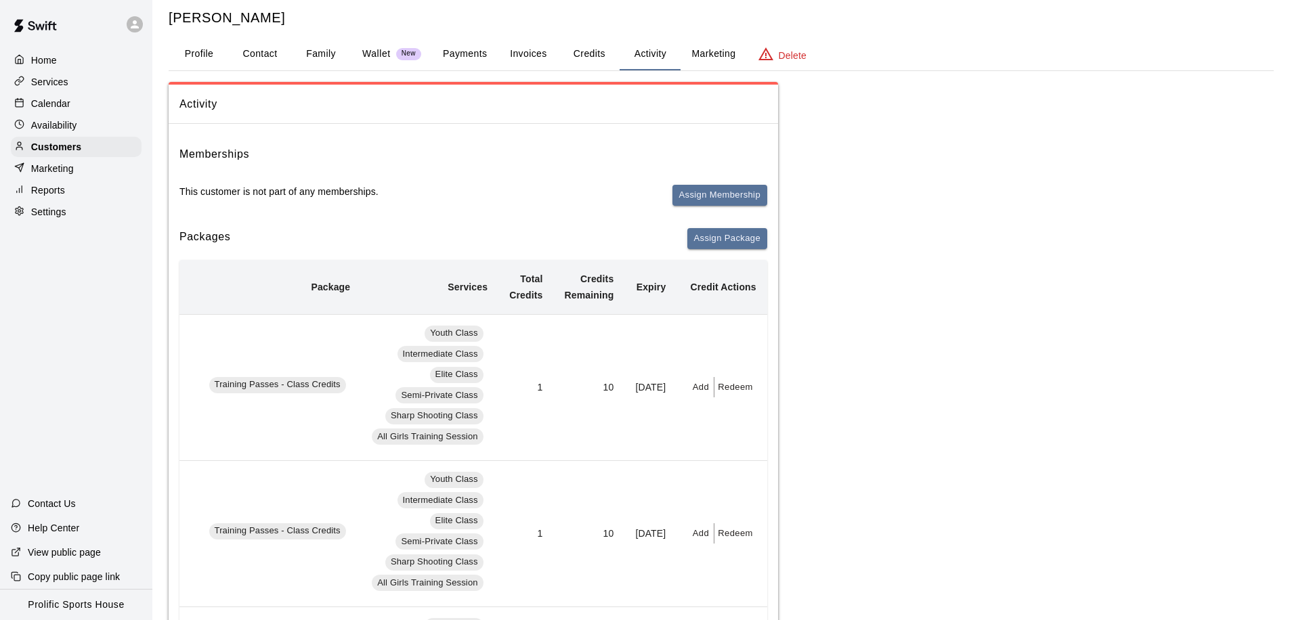
scroll to position [0, 0]
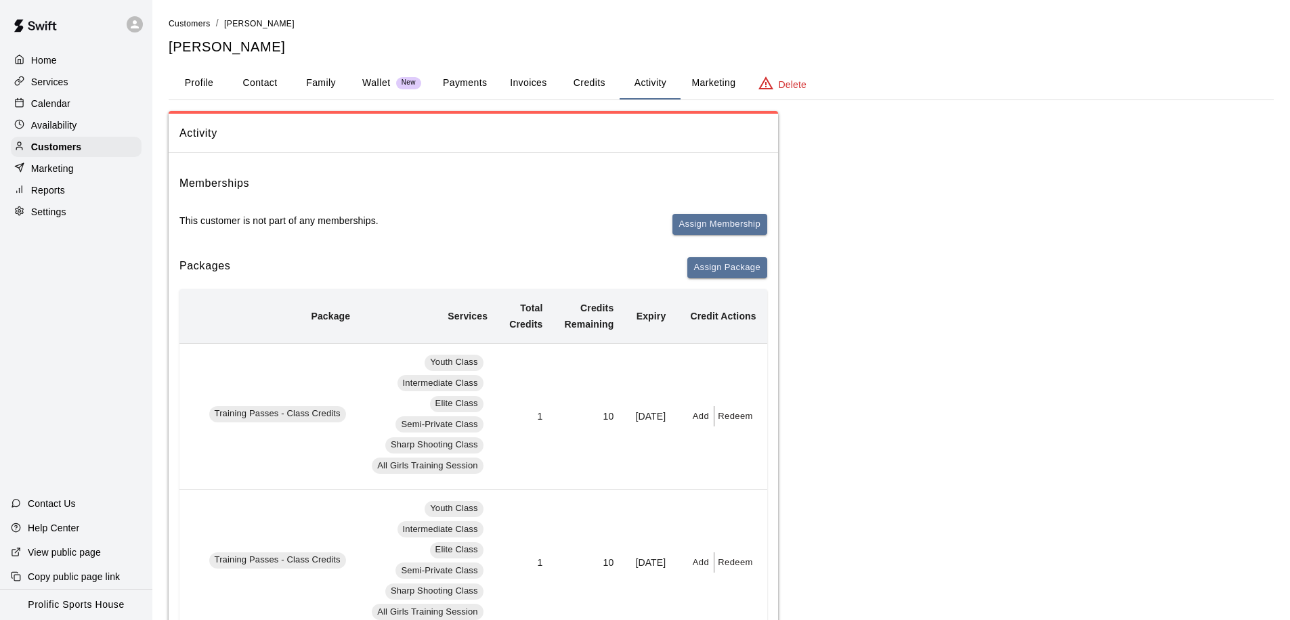
click at [64, 100] on p "Calendar" at bounding box center [50, 104] width 39 height 14
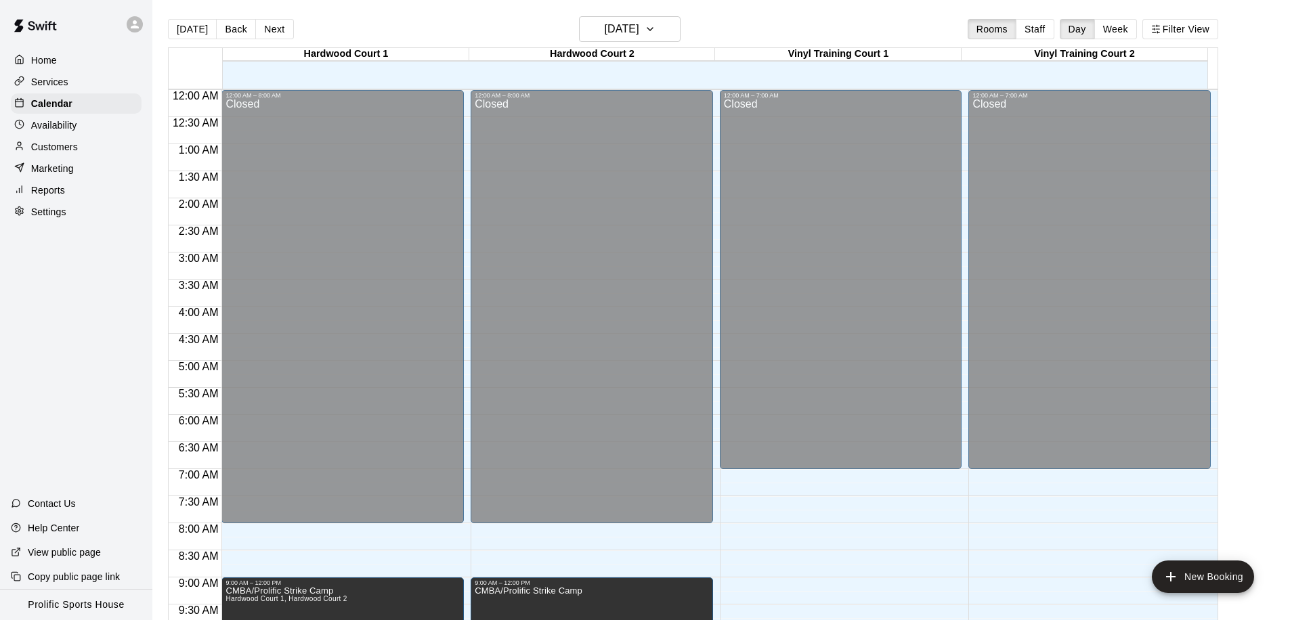
scroll to position [714, 0]
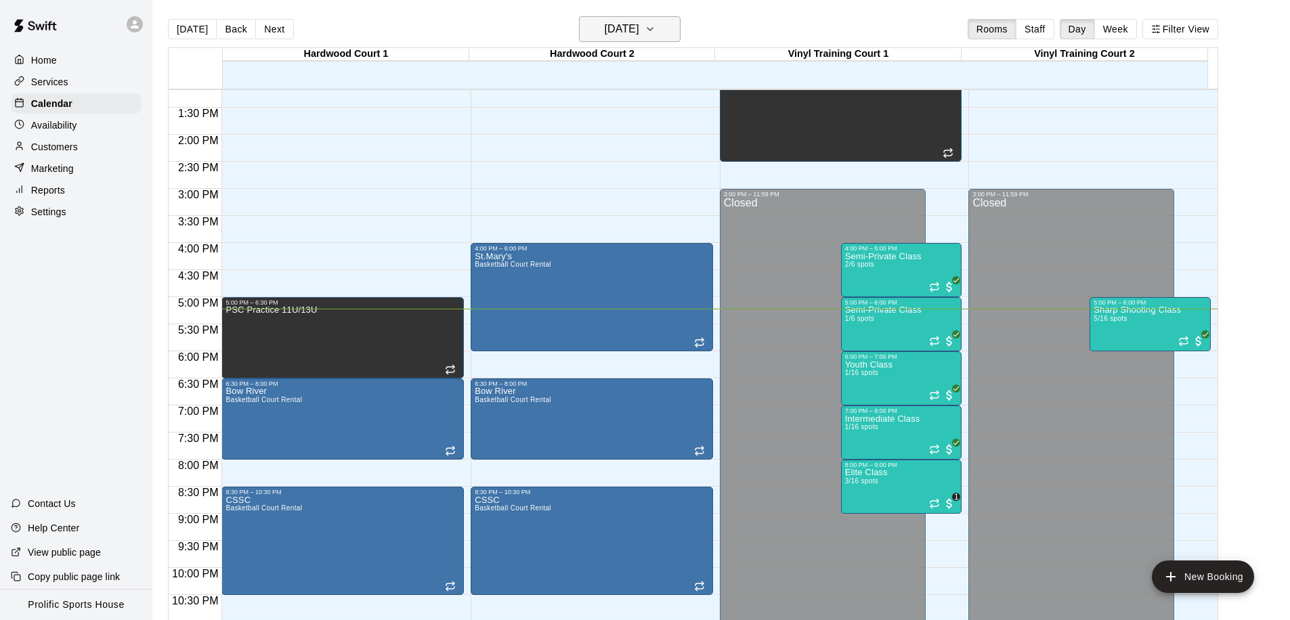
click at [635, 35] on h6 "[DATE]" at bounding box center [622, 29] width 35 height 19
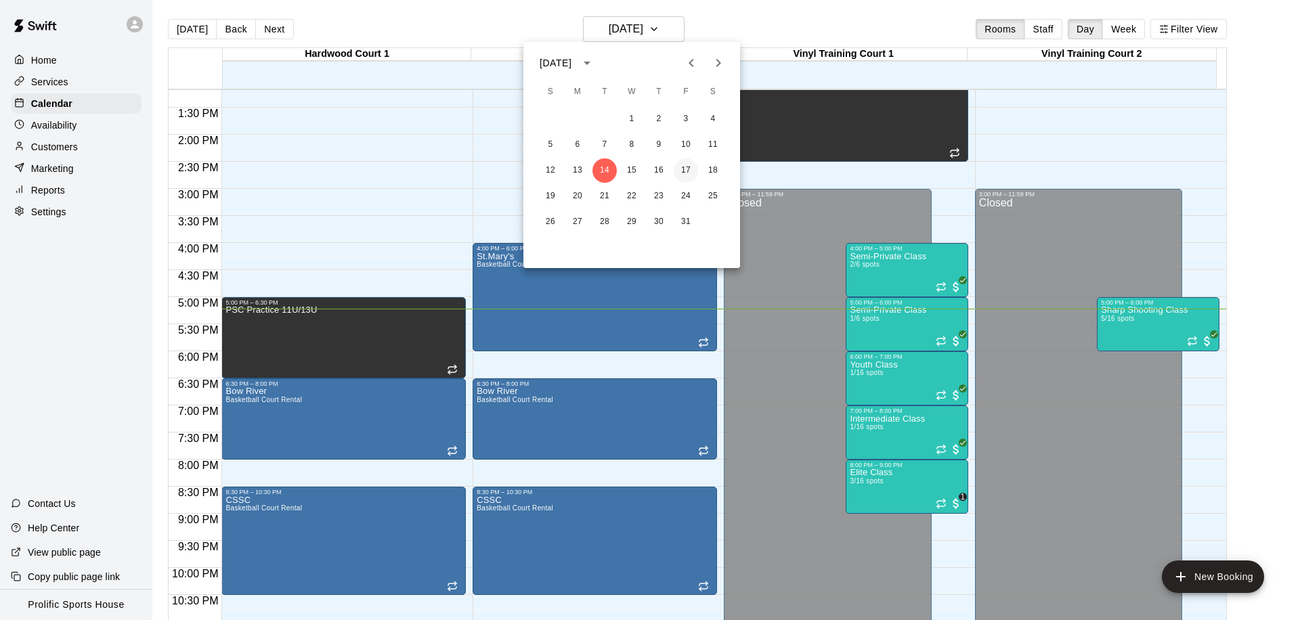
click at [691, 167] on button "17" at bounding box center [686, 170] width 24 height 24
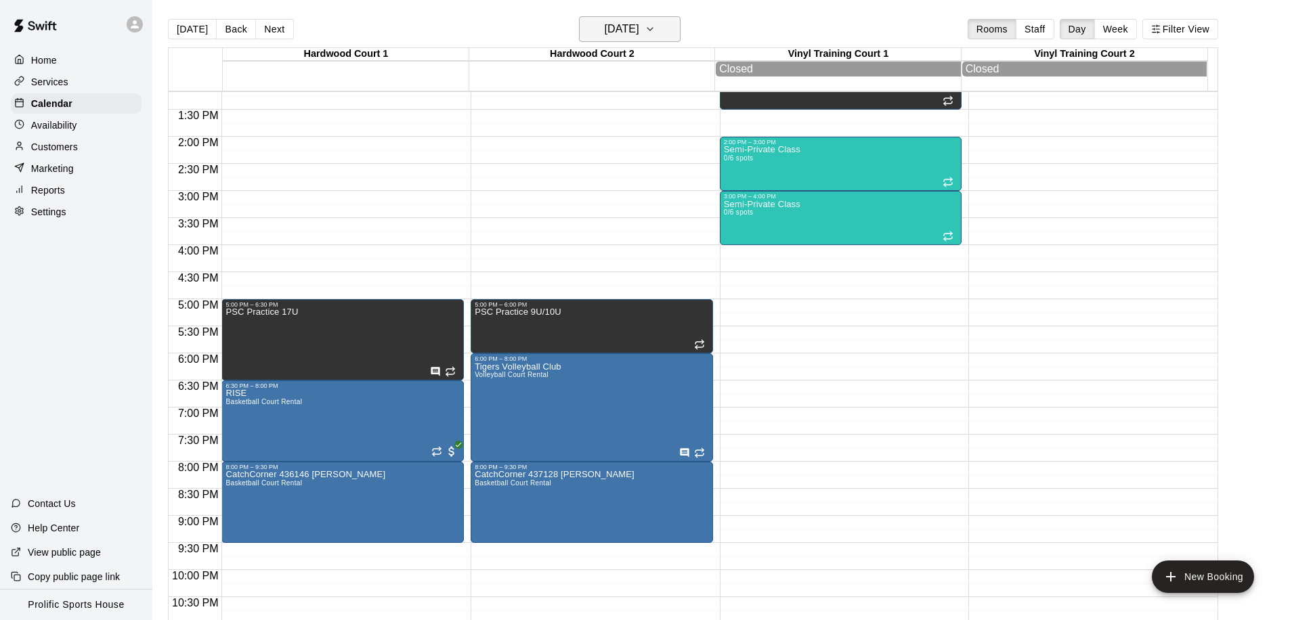
click at [613, 30] on h6 "Friday Oct 17" at bounding box center [622, 29] width 35 height 19
click at [621, 30] on h6 "Friday Oct 17" at bounding box center [622, 29] width 35 height 19
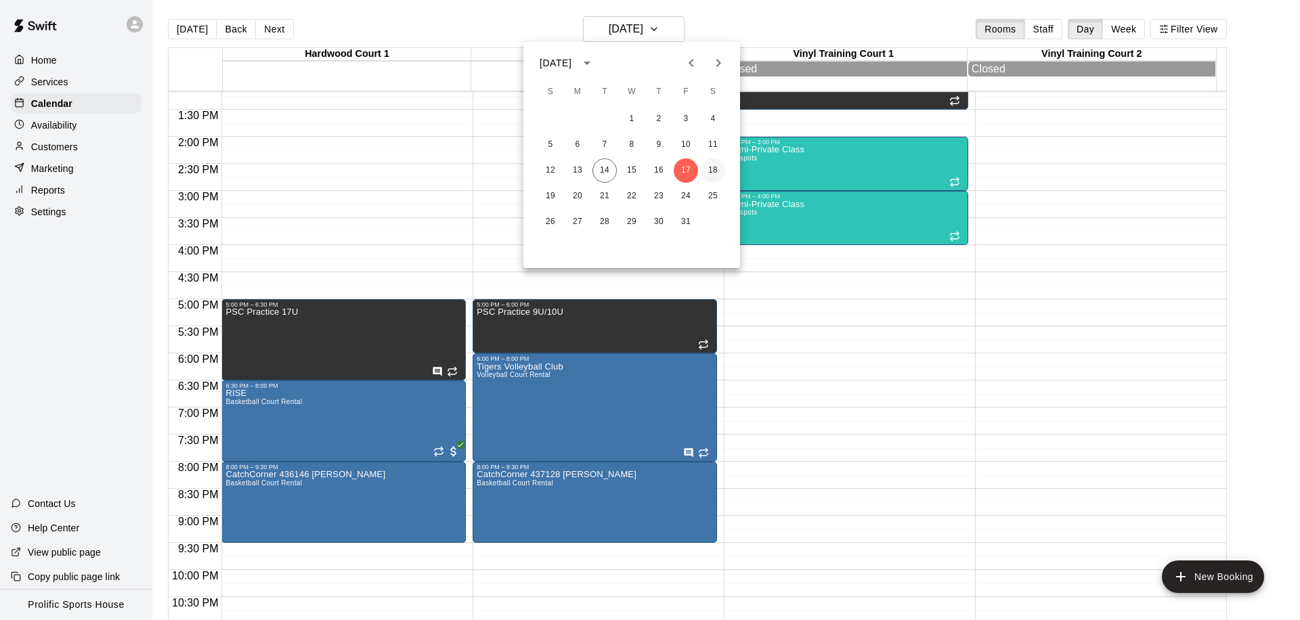
click at [715, 169] on button "18" at bounding box center [713, 170] width 24 height 24
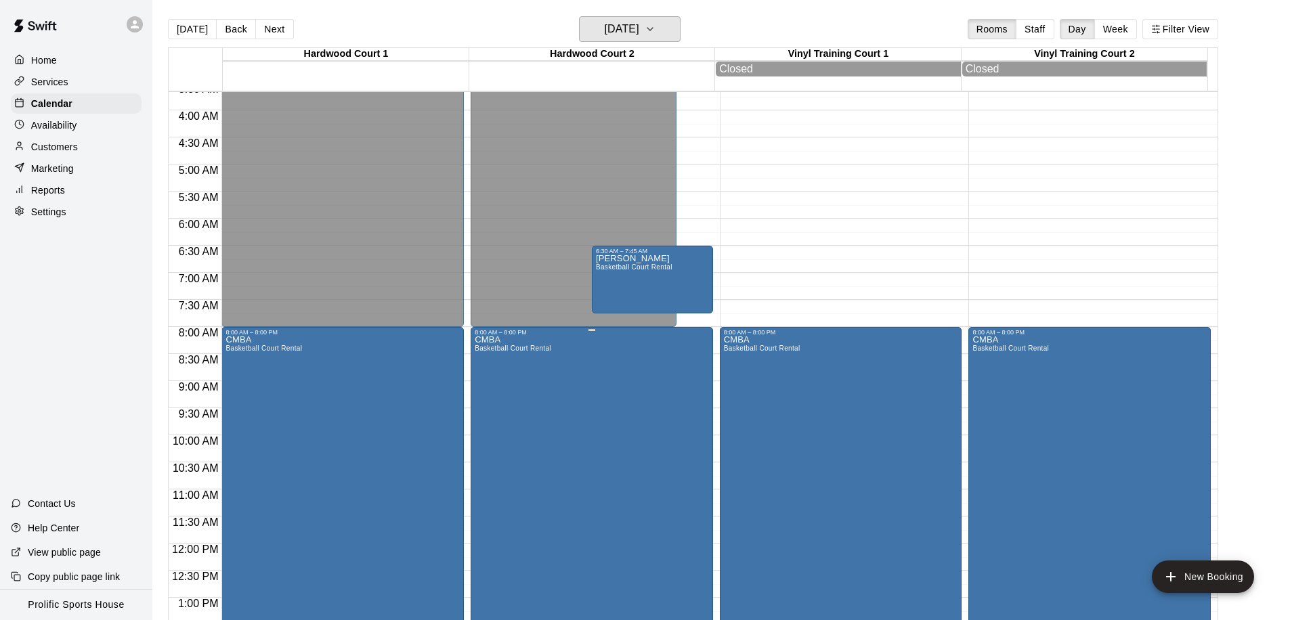
scroll to position [69, 0]
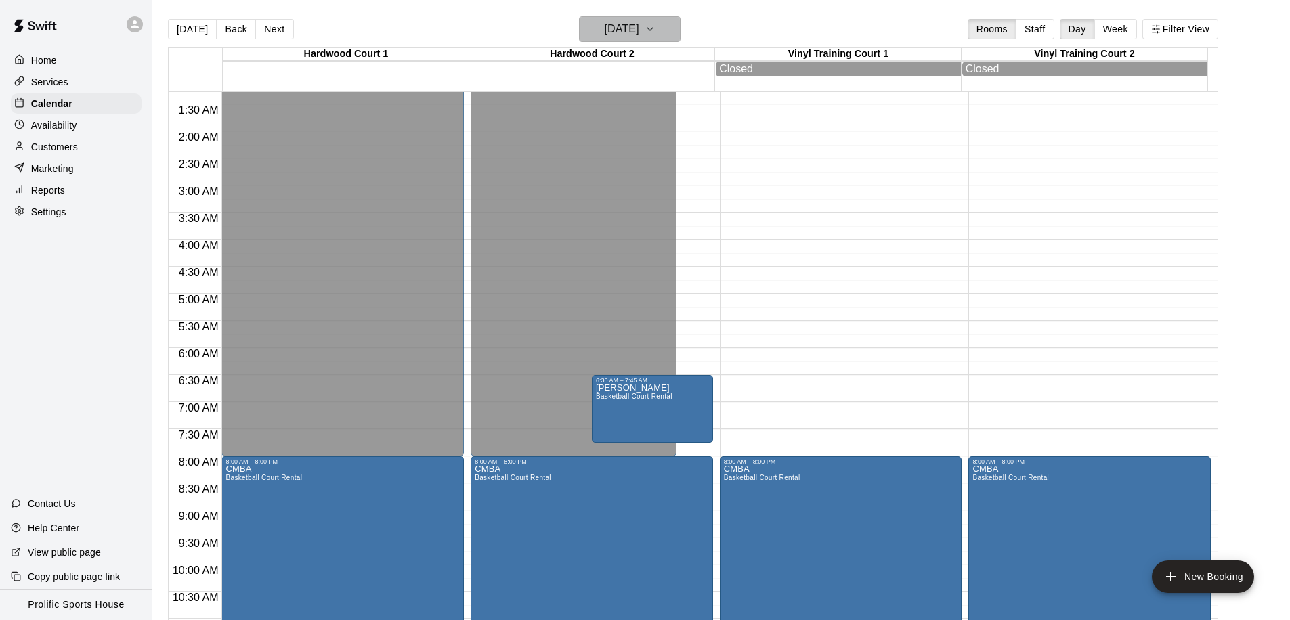
click at [632, 27] on h6 "Saturday Oct 18" at bounding box center [622, 29] width 35 height 19
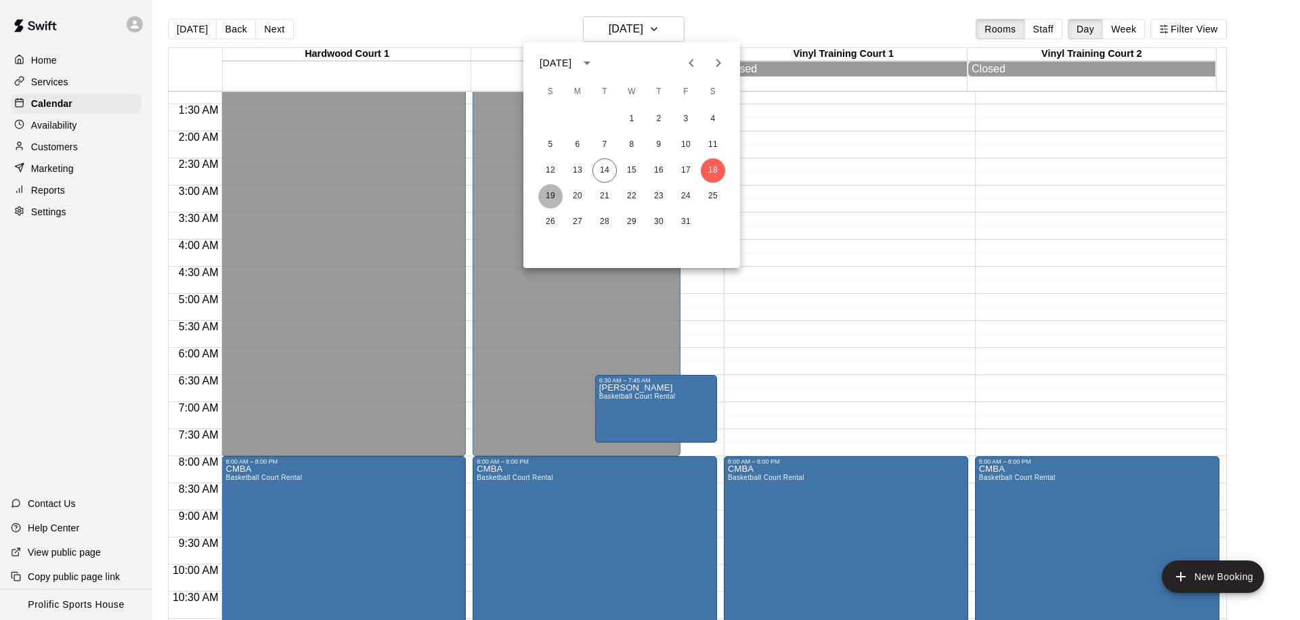
click at [545, 194] on button "19" at bounding box center [550, 196] width 24 height 24
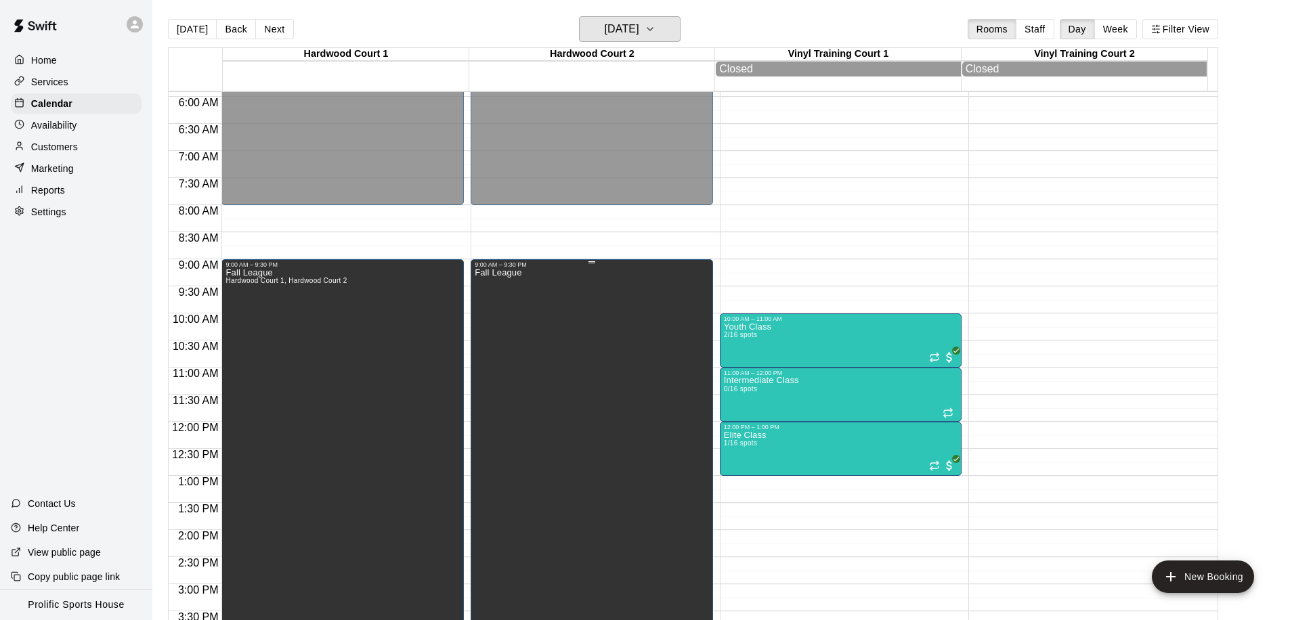
scroll to position [370, 0]
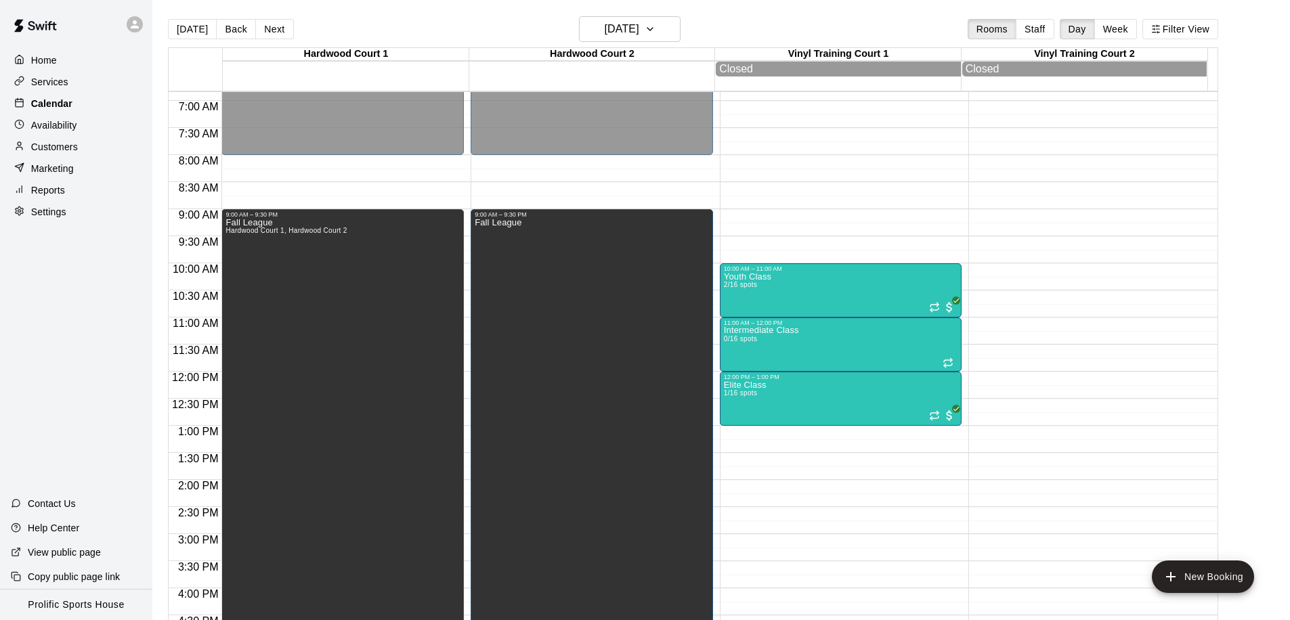
click at [81, 104] on div "Calendar" at bounding box center [76, 103] width 131 height 20
click at [198, 34] on button "[DATE]" at bounding box center [192, 29] width 49 height 20
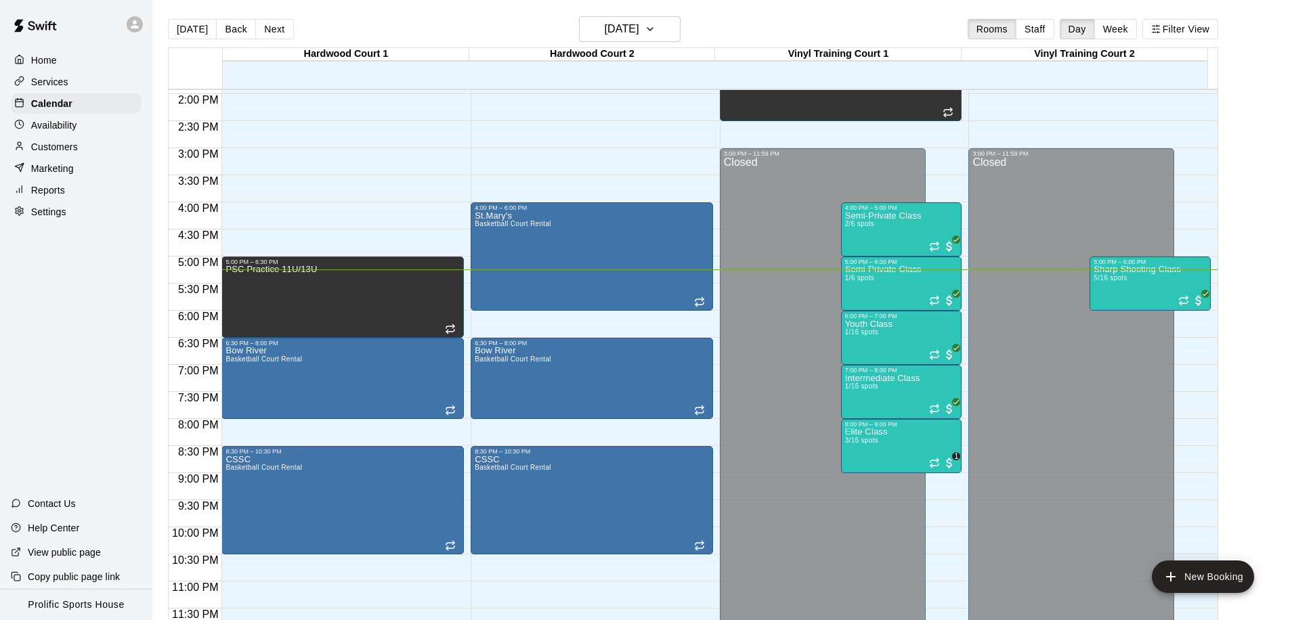
scroll to position [322, 0]
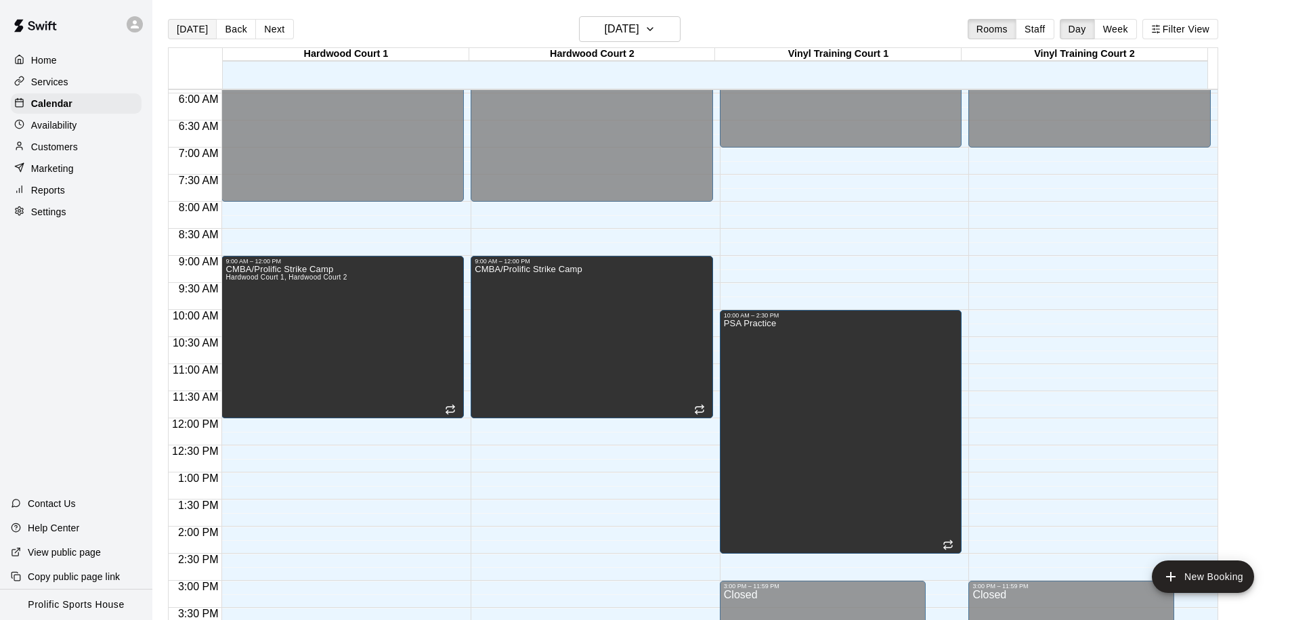
click at [188, 32] on button "[DATE]" at bounding box center [192, 29] width 49 height 20
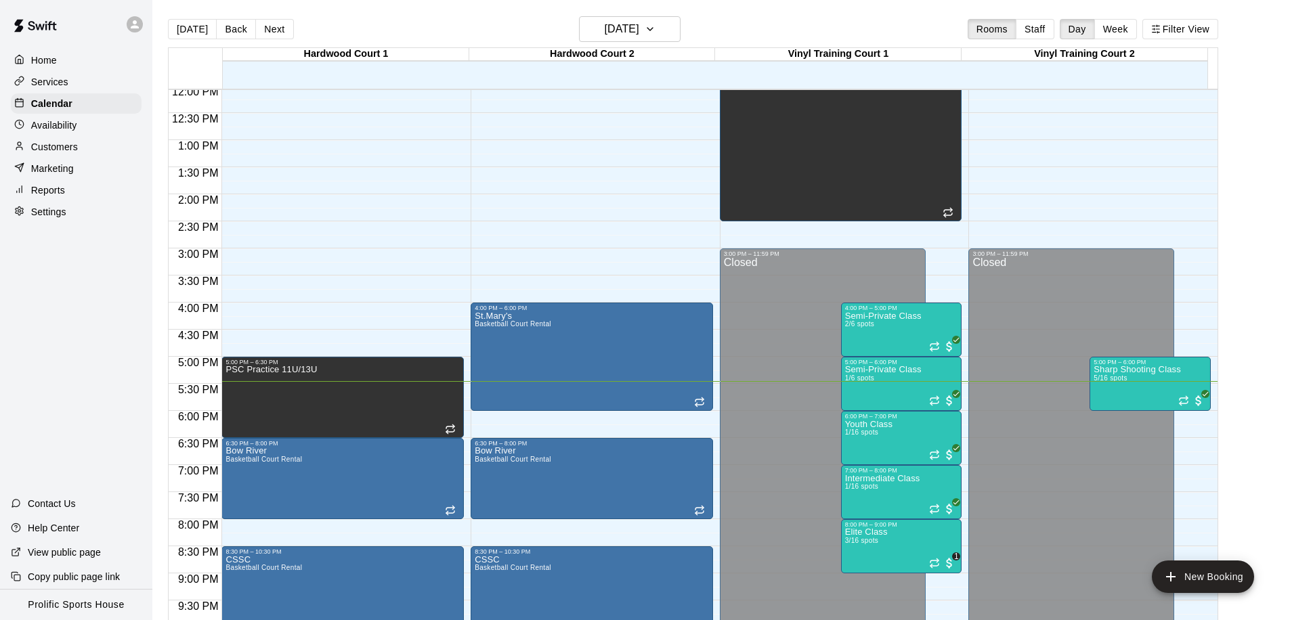
scroll to position [754, 0]
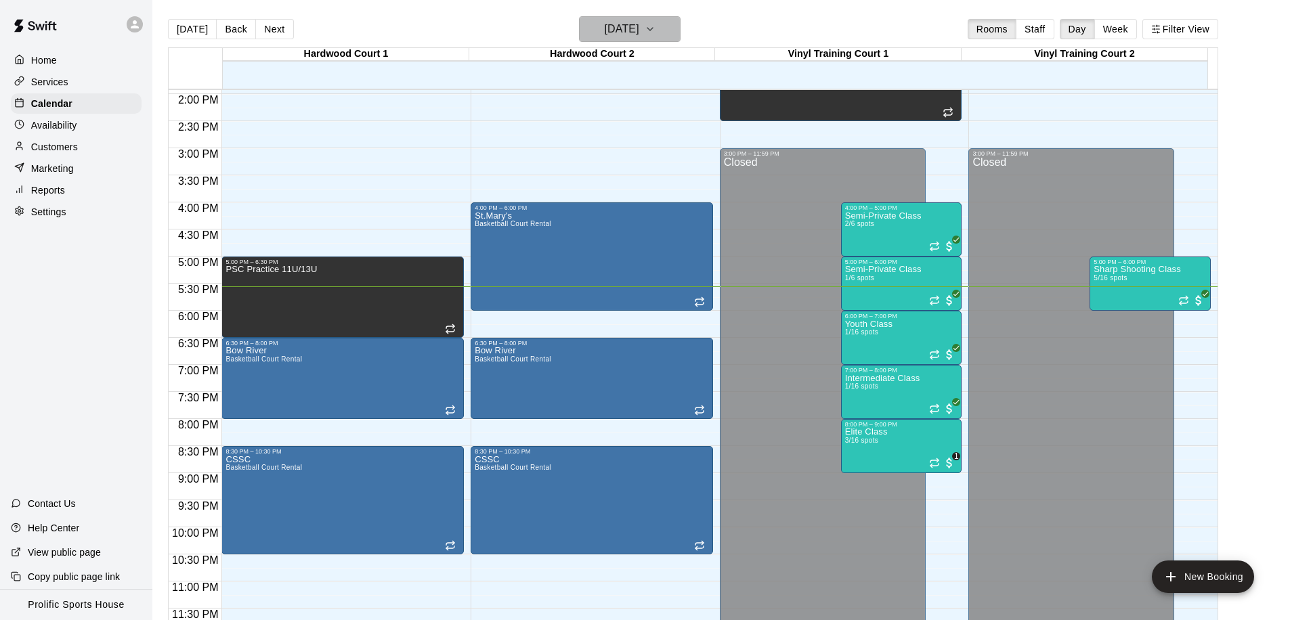
click at [632, 30] on h6 "[DATE]" at bounding box center [622, 29] width 35 height 19
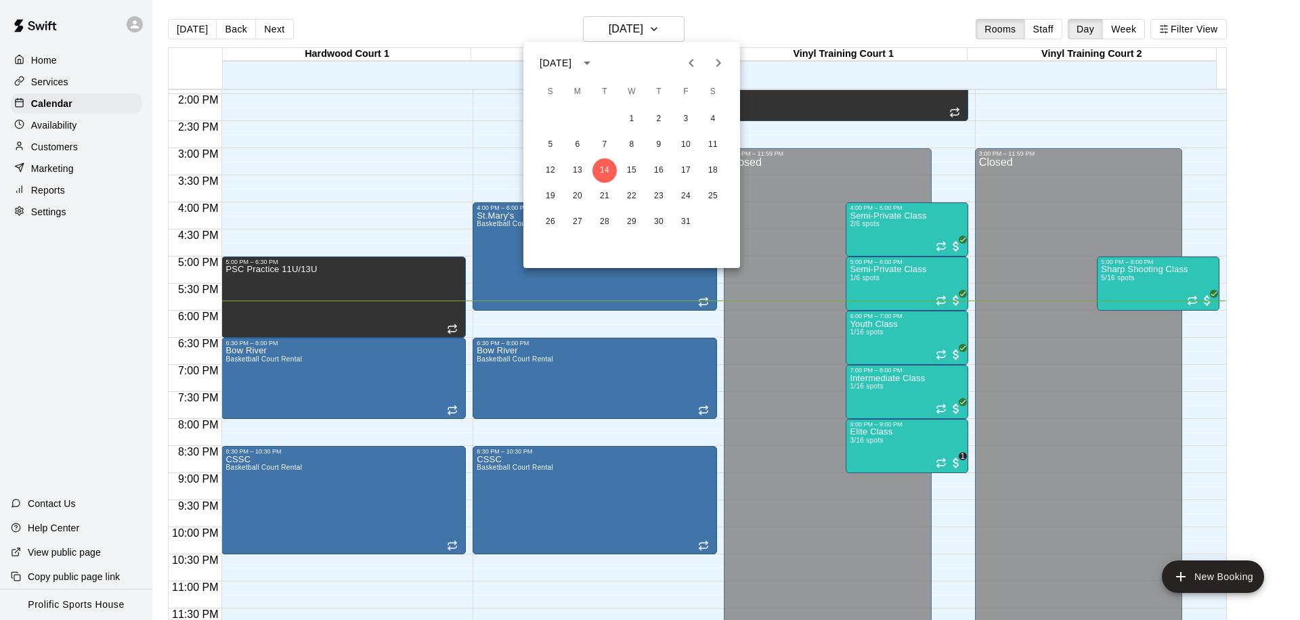
click at [420, 24] on div at bounding box center [650, 310] width 1300 height 620
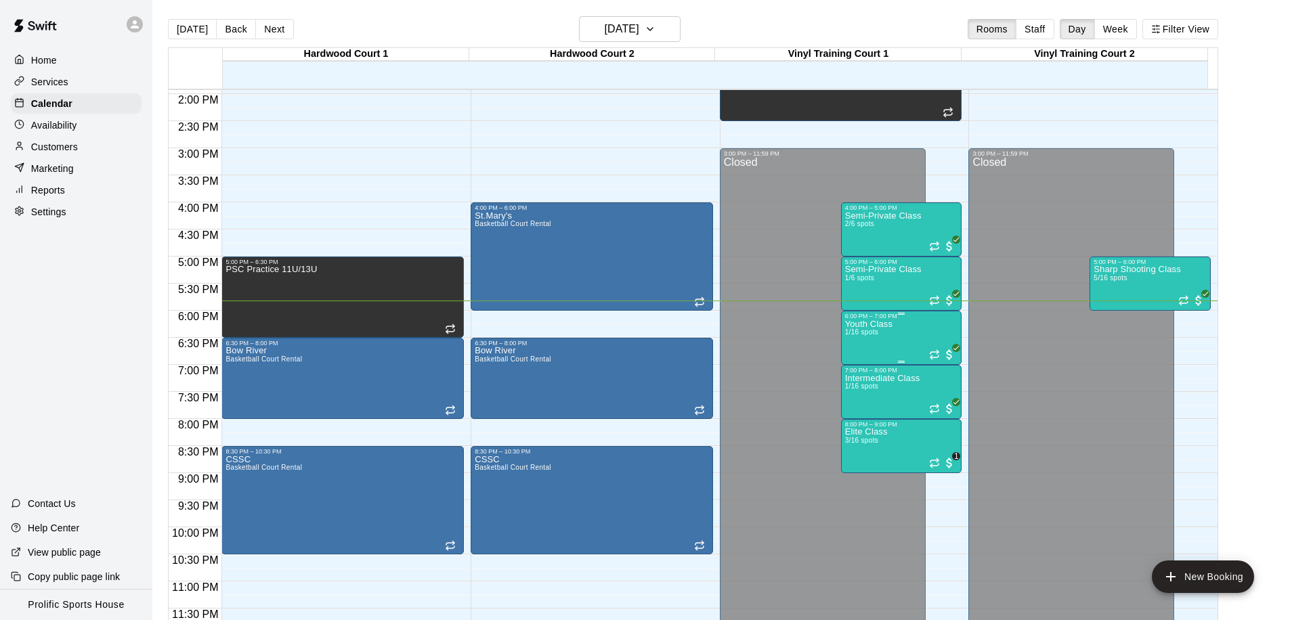
click at [903, 349] on div "Youth Class 1/16 spots" at bounding box center [901, 630] width 113 height 620
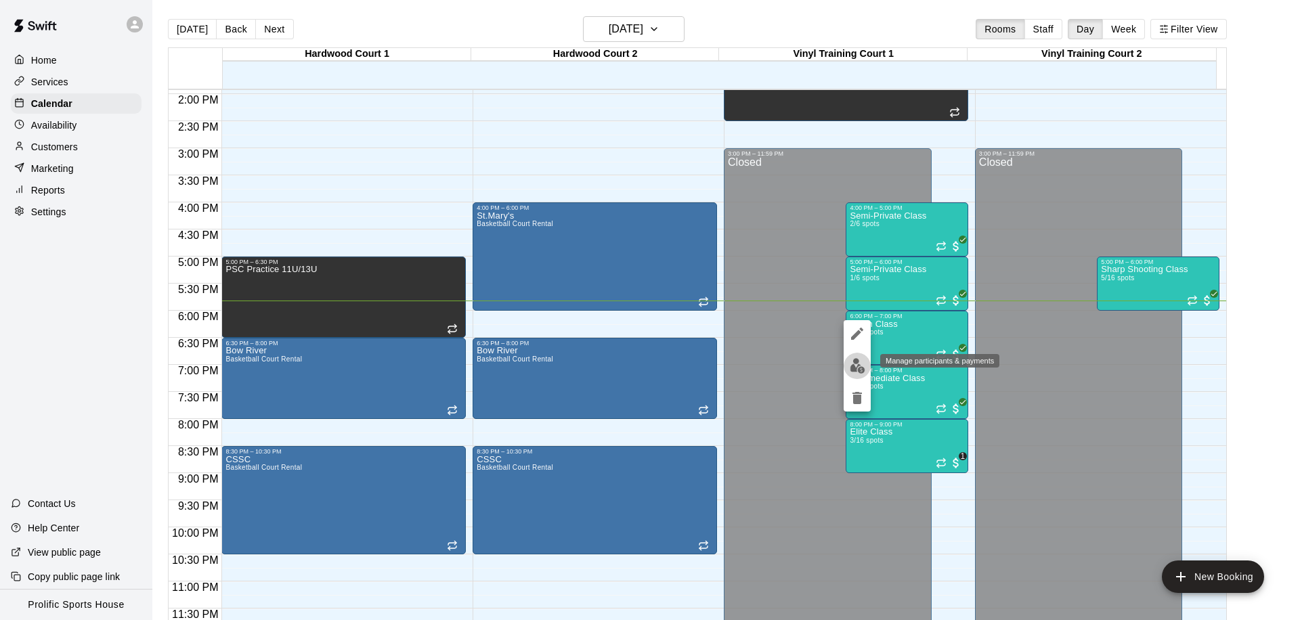
click at [855, 362] on img "edit" at bounding box center [858, 366] width 16 height 16
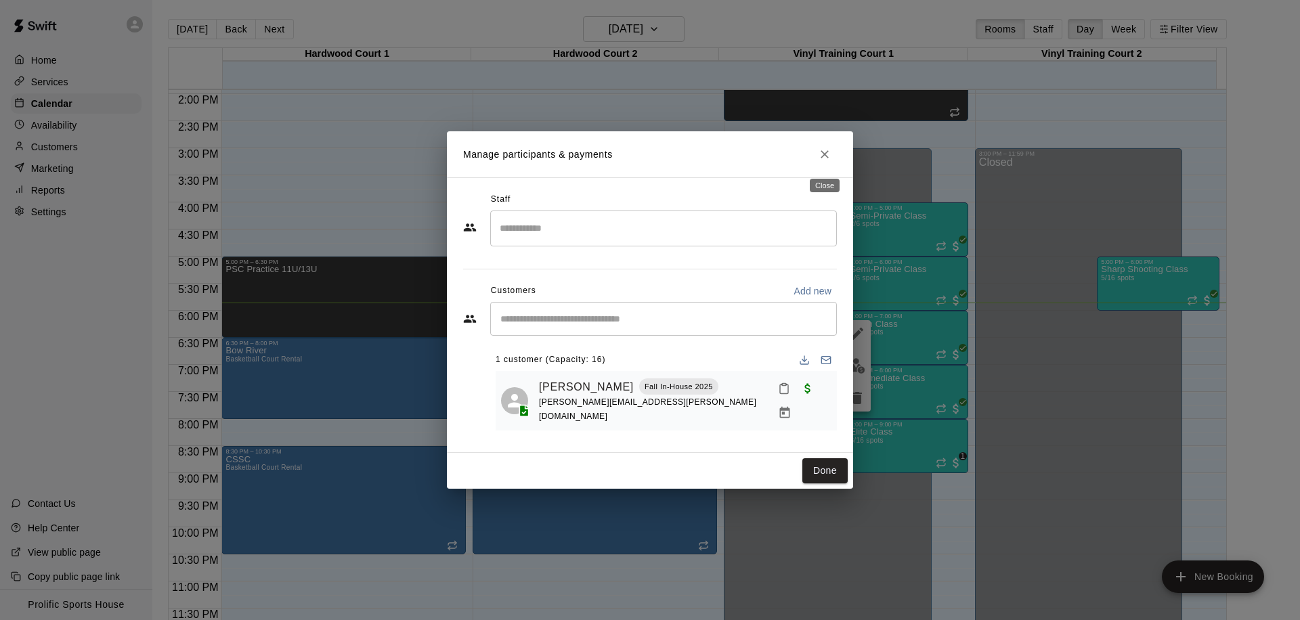
click at [822, 155] on icon "Close" at bounding box center [825, 155] width 14 height 14
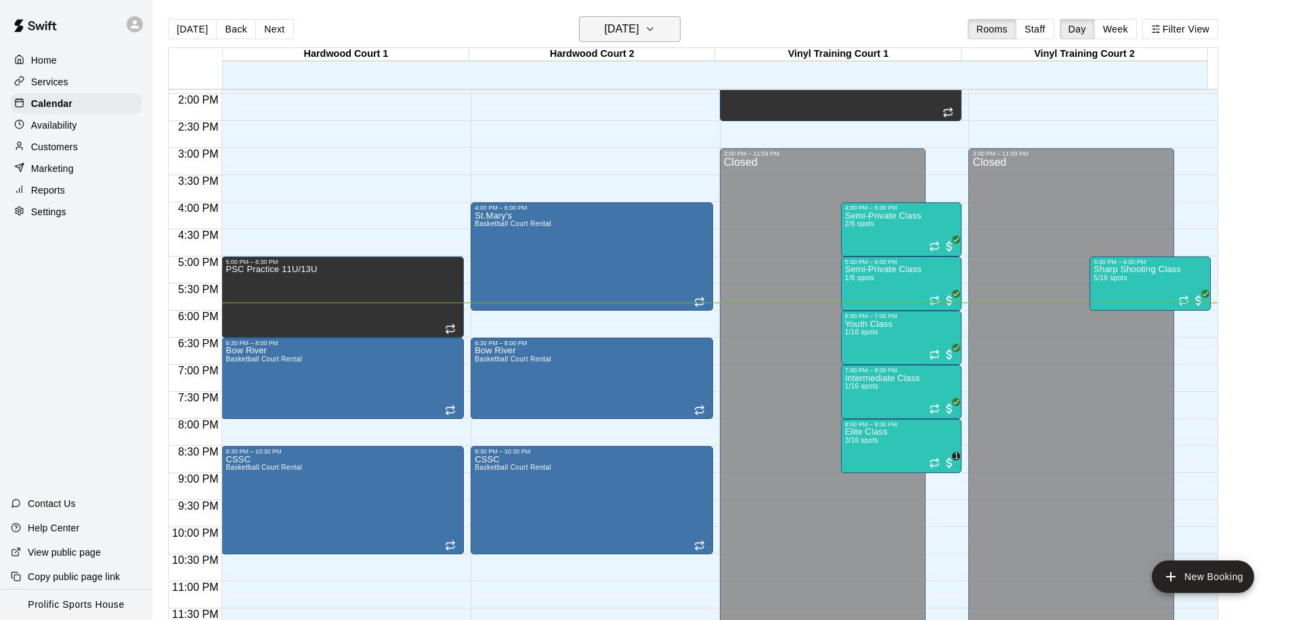
click at [605, 32] on h6 "[DATE]" at bounding box center [622, 29] width 35 height 19
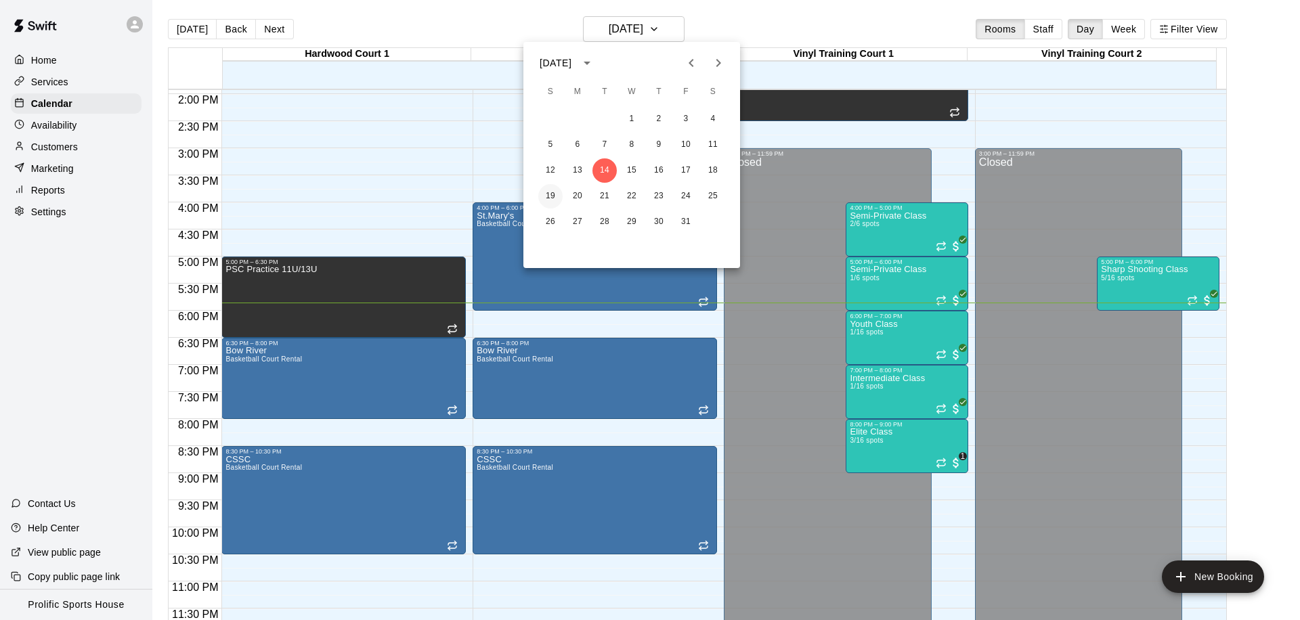
click at [540, 197] on button "19" at bounding box center [550, 196] width 24 height 24
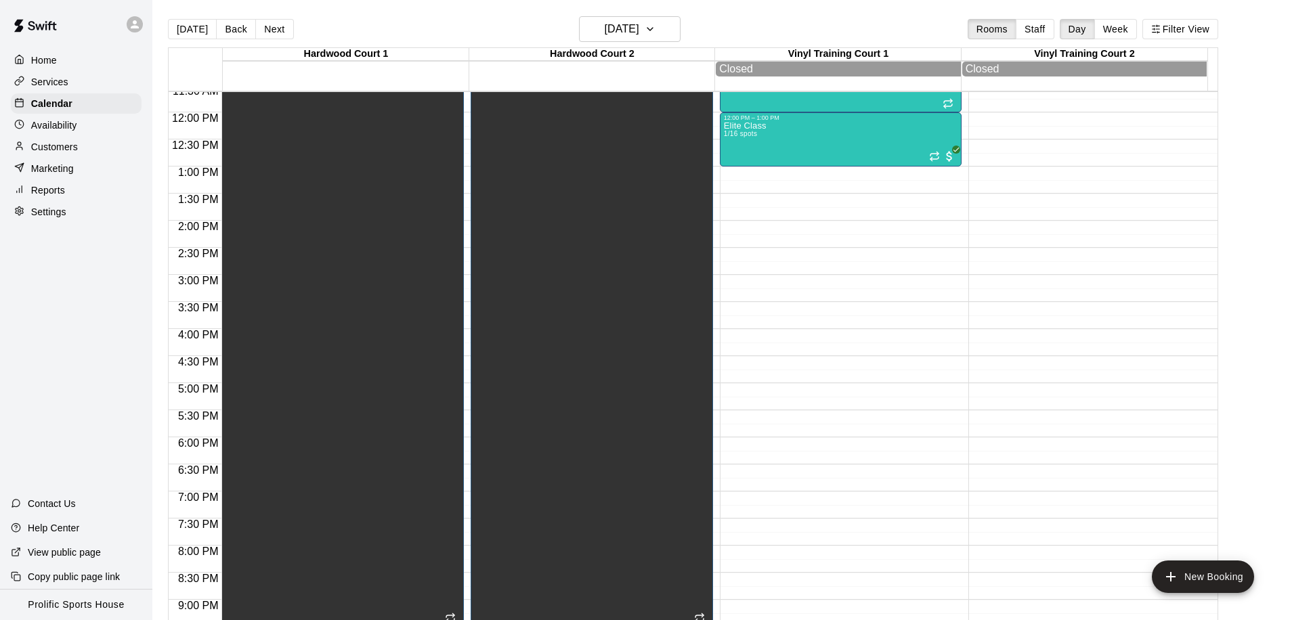
scroll to position [636, 0]
click at [186, 30] on button "[DATE]" at bounding box center [192, 29] width 49 height 20
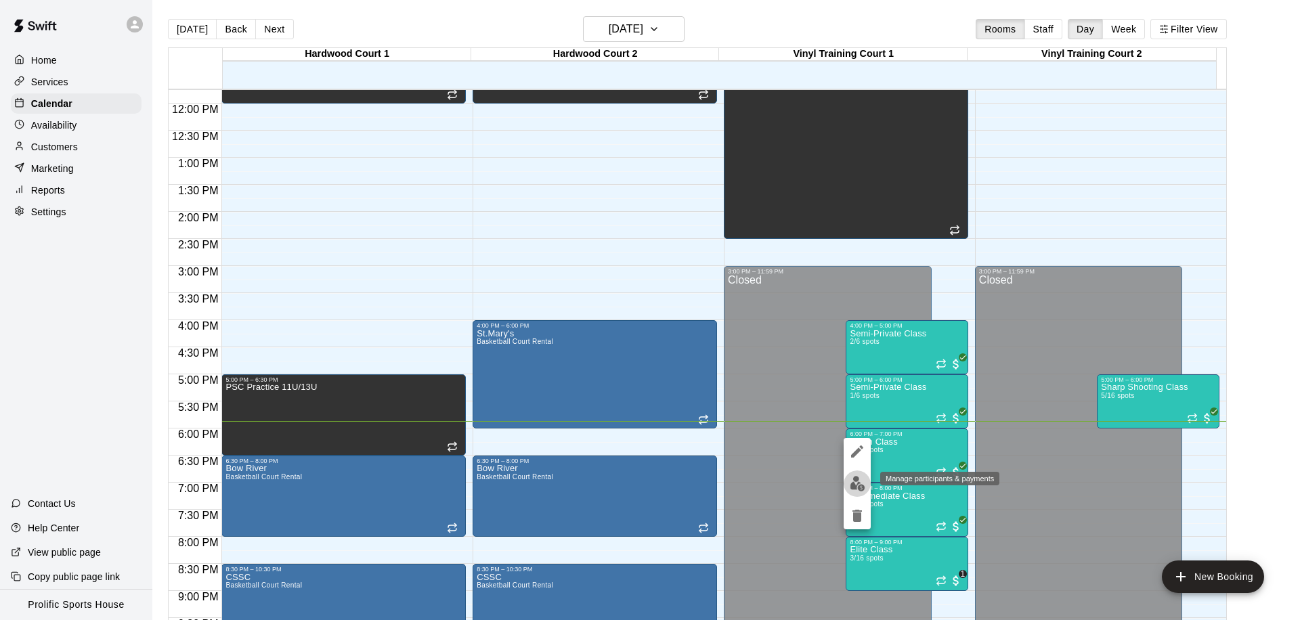
click at [866, 481] on button "edit" at bounding box center [856, 483] width 27 height 26
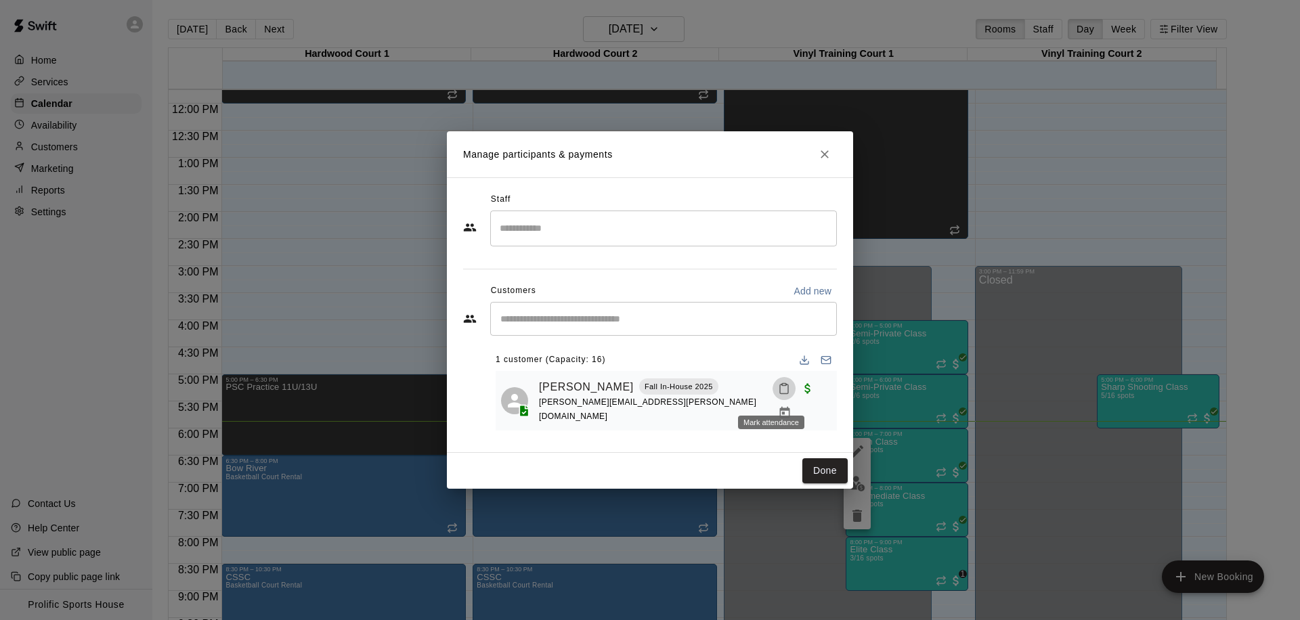
click at [778, 388] on icon "Mark attendance" at bounding box center [784, 388] width 12 height 12
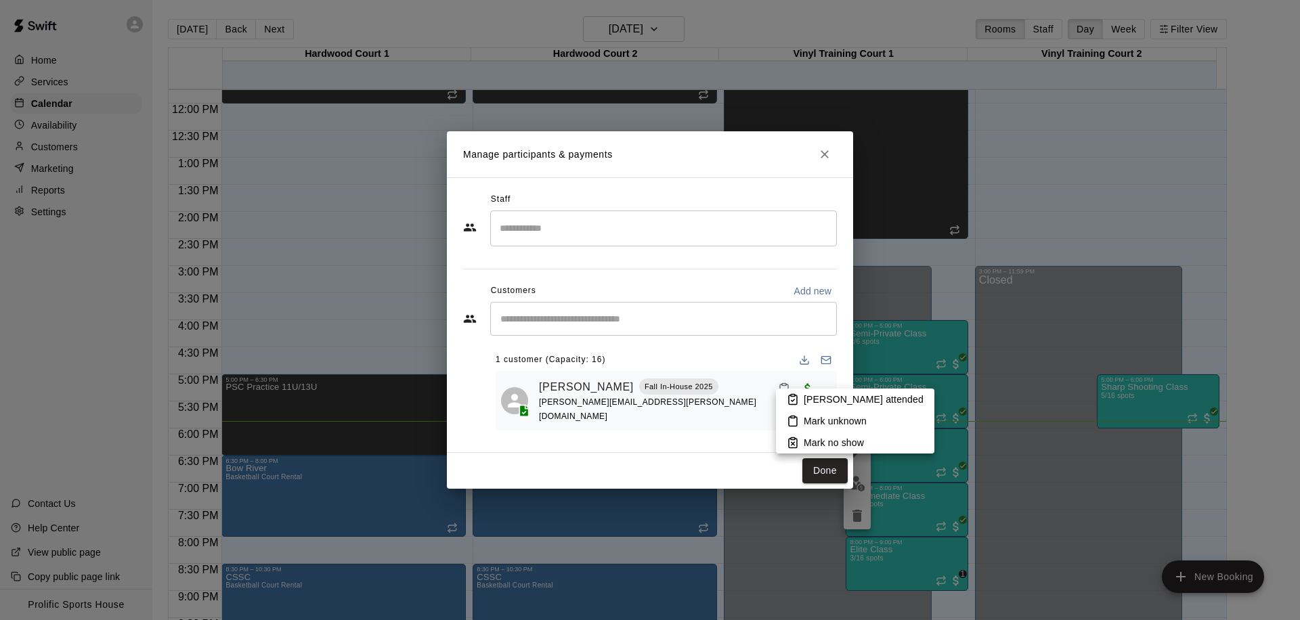
click at [835, 400] on p "Mark attended" at bounding box center [864, 400] width 120 height 14
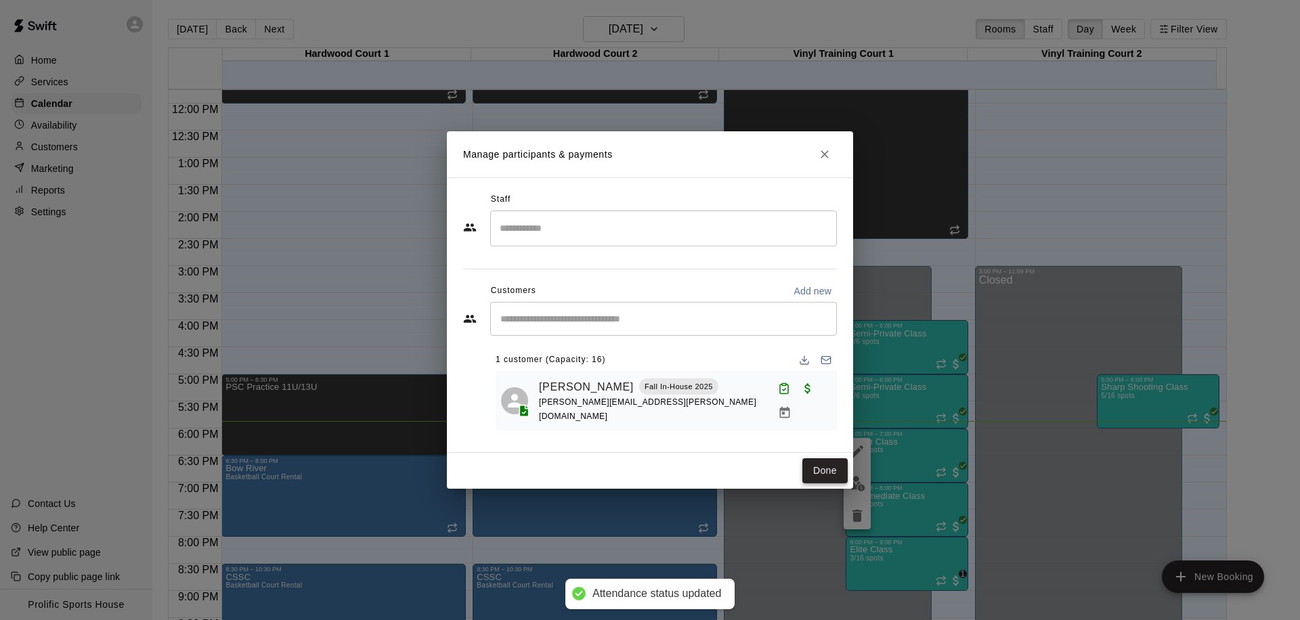
click at [809, 466] on button "Done" at bounding box center [824, 470] width 45 height 25
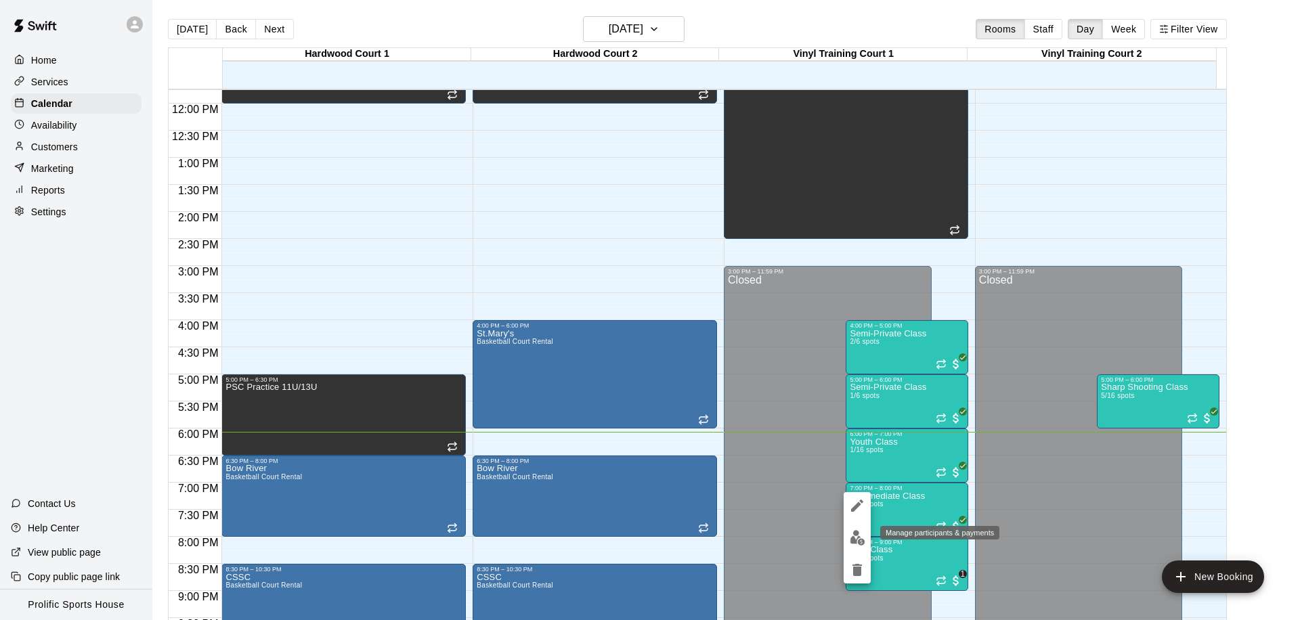
click at [858, 533] on img "edit" at bounding box center [858, 538] width 16 height 16
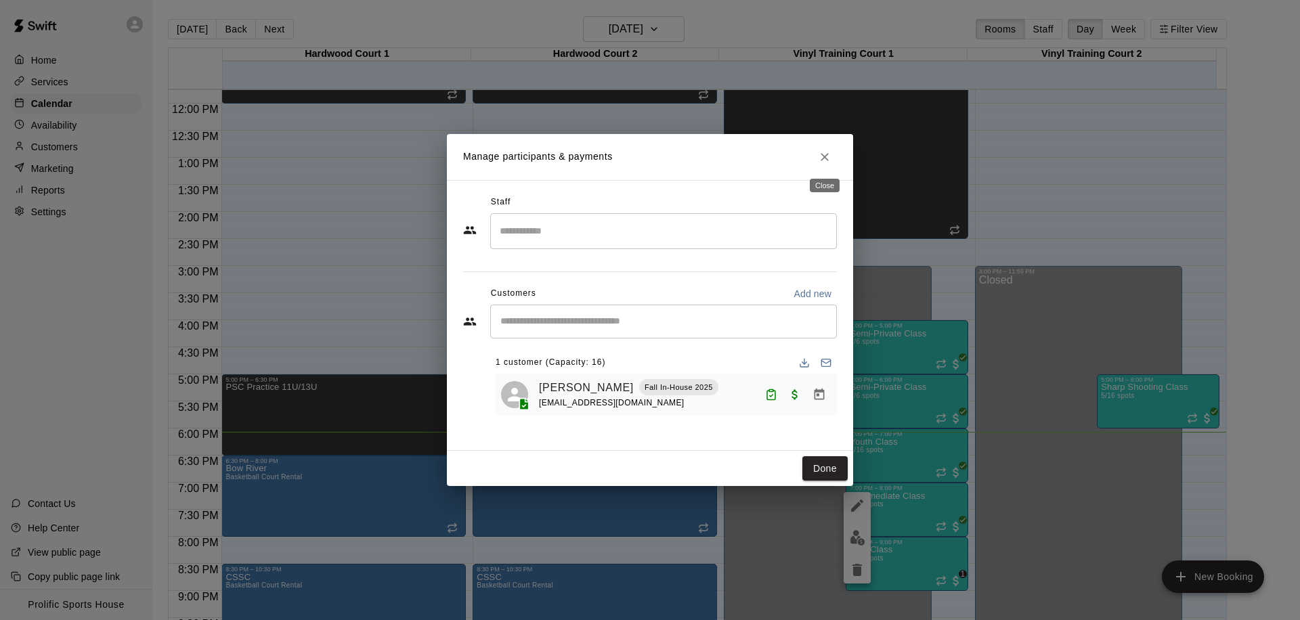
click at [829, 156] on icon "Close" at bounding box center [825, 157] width 14 height 14
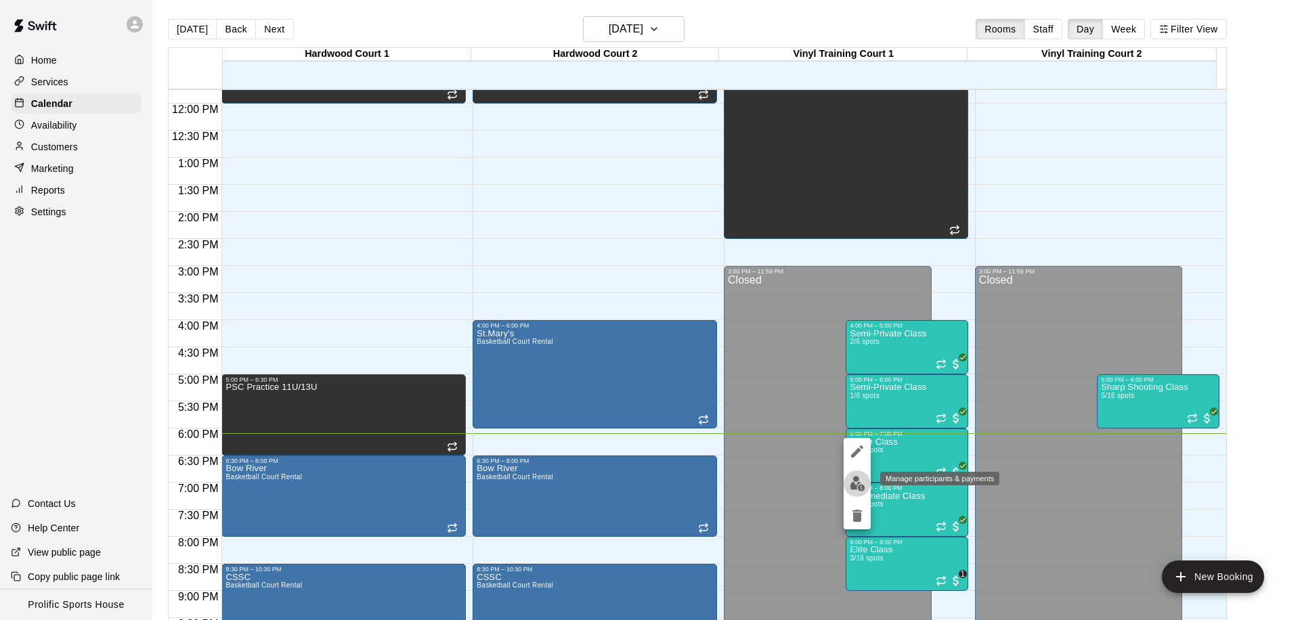
click at [862, 483] on img "edit" at bounding box center [858, 484] width 16 height 16
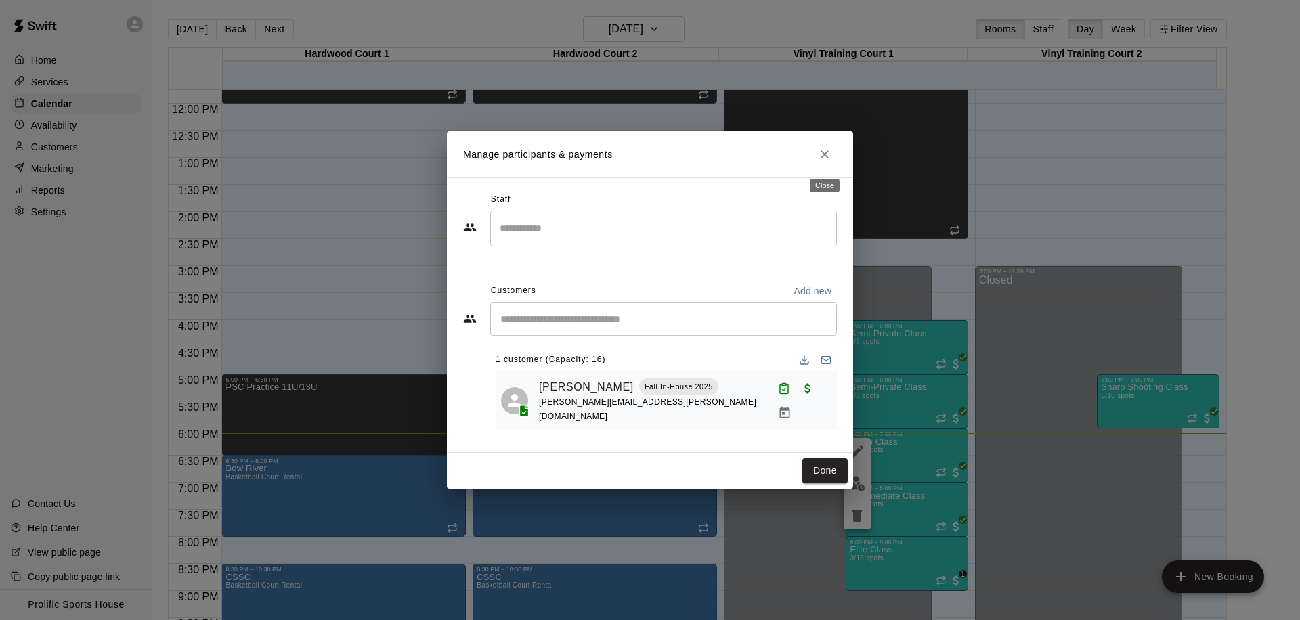
click at [824, 161] on icon "Close" at bounding box center [825, 155] width 14 height 14
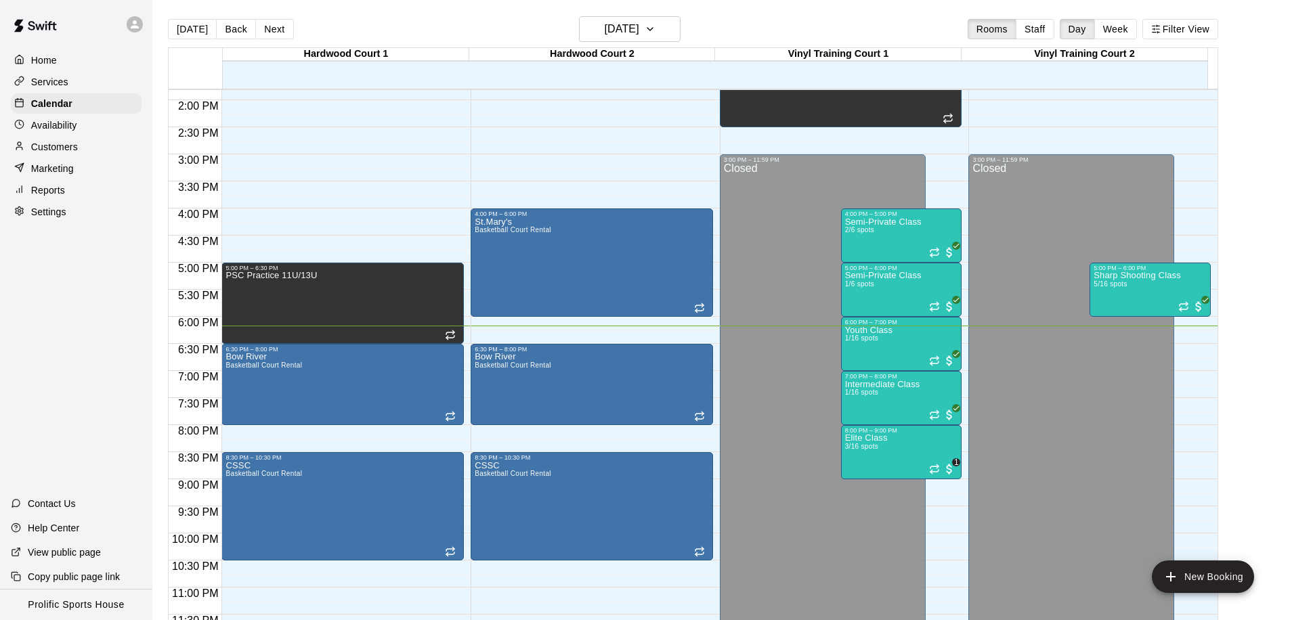
scroll to position [754, 0]
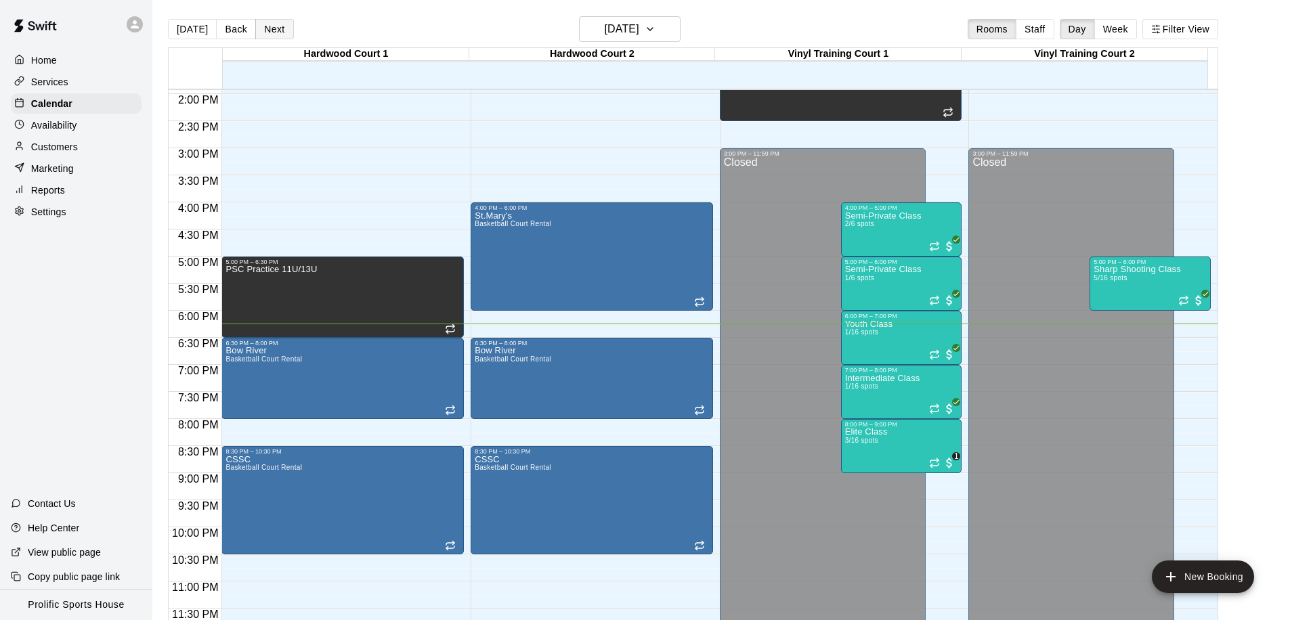
click at [273, 28] on button "Next" at bounding box center [274, 29] width 38 height 20
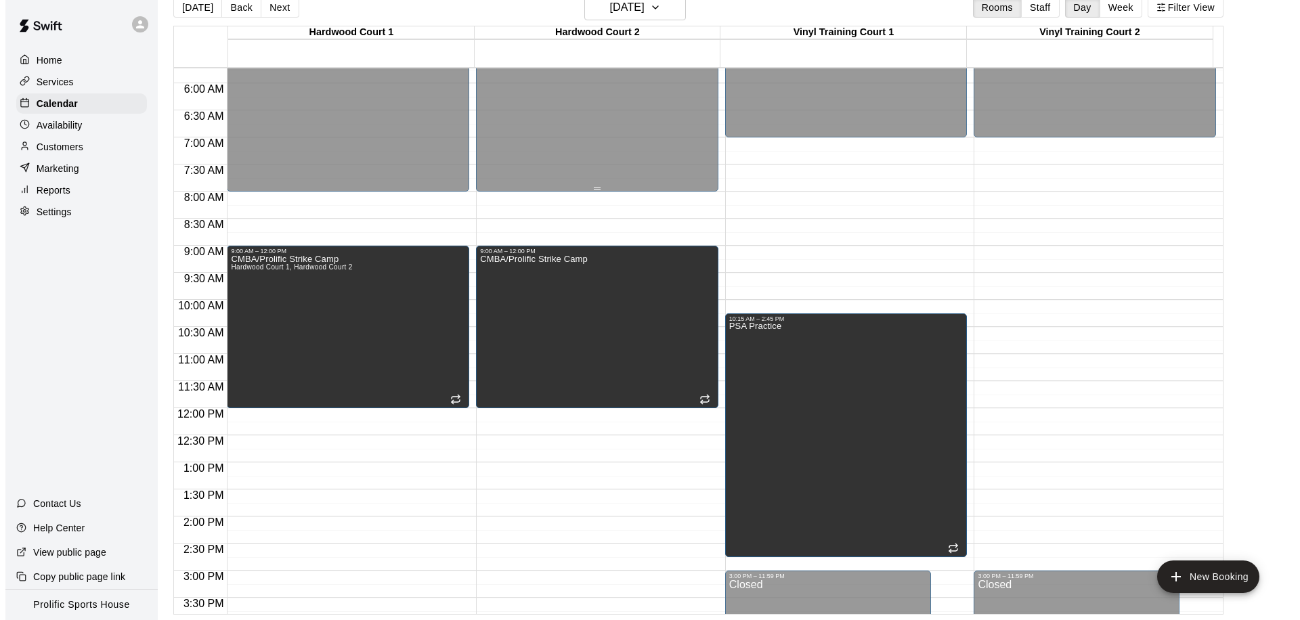
scroll to position [345, 0]
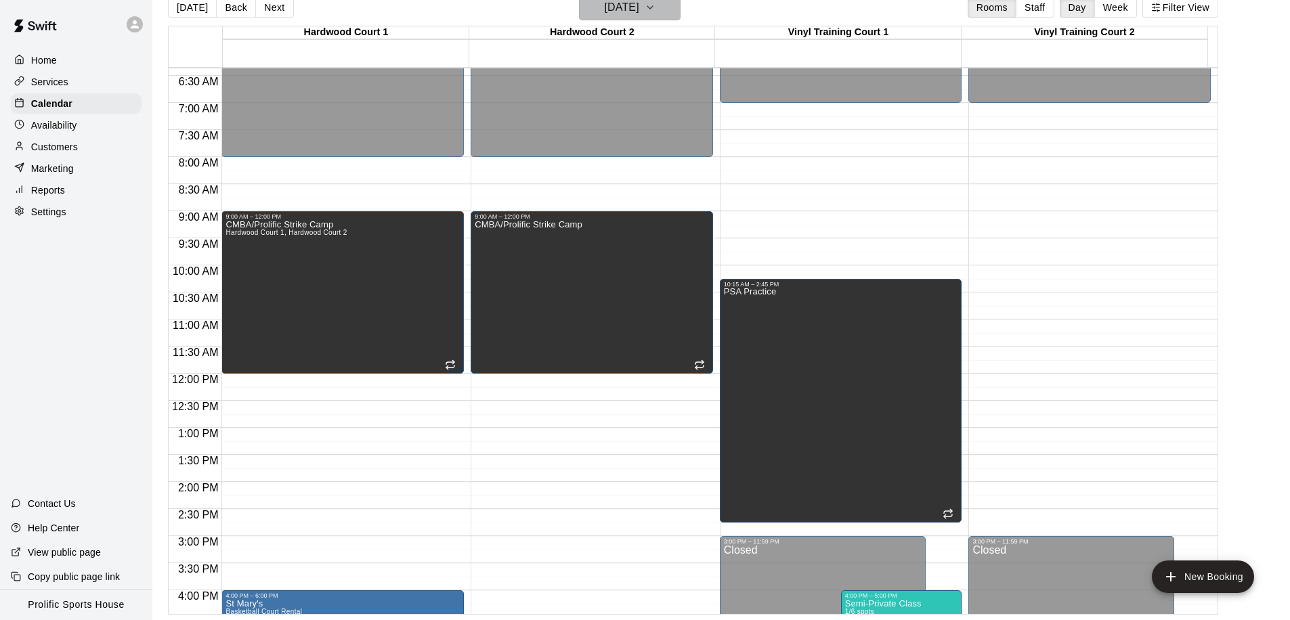
click at [674, 8] on button "Wednesday Oct 15" at bounding box center [630, 8] width 102 height 26
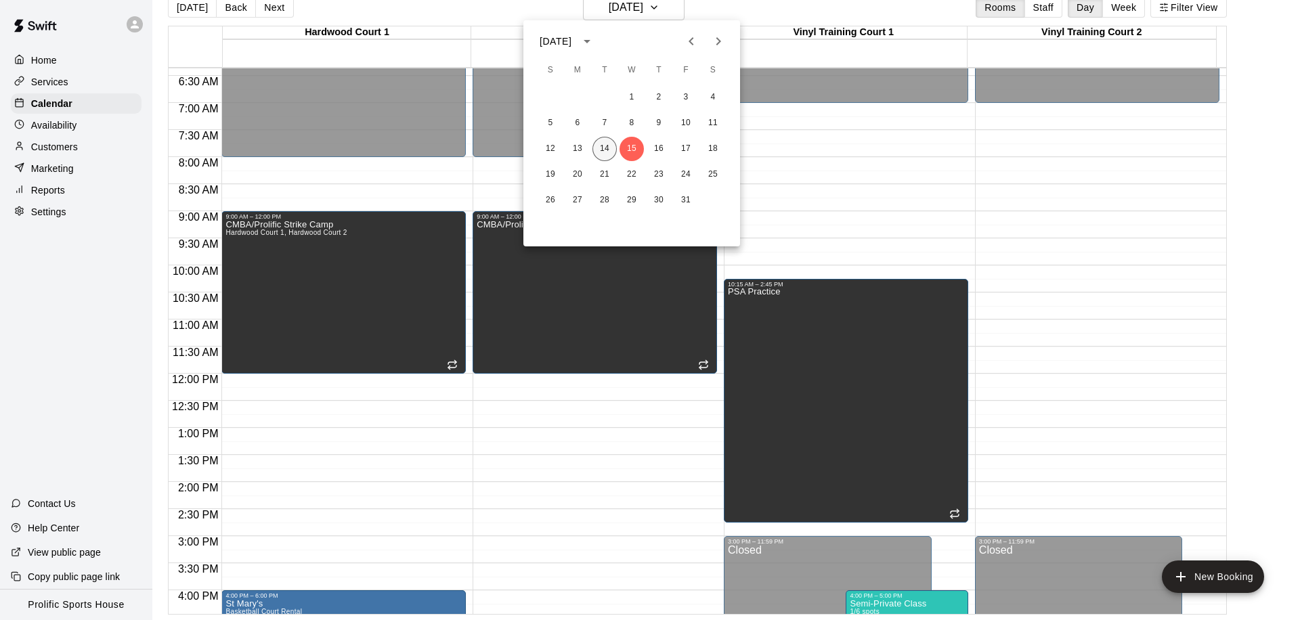
click at [607, 144] on button "14" at bounding box center [604, 149] width 24 height 24
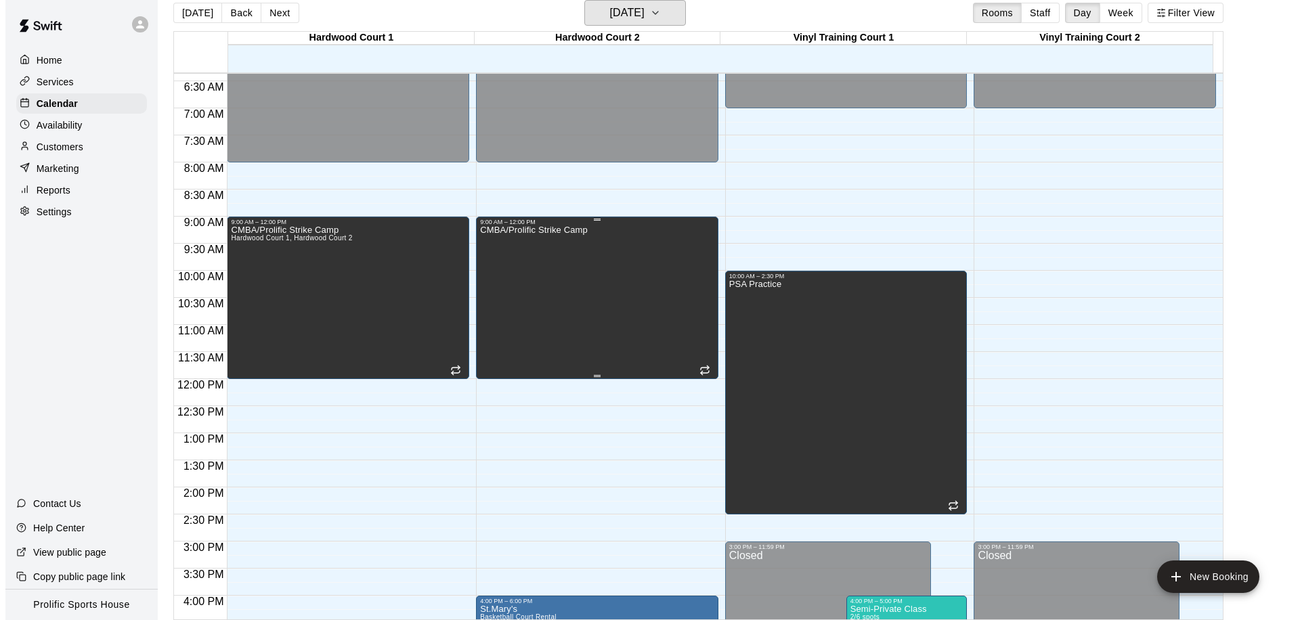
scroll to position [717, 0]
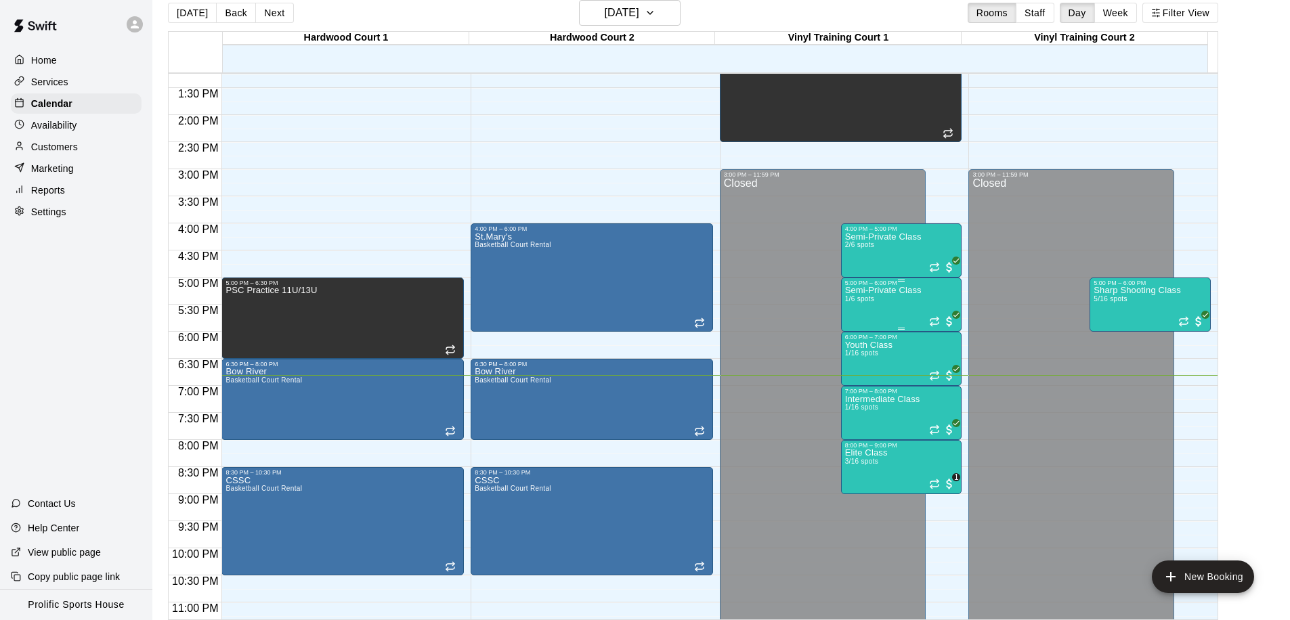
click at [852, 312] on div "Semi-Private Class 1/6 spots" at bounding box center [883, 596] width 76 height 620
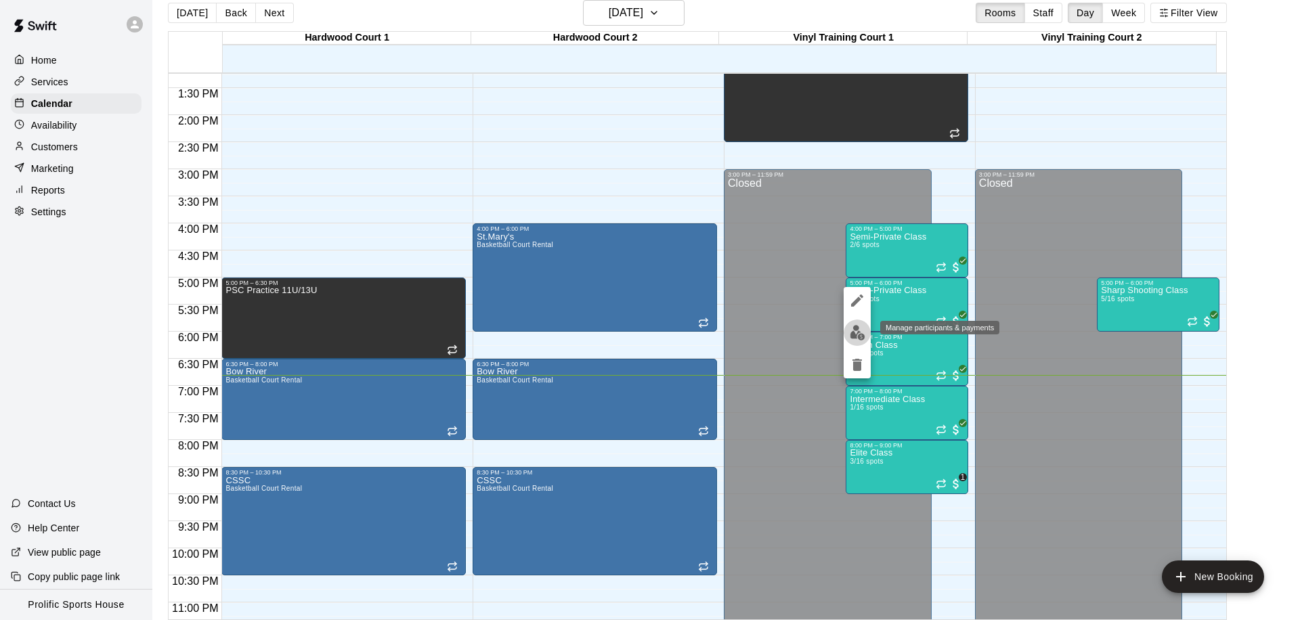
click at [852, 322] on button "edit" at bounding box center [856, 333] width 27 height 26
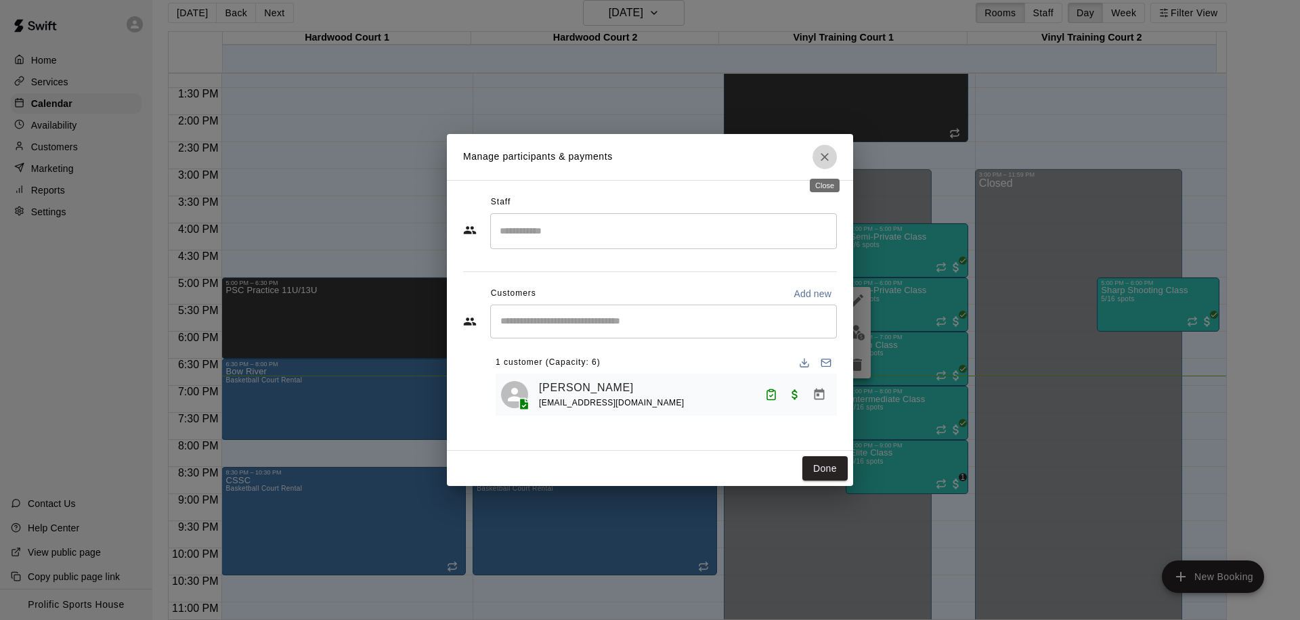
click at [827, 160] on icon "Close" at bounding box center [824, 157] width 8 height 8
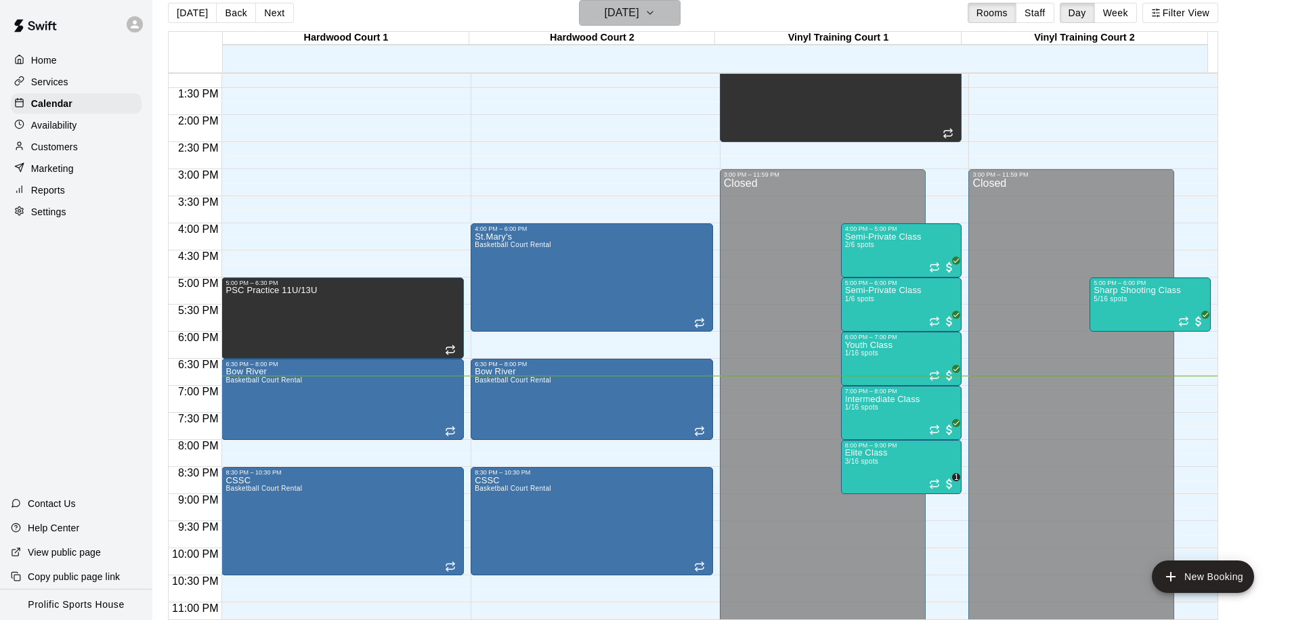
click at [668, 3] on button "[DATE]" at bounding box center [630, 13] width 102 height 26
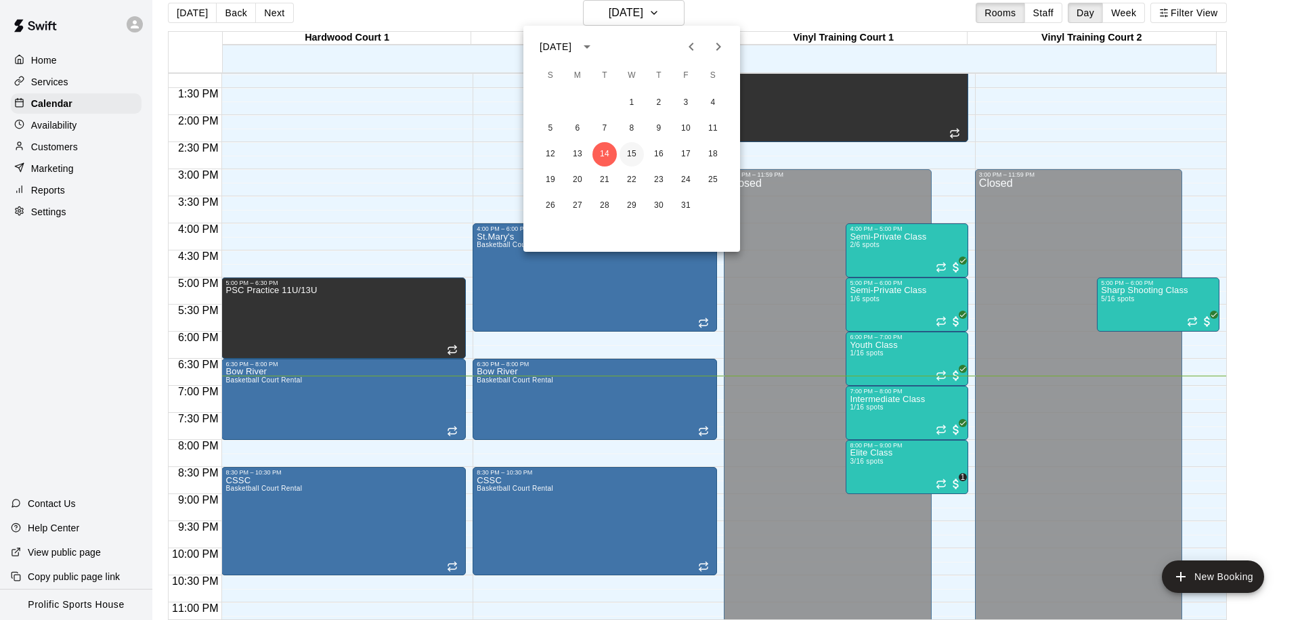
click at [628, 158] on button "15" at bounding box center [631, 154] width 24 height 24
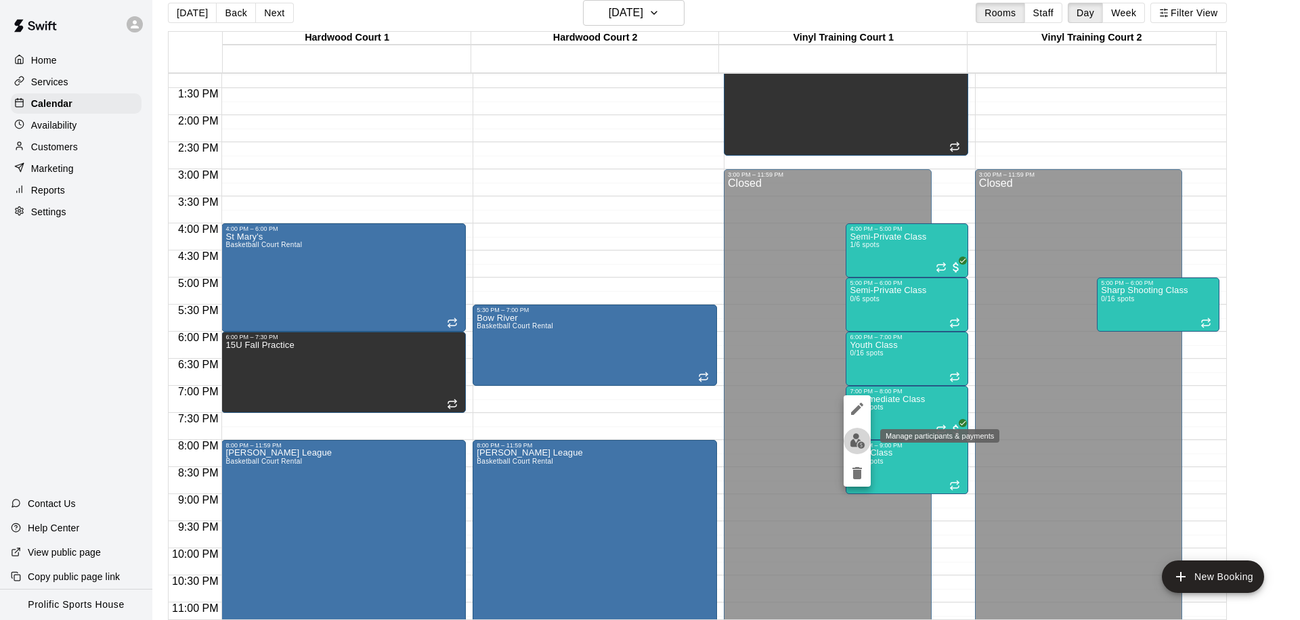
click at [850, 437] on img "edit" at bounding box center [858, 441] width 16 height 16
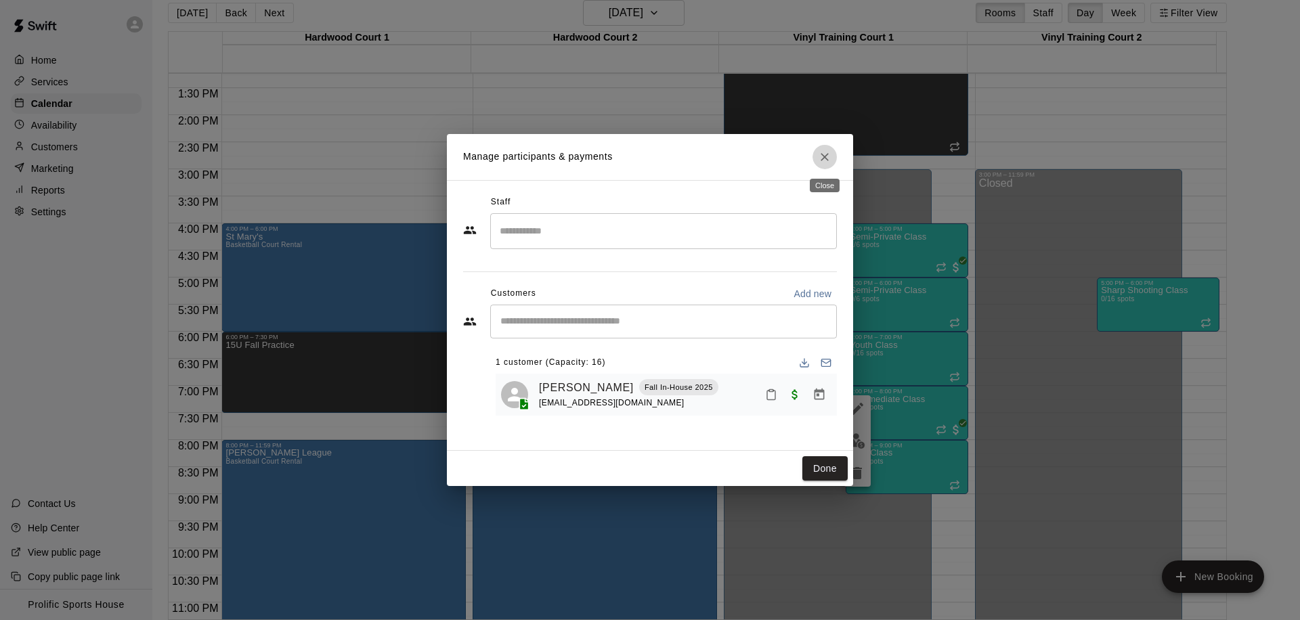
click at [822, 149] on button "Close" at bounding box center [824, 157] width 24 height 24
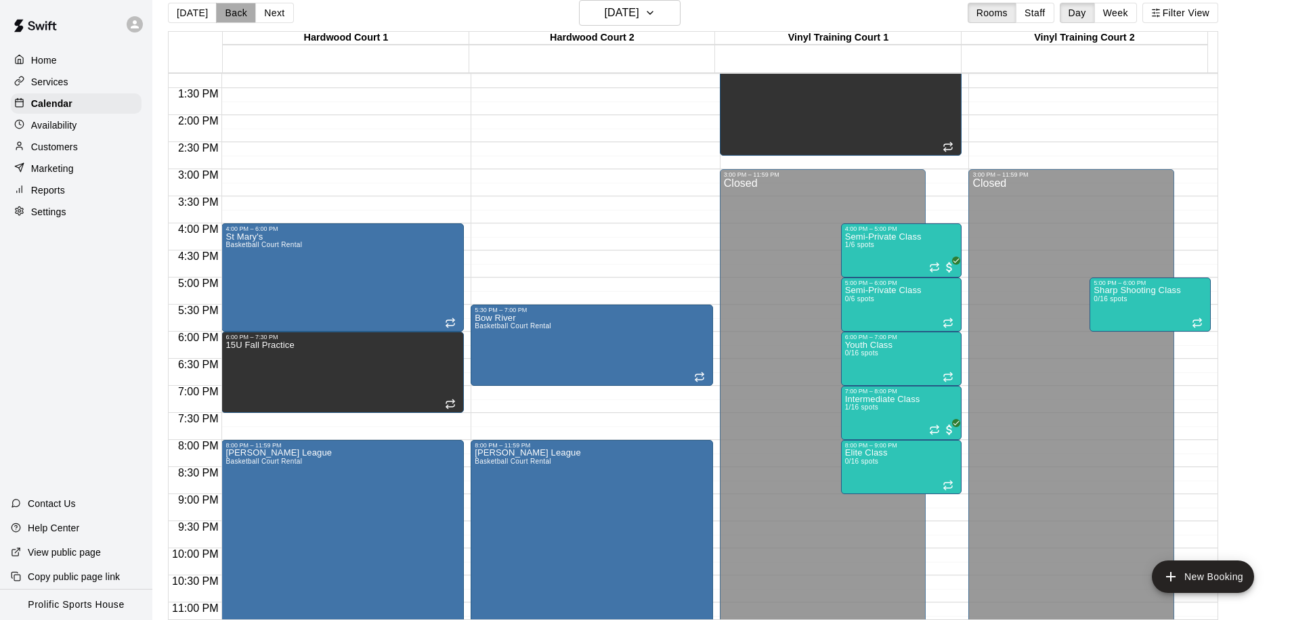
click at [234, 15] on button "Back" at bounding box center [236, 13] width 40 height 20
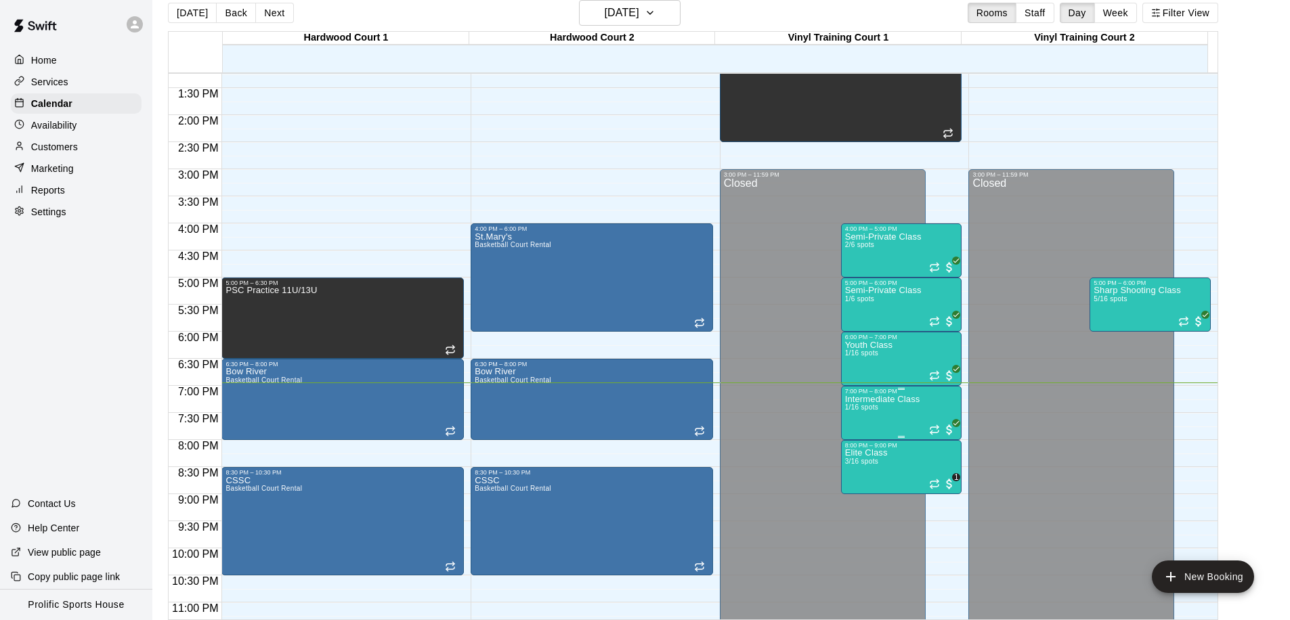
click at [908, 399] on p "Intermediate Class" at bounding box center [882, 399] width 75 height 0
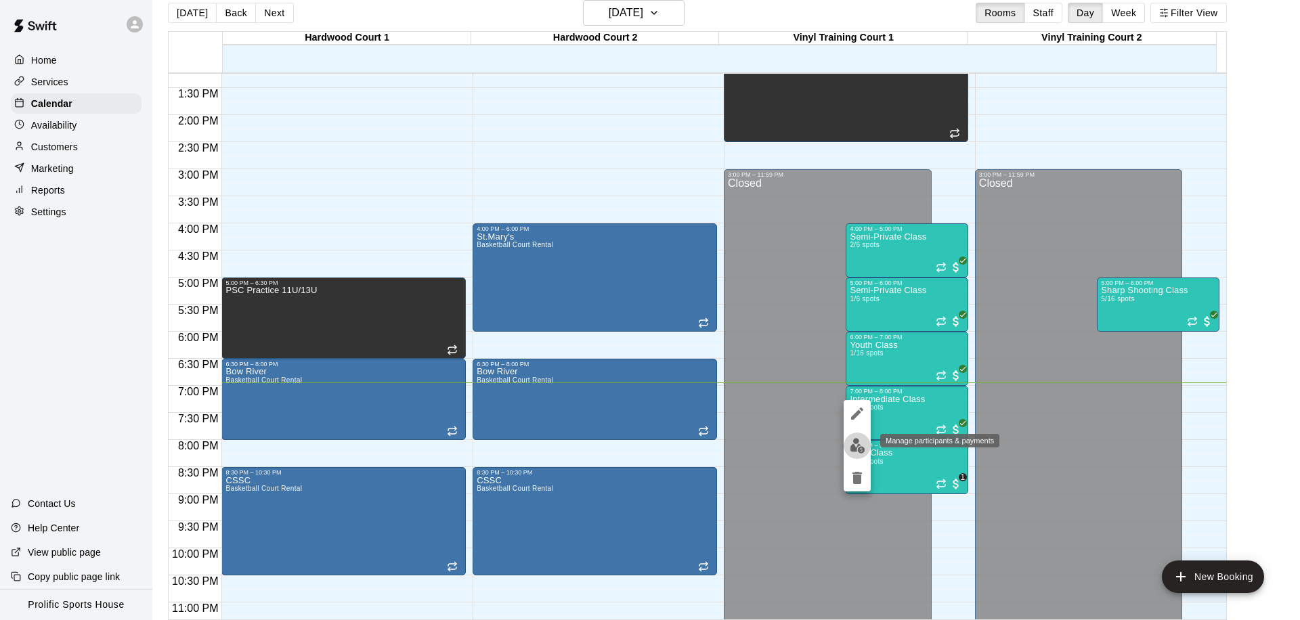
click at [862, 441] on img "edit" at bounding box center [858, 446] width 16 height 16
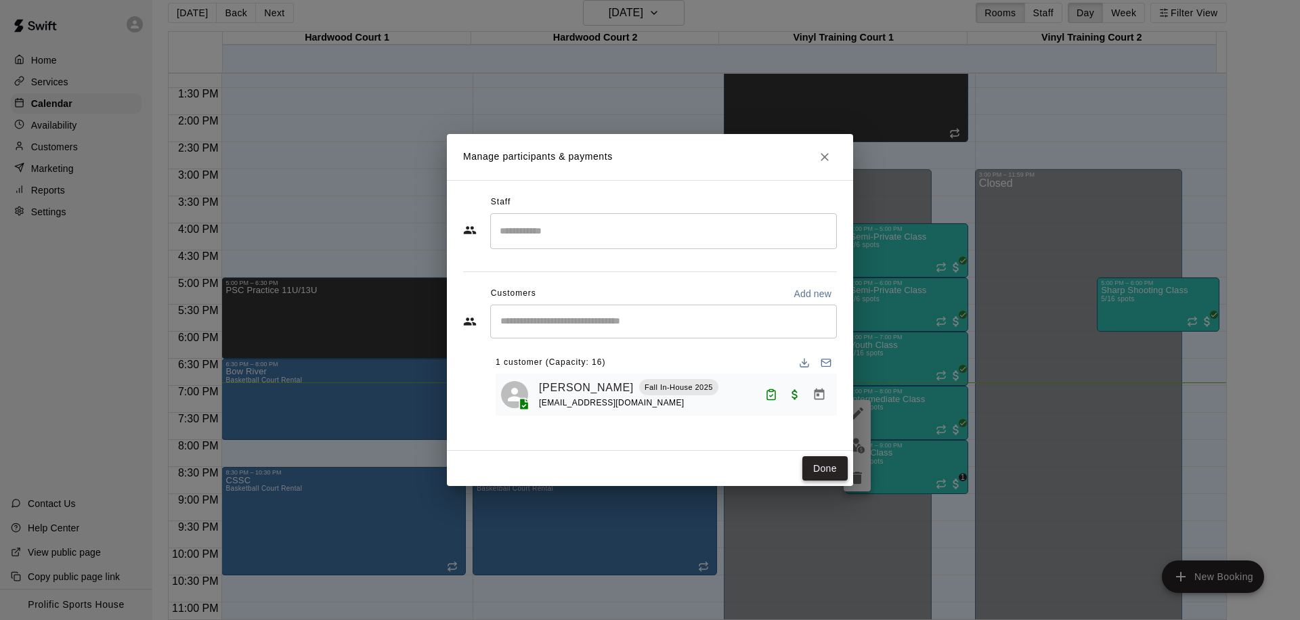
click at [828, 469] on button "Done" at bounding box center [824, 468] width 45 height 25
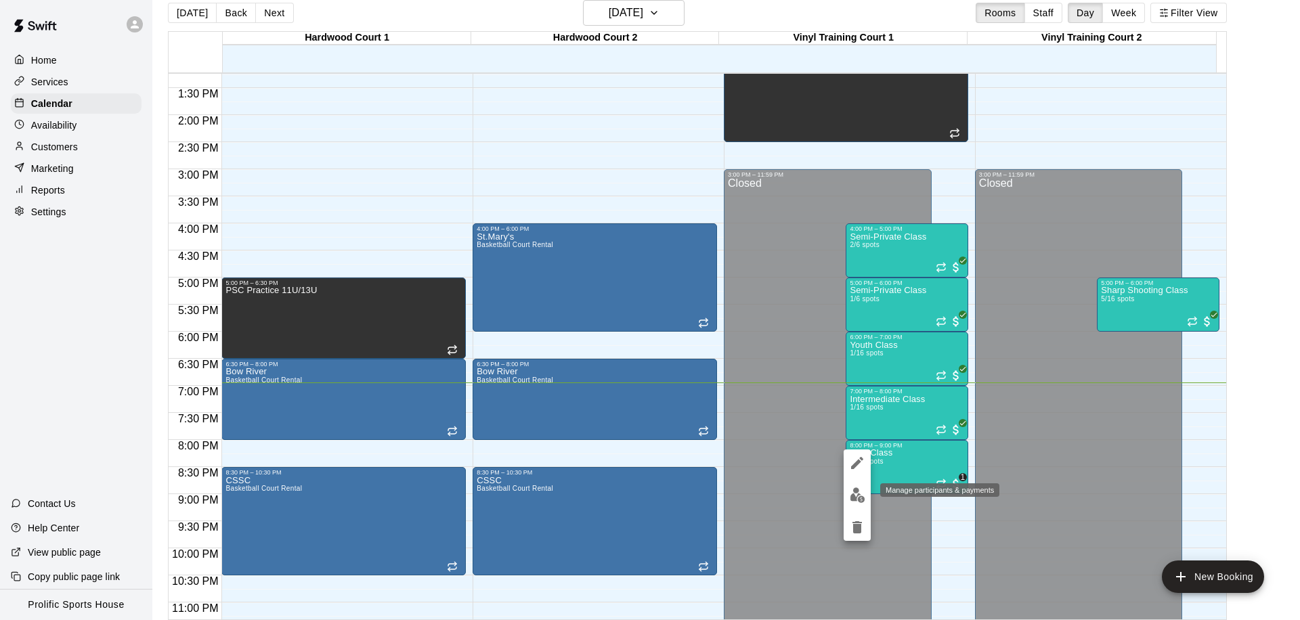
click at [857, 491] on img "edit" at bounding box center [858, 495] width 16 height 16
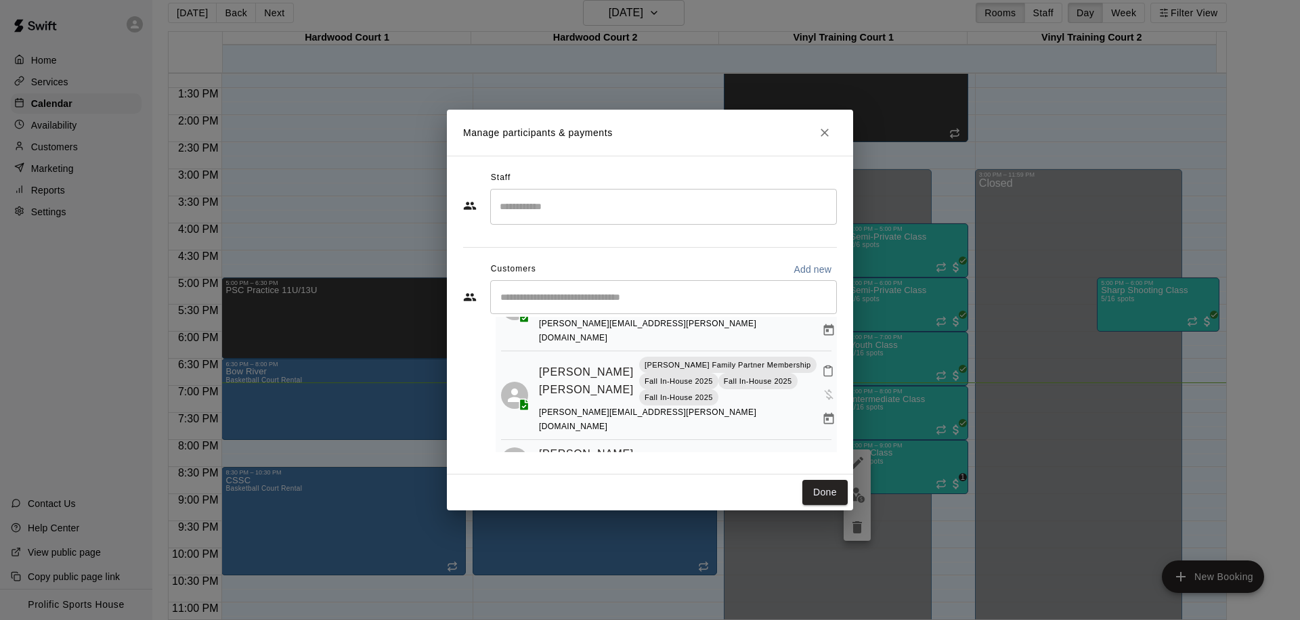
scroll to position [113, 0]
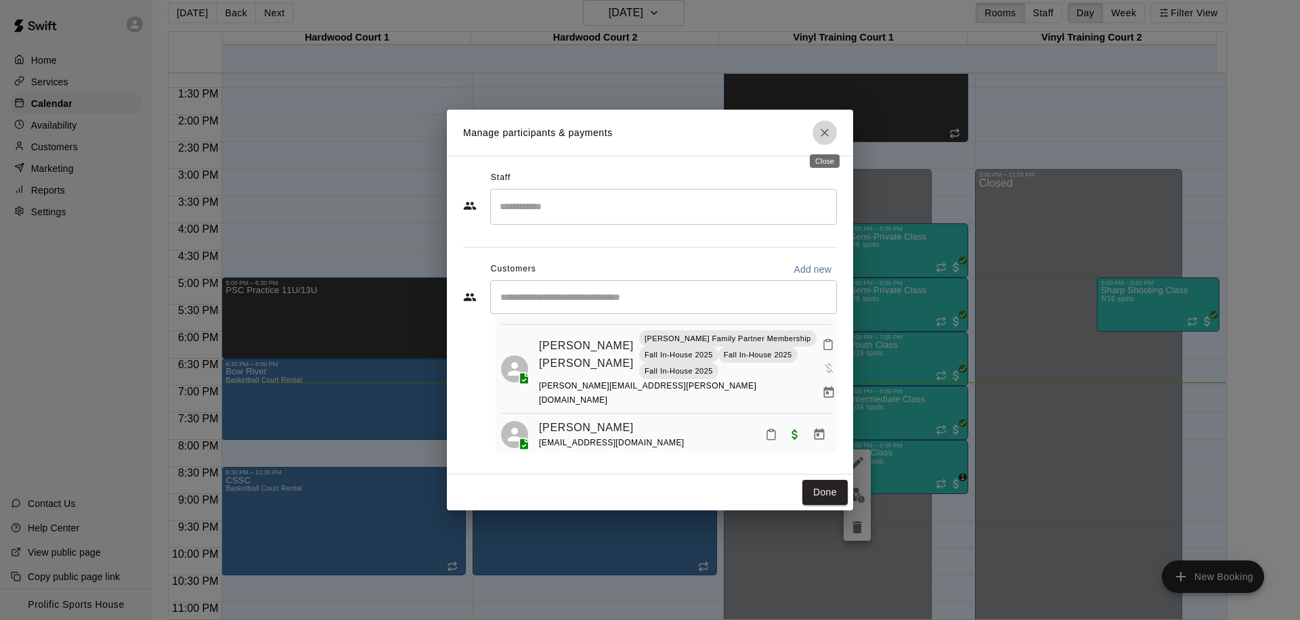
click at [818, 138] on icon "Close" at bounding box center [825, 133] width 14 height 14
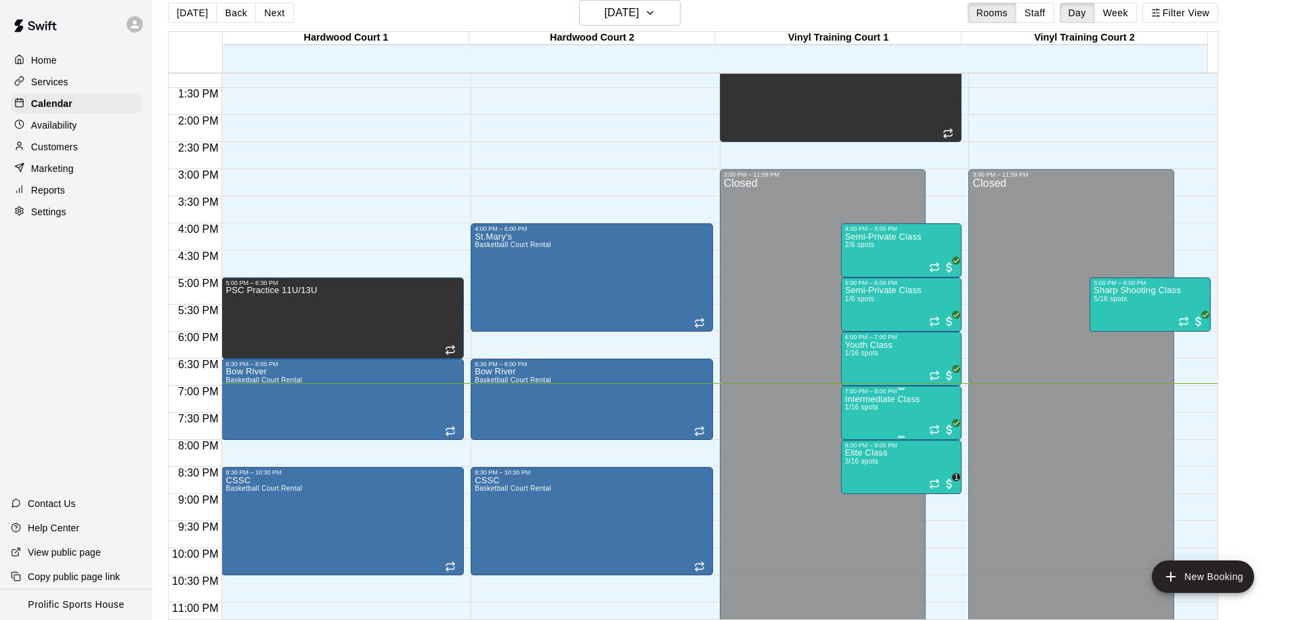
click at [889, 399] on p "Intermediate Class" at bounding box center [882, 399] width 75 height 0
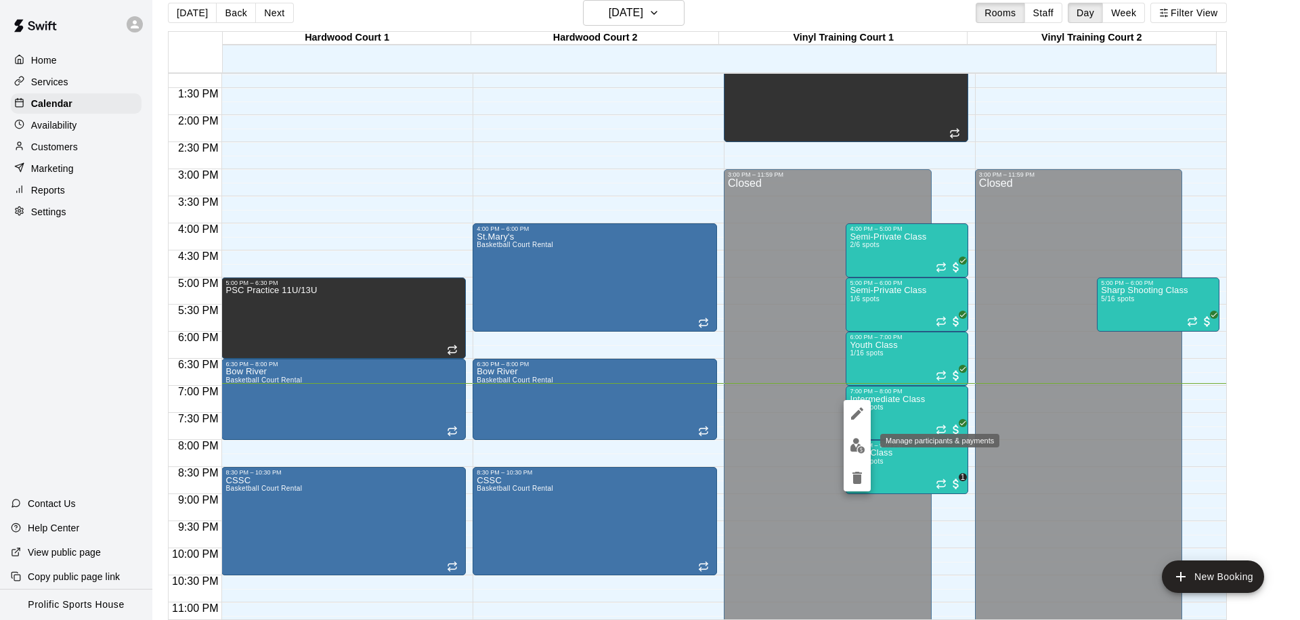
click at [864, 447] on img "edit" at bounding box center [858, 446] width 16 height 16
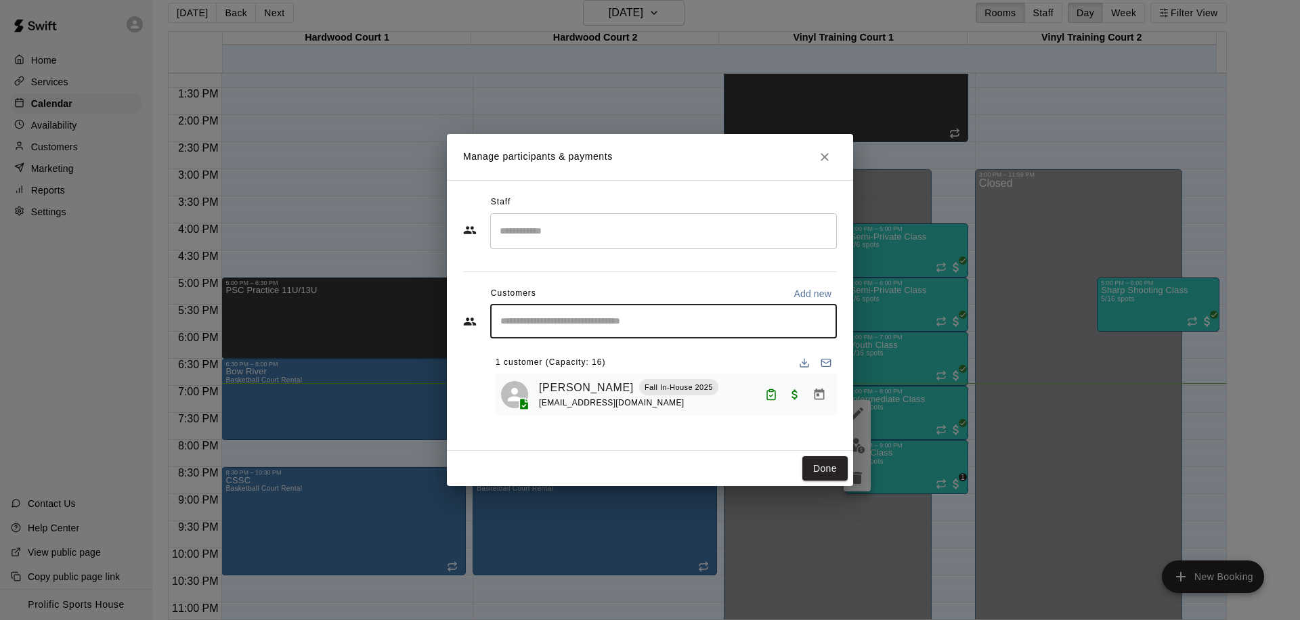
click at [532, 315] on input "Start typing to search customers..." at bounding box center [663, 322] width 334 height 14
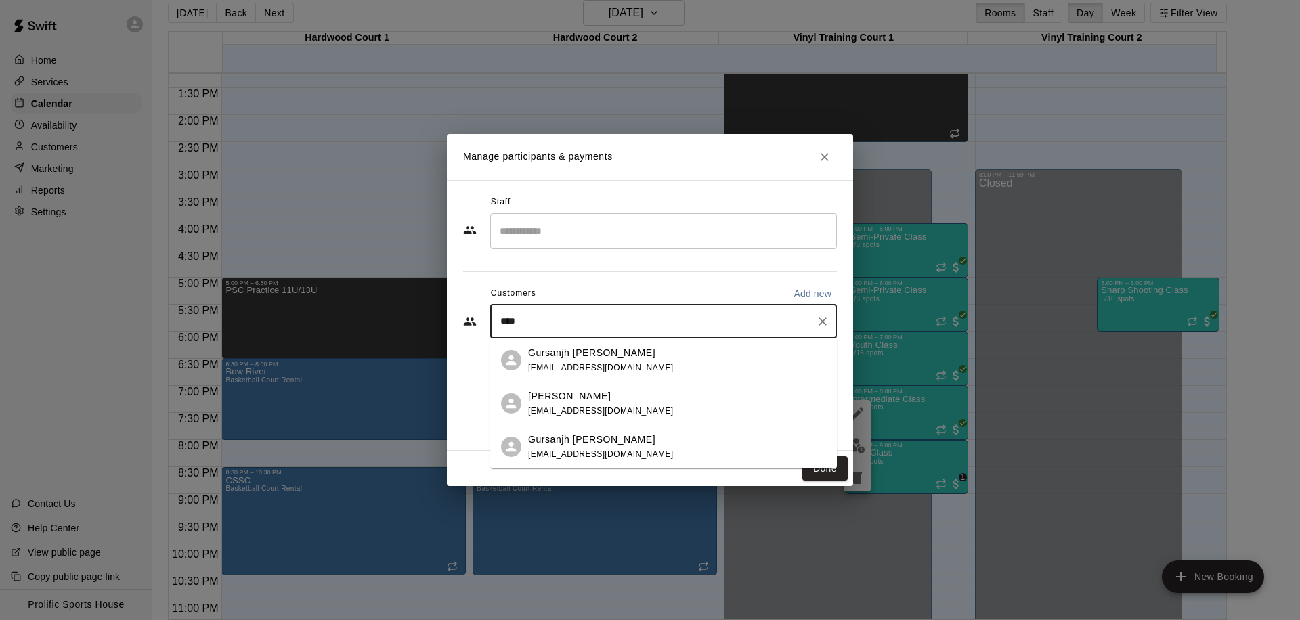
type input "*****"
click at [579, 357] on p "Gursanjh [PERSON_NAME]" at bounding box center [591, 353] width 127 height 14
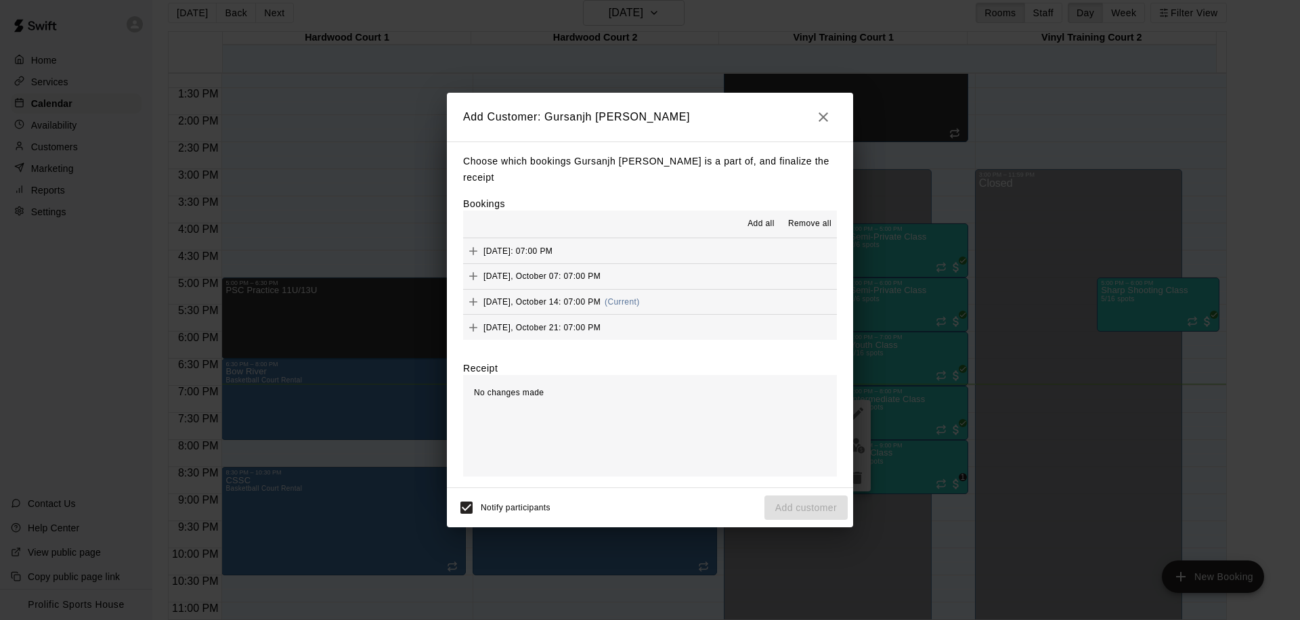
scroll to position [529, 0]
click at [554, 252] on span "Tuesday, October 14: 07:00 PM" at bounding box center [541, 256] width 117 height 9
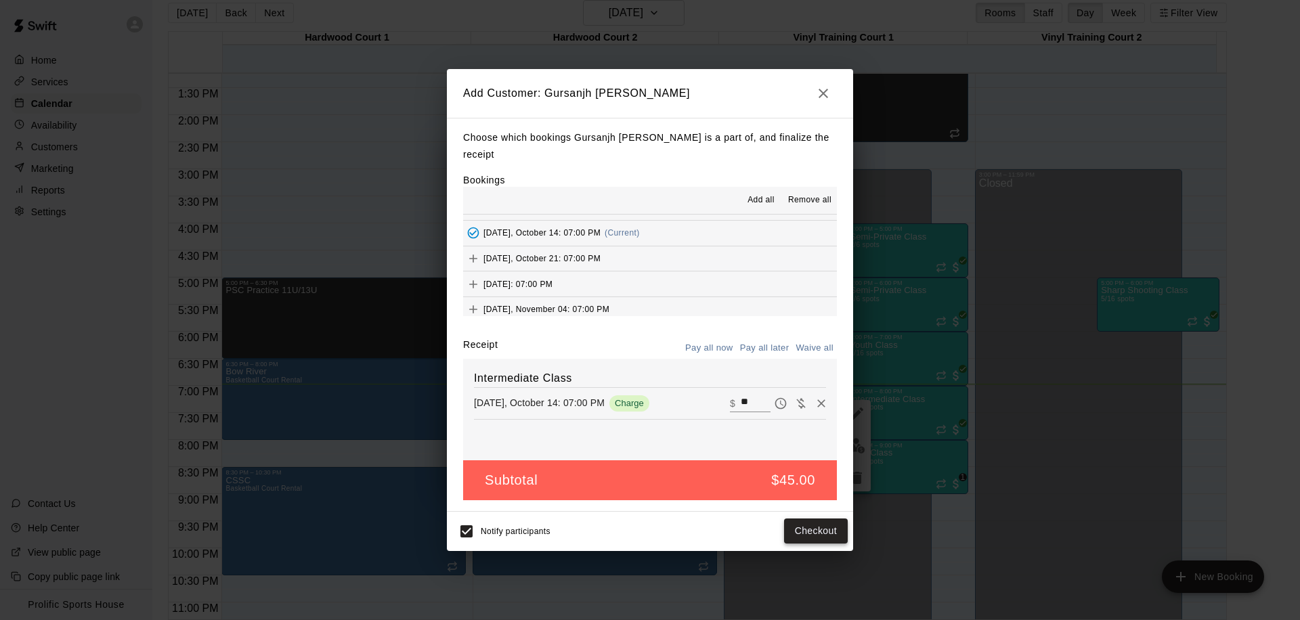
click at [818, 525] on button "Checkout" at bounding box center [816, 531] width 64 height 25
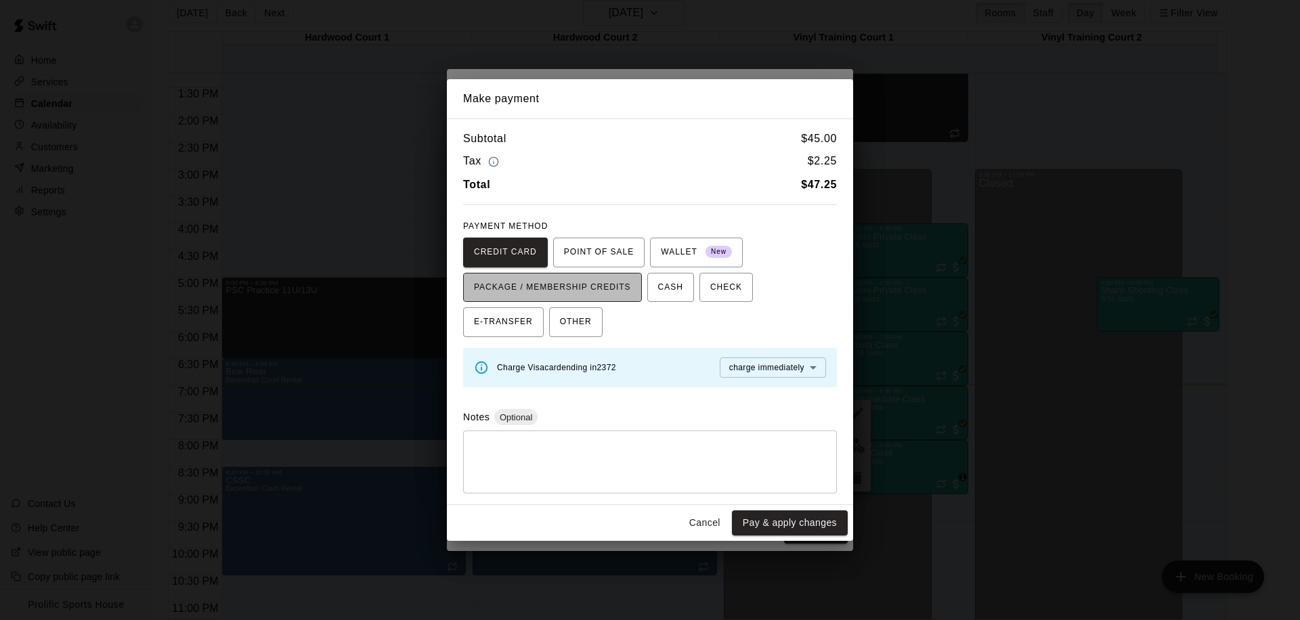
click at [527, 288] on span "PACKAGE / MEMBERSHIP CREDITS" at bounding box center [552, 288] width 157 height 22
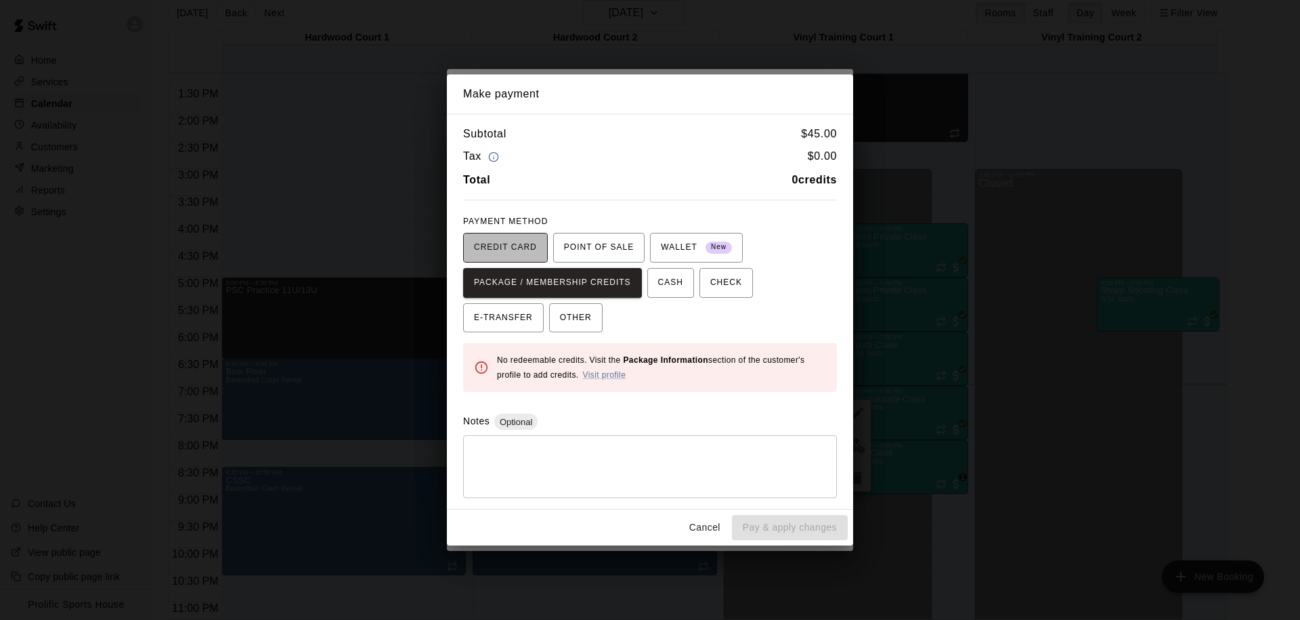
click at [496, 244] on span "CREDIT CARD" at bounding box center [505, 248] width 63 height 22
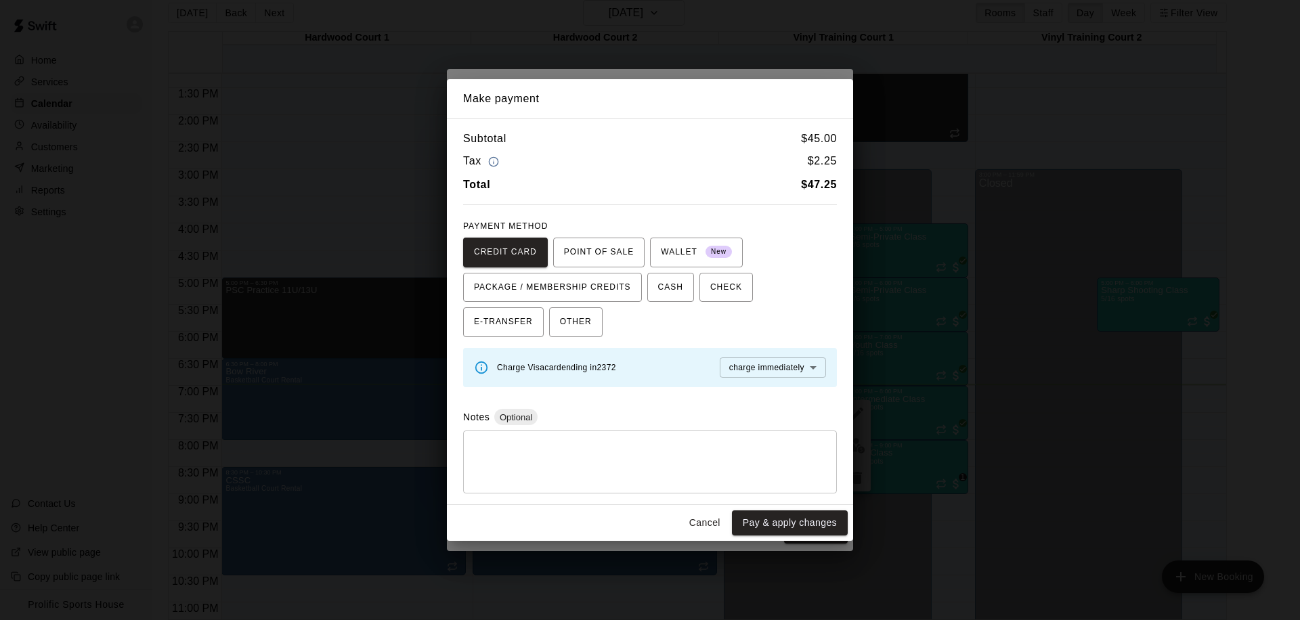
click at [590, 306] on div "CREDIT CARD POINT OF SALE WALLET New PACKAGE / MEMBERSHIP CREDITS CASH CHECK E-…" at bounding box center [650, 288] width 374 height 100
click at [588, 322] on span "OTHER" at bounding box center [576, 322] width 32 height 22
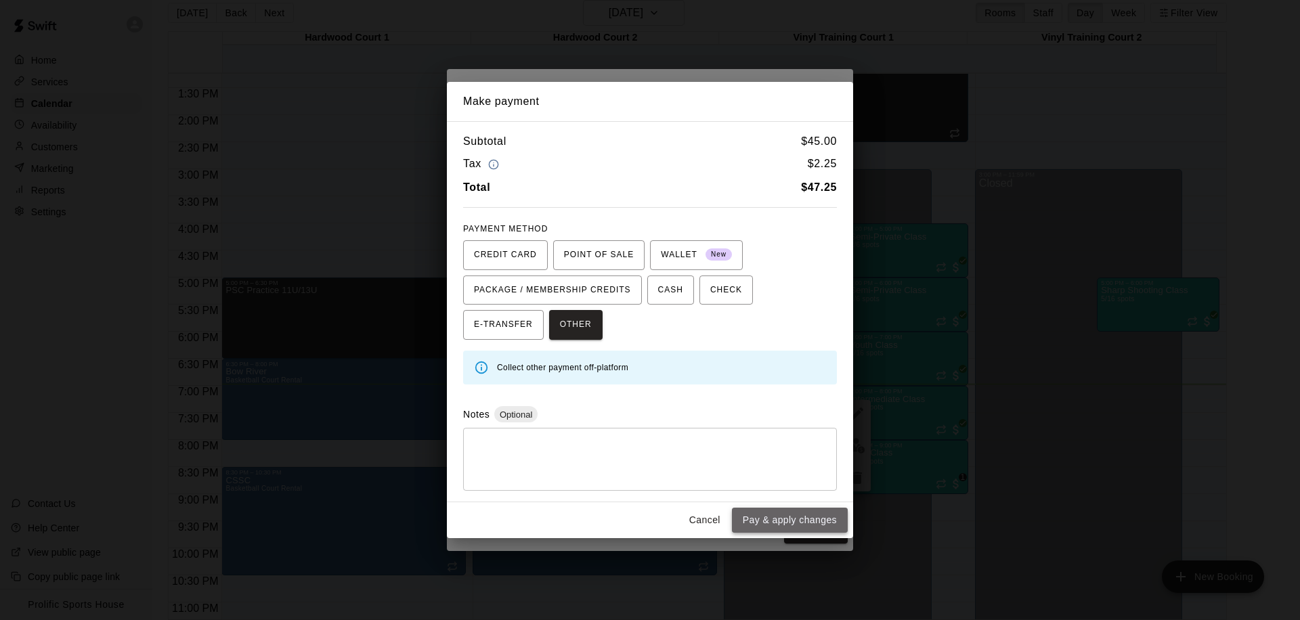
click at [776, 514] on button "Pay & apply changes" at bounding box center [790, 520] width 116 height 25
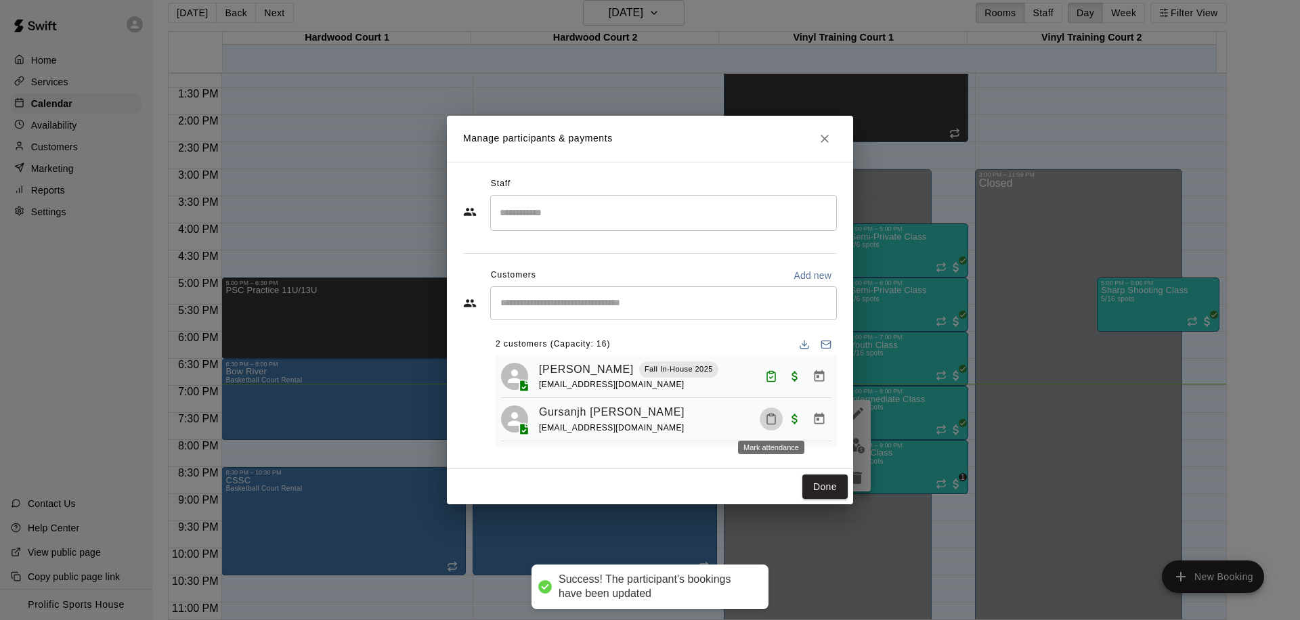
click at [768, 423] on icon "Mark attendance" at bounding box center [771, 419] width 12 height 12
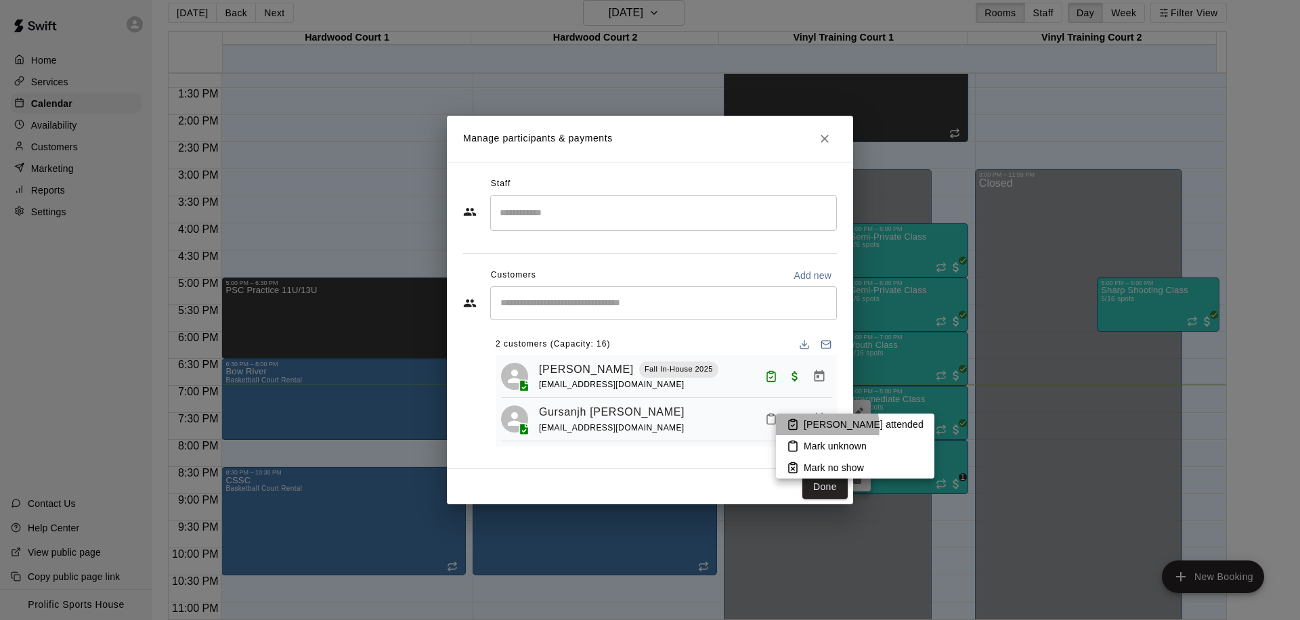
click at [814, 427] on p "Mark attended" at bounding box center [864, 425] width 120 height 14
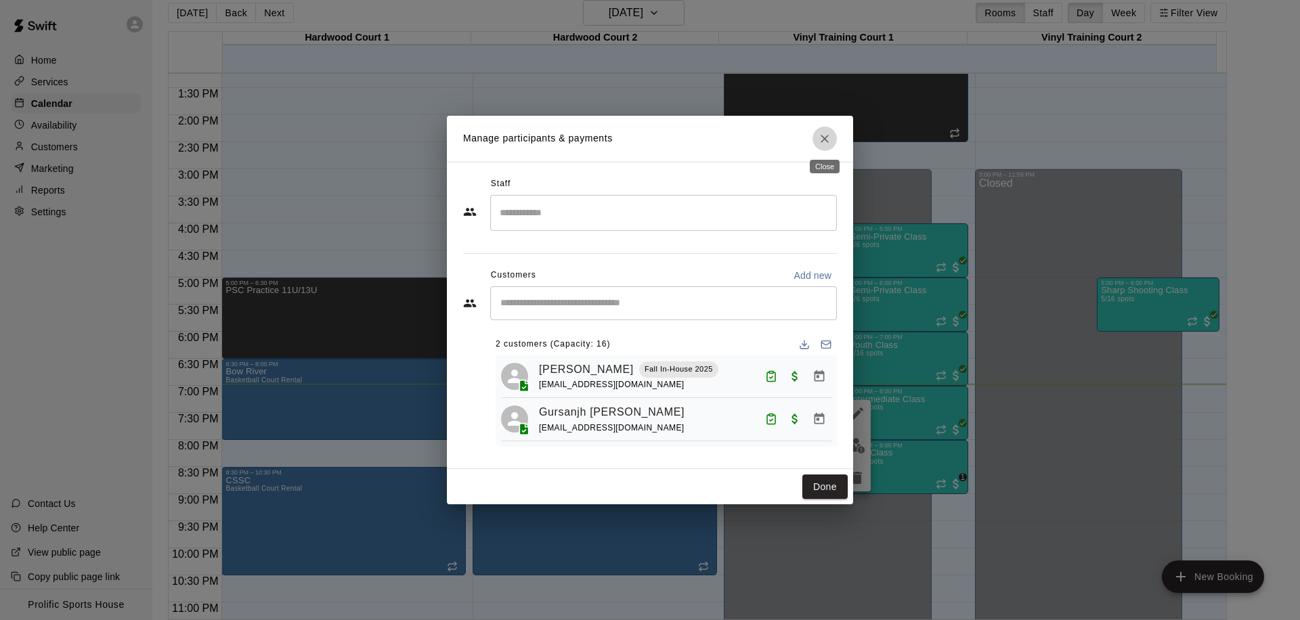
click at [832, 142] on button "Close" at bounding box center [824, 139] width 24 height 24
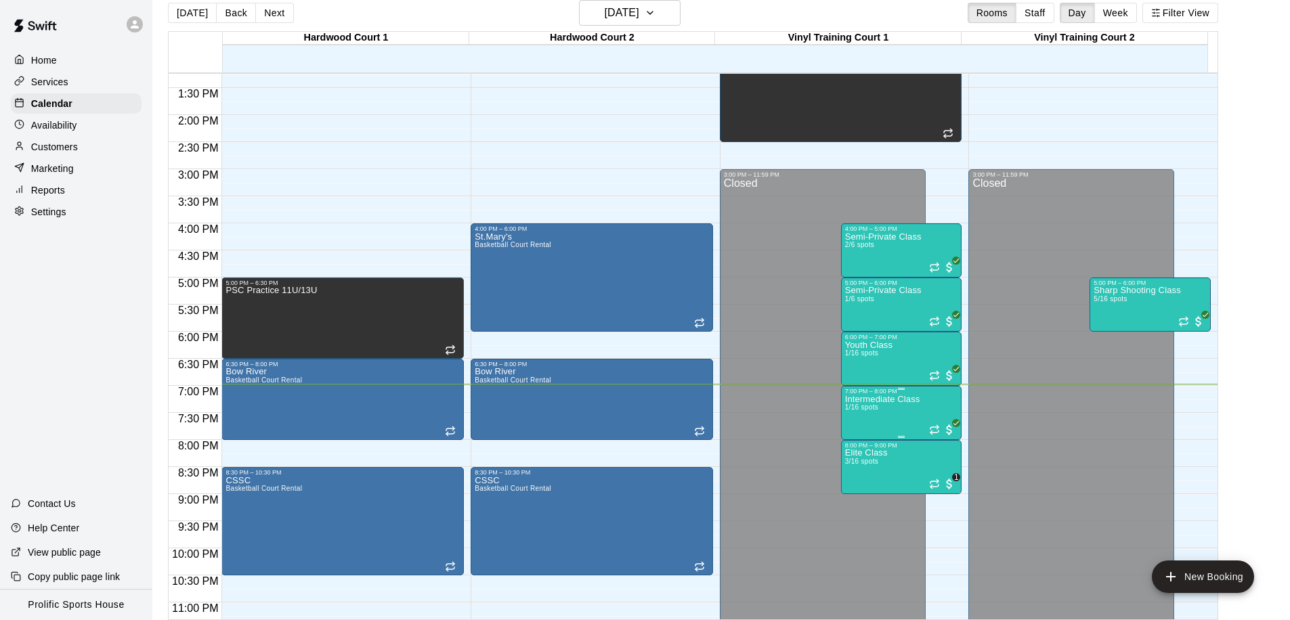
click at [903, 399] on p "Intermediate Class" at bounding box center [882, 399] width 75 height 0
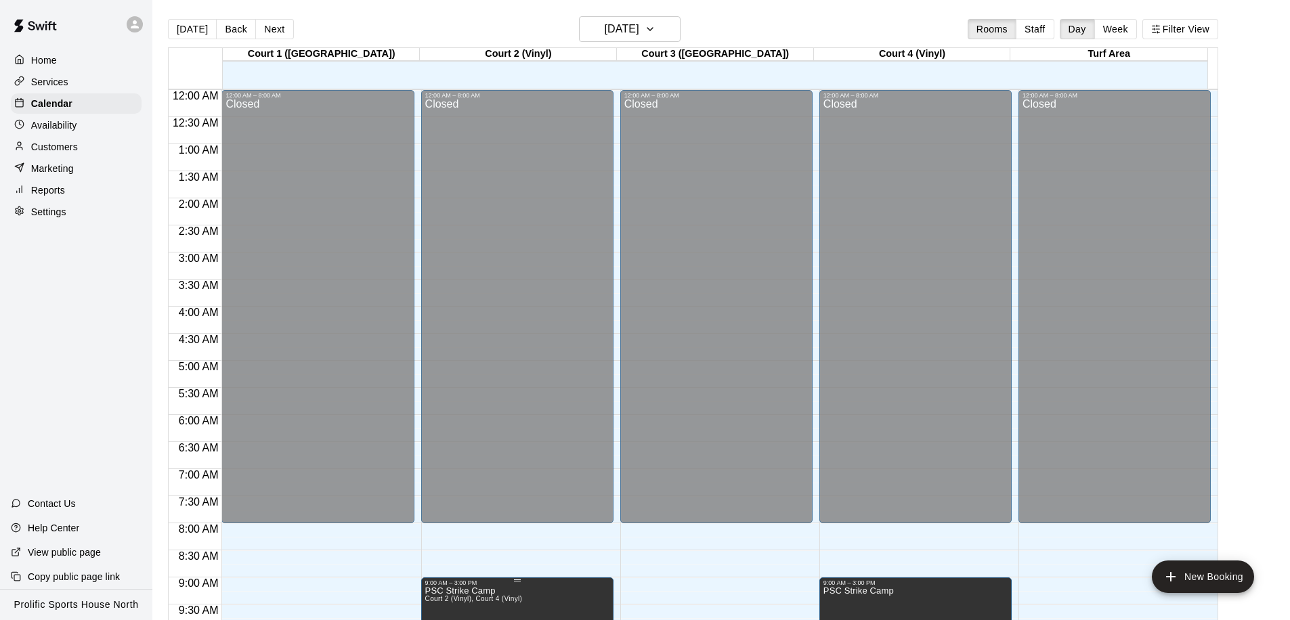
scroll to position [714, 0]
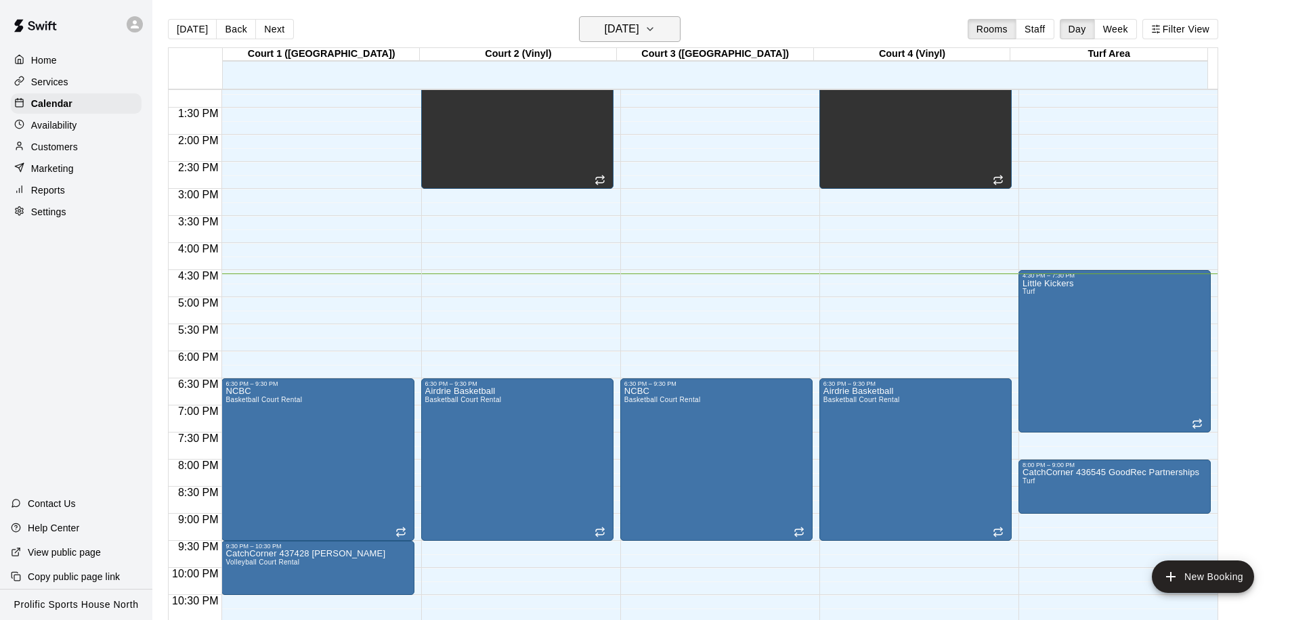
click at [606, 33] on h6 "[DATE]" at bounding box center [622, 29] width 35 height 19
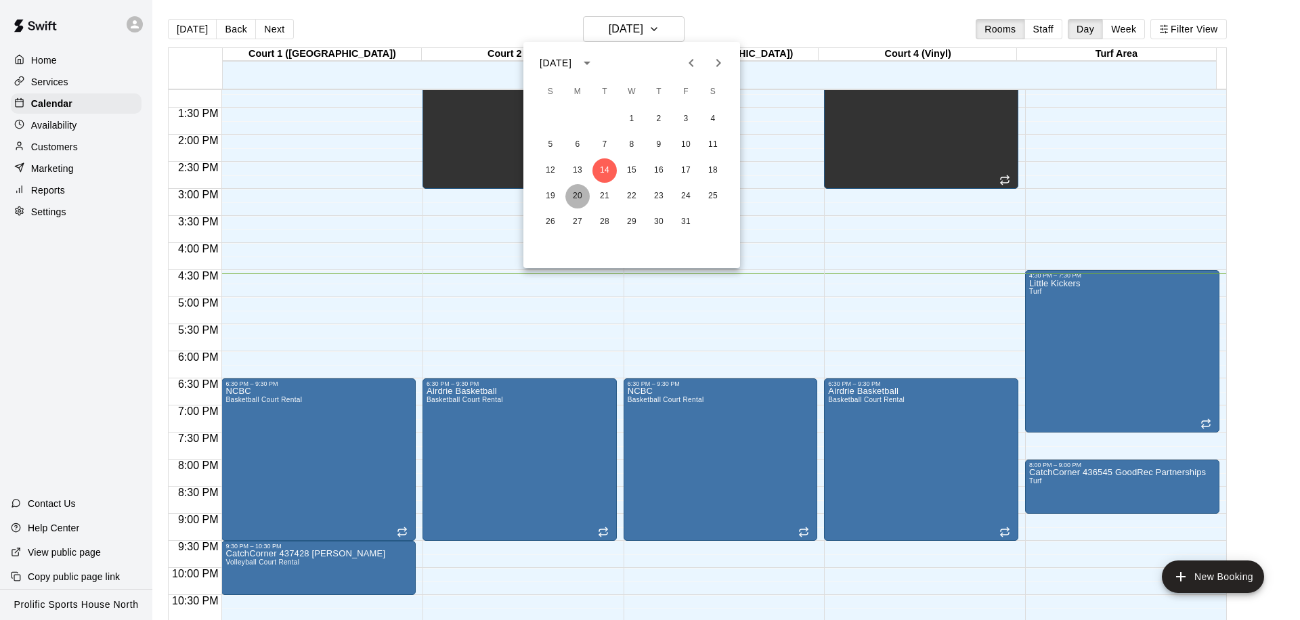
click at [568, 197] on button "20" at bounding box center [577, 196] width 24 height 24
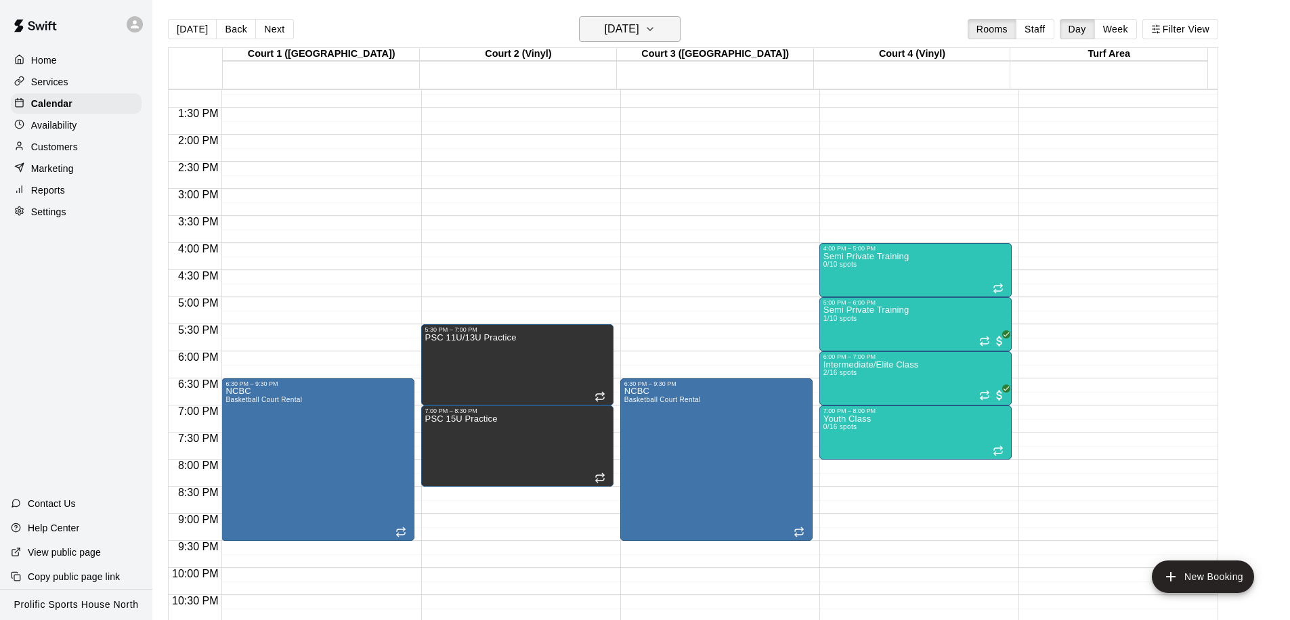
click at [609, 34] on h6 "Monday Oct 20" at bounding box center [622, 29] width 35 height 19
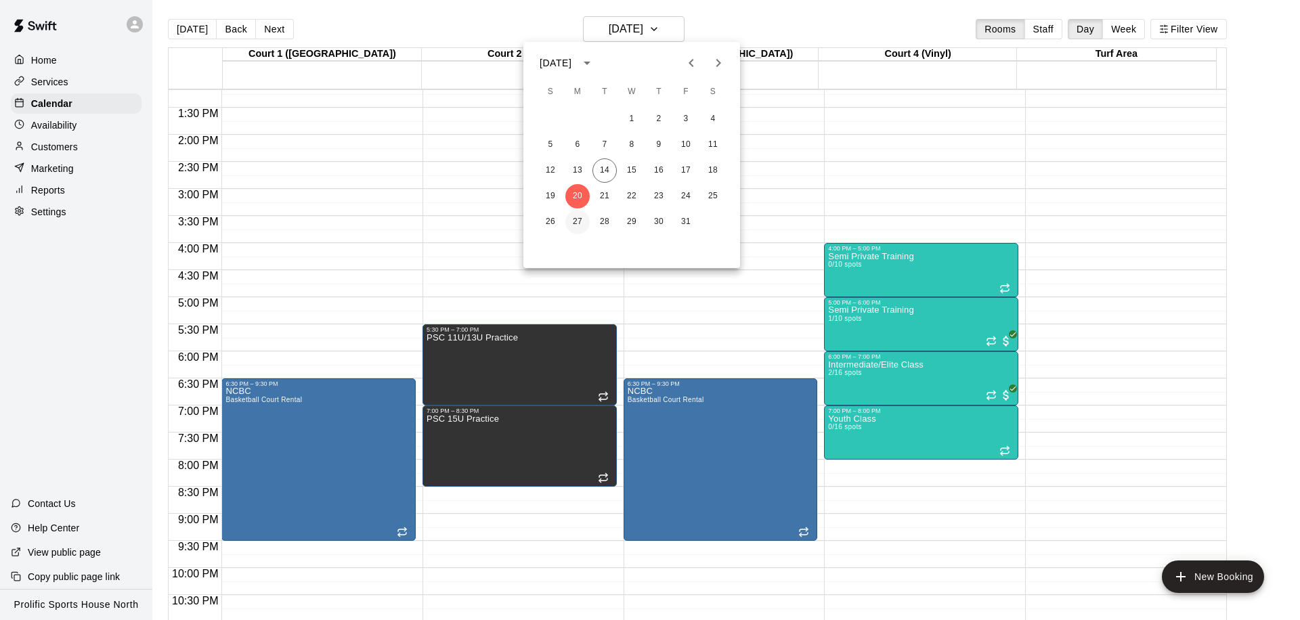
click at [577, 219] on button "27" at bounding box center [577, 222] width 24 height 24
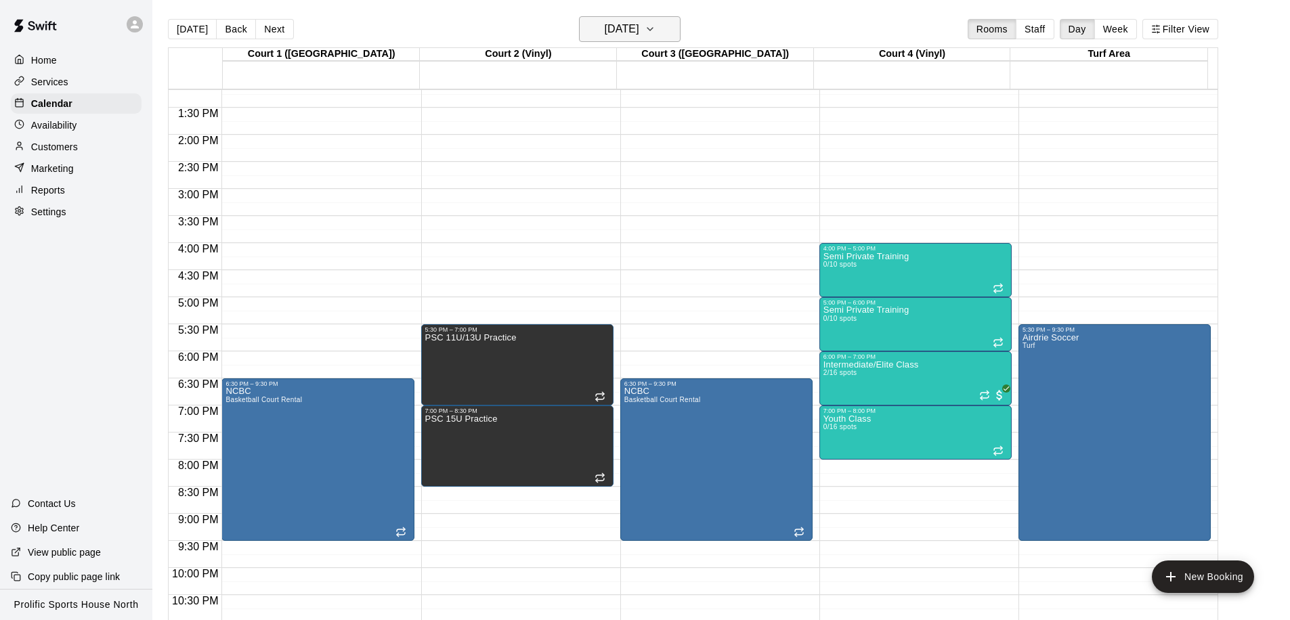
click at [605, 32] on h6 "Monday Oct 27" at bounding box center [622, 29] width 35 height 19
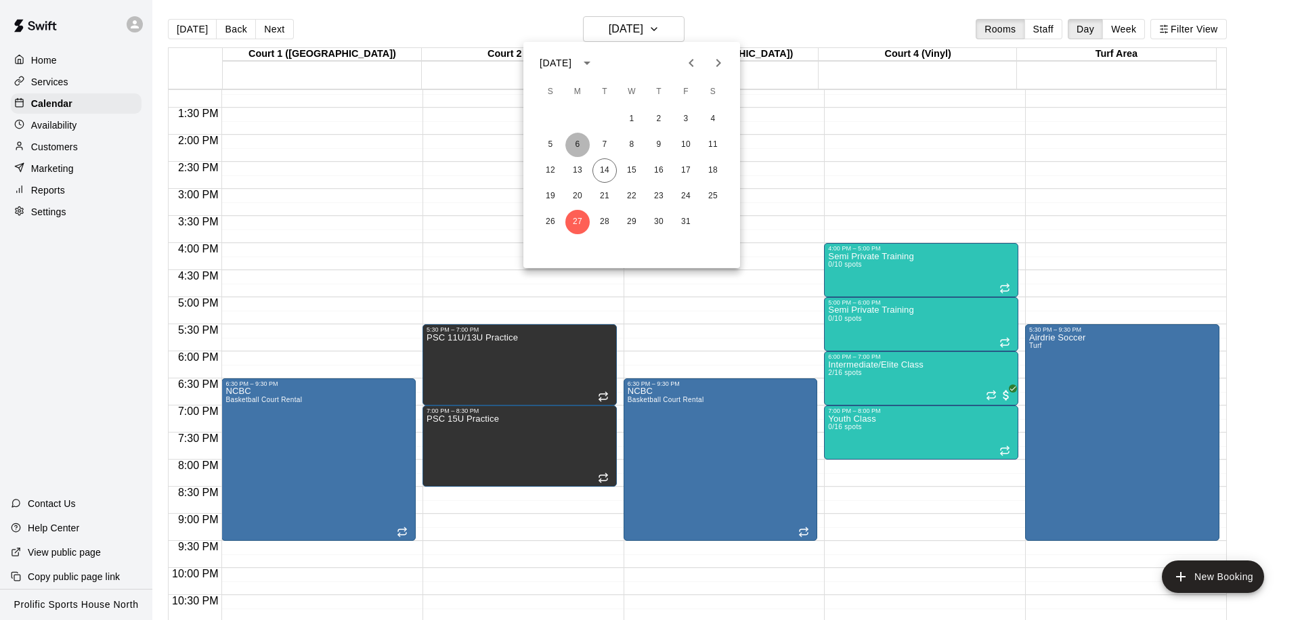
click at [577, 146] on button "6" at bounding box center [577, 145] width 24 height 24
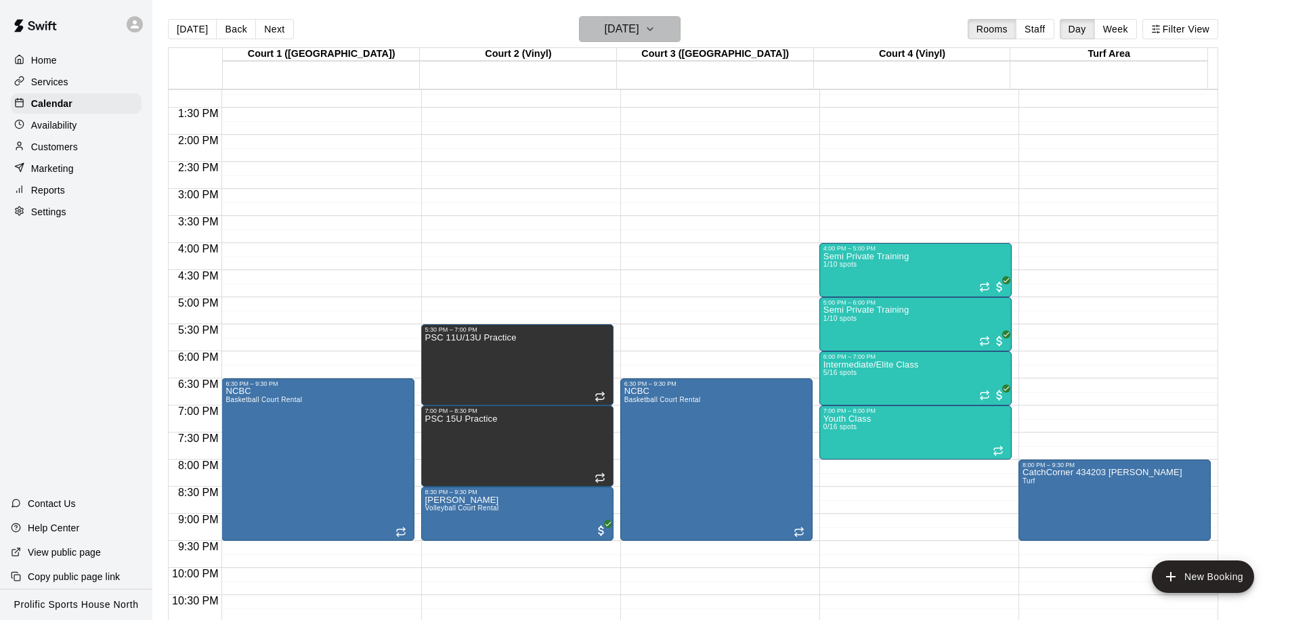
click at [611, 28] on h6 "Monday Oct 06" at bounding box center [622, 29] width 35 height 19
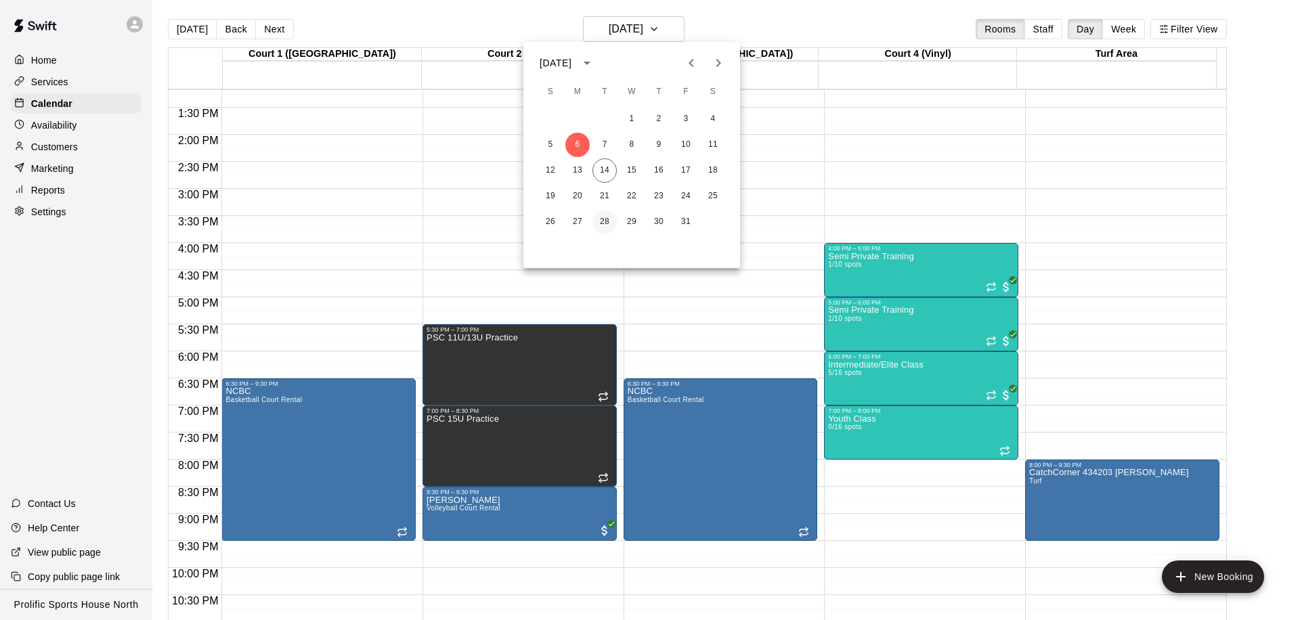
click at [608, 221] on button "28" at bounding box center [604, 222] width 24 height 24
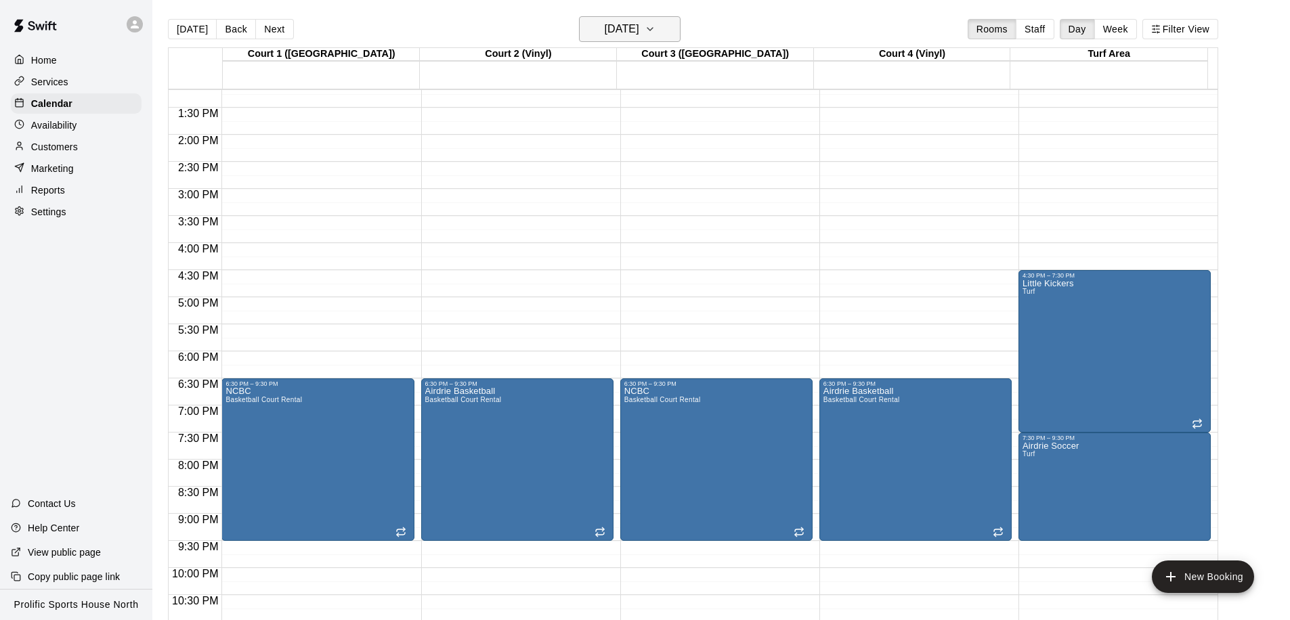
click at [605, 30] on h6 "Tuesday Oct 28" at bounding box center [622, 29] width 35 height 19
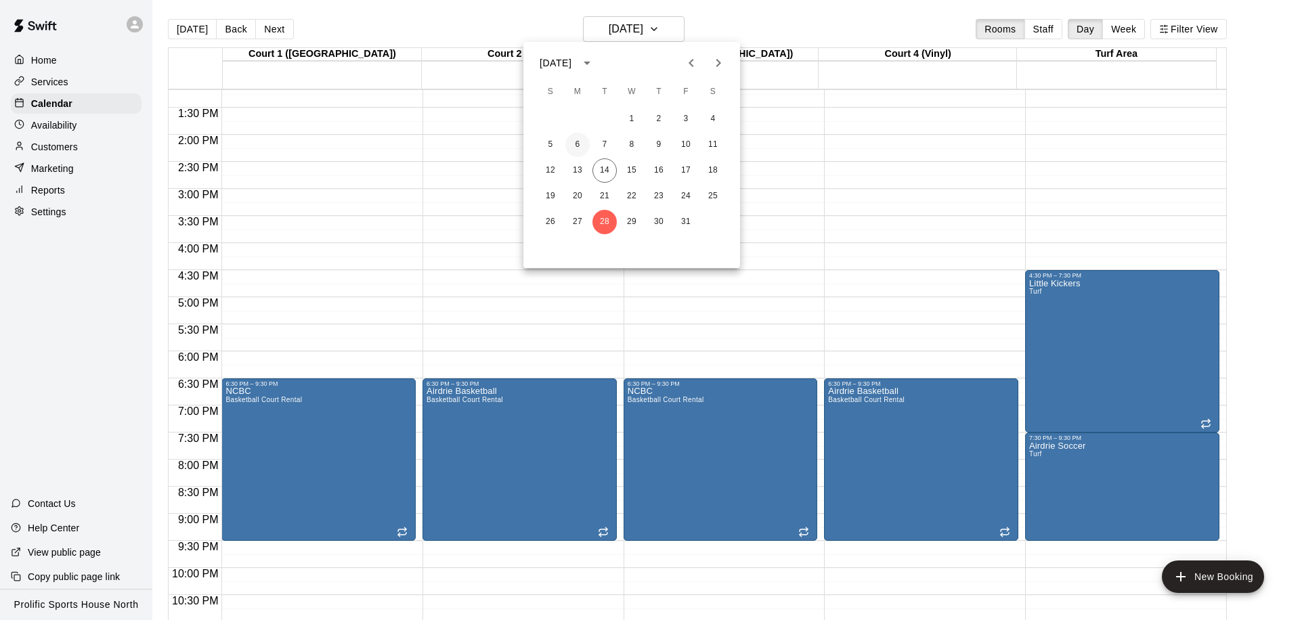
click at [569, 140] on button "6" at bounding box center [577, 145] width 24 height 24
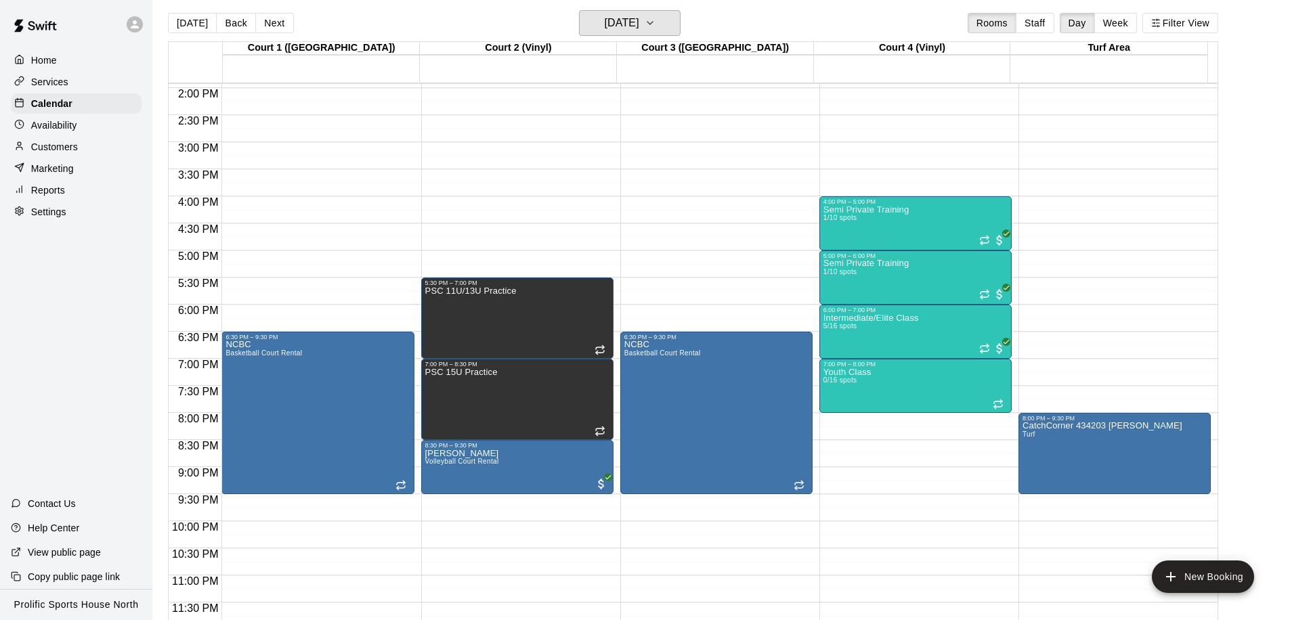
scroll to position [0, 0]
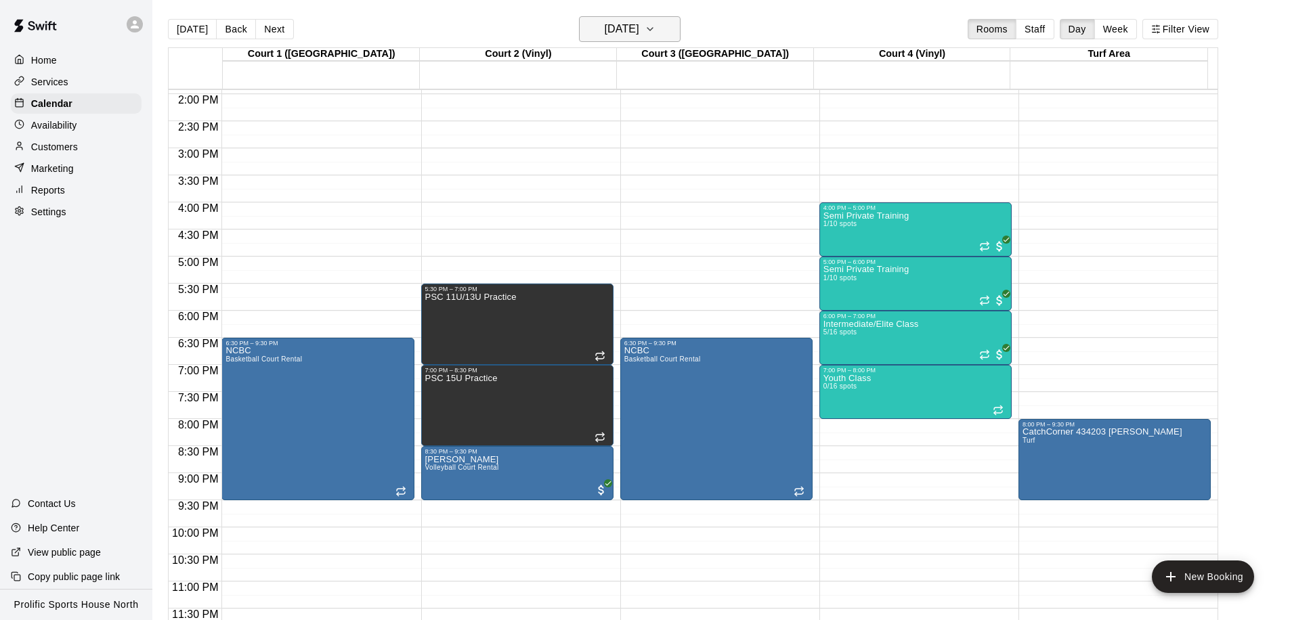
click at [639, 35] on h6 "Monday Oct 06" at bounding box center [622, 29] width 35 height 19
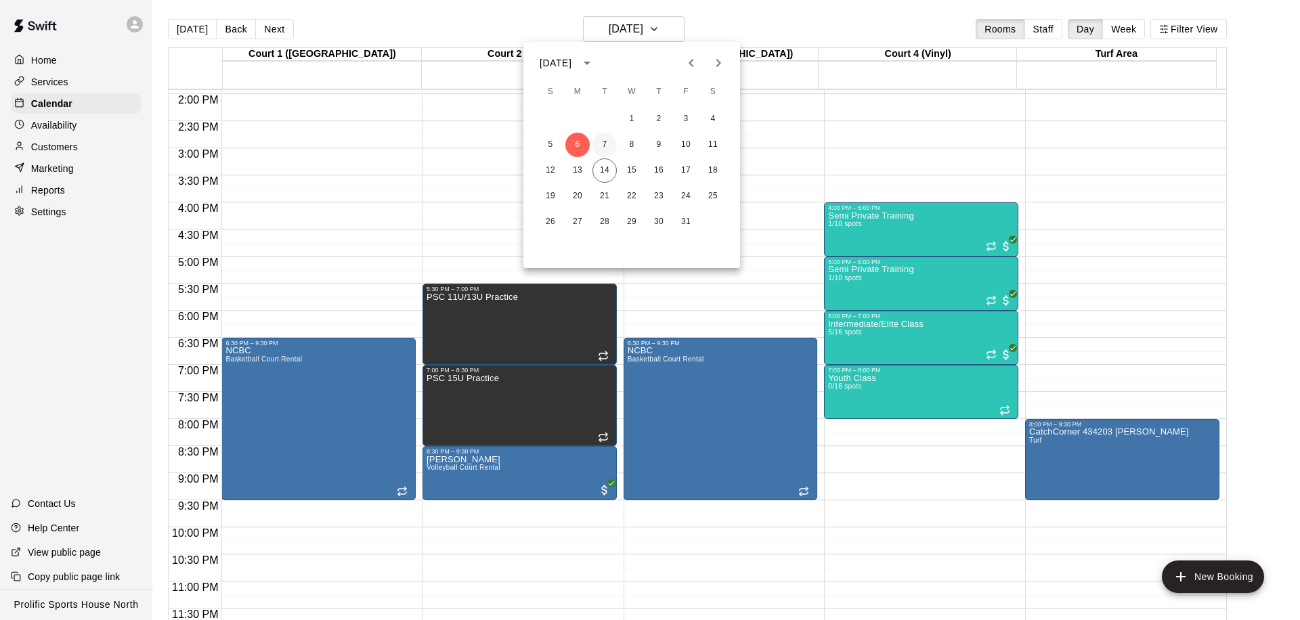
click at [603, 141] on button "7" at bounding box center [604, 145] width 24 height 24
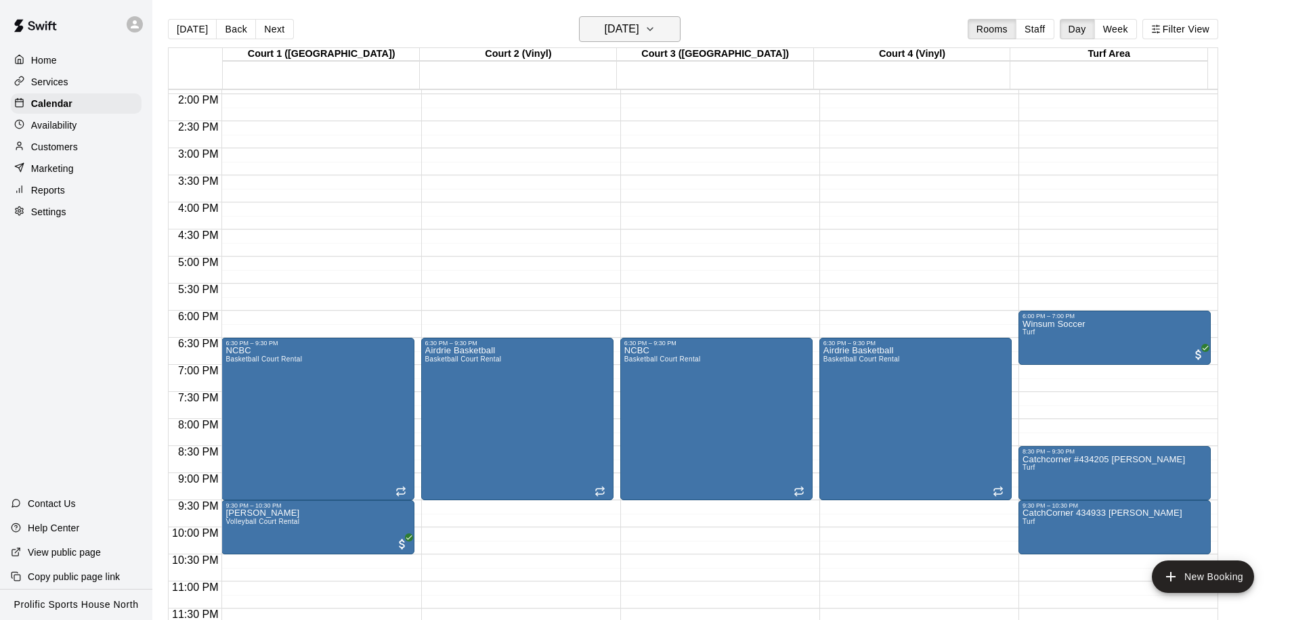
click at [615, 29] on h6 "Tuesday Oct 07" at bounding box center [622, 29] width 35 height 19
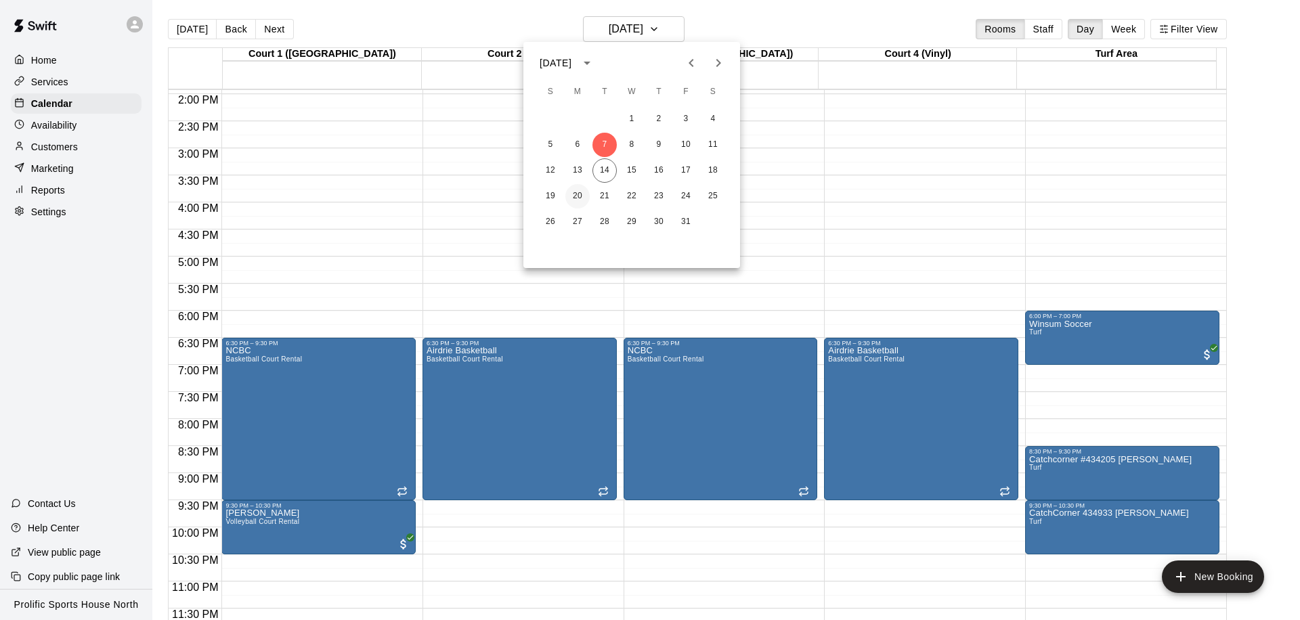
click at [574, 190] on button "20" at bounding box center [577, 196] width 24 height 24
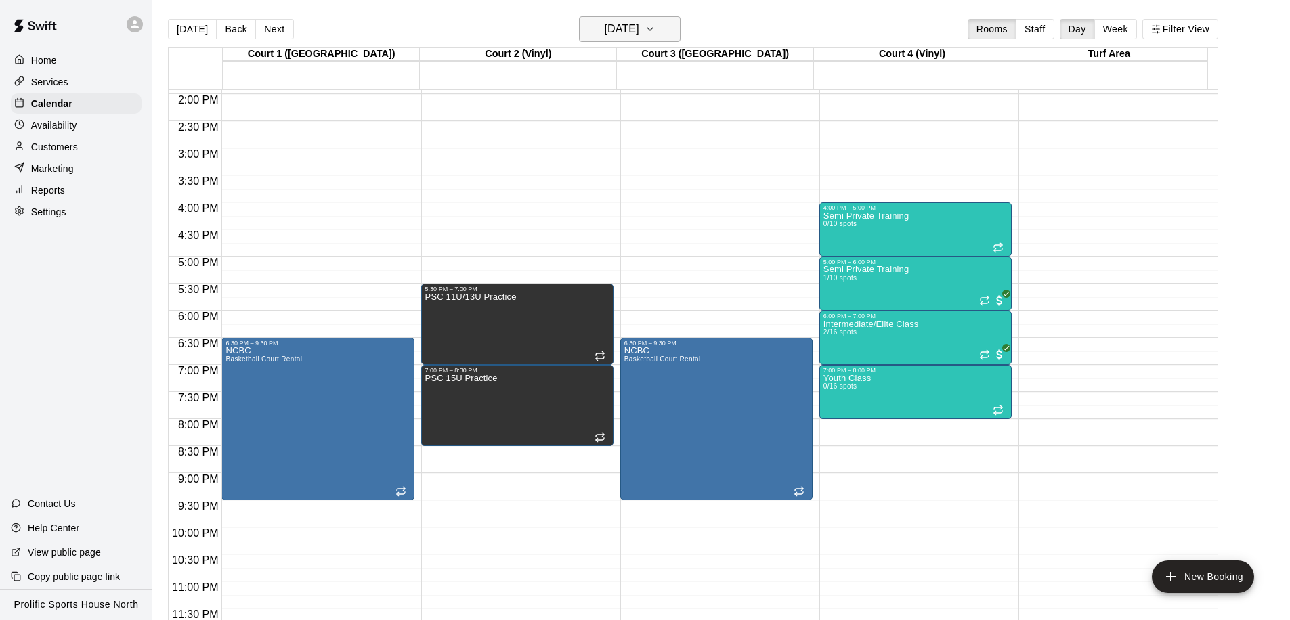
click at [605, 33] on h6 "Monday Oct 20" at bounding box center [622, 29] width 35 height 19
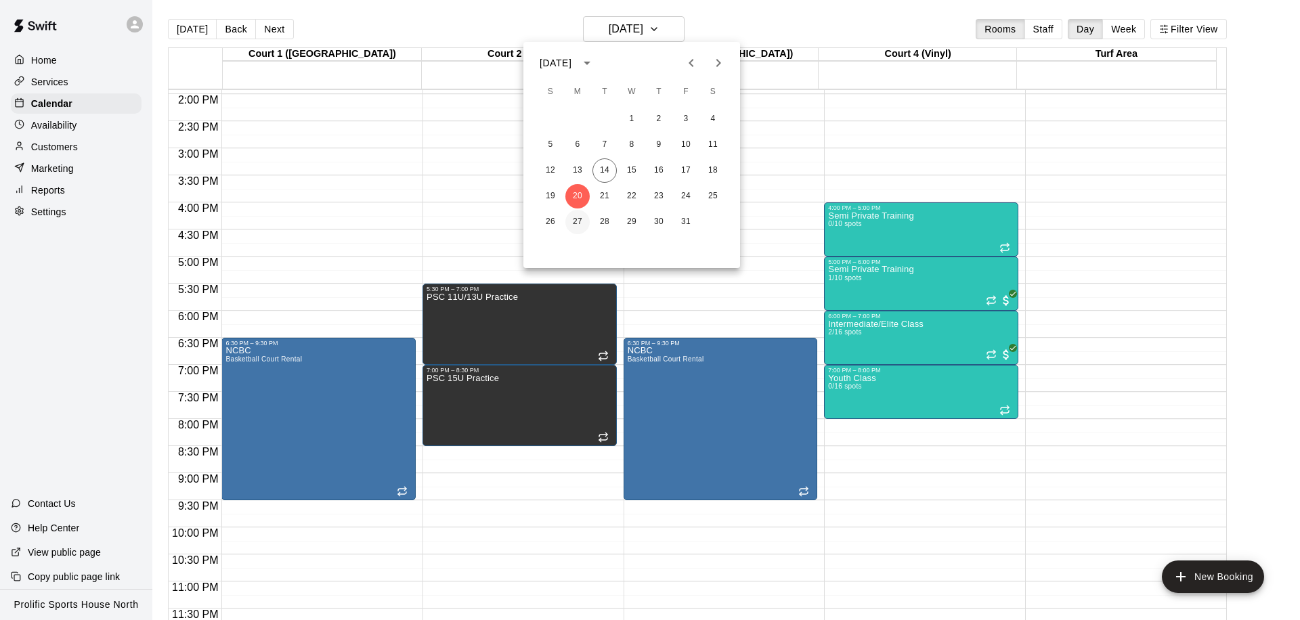
click at [578, 214] on button "27" at bounding box center [577, 222] width 24 height 24
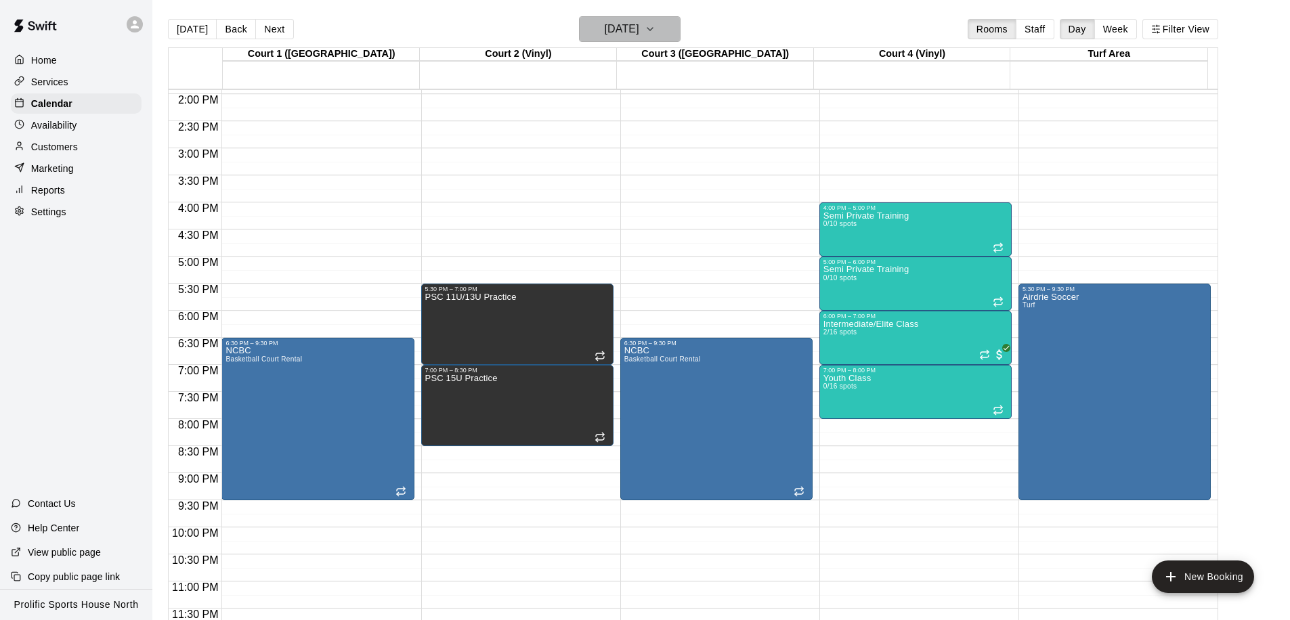
click at [635, 31] on h6 "Monday Oct 27" at bounding box center [622, 29] width 35 height 19
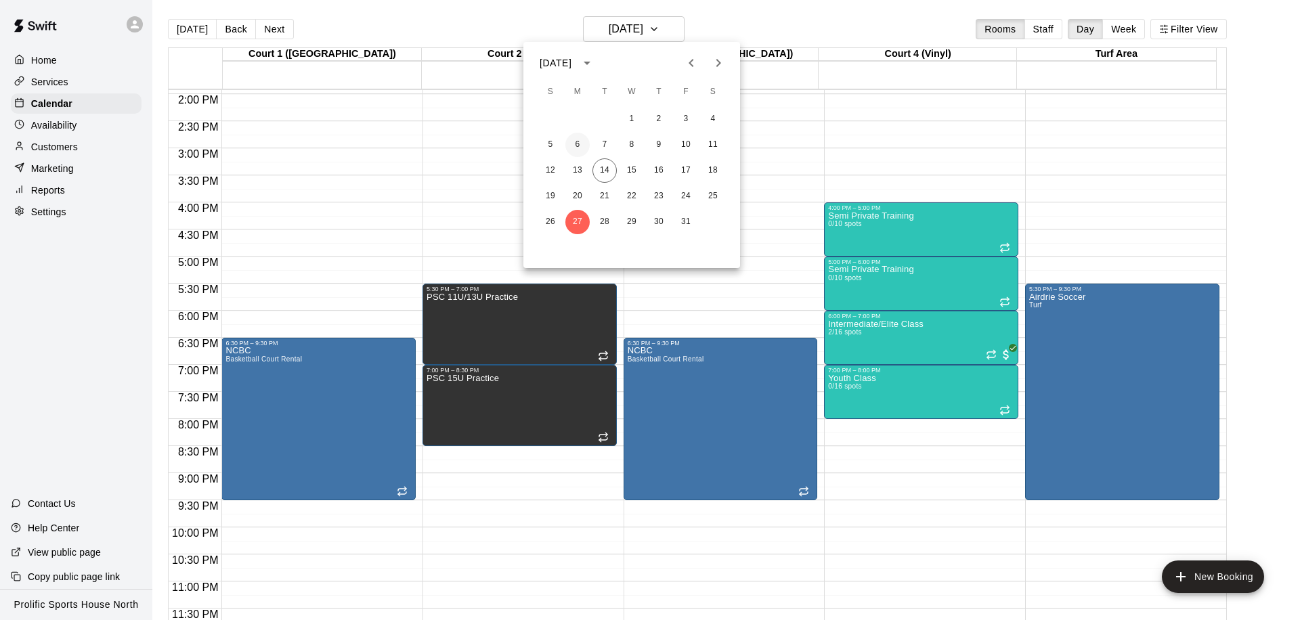
click at [579, 145] on button "6" at bounding box center [577, 145] width 24 height 24
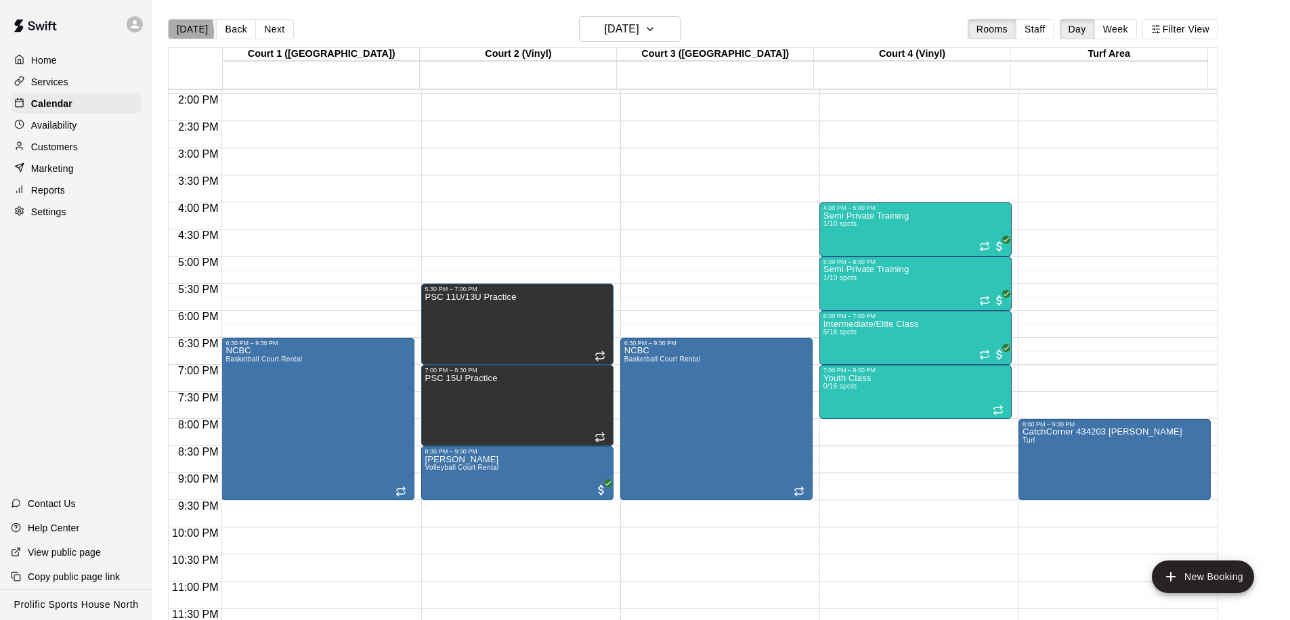
click at [172, 32] on button "[DATE]" at bounding box center [192, 29] width 49 height 20
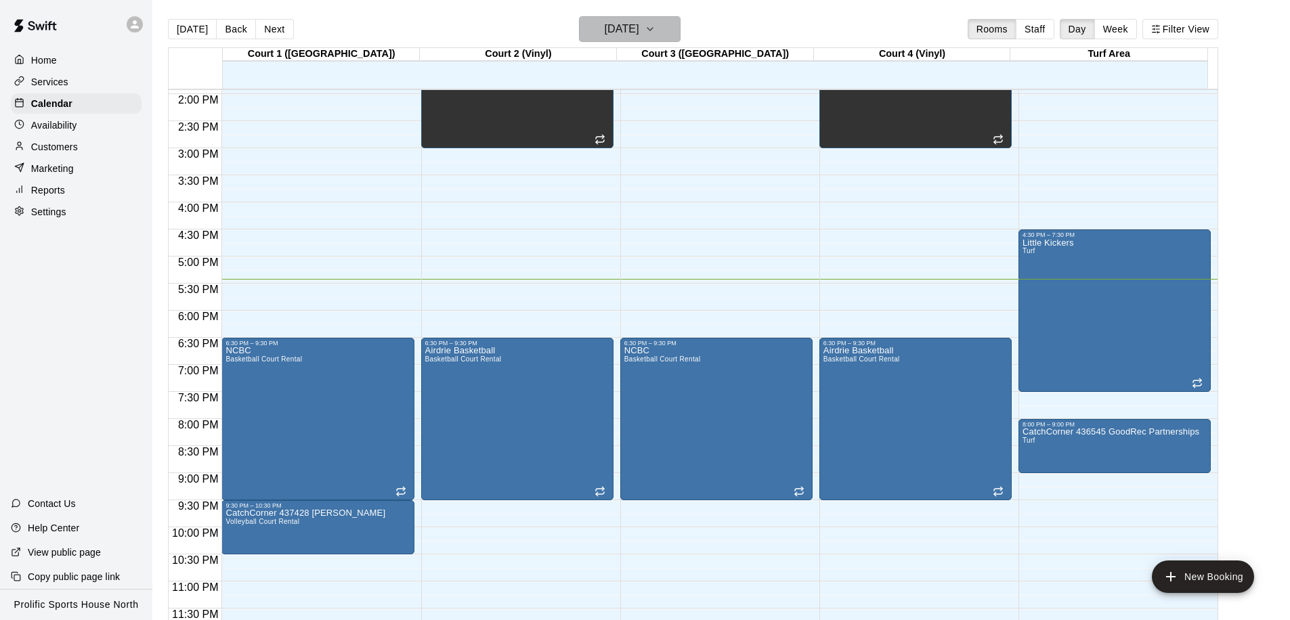
click at [615, 30] on h6 "[DATE]" at bounding box center [622, 29] width 35 height 19
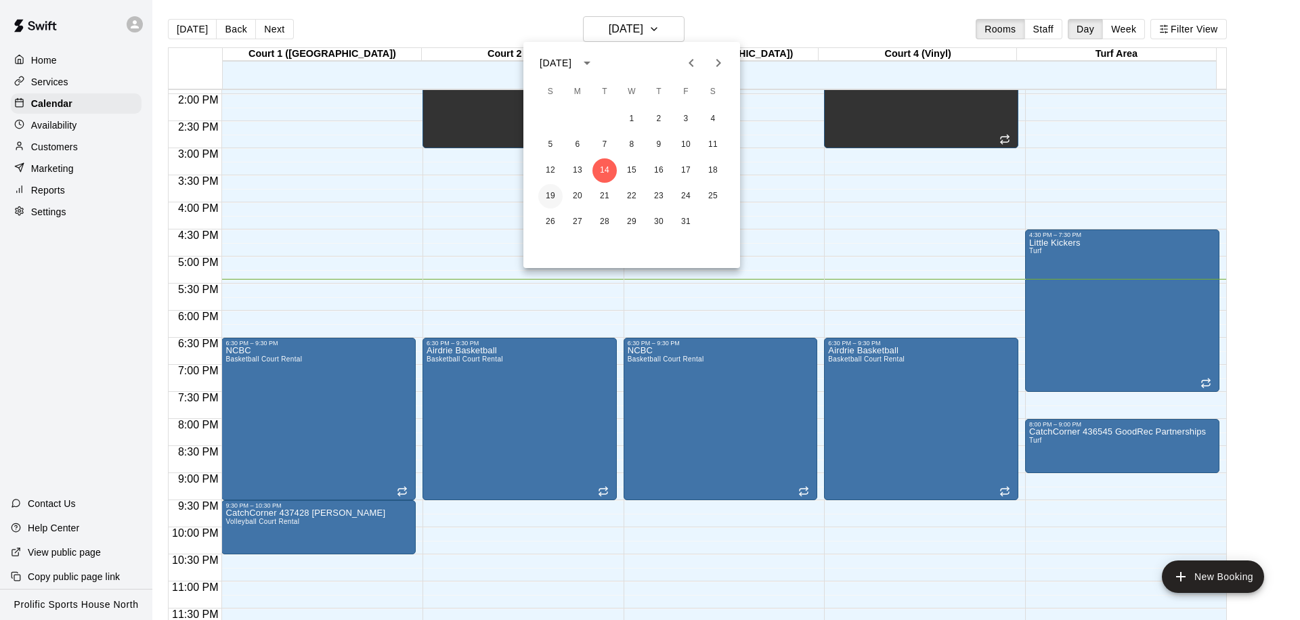
click at [550, 193] on button "19" at bounding box center [550, 196] width 24 height 24
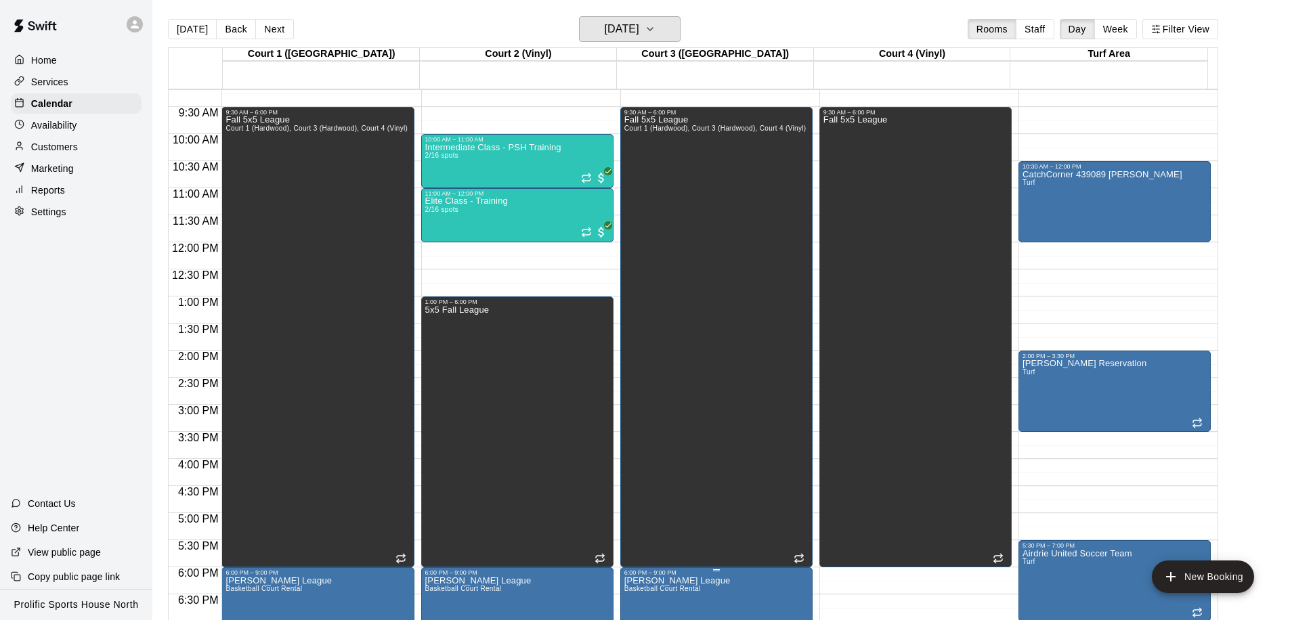
scroll to position [536, 0]
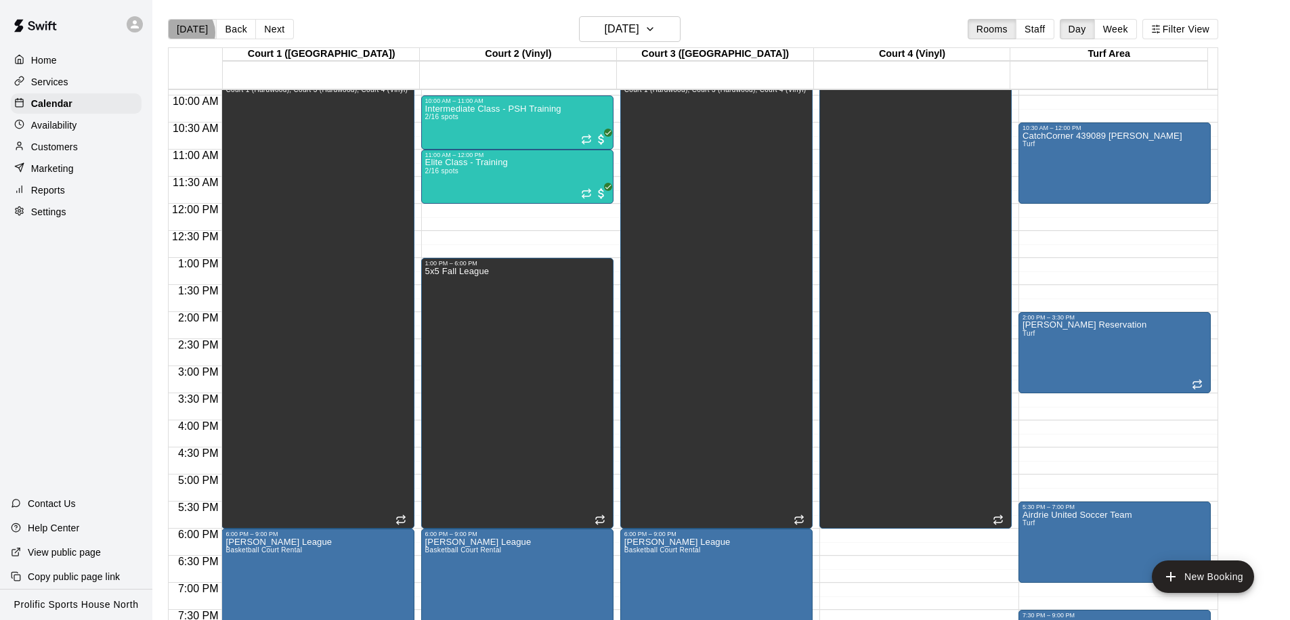
click at [186, 32] on button "[DATE]" at bounding box center [192, 29] width 49 height 20
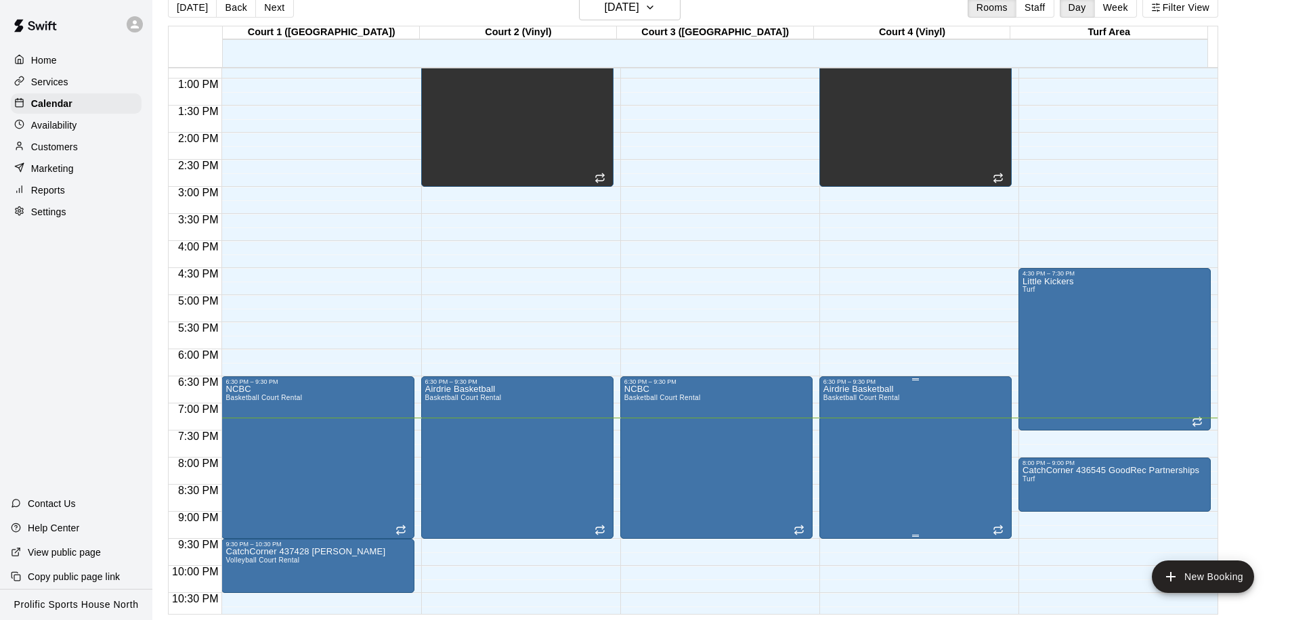
scroll to position [754, 0]
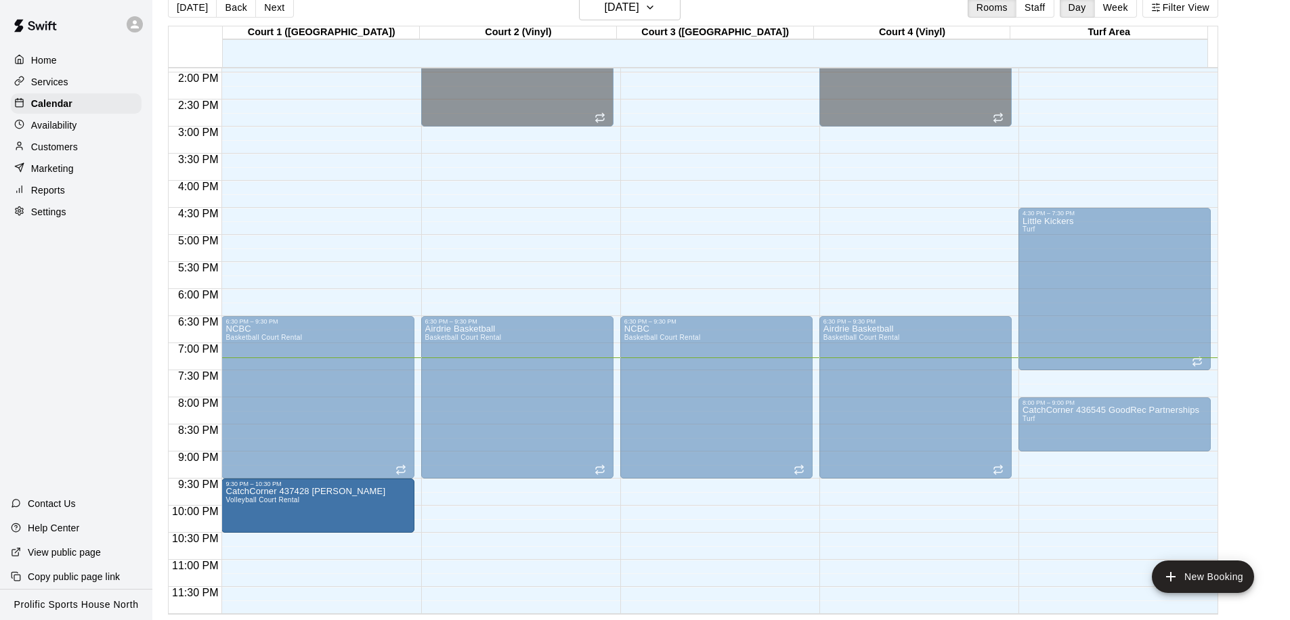
drag, startPoint x: 320, startPoint y: 531, endPoint x: 319, endPoint y: 540, distance: 9.6
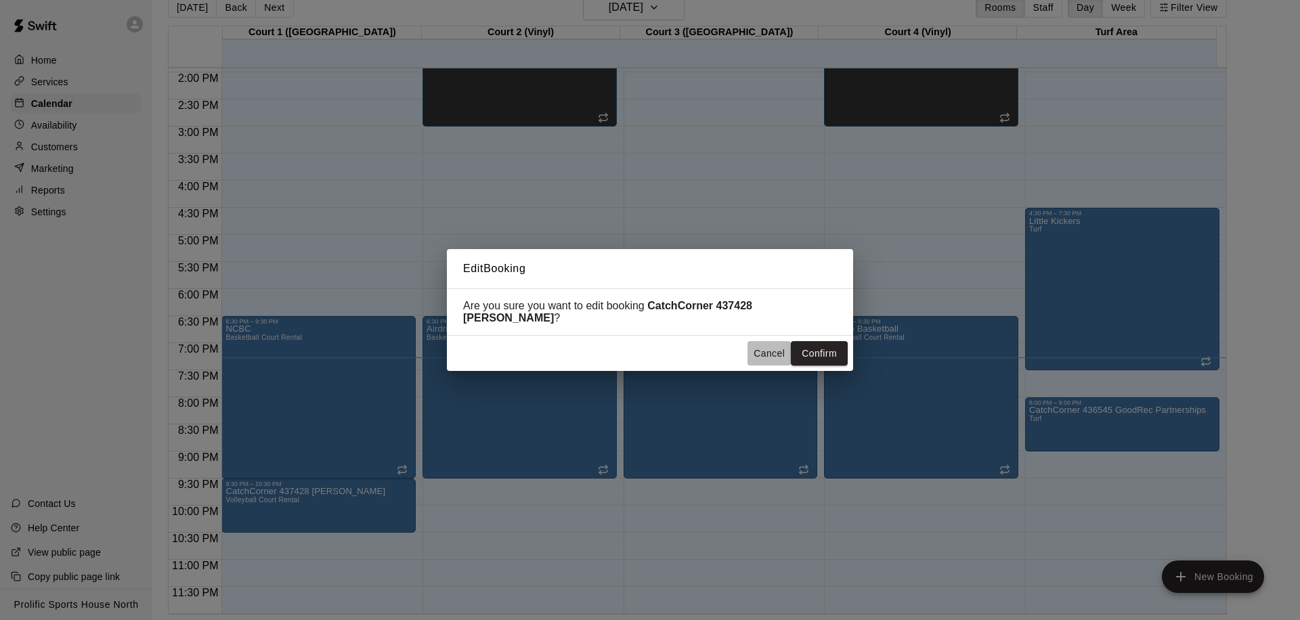
click at [774, 348] on button "Cancel" at bounding box center [768, 353] width 43 height 25
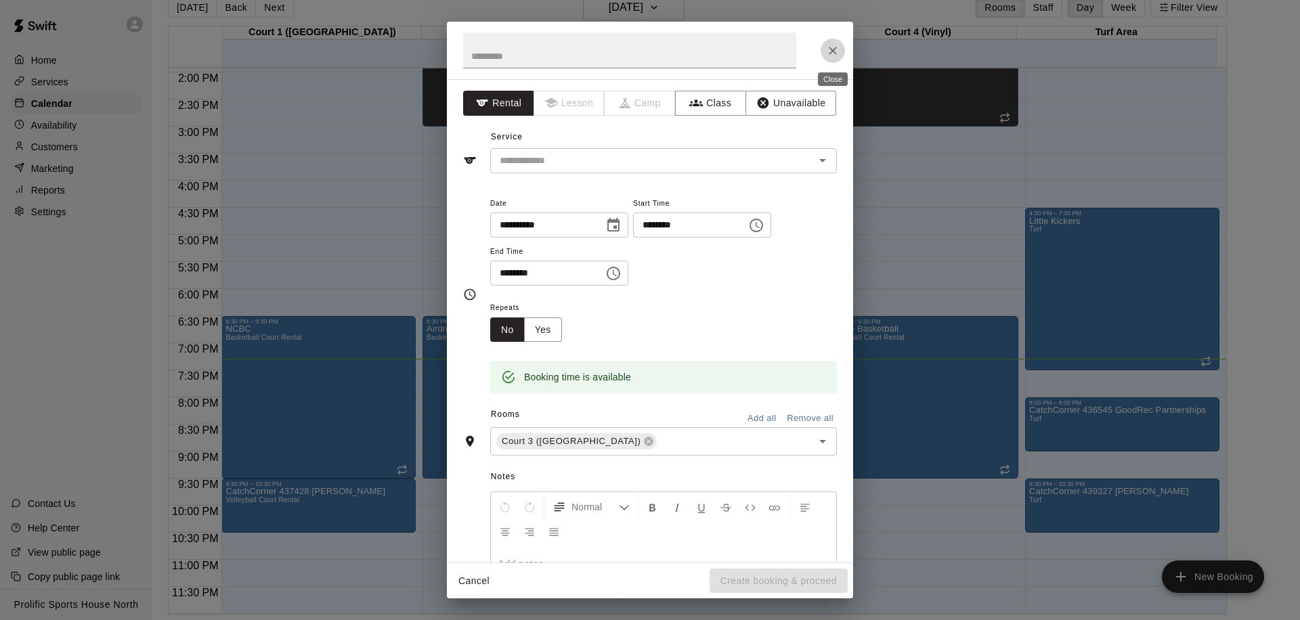
click at [831, 51] on icon "Close" at bounding box center [833, 51] width 8 height 8
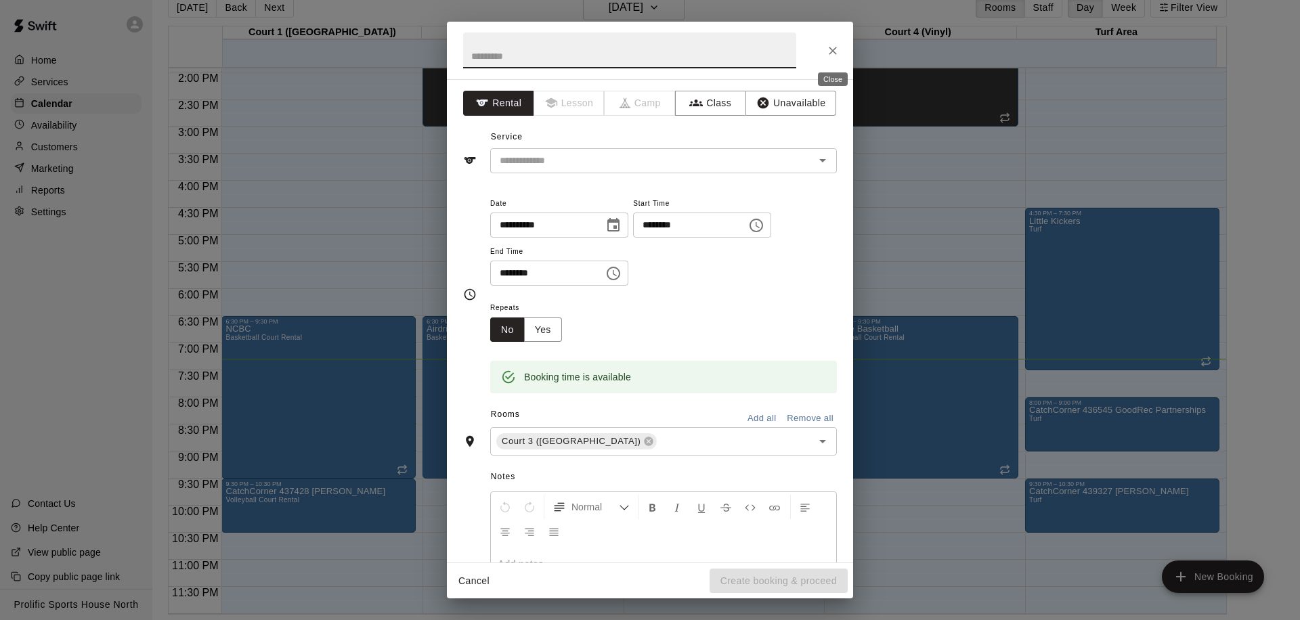
click at [830, 50] on icon "Close" at bounding box center [833, 51] width 14 height 14
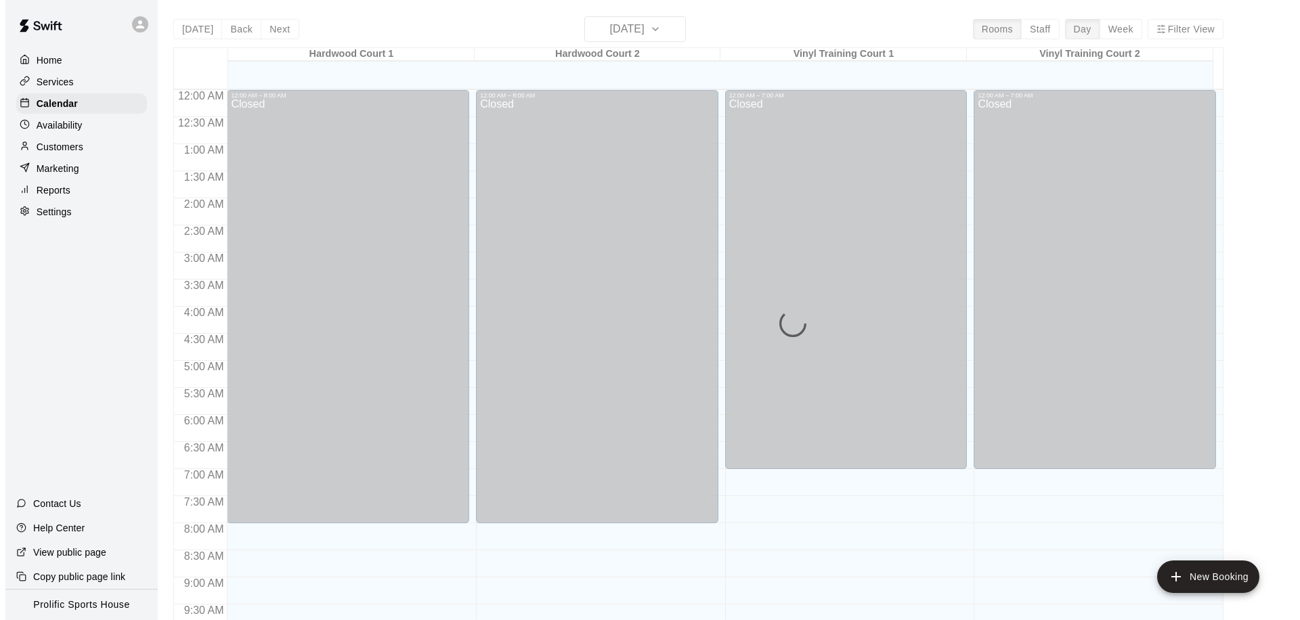
scroll to position [714, 0]
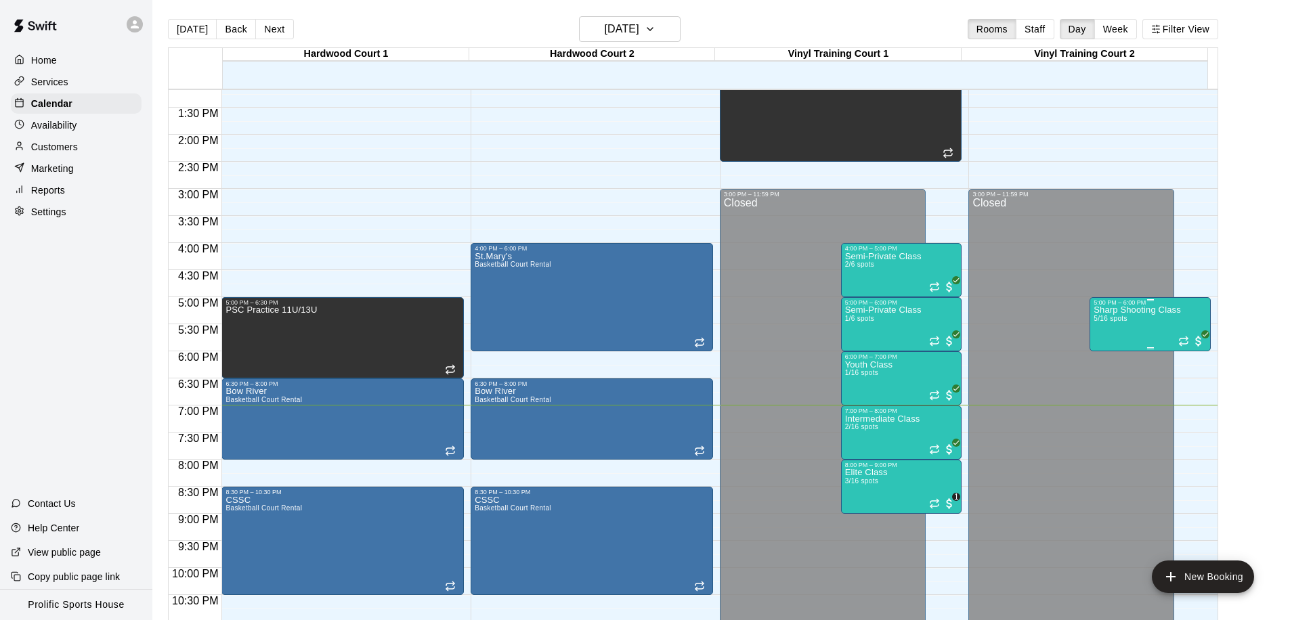
click at [1126, 297] on div "5:00 PM – 6:00 PM Sharp Shooting Class 5/16 spots" at bounding box center [1149, 324] width 121 height 54
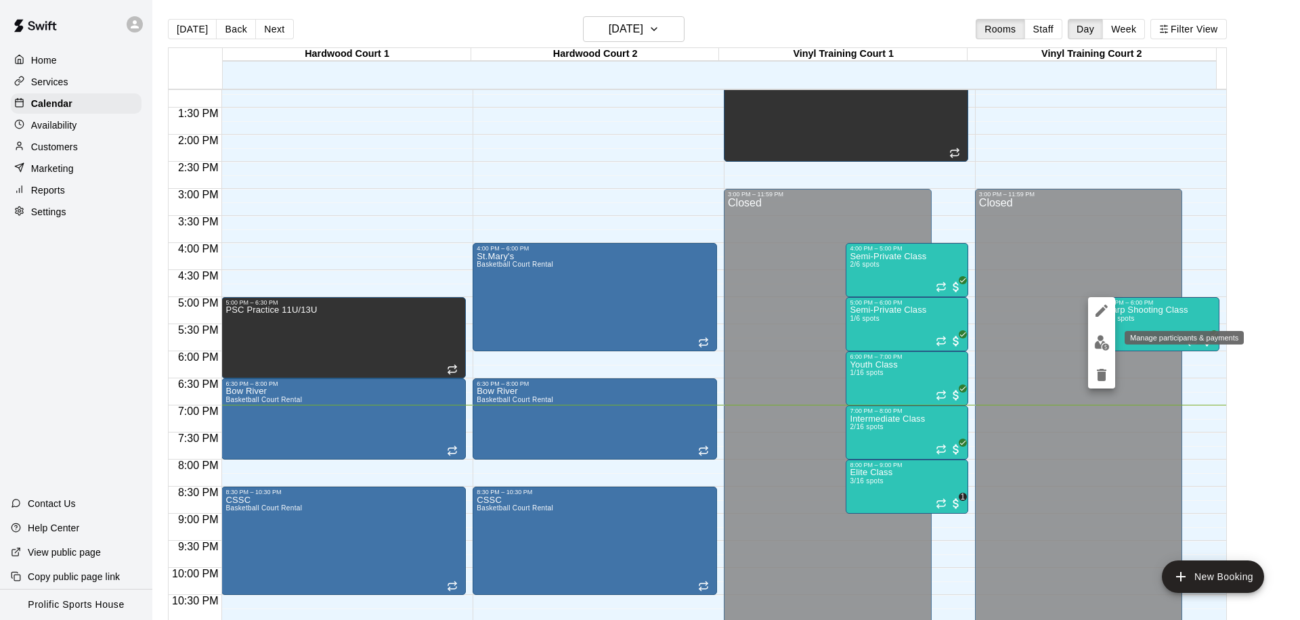
click at [1102, 343] on img "edit" at bounding box center [1102, 343] width 16 height 16
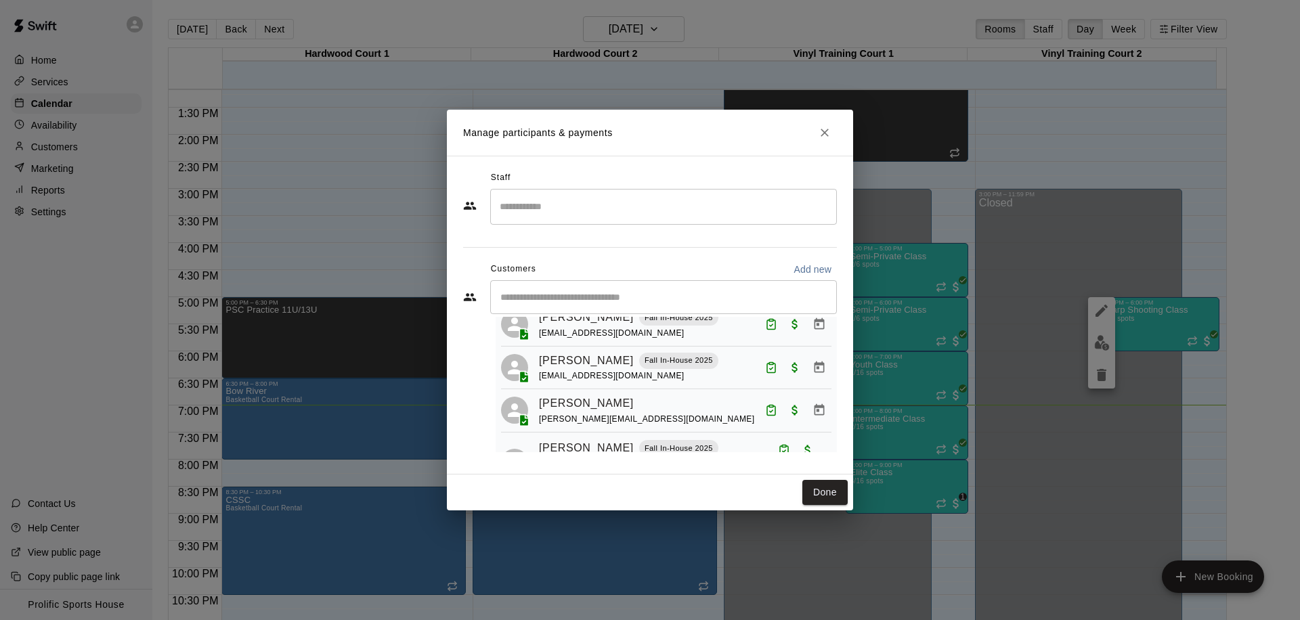
scroll to position [0, 0]
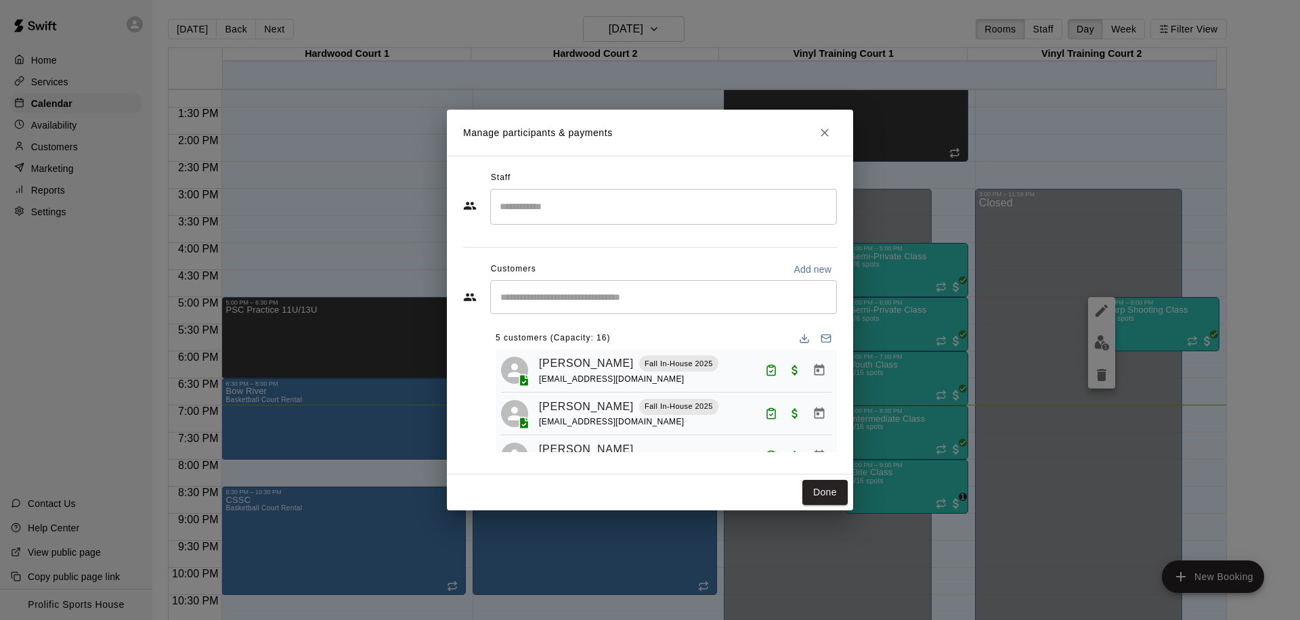
click at [822, 133] on icon "Close" at bounding box center [825, 133] width 14 height 14
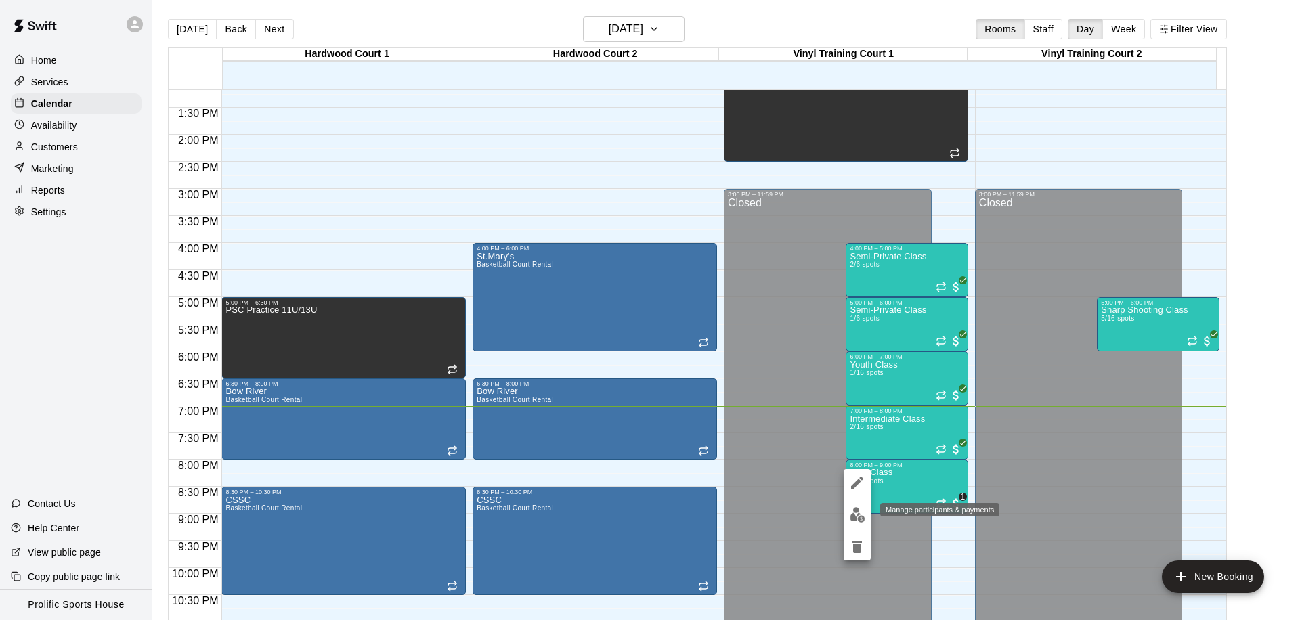
click at [852, 510] on img "edit" at bounding box center [858, 515] width 16 height 16
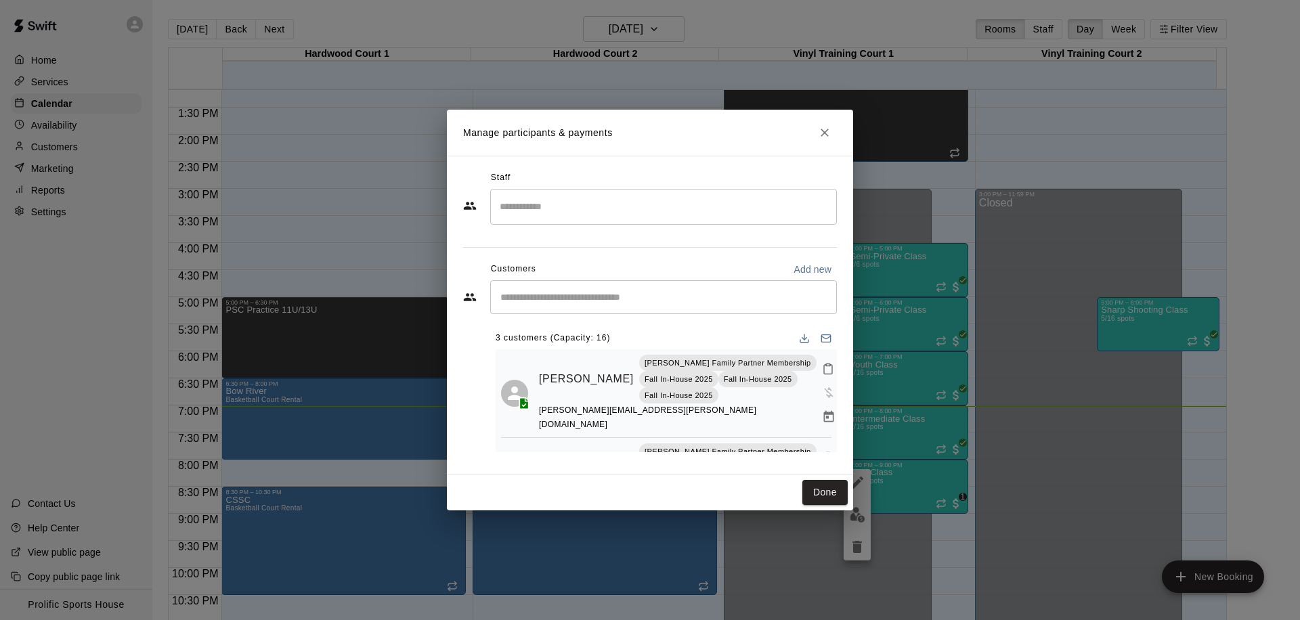
scroll to position [113, 0]
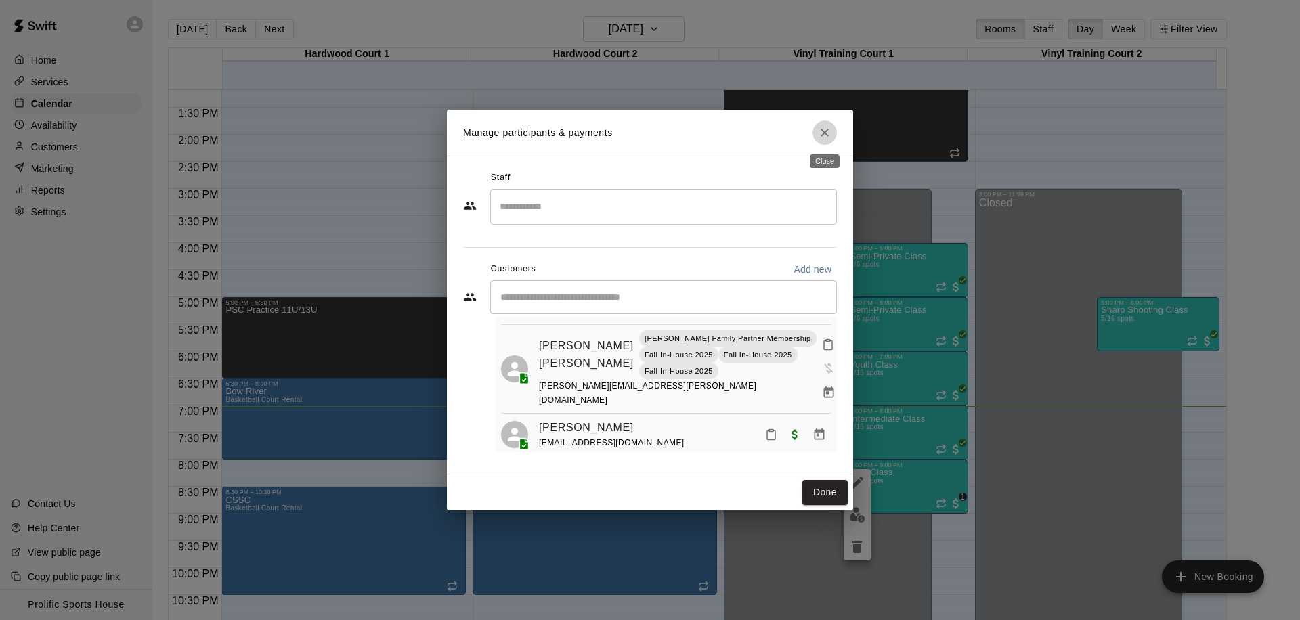
click at [812, 135] on button "Close" at bounding box center [824, 132] width 24 height 24
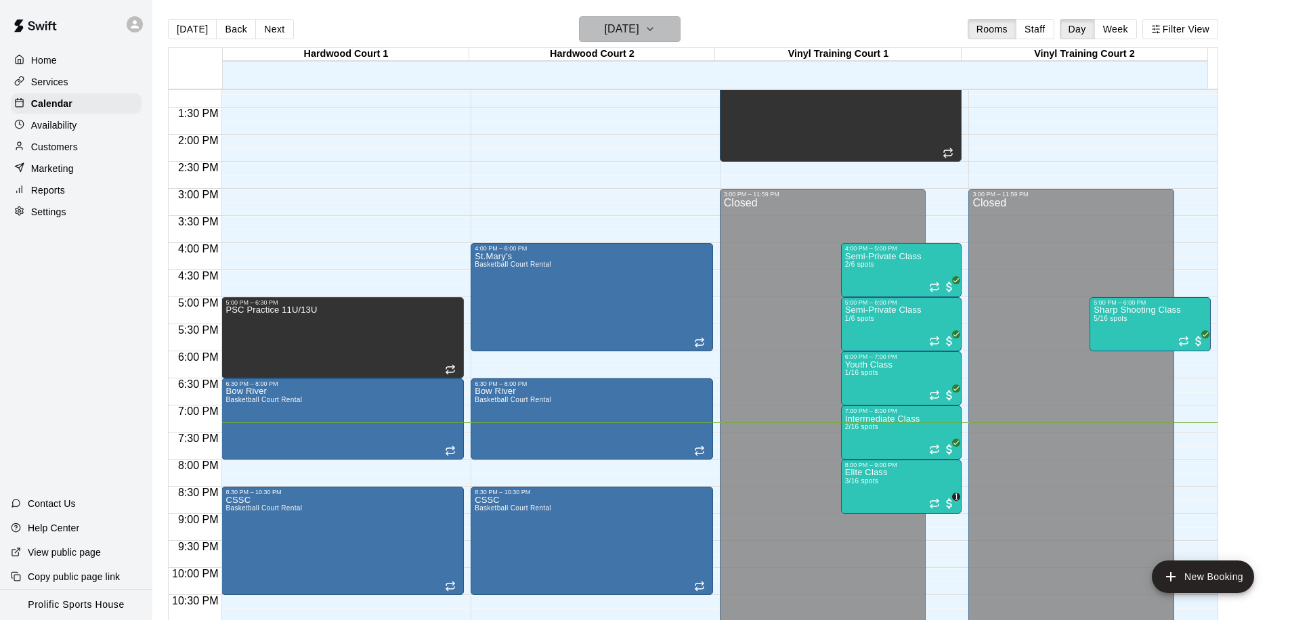
click at [680, 28] on button "[DATE]" at bounding box center [630, 29] width 102 height 26
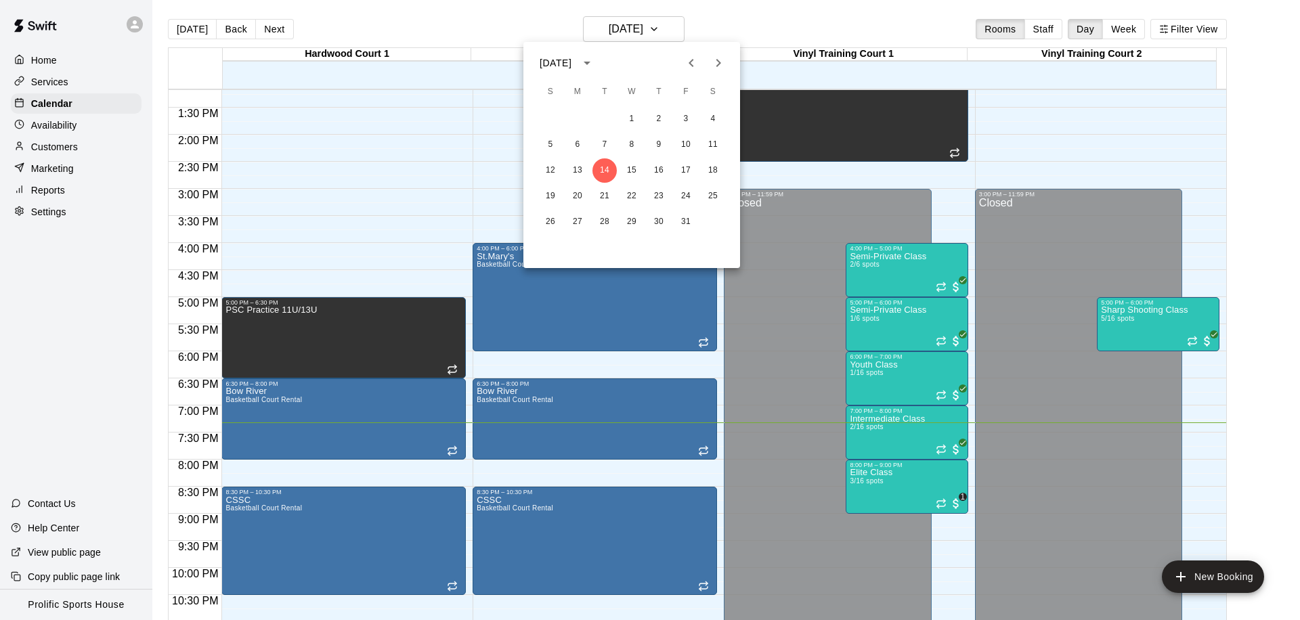
click at [694, 21] on div at bounding box center [650, 310] width 1300 height 620
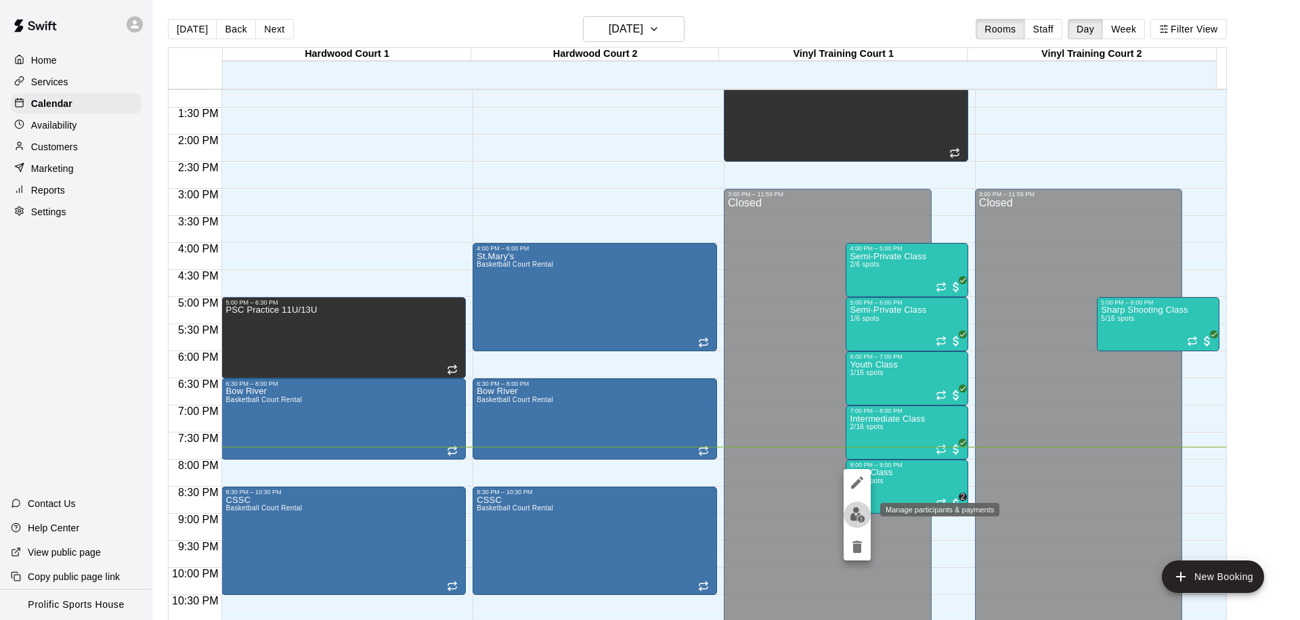
click at [857, 513] on img "edit" at bounding box center [858, 515] width 16 height 16
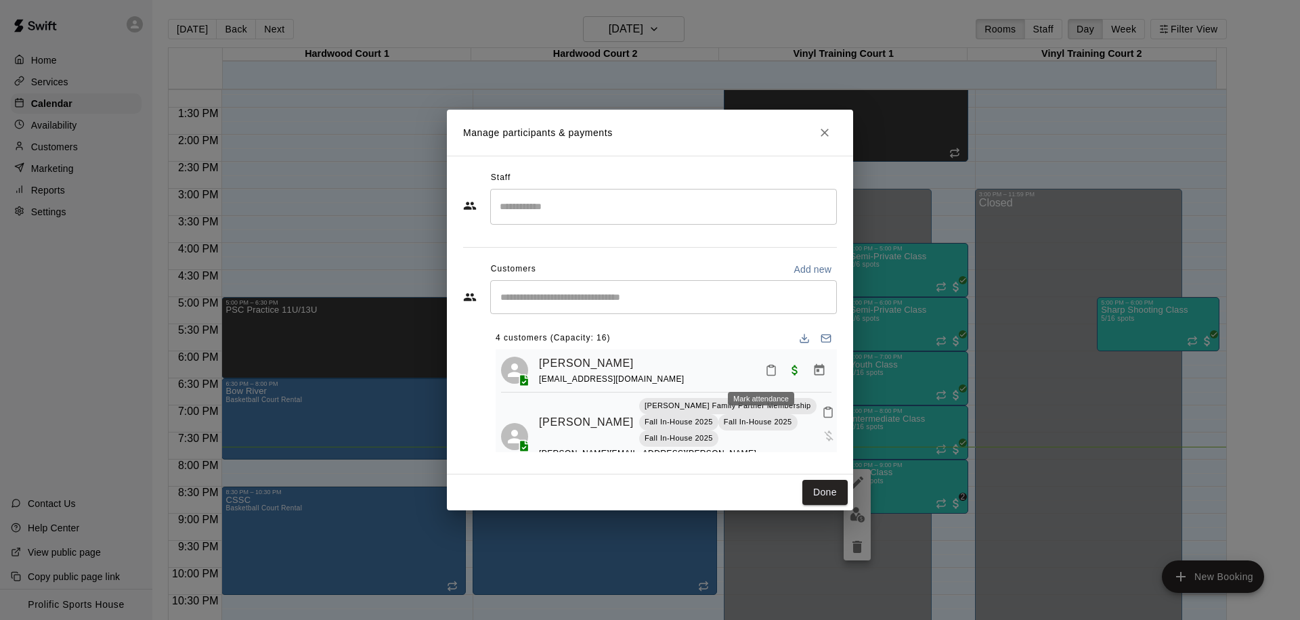
click at [762, 377] on button "Mark attendance" at bounding box center [771, 370] width 23 height 23
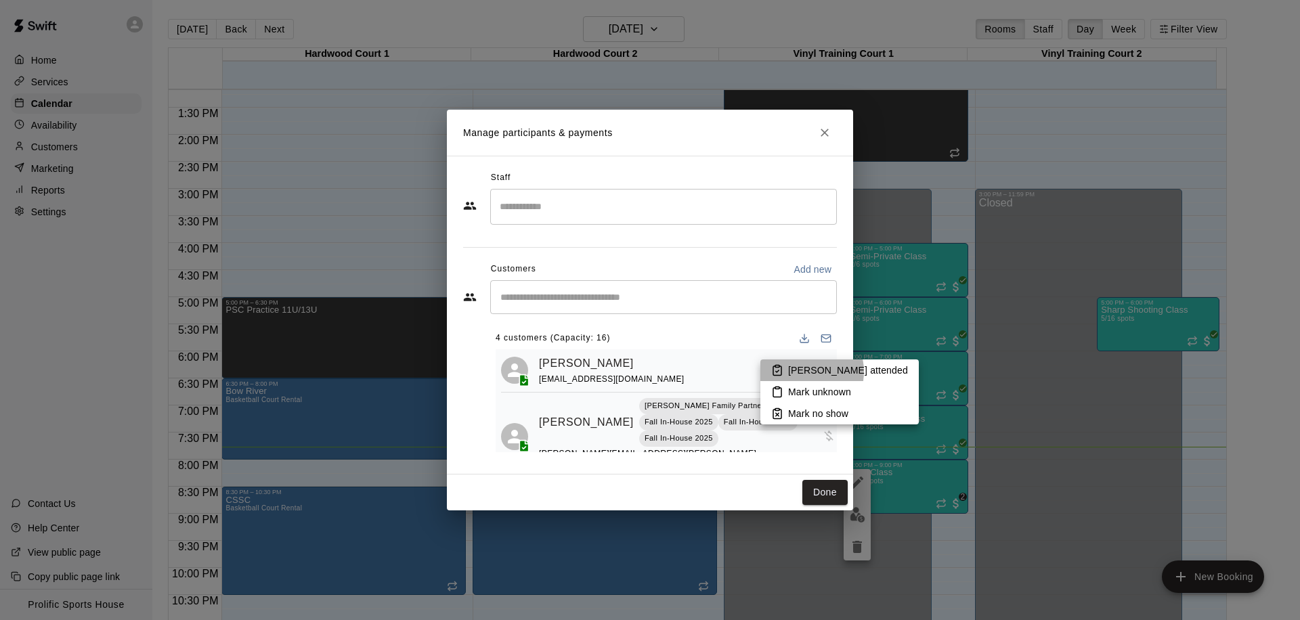
click at [801, 372] on p "Mark attended" at bounding box center [848, 371] width 120 height 14
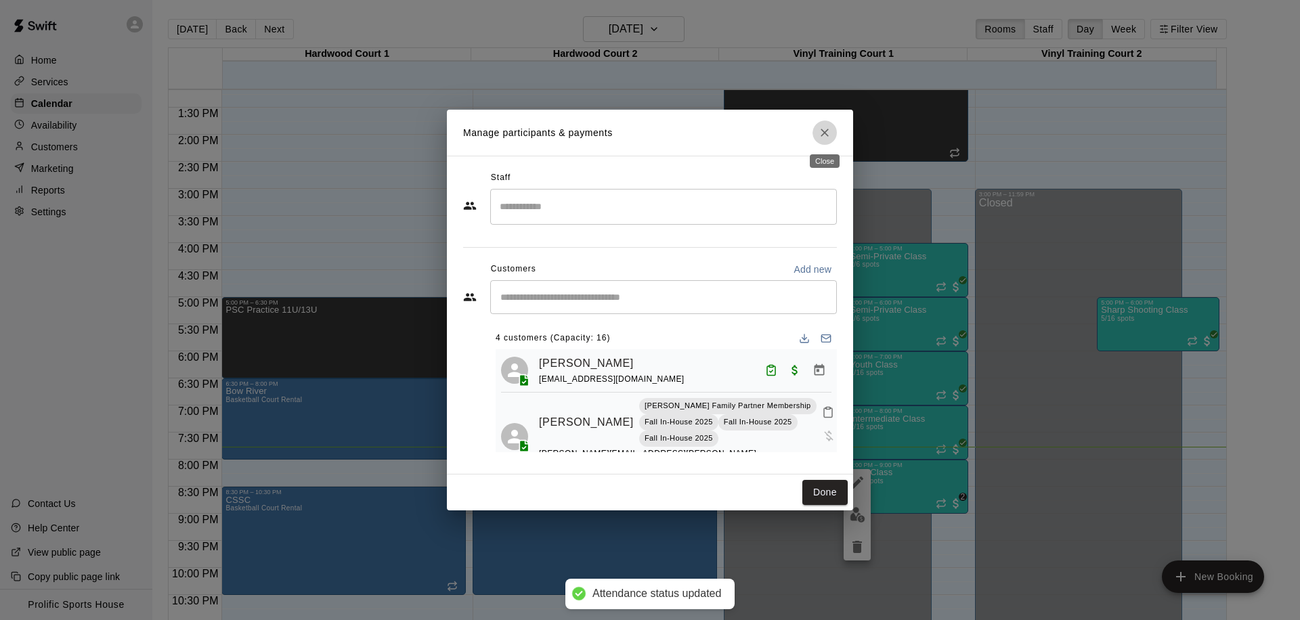
click at [816, 129] on button "Close" at bounding box center [824, 132] width 24 height 24
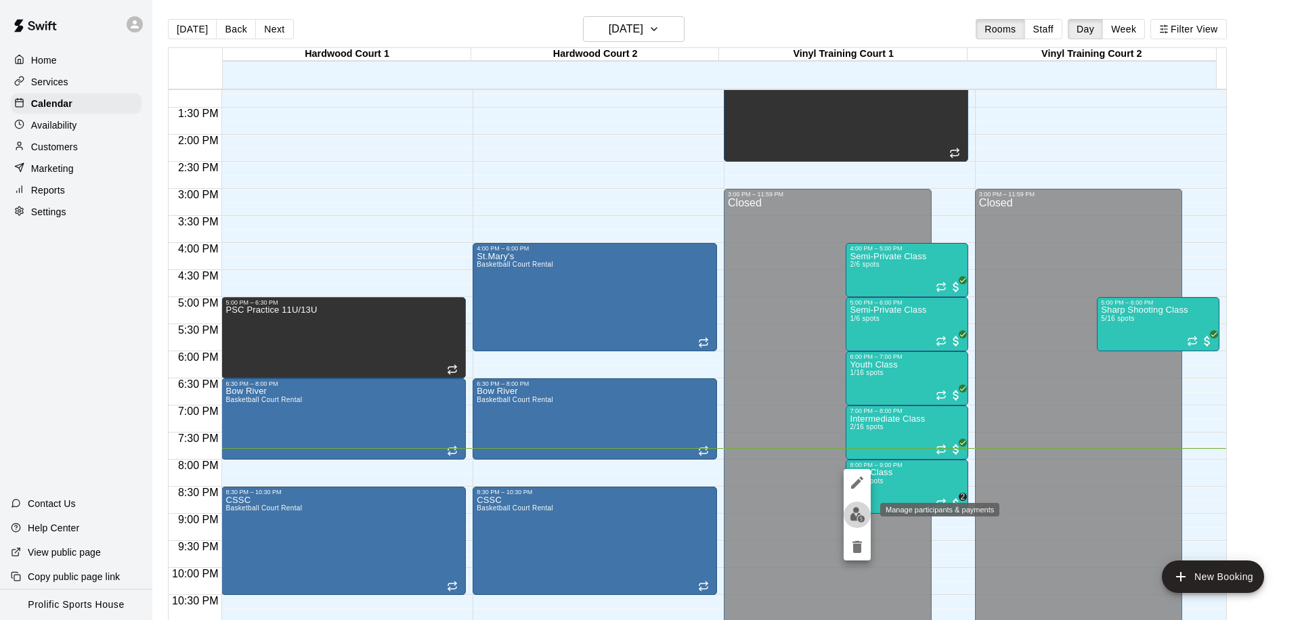
click at [856, 513] on img "edit" at bounding box center [858, 515] width 16 height 16
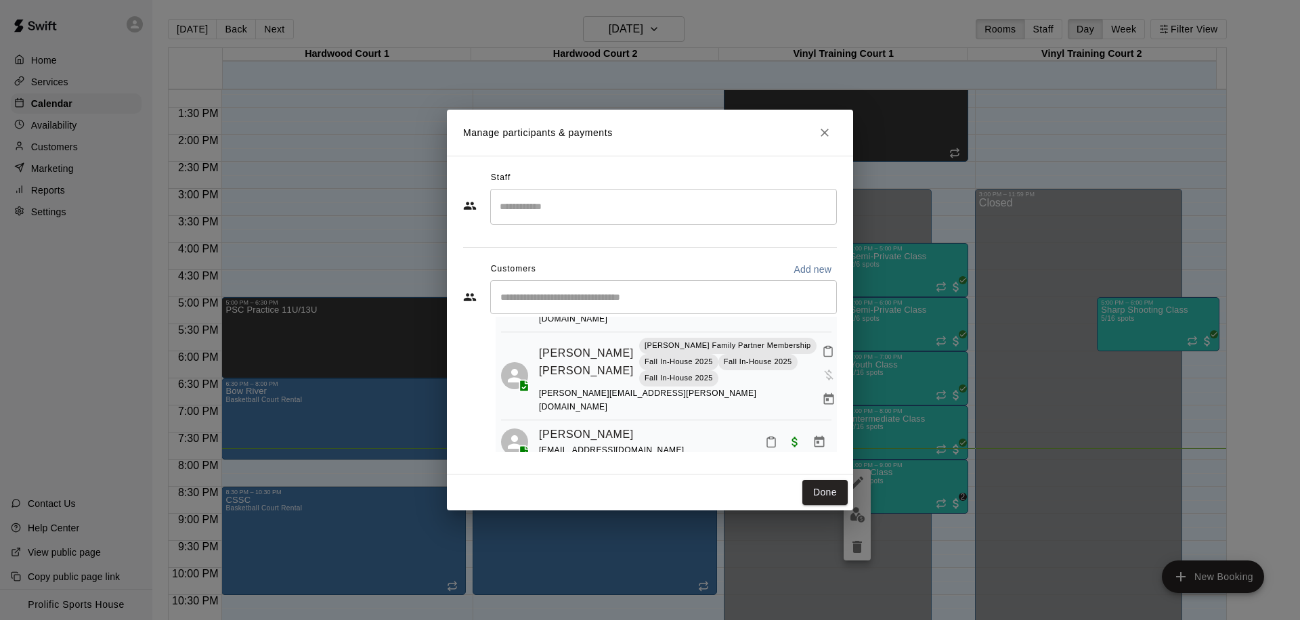
scroll to position [156, 0]
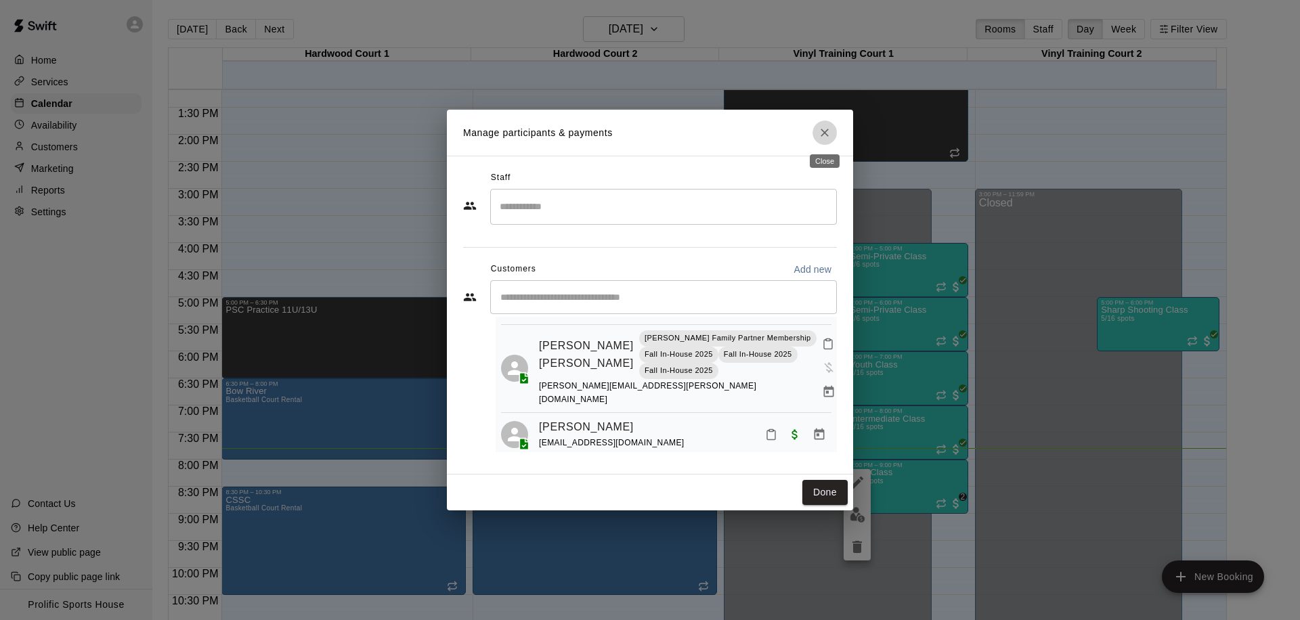
click at [818, 131] on icon "Close" at bounding box center [825, 133] width 14 height 14
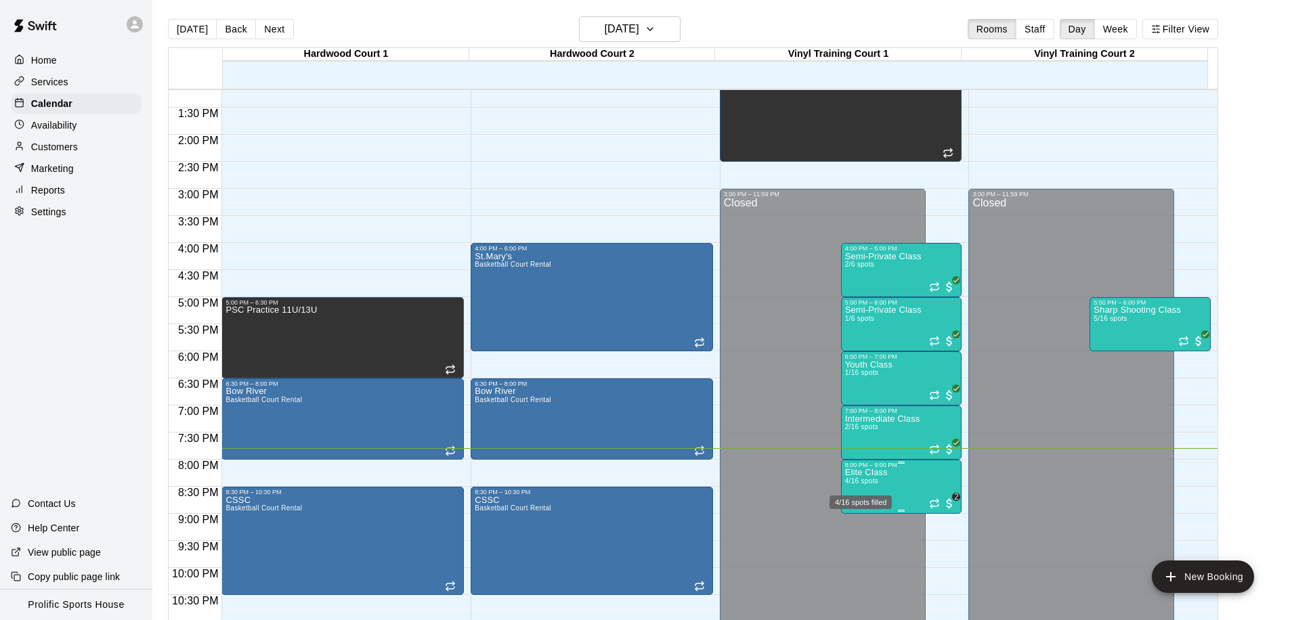
click at [877, 479] on span "4/16 spots" at bounding box center [861, 480] width 33 height 7
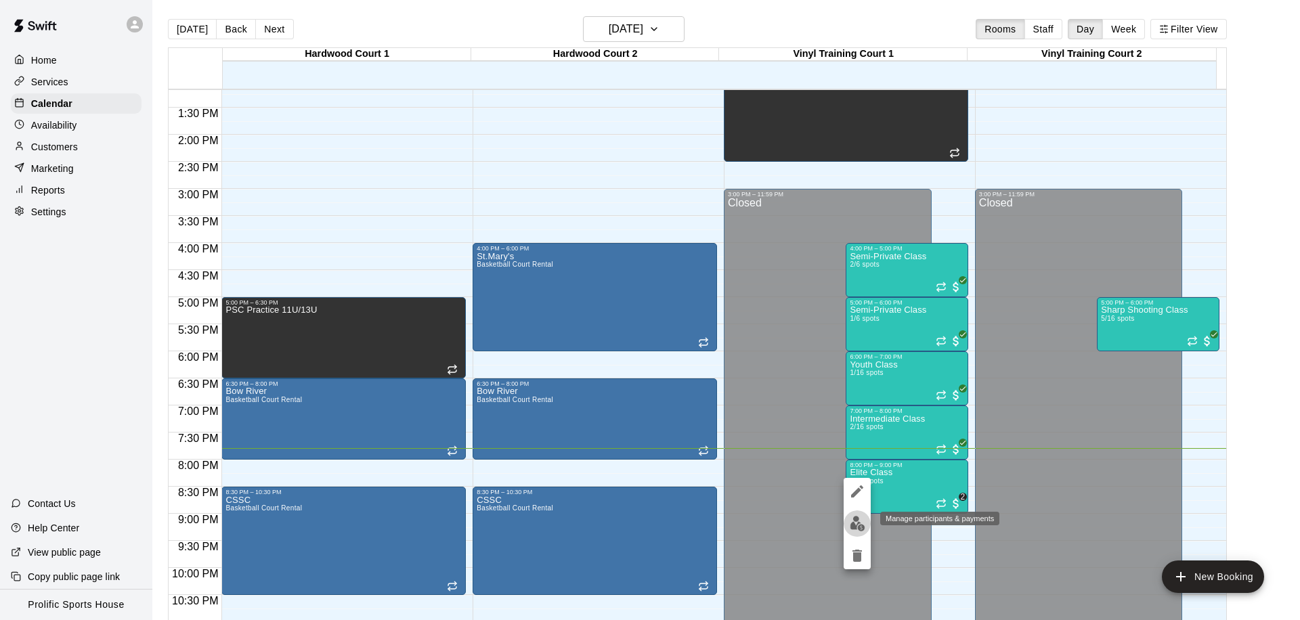
click at [853, 522] on img "edit" at bounding box center [858, 524] width 16 height 16
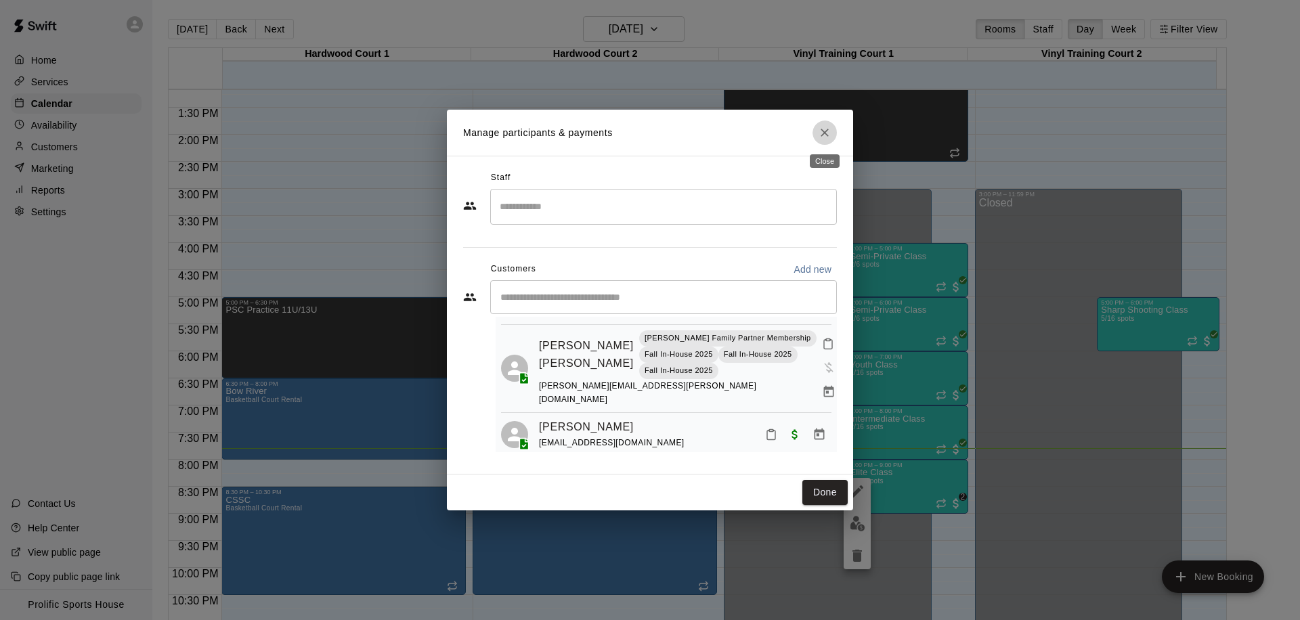
click at [822, 128] on icon "Close" at bounding box center [825, 133] width 14 height 14
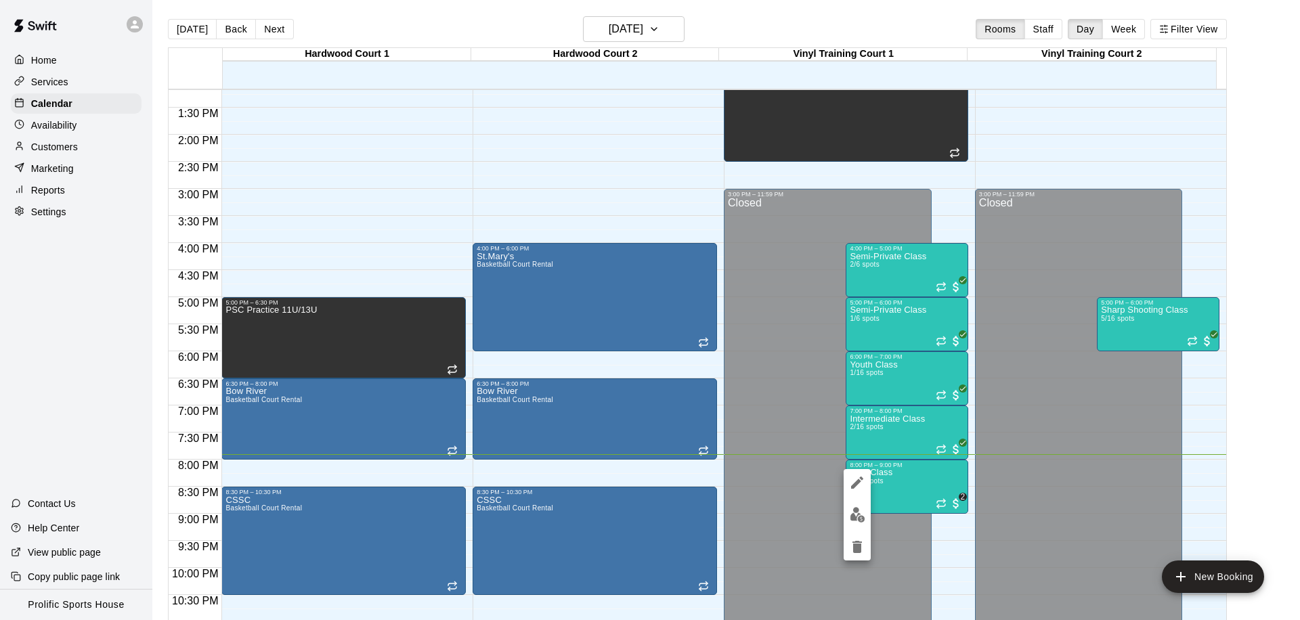
click at [1267, 294] on div at bounding box center [650, 310] width 1300 height 620
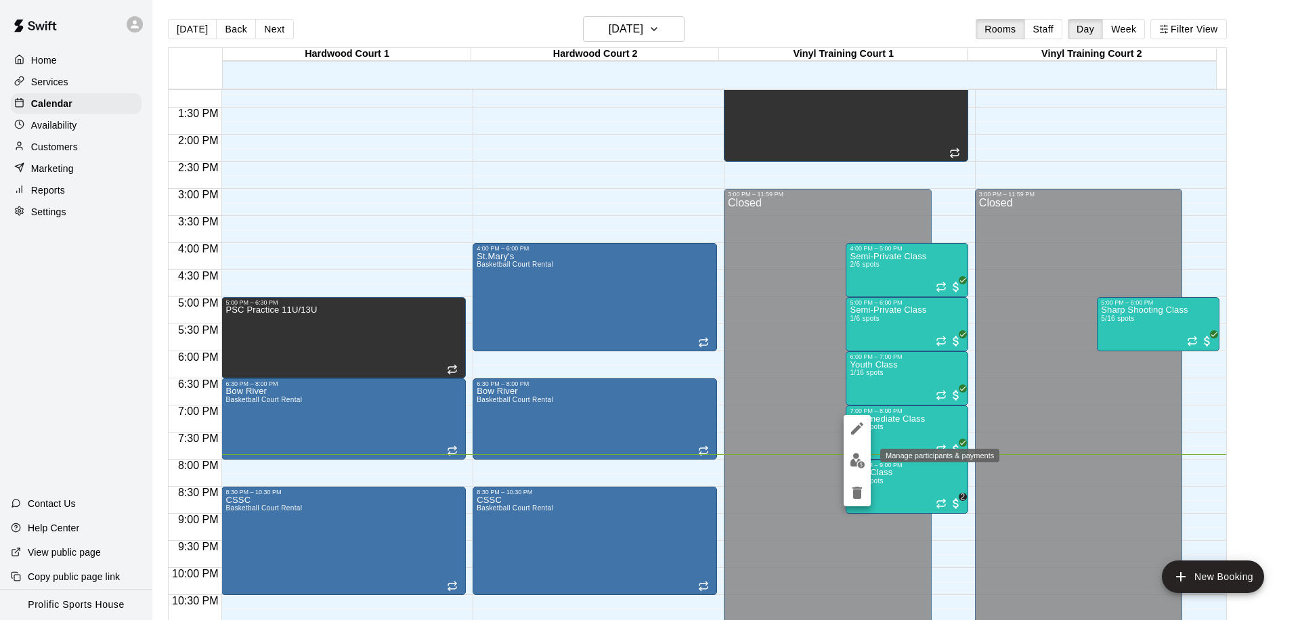
click at [862, 467] on img "edit" at bounding box center [858, 461] width 16 height 16
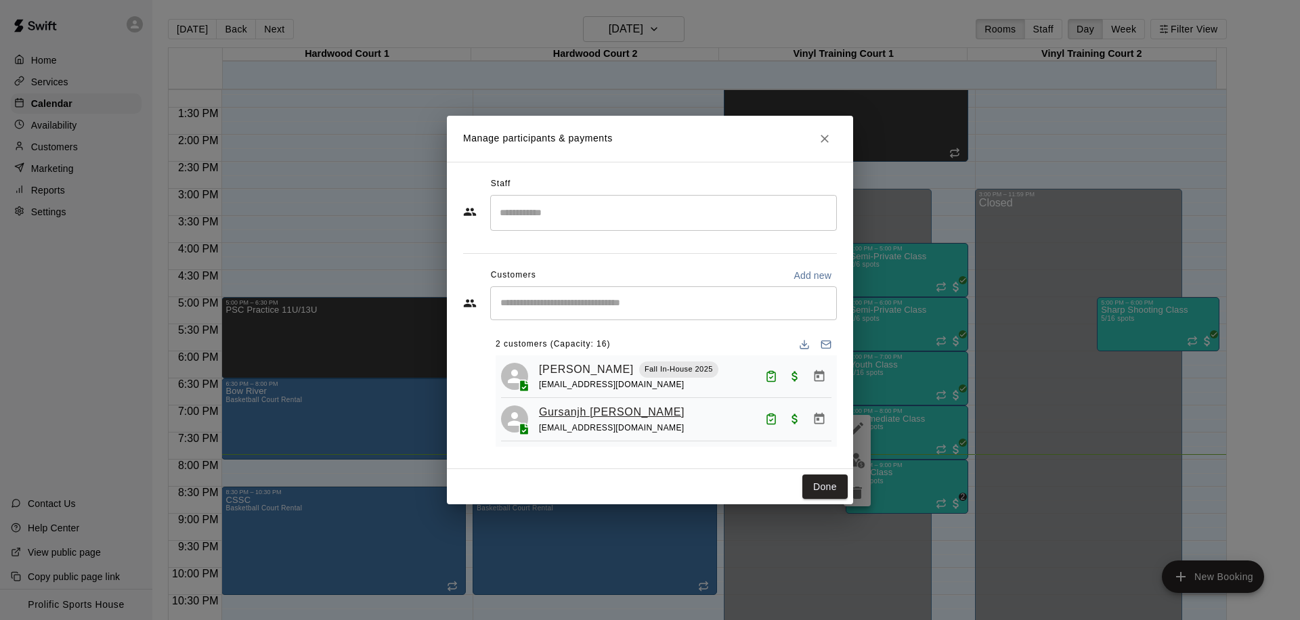
click at [555, 414] on link "Gursanjh [PERSON_NAME]" at bounding box center [612, 412] width 146 height 18
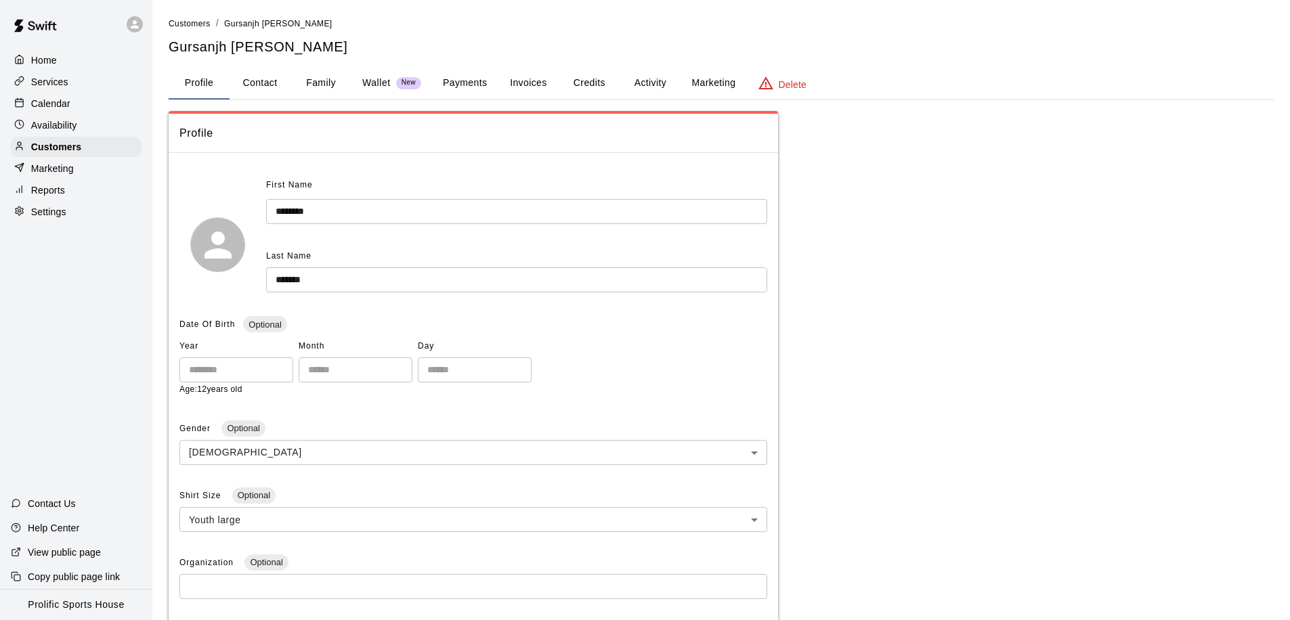
click at [594, 84] on button "Credits" at bounding box center [588, 83] width 61 height 32
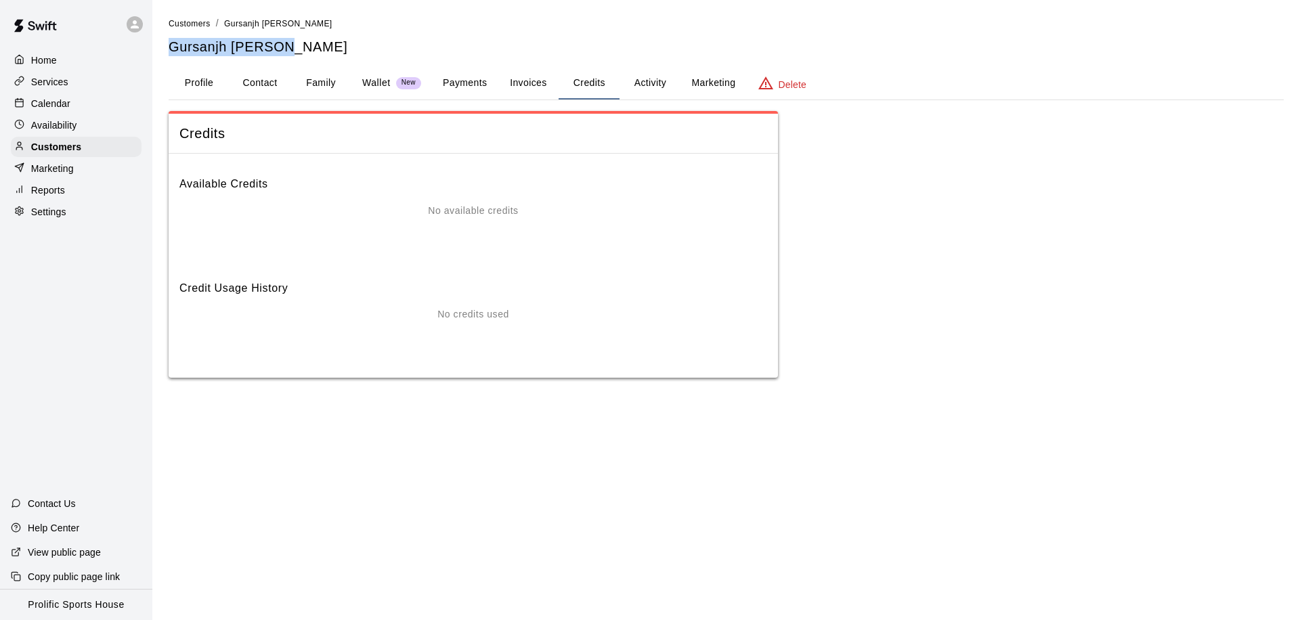
drag, startPoint x: 282, startPoint y: 46, endPoint x: 166, endPoint y: 47, distance: 116.4
click at [166, 47] on div "Customers / Gursanjh Boparai Gursanjh Boparai Profile Contact Family Wallet New…" at bounding box center [726, 196] width 1137 height 361
copy h5 "Gursanjh [PERSON_NAME]"
click at [51, 106] on p "Calendar" at bounding box center [50, 104] width 39 height 14
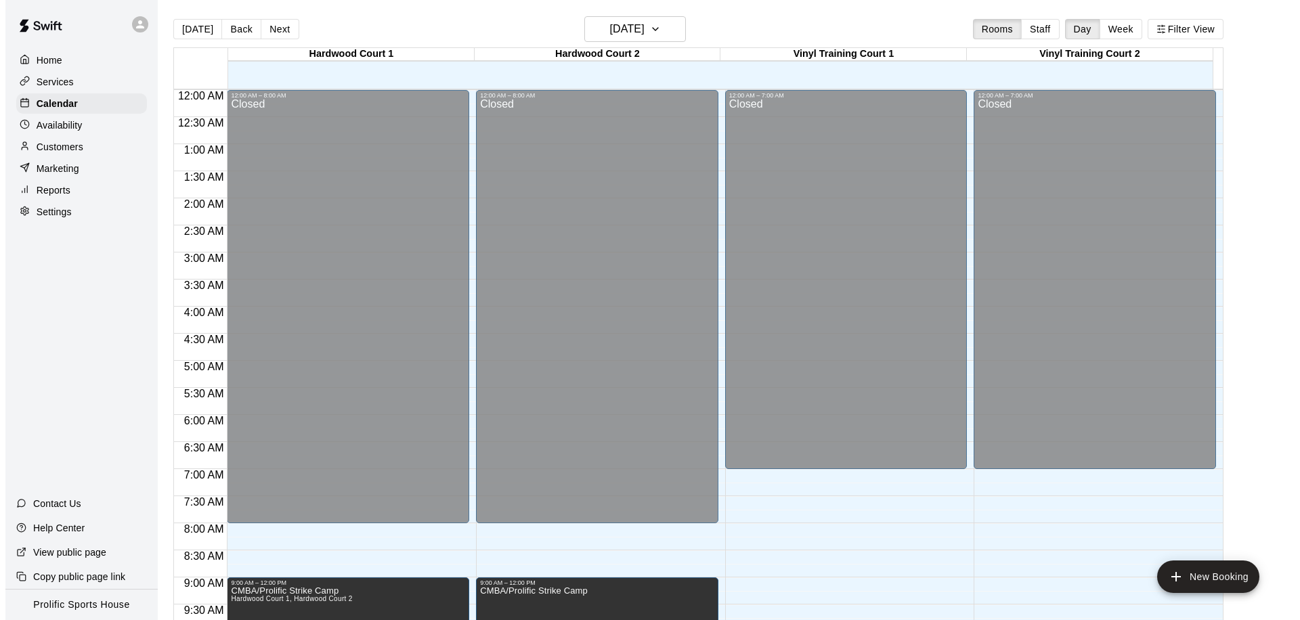
scroll to position [714, 0]
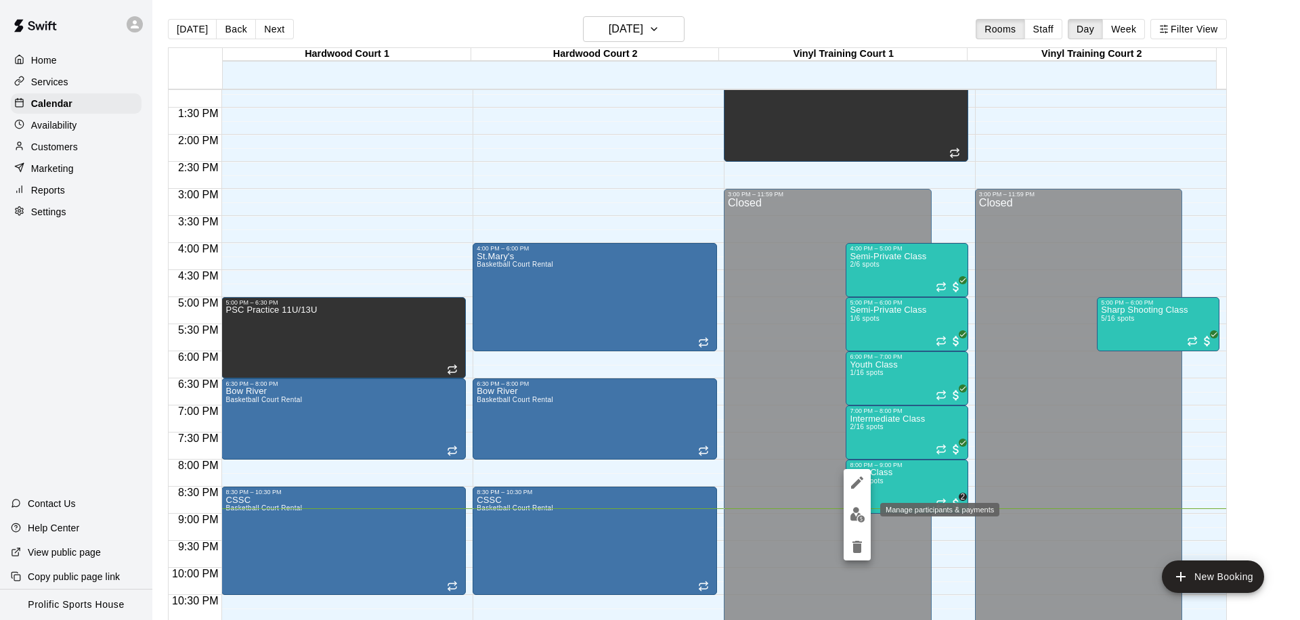
click at [855, 519] on img "edit" at bounding box center [858, 515] width 16 height 16
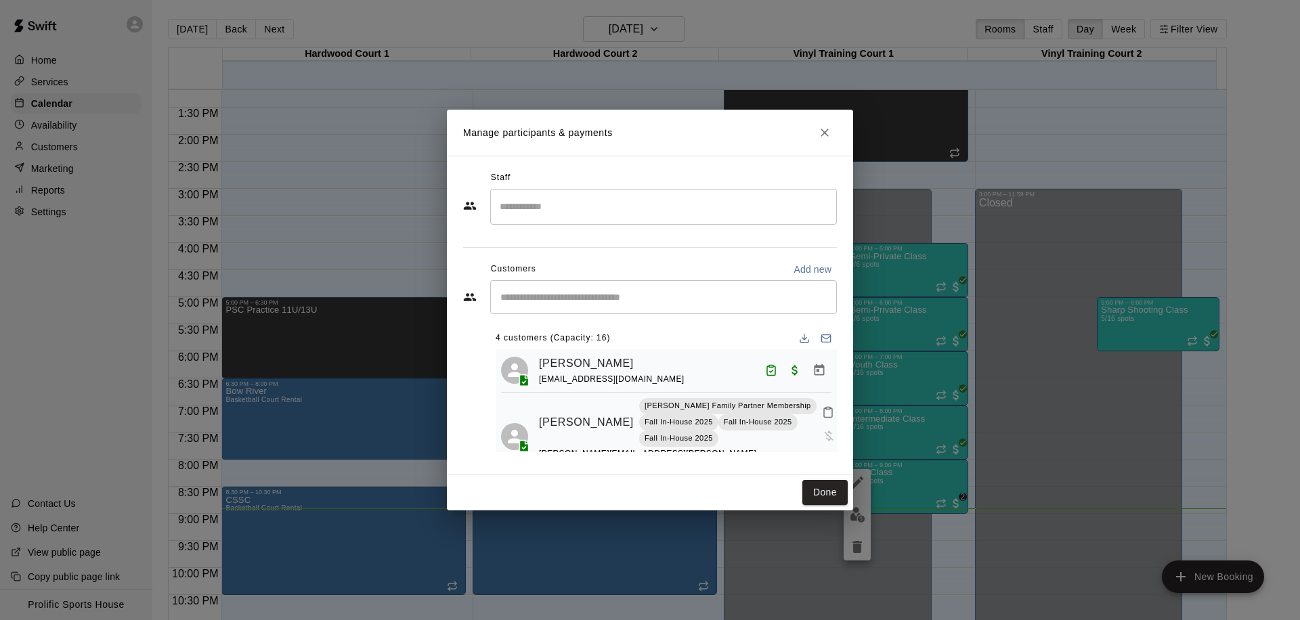
click at [824, 413] on icon "Mark attendance" at bounding box center [828, 412] width 8 height 9
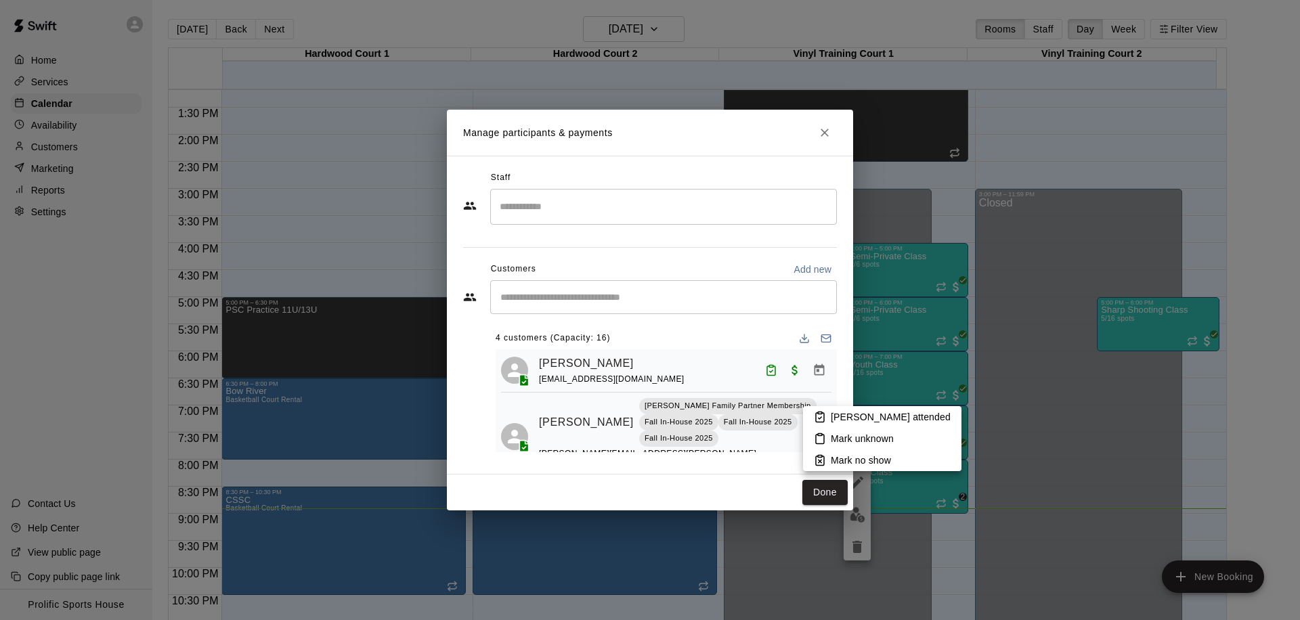
click at [839, 420] on p "Mark attended" at bounding box center [891, 417] width 120 height 14
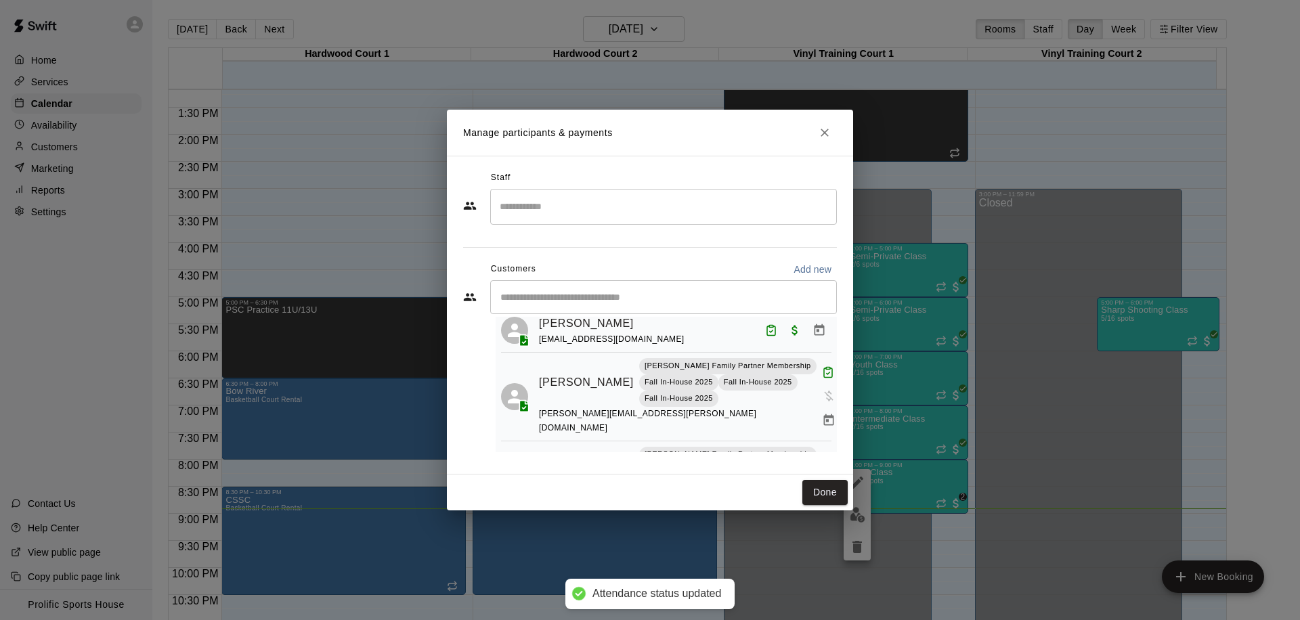
scroll to position [74, 0]
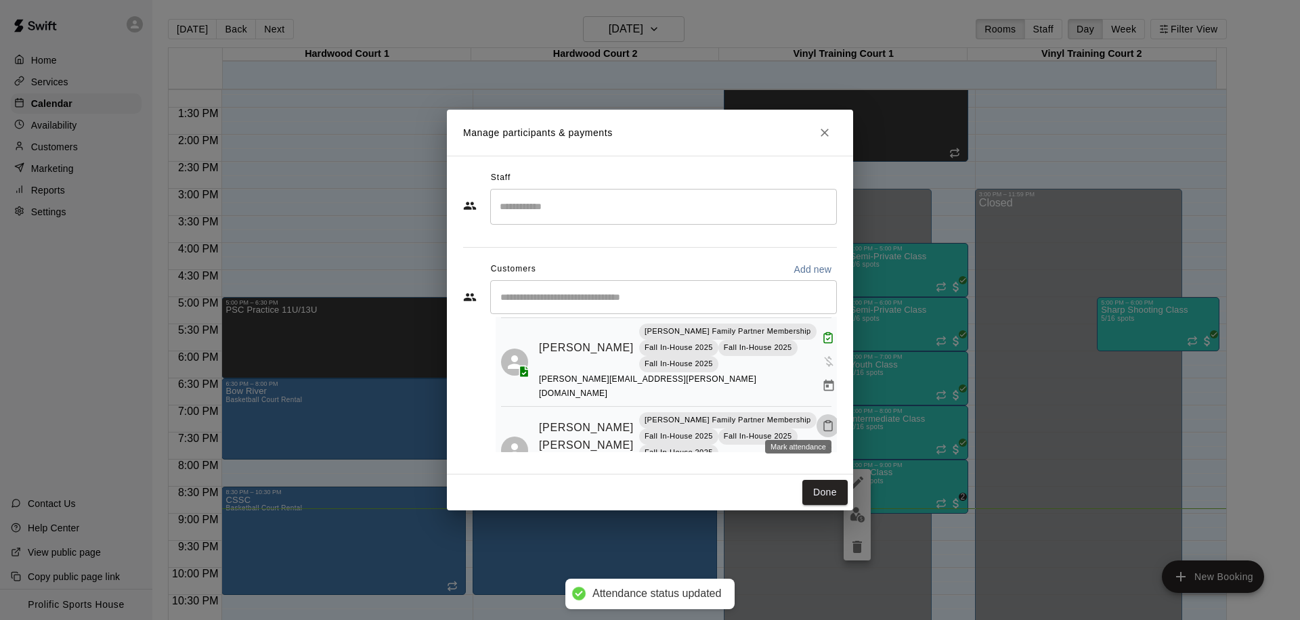
click at [822, 420] on icon "Mark attendance" at bounding box center [828, 426] width 12 height 12
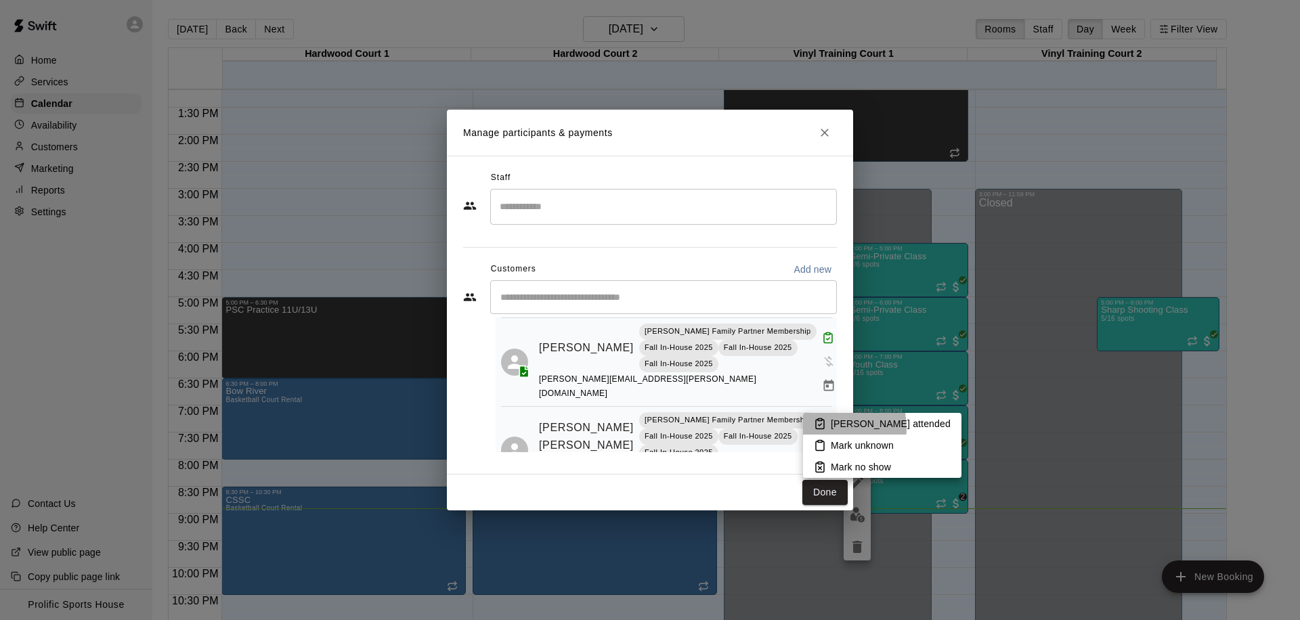
click at [829, 428] on li "Mark attended" at bounding box center [882, 424] width 158 height 22
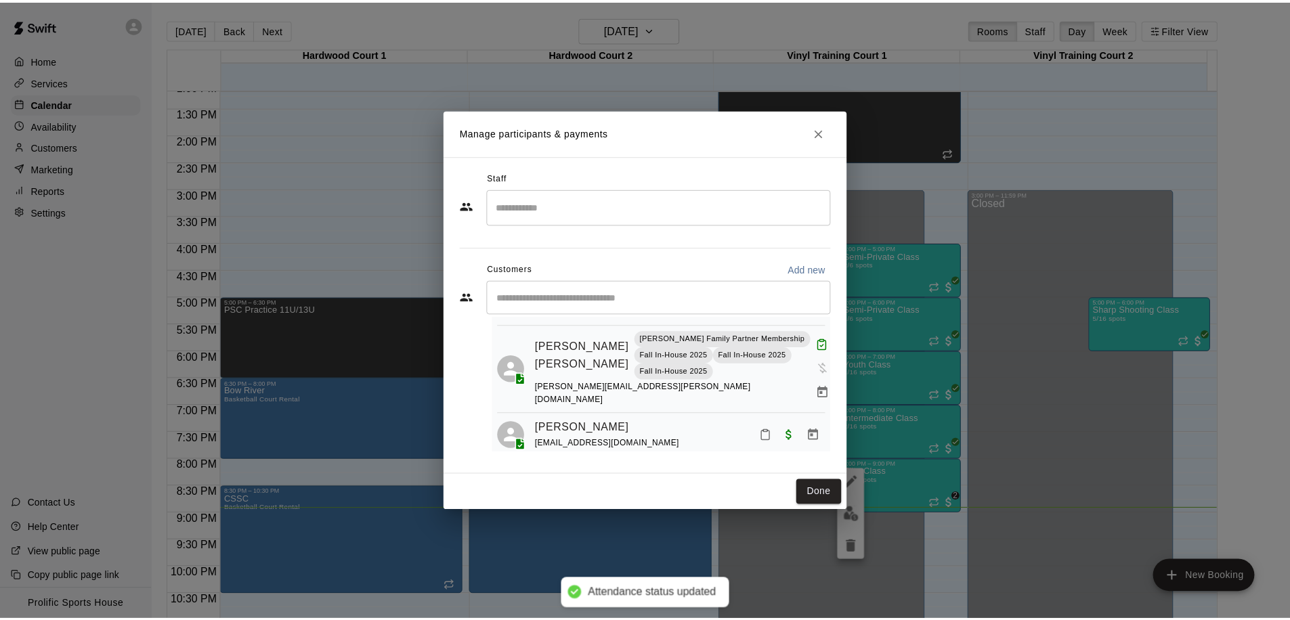
scroll to position [156, 0]
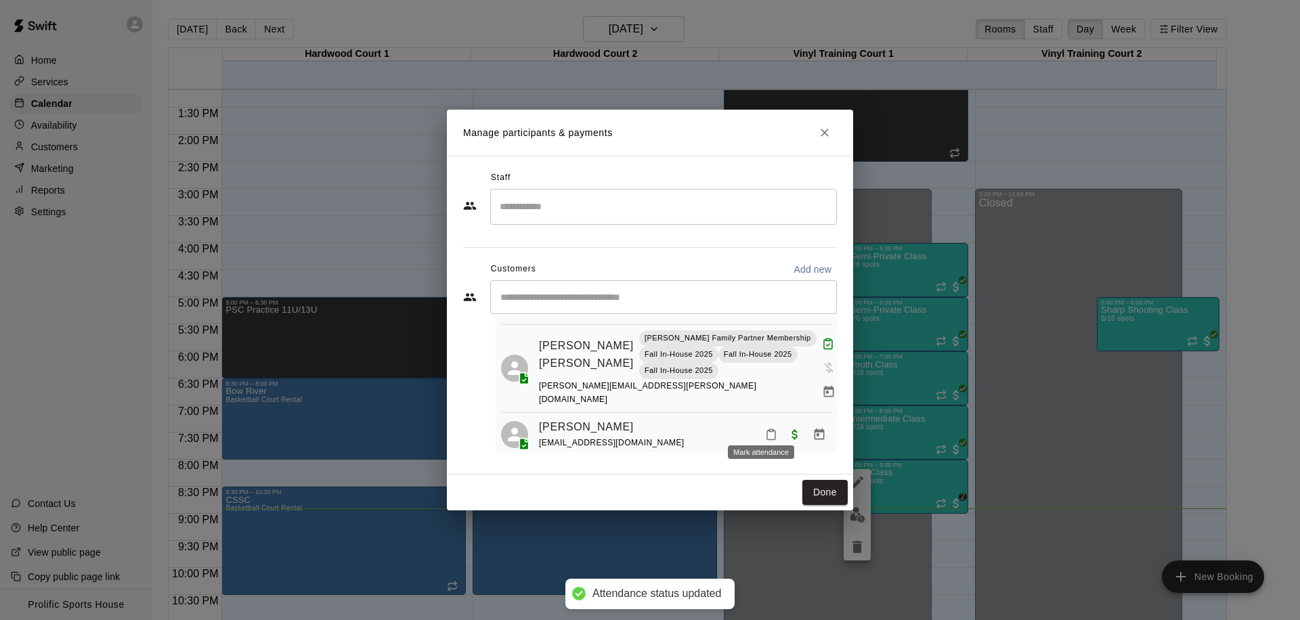
click at [768, 424] on button "Mark attendance" at bounding box center [771, 434] width 23 height 23
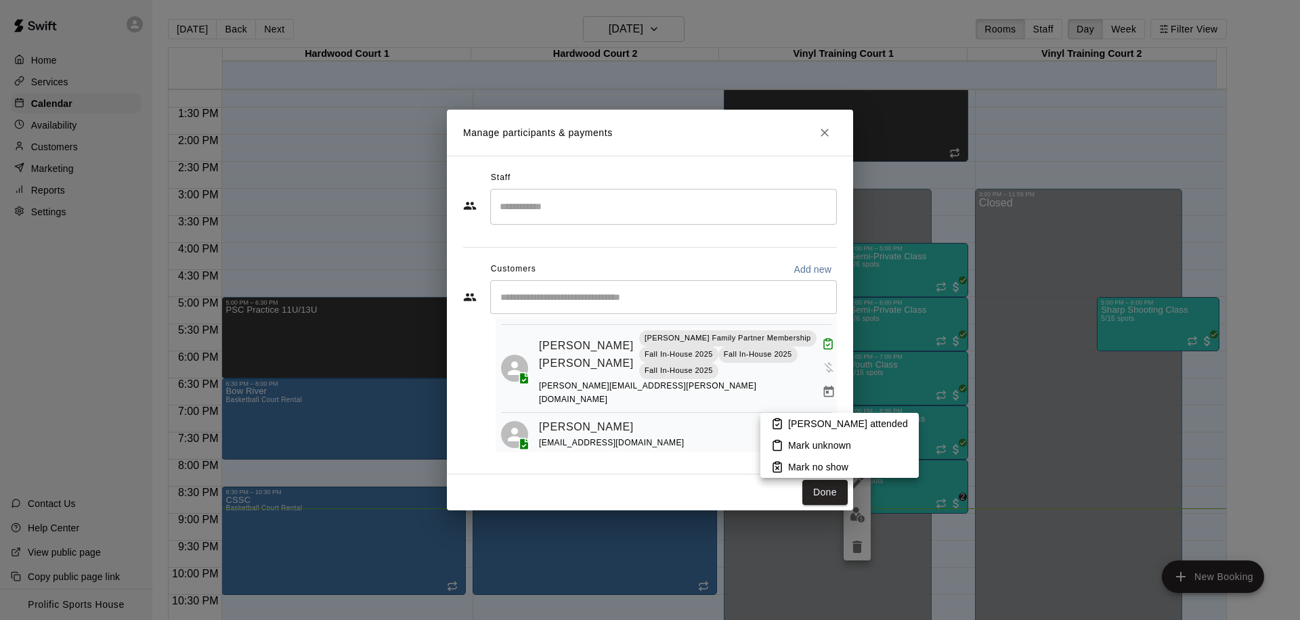
click at [786, 419] on li "Mark attended" at bounding box center [839, 424] width 158 height 22
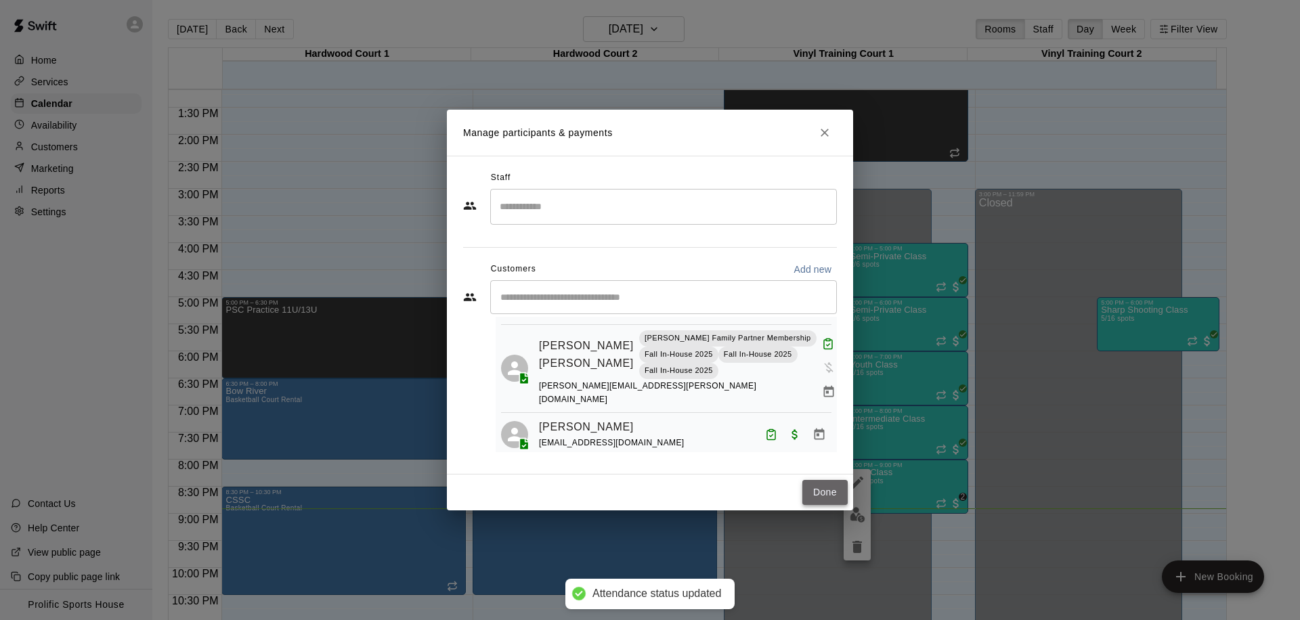
click at [816, 491] on button "Done" at bounding box center [824, 492] width 45 height 25
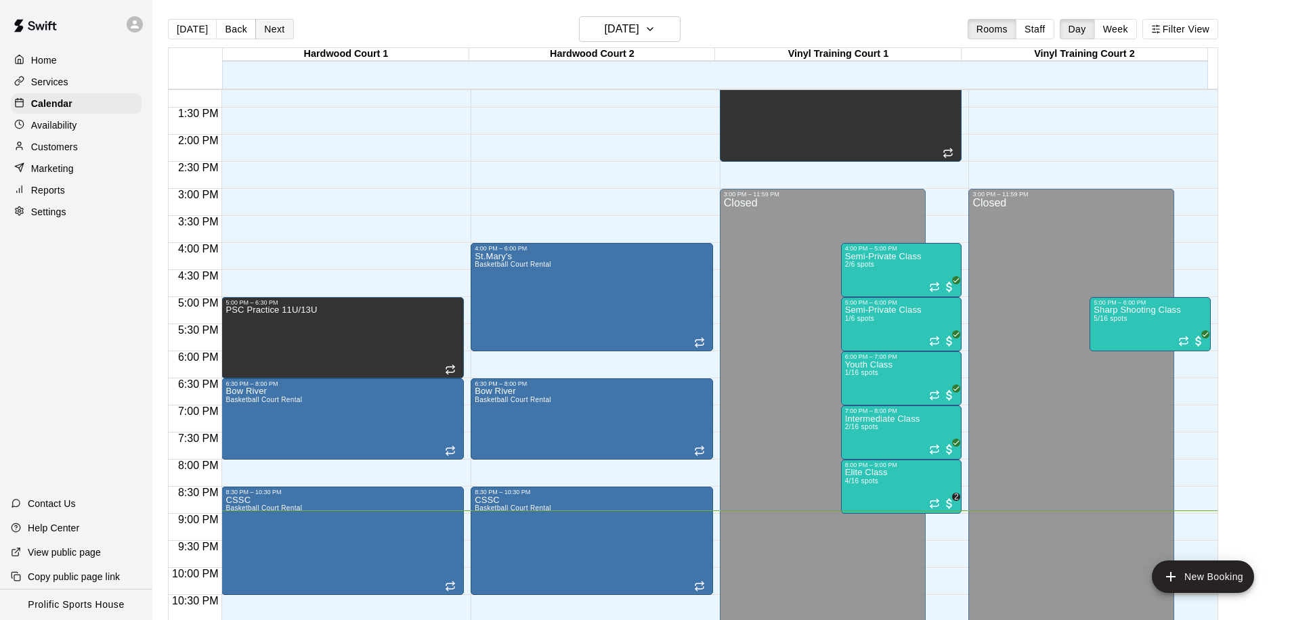
click at [259, 35] on button "Next" at bounding box center [274, 29] width 38 height 20
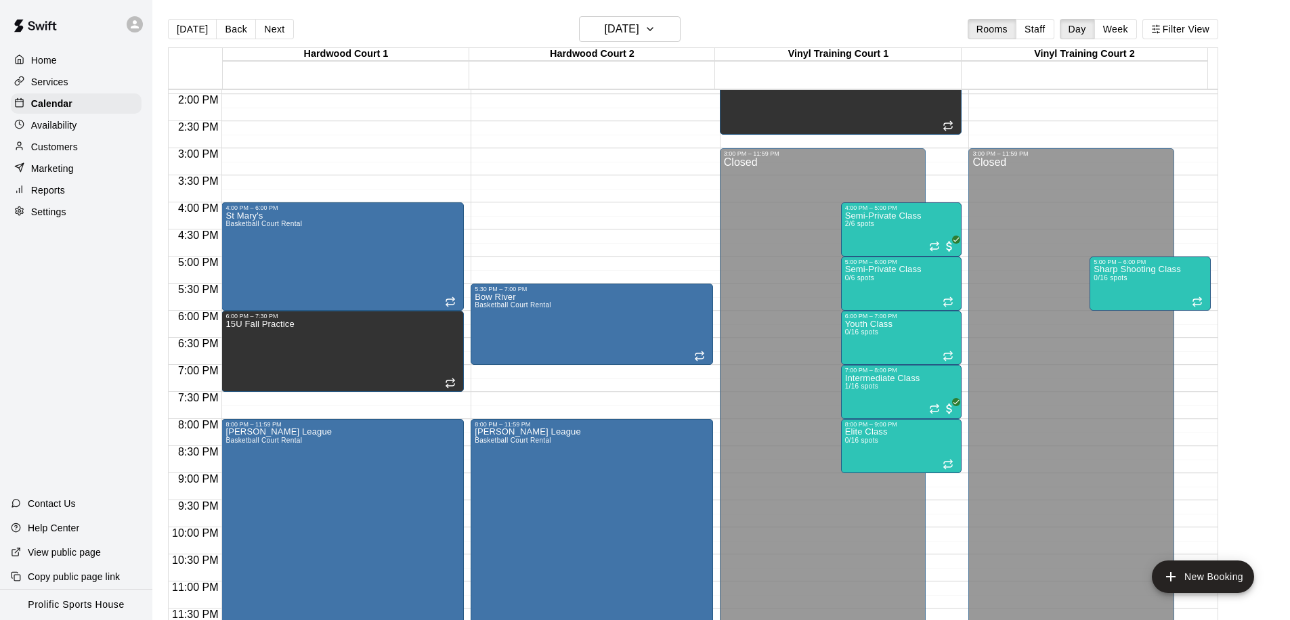
scroll to position [22, 0]
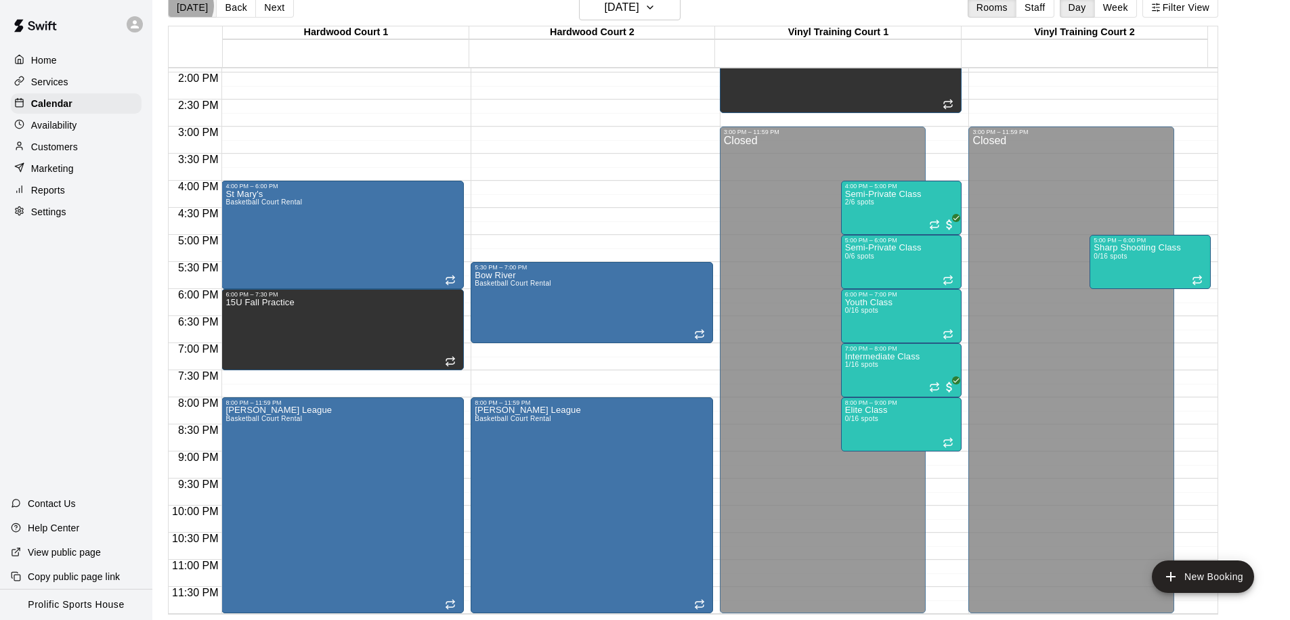
click at [183, 6] on button "[DATE]" at bounding box center [192, 7] width 49 height 20
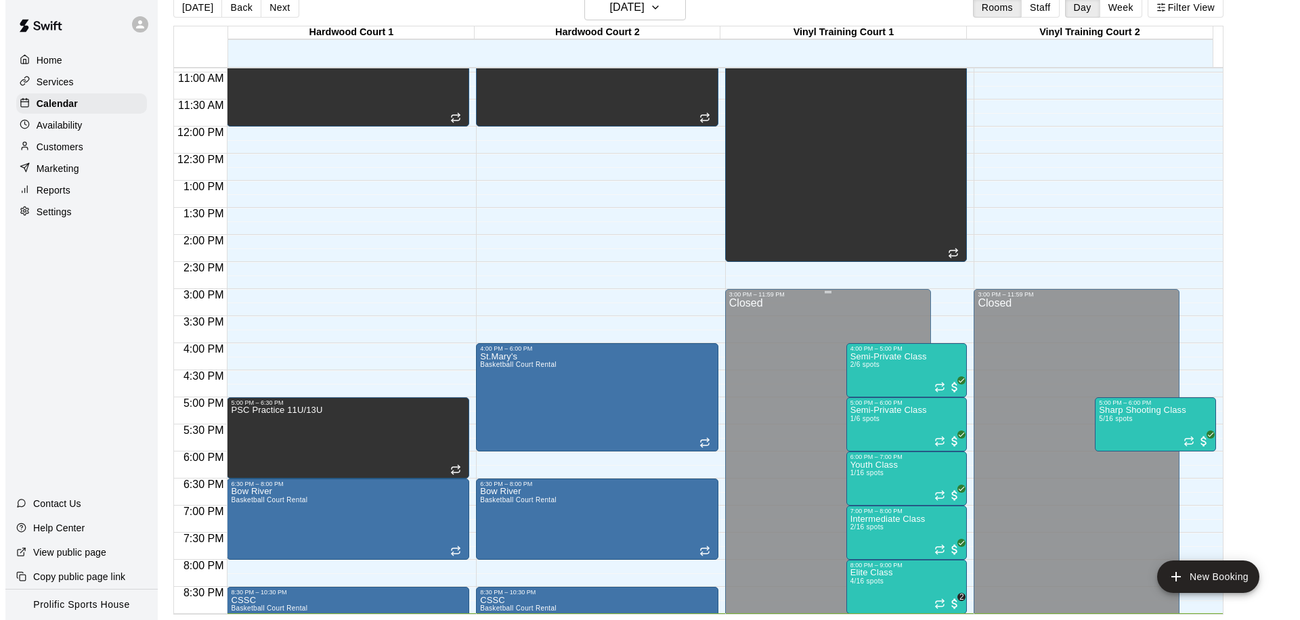
scroll to position [754, 0]
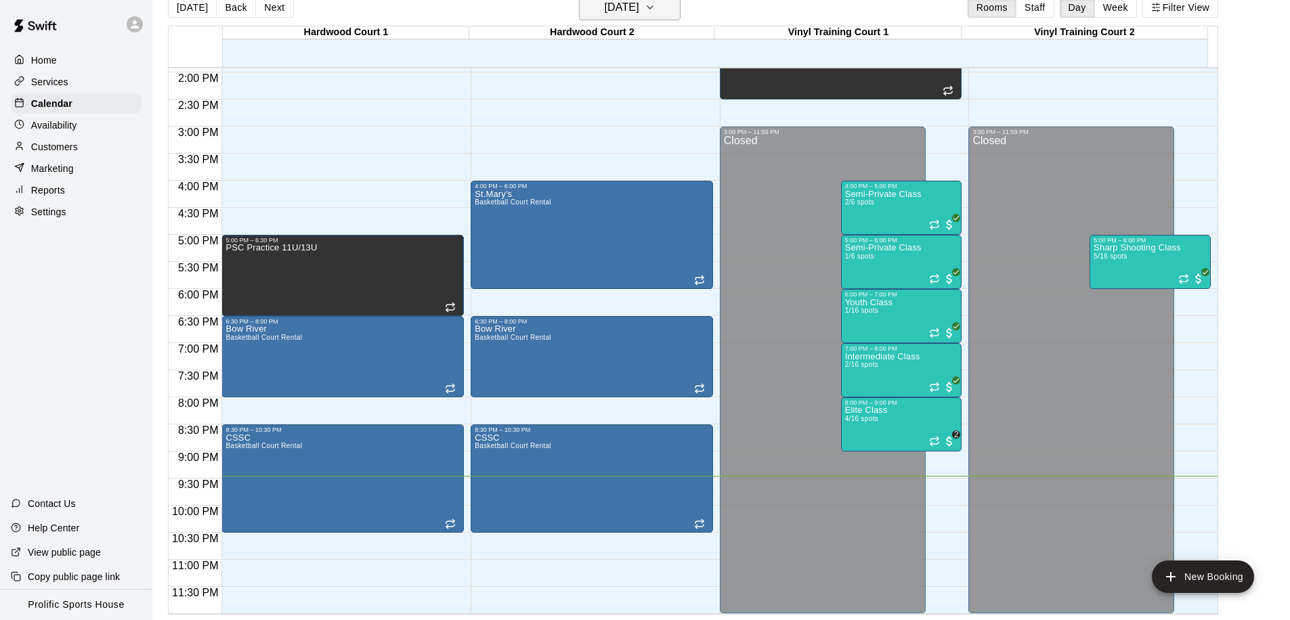
click at [653, 6] on icon "button" at bounding box center [649, 7] width 5 height 3
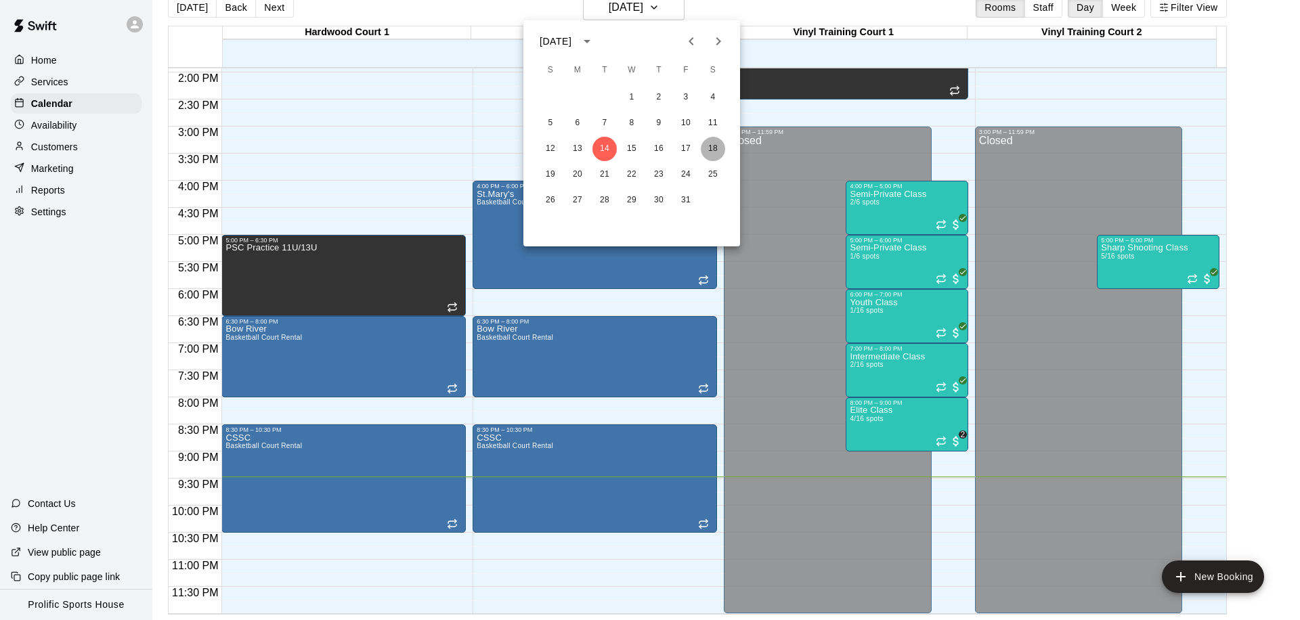
click at [709, 152] on button "18" at bounding box center [713, 149] width 24 height 24
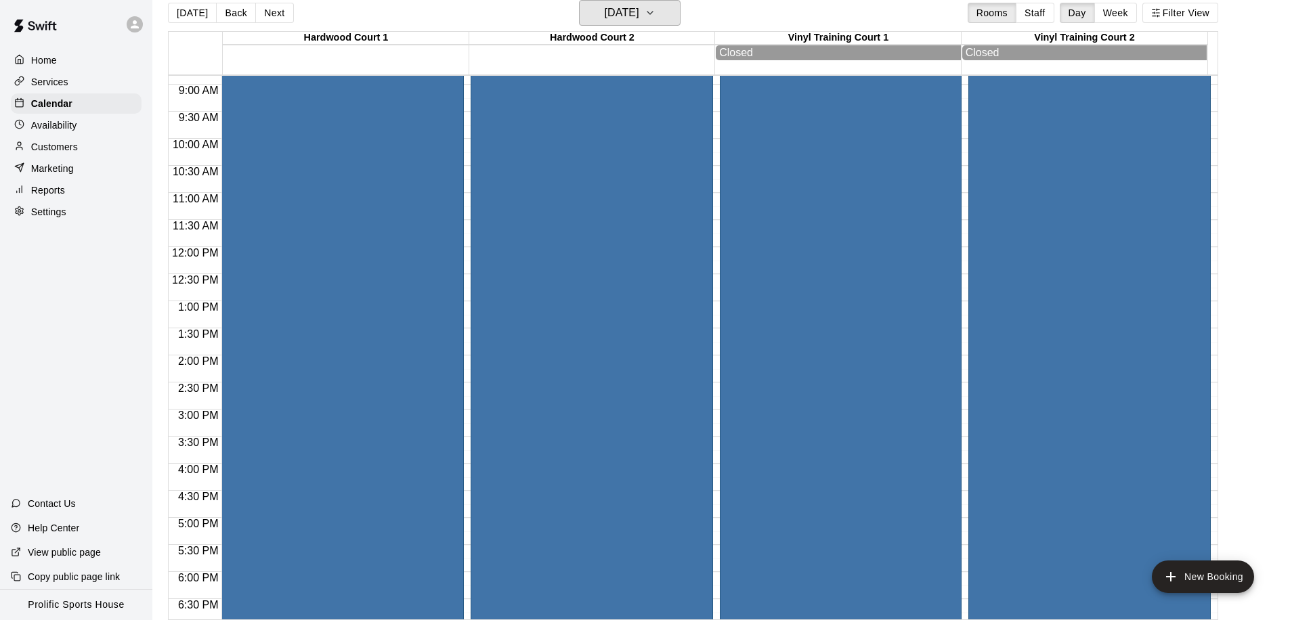
scroll to position [151, 0]
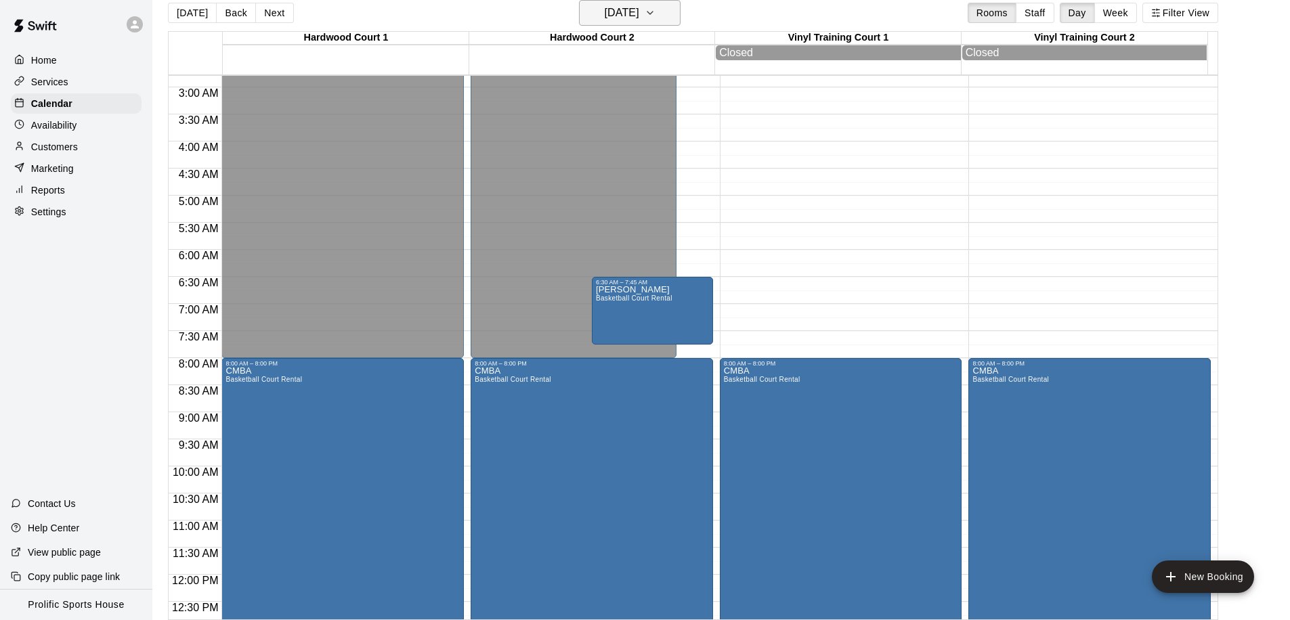
click at [636, 16] on h6 "Saturday Oct 18" at bounding box center [622, 12] width 35 height 19
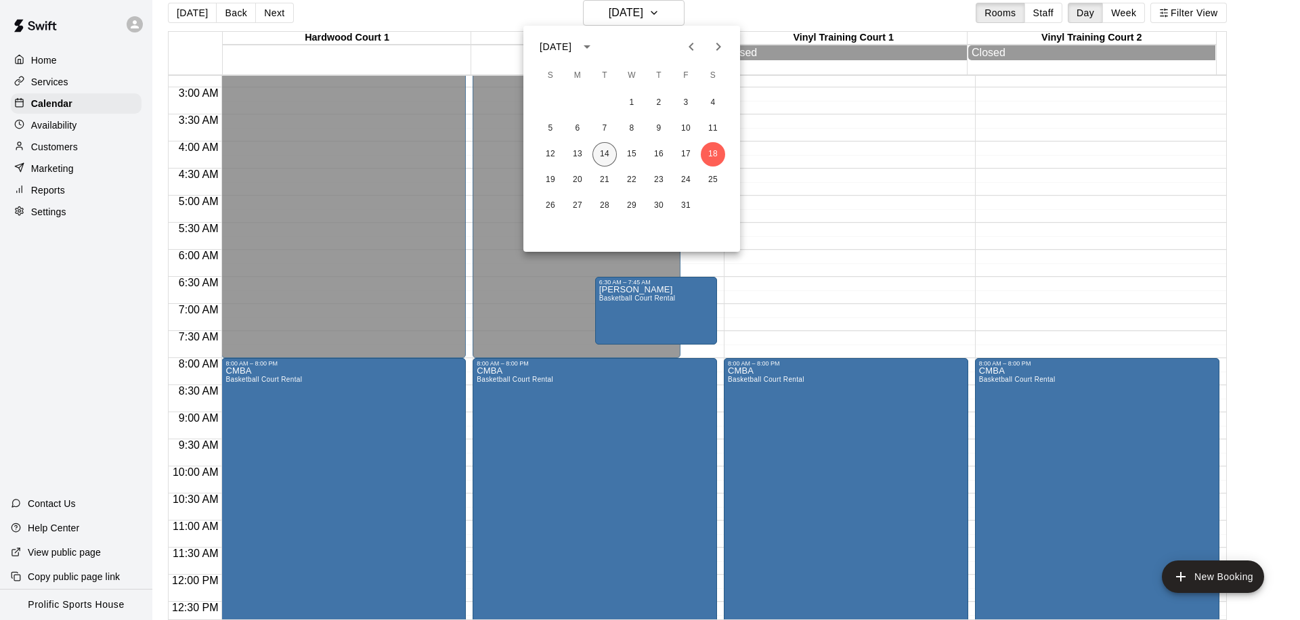
click at [594, 156] on button "14" at bounding box center [604, 154] width 24 height 24
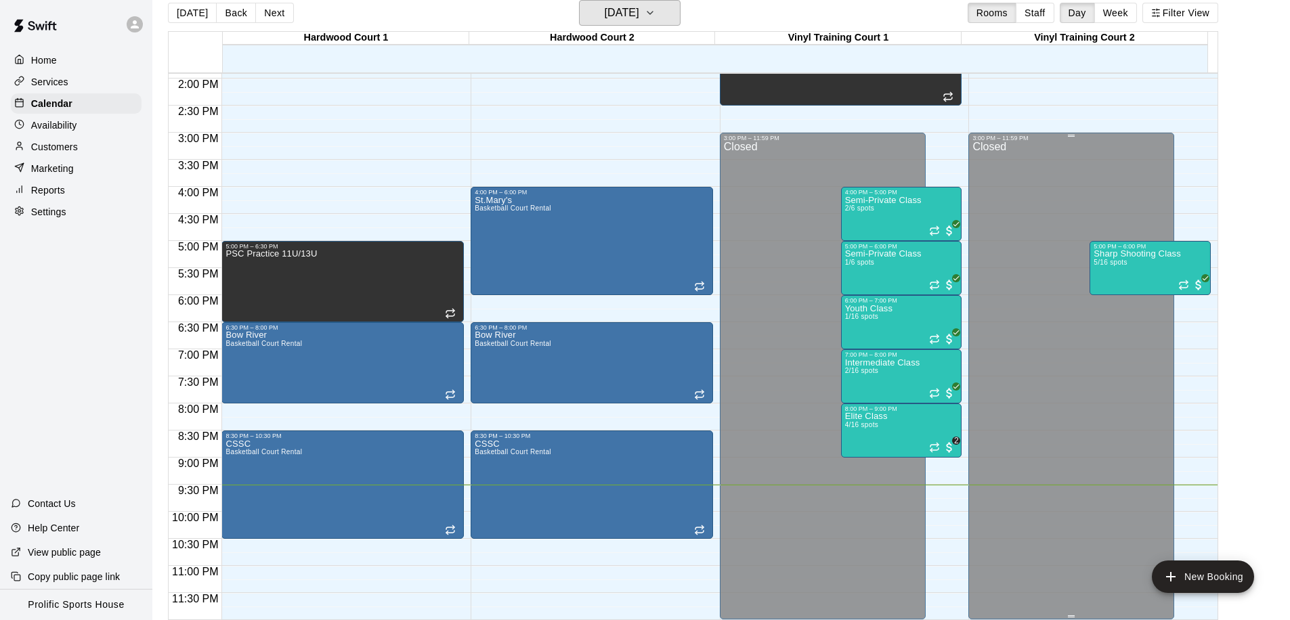
scroll to position [754, 0]
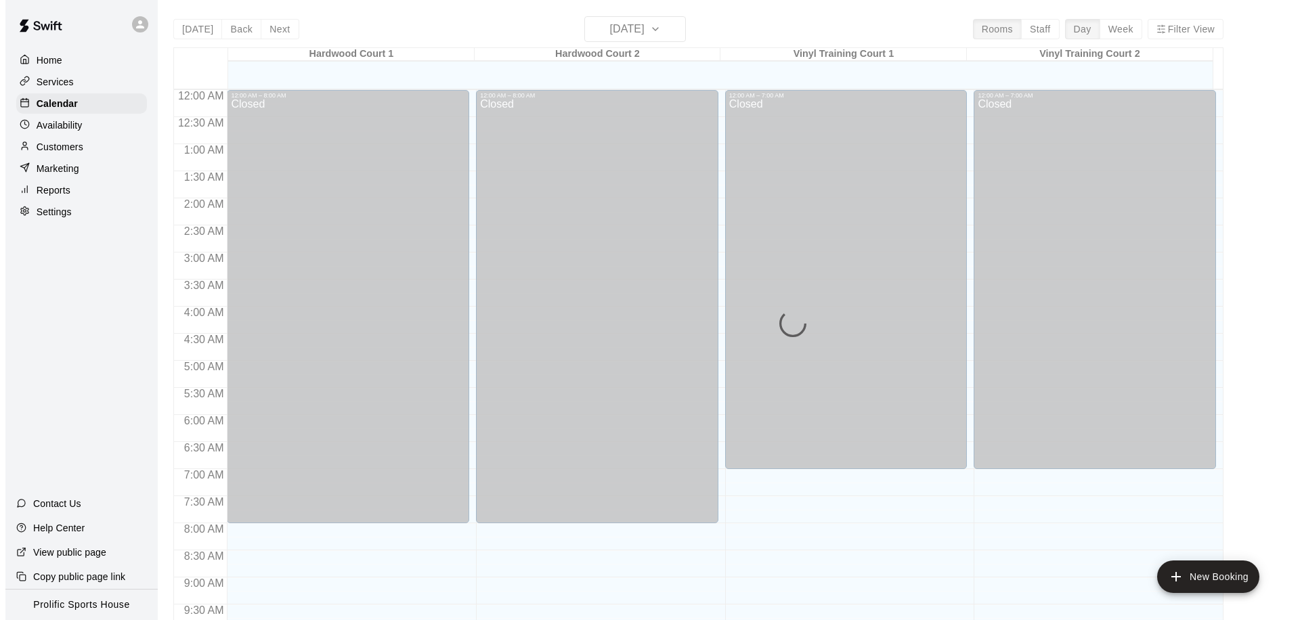
scroll to position [714, 0]
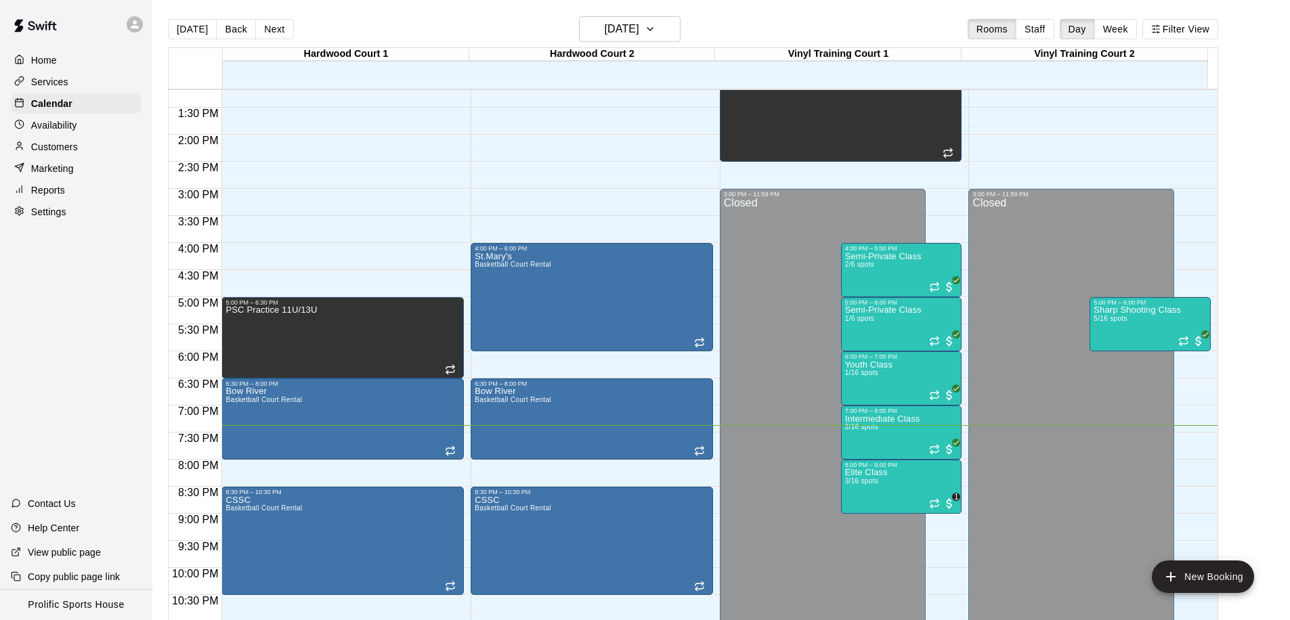
click at [132, 24] on icon at bounding box center [135, 24] width 12 height 12
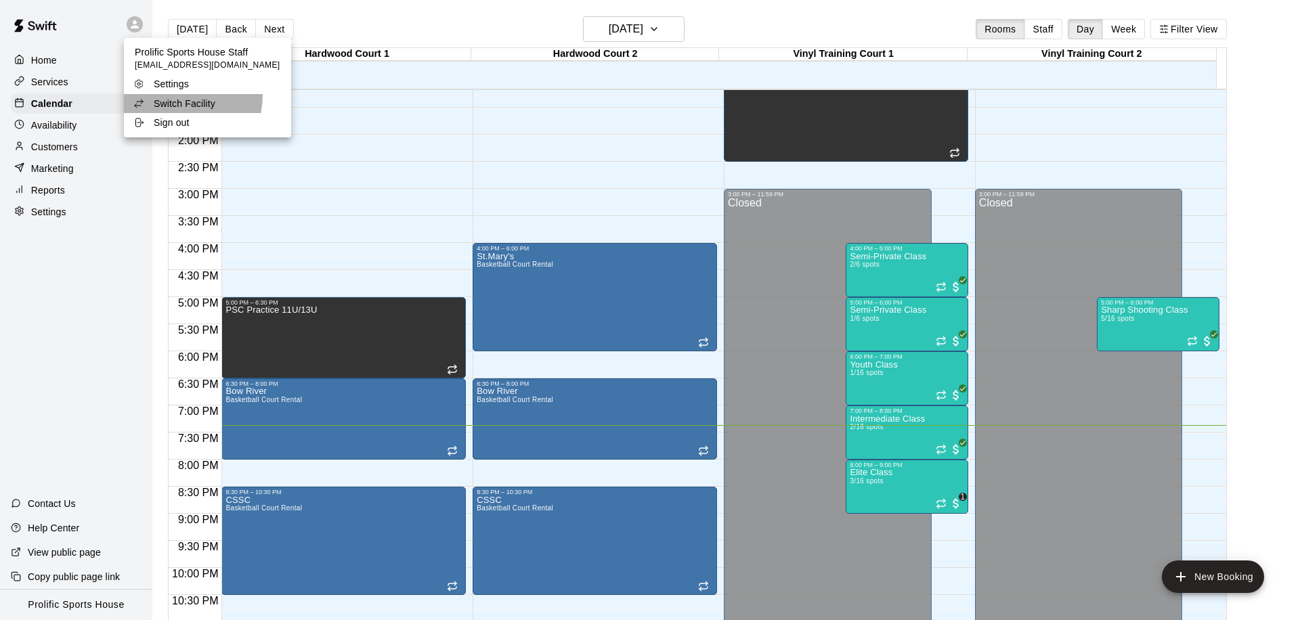
click at [170, 95] on li "Switch Facility" at bounding box center [207, 103] width 167 height 19
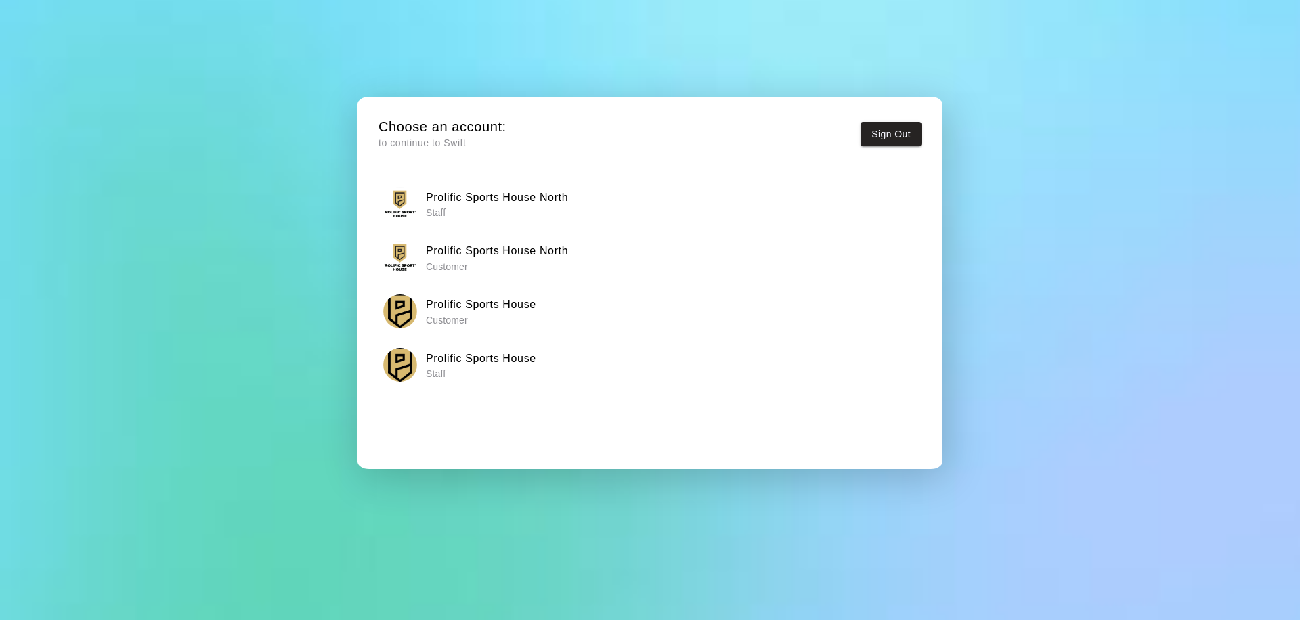
click at [523, 262] on p "Customer" at bounding box center [497, 267] width 142 height 14
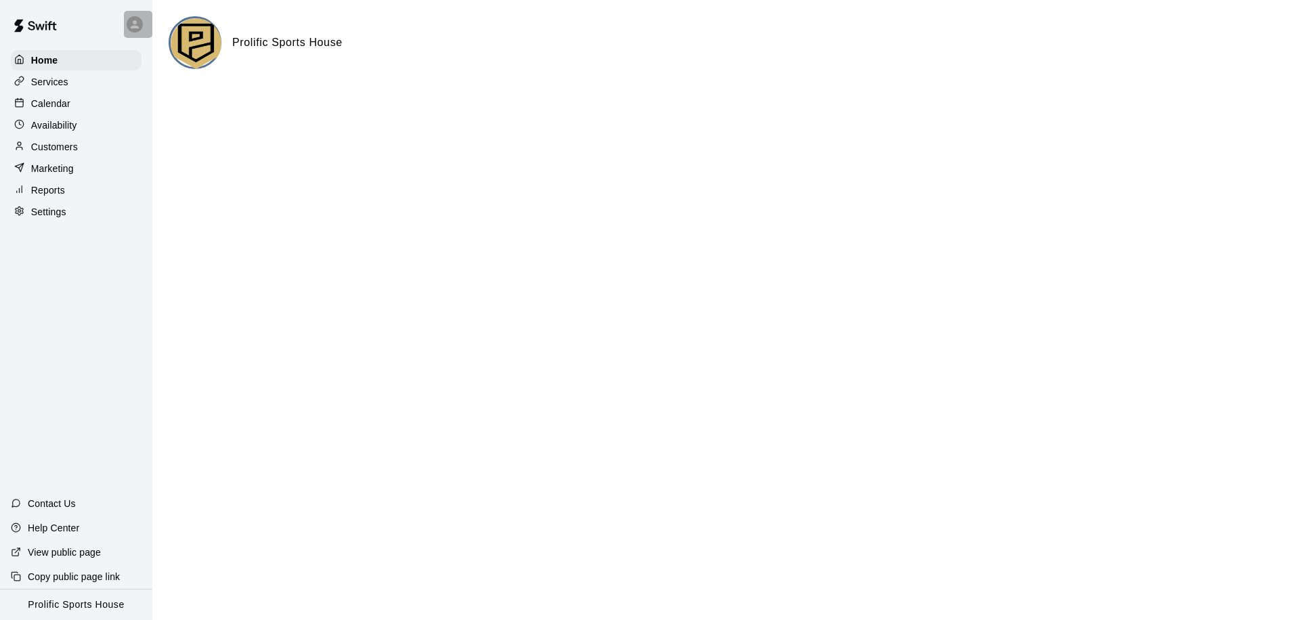
click at [136, 26] on icon at bounding box center [135, 24] width 8 height 8
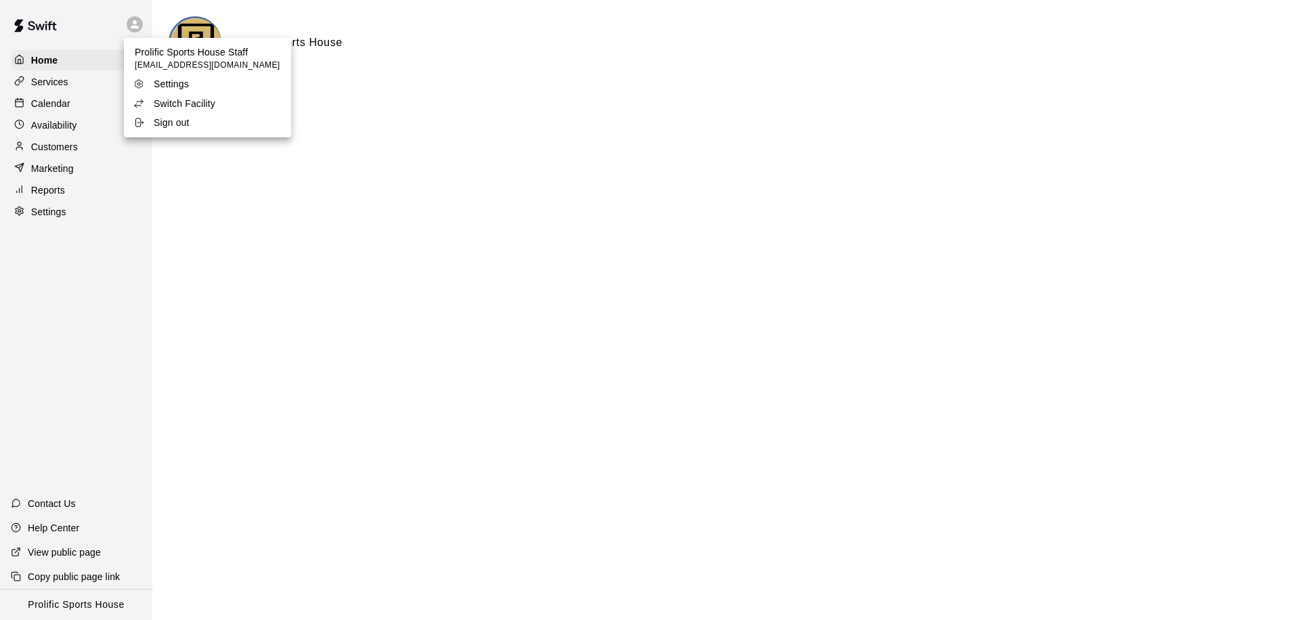
click at [179, 108] on p "Switch Facility" at bounding box center [185, 104] width 62 height 14
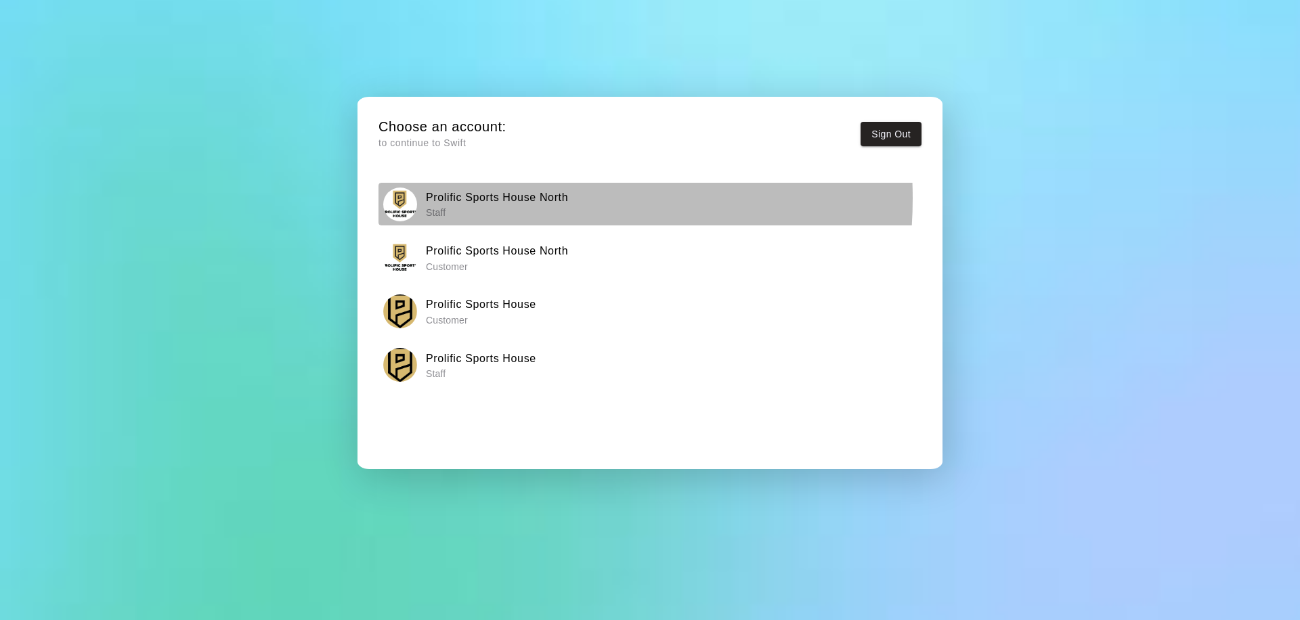
click at [490, 198] on h6 "Prolific Sports House North" at bounding box center [497, 198] width 142 height 18
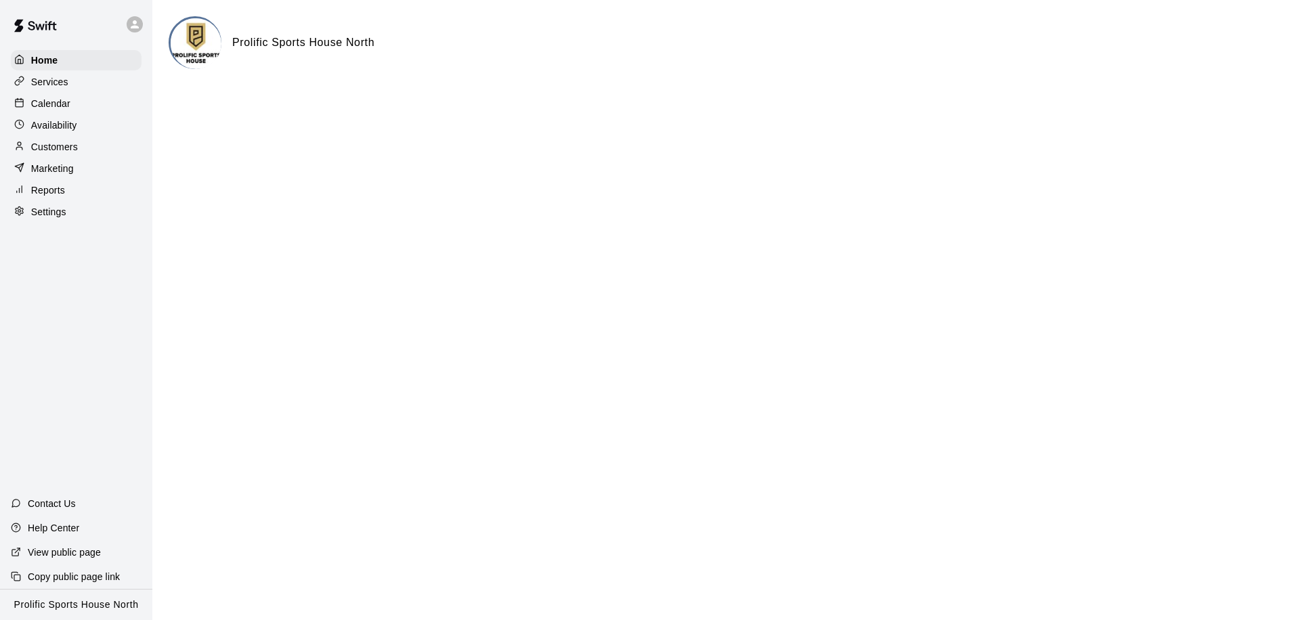
click at [16, 111] on div "Calendar" at bounding box center [76, 103] width 131 height 20
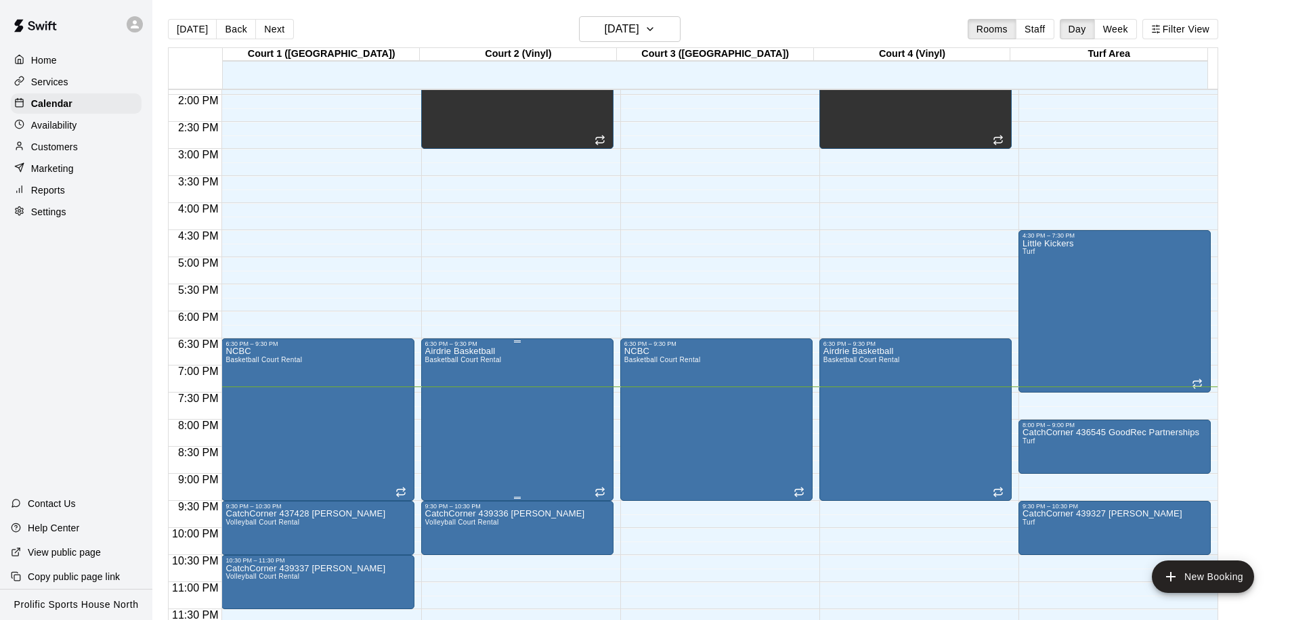
scroll to position [754, 0]
click at [60, 146] on p "Customers" at bounding box center [54, 147] width 47 height 14
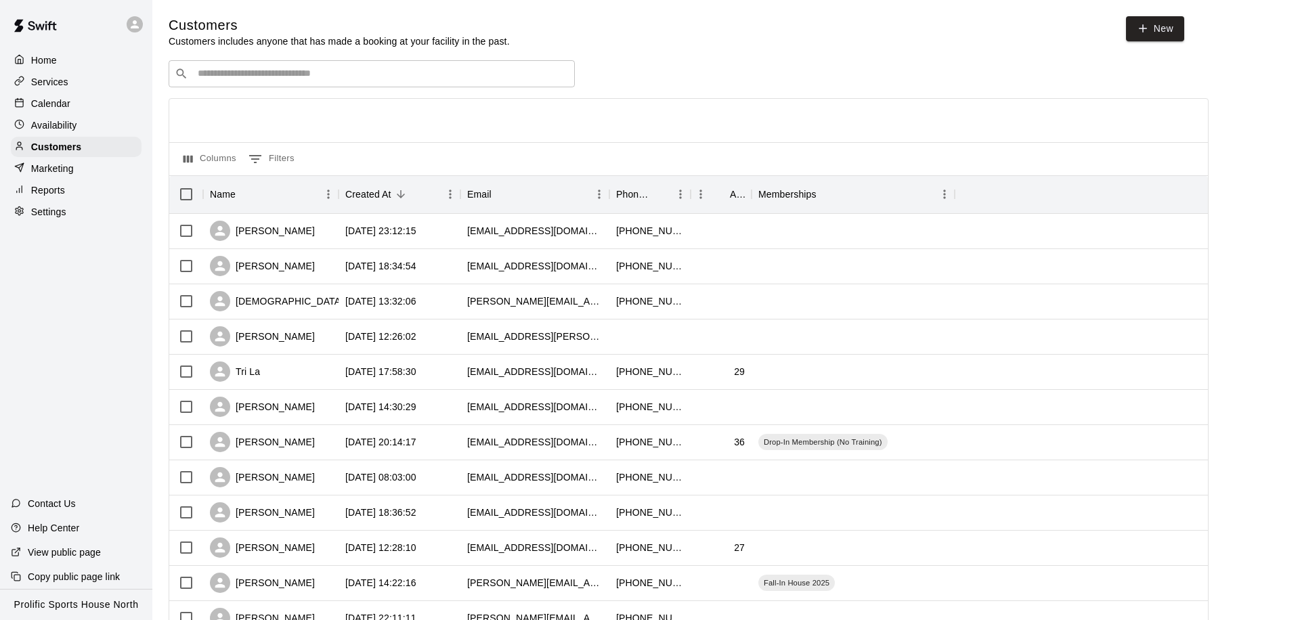
click at [280, 72] on input "Search customers by name or email" at bounding box center [381, 74] width 375 height 14
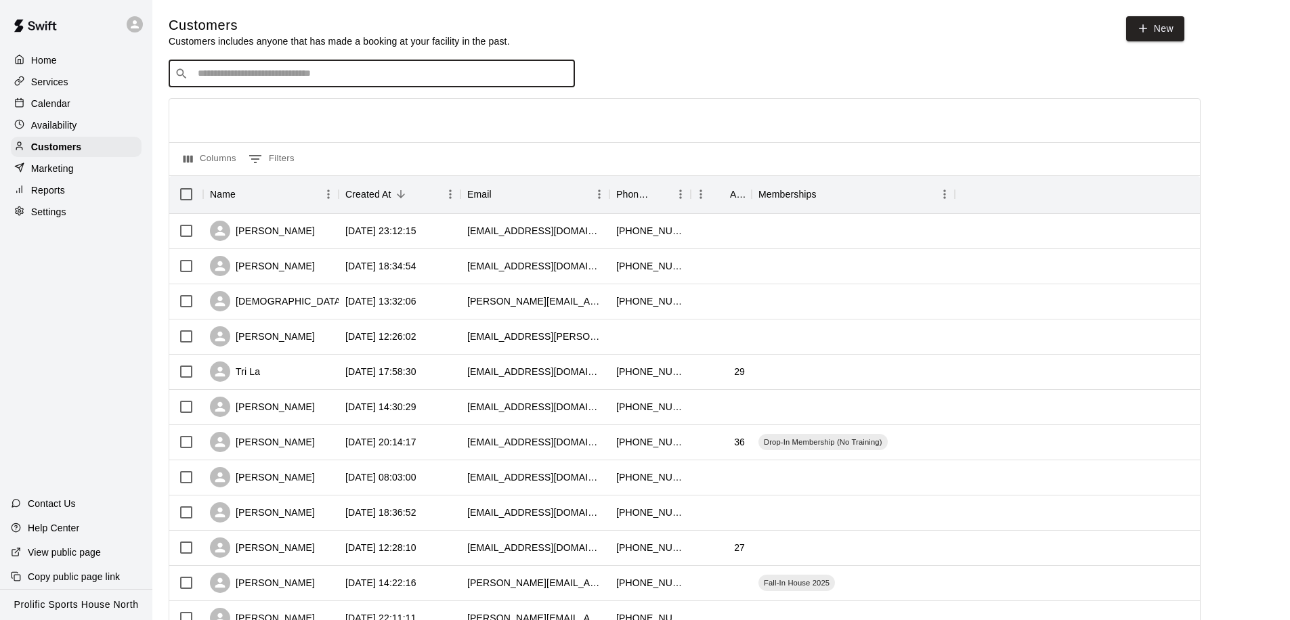
paste input "**********"
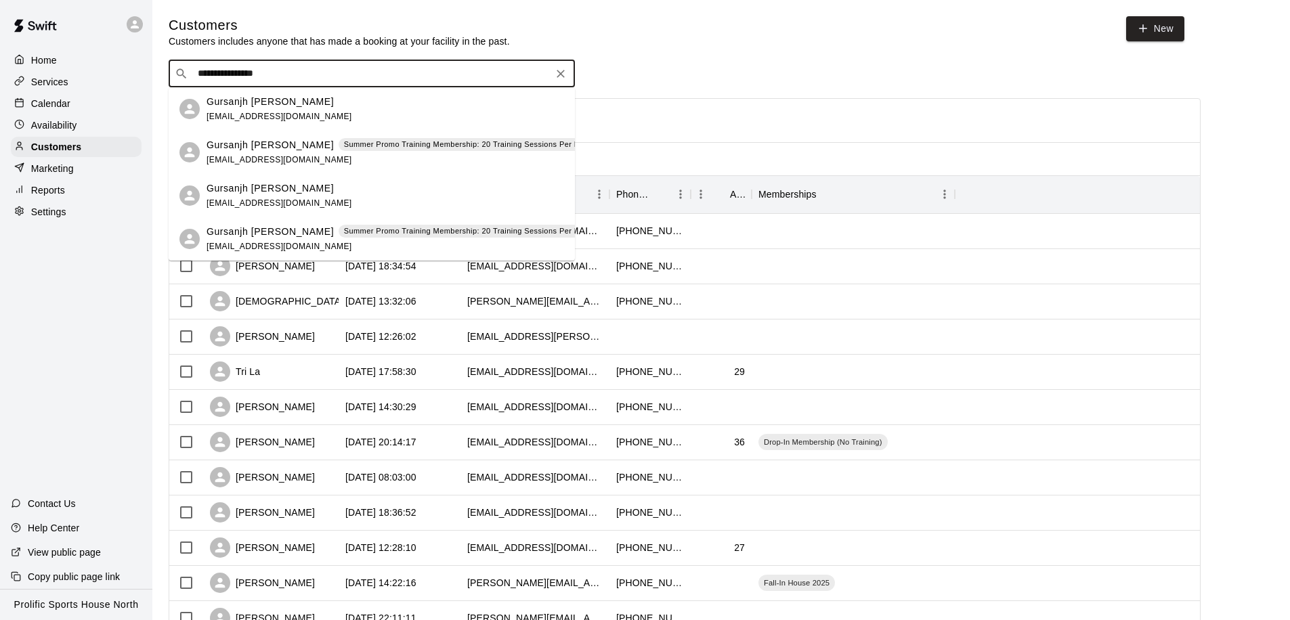
type input "**********"
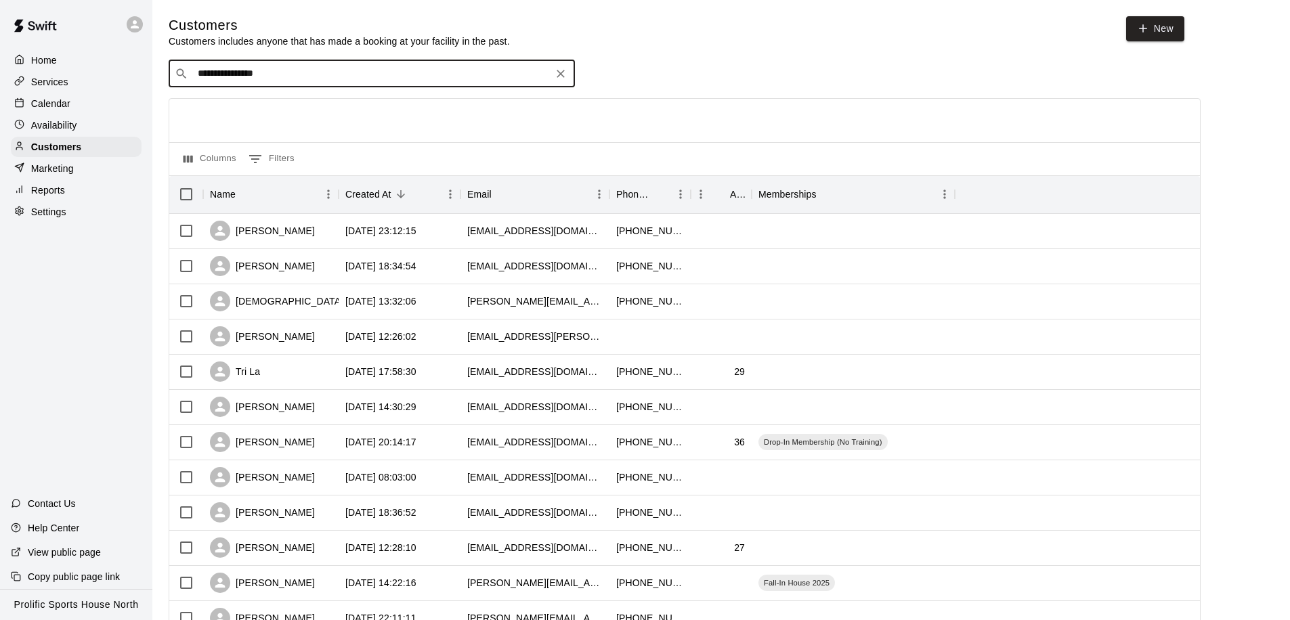
click at [403, 67] on input "**********" at bounding box center [371, 74] width 355 height 14
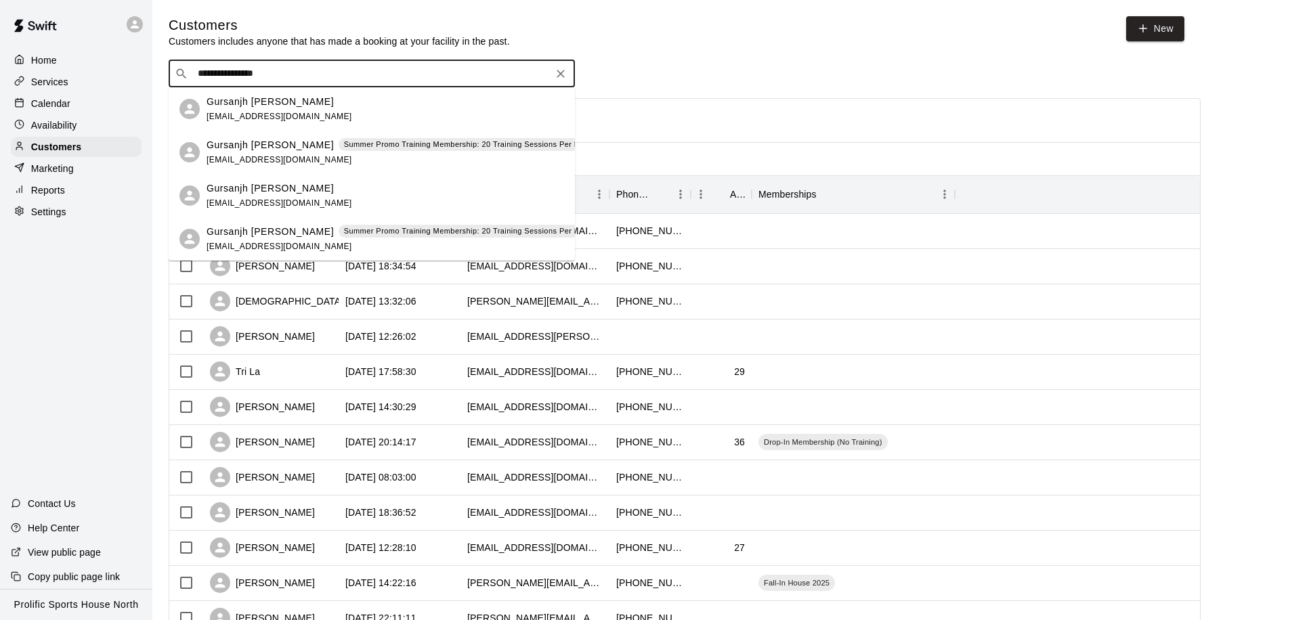
click at [261, 155] on span "[EMAIL_ADDRESS][DOMAIN_NAME]" at bounding box center [279, 159] width 146 height 9
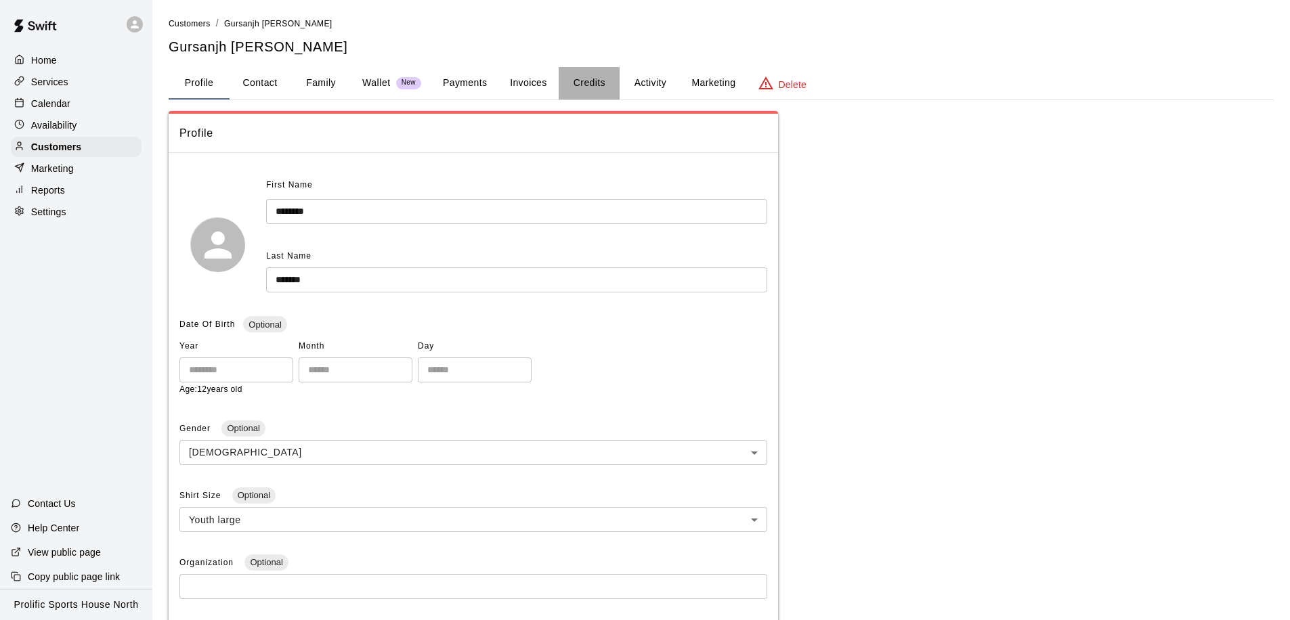
click at [583, 87] on button "Credits" at bounding box center [588, 83] width 61 height 32
